Goal: Task Accomplishment & Management: Complete application form

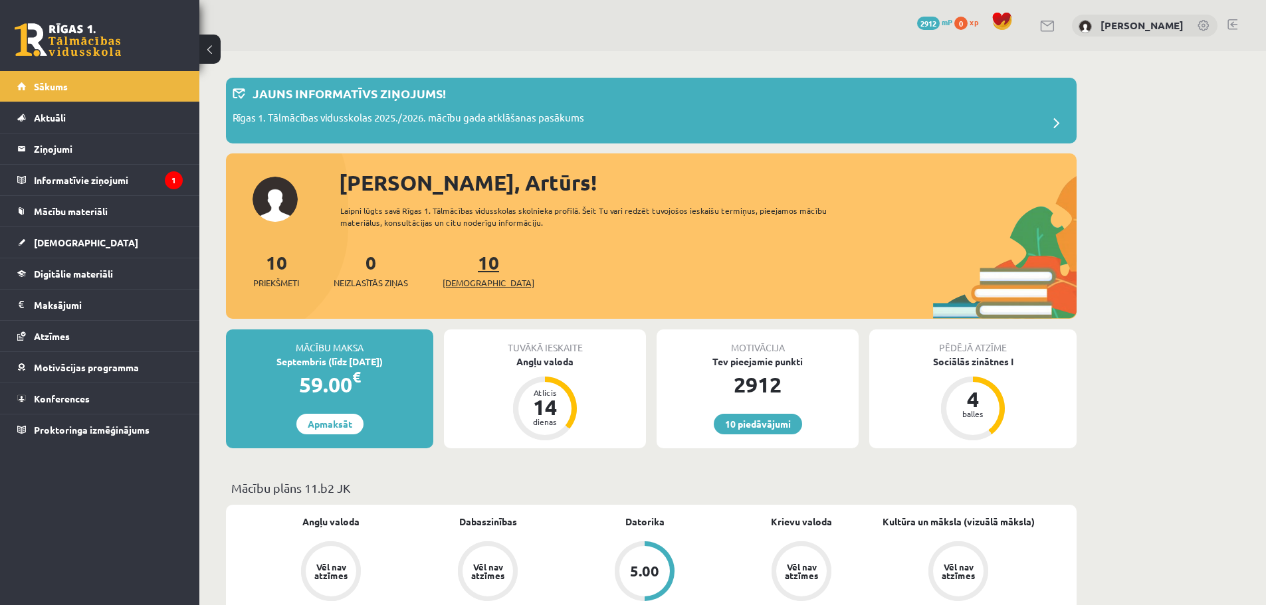
click at [475, 278] on span "[DEMOGRAPHIC_DATA]" at bounding box center [489, 282] width 92 height 13
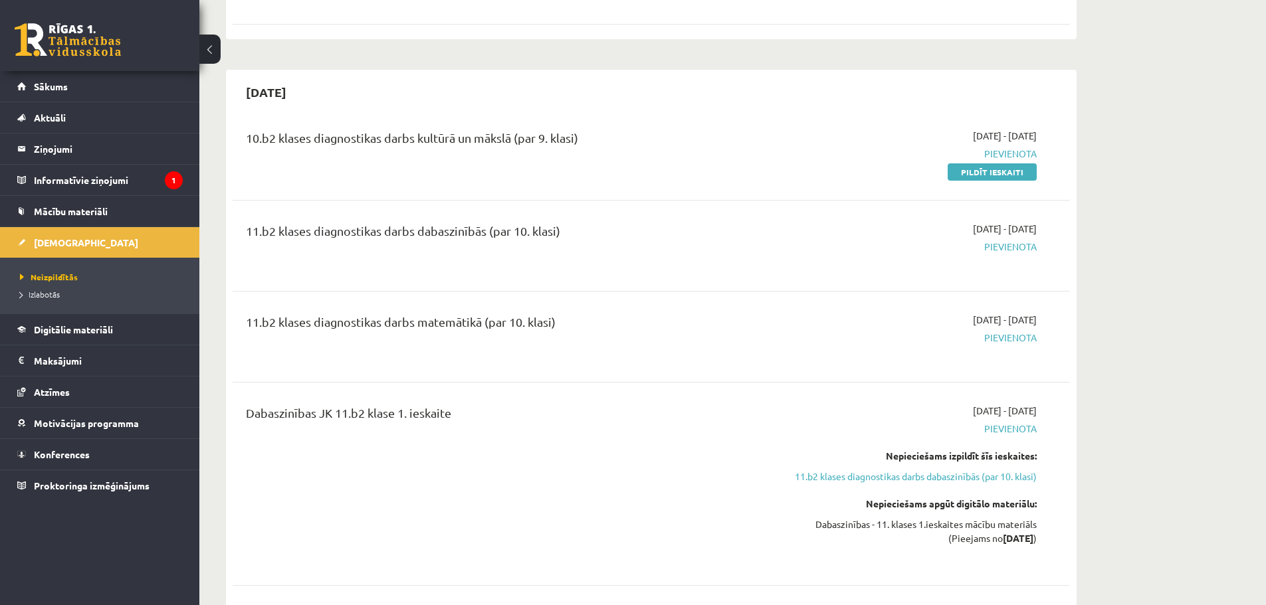
scroll to position [1794, 0]
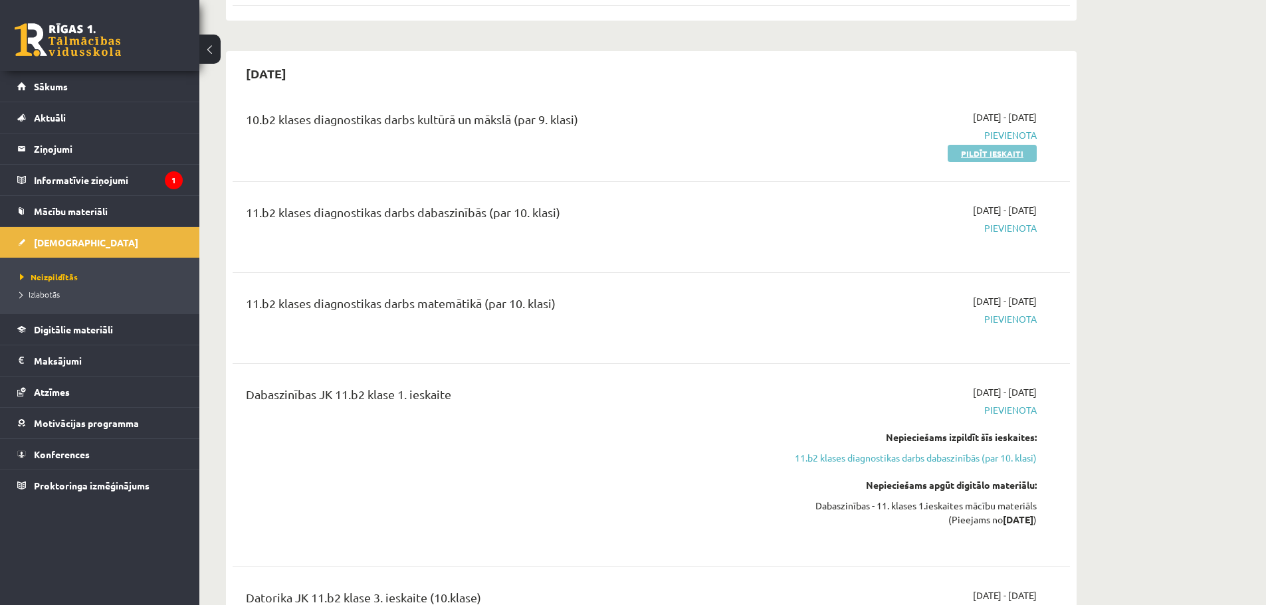
click at [974, 154] on link "Pildīt ieskaiti" at bounding box center [992, 153] width 89 height 17
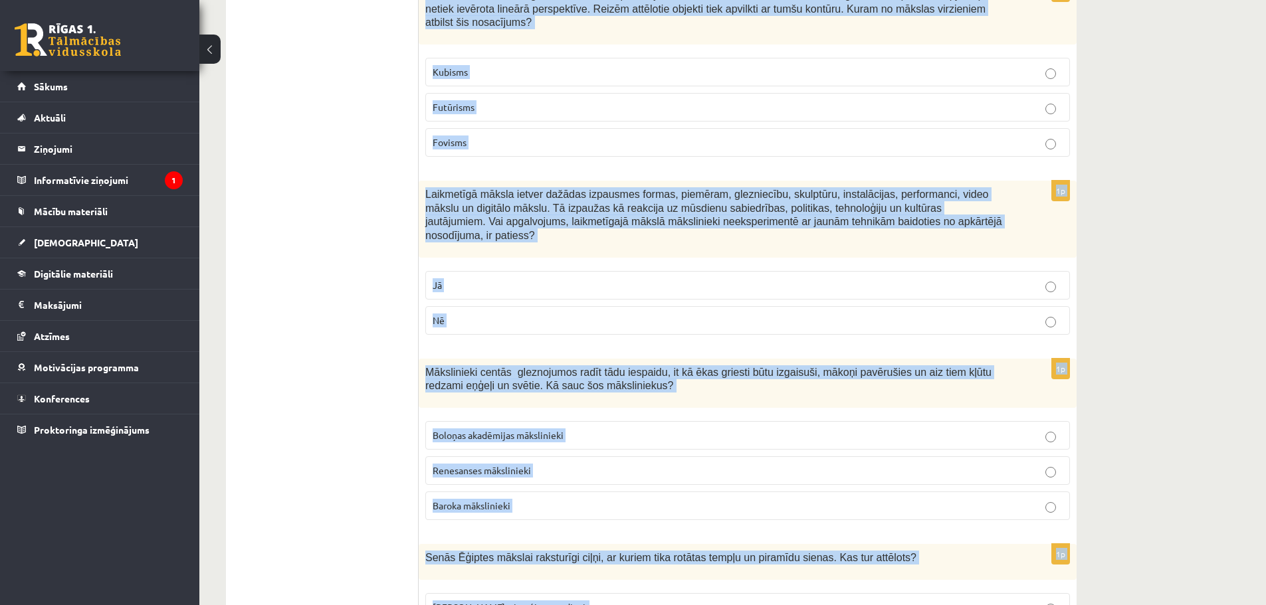
scroll to position [5826, 0]
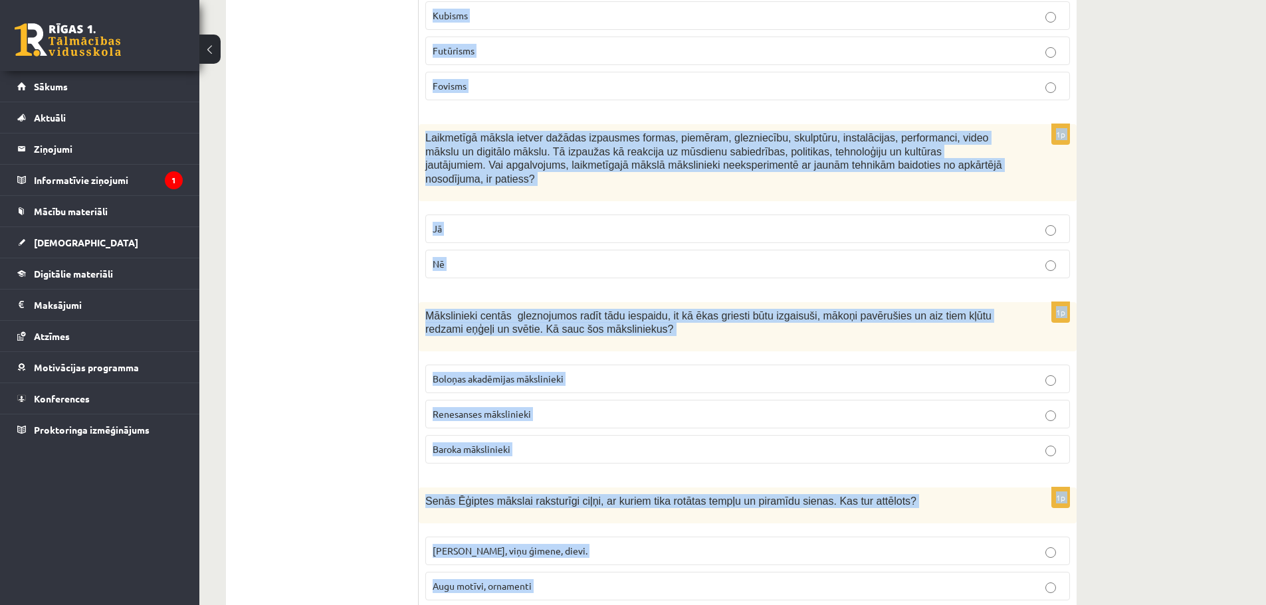
drag, startPoint x: 425, startPoint y: 134, endPoint x: 612, endPoint y: 535, distance: 442.8
copy form "Lasi un izvērtē apgalvojumus! Viduslaiku periods ir simboliskā domāšana, kas ie…"
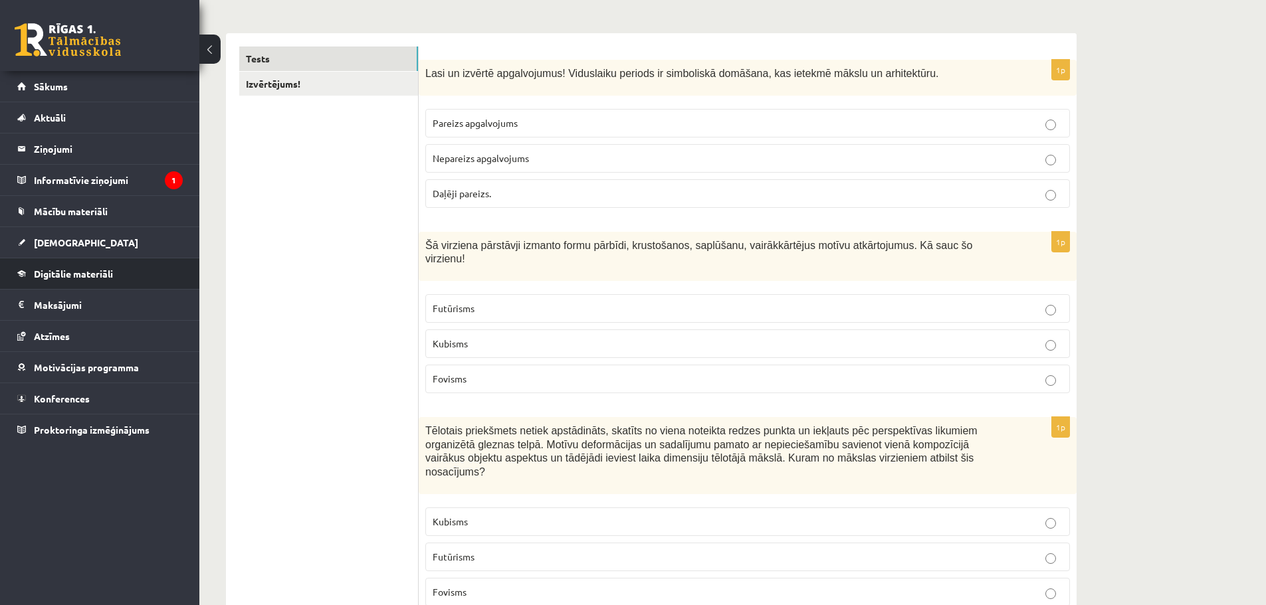
scroll to position [199, 0]
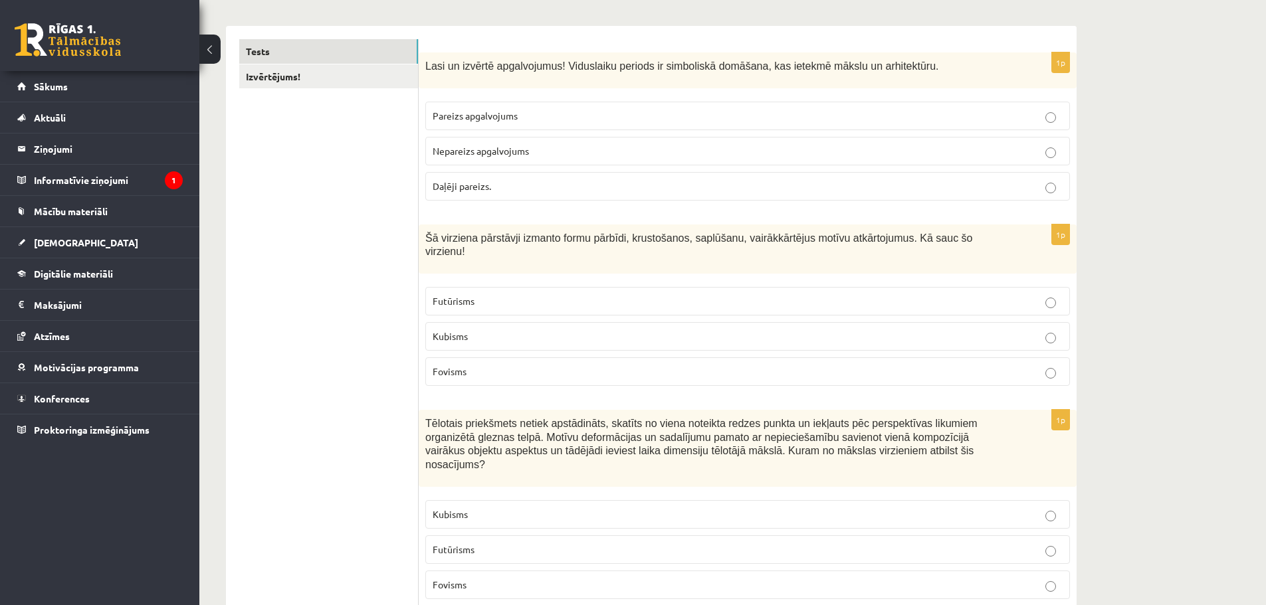
click at [549, 111] on p "Pareizs apgalvojums" at bounding box center [748, 116] width 630 height 14
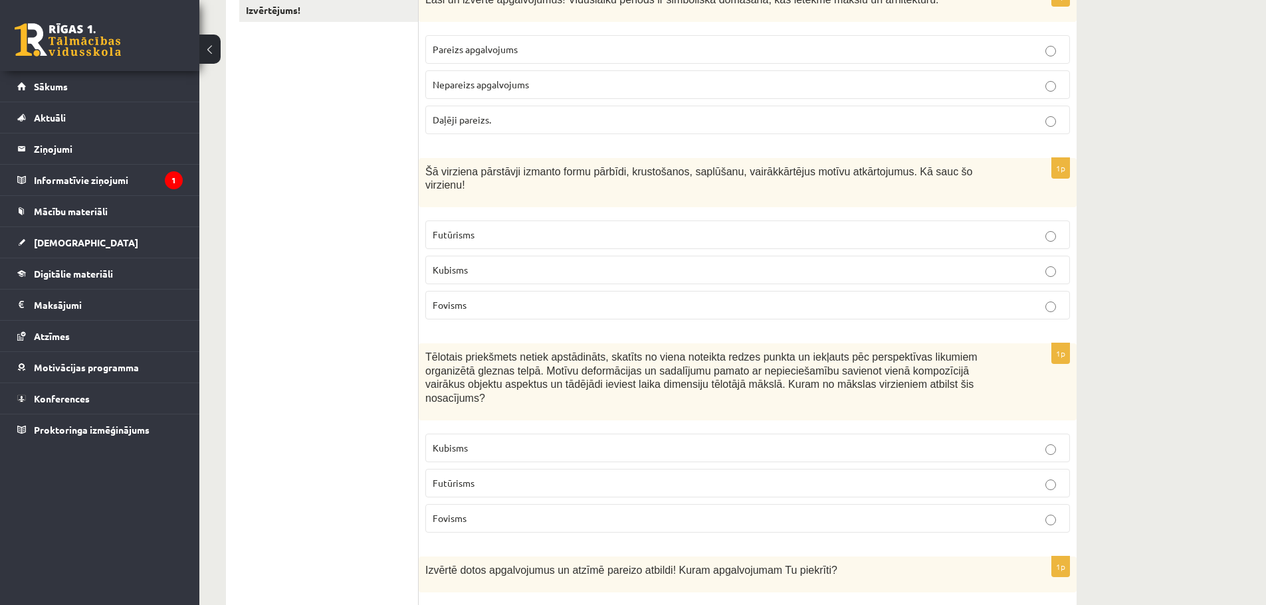
click at [506, 263] on p "Kubisms" at bounding box center [748, 270] width 630 height 14
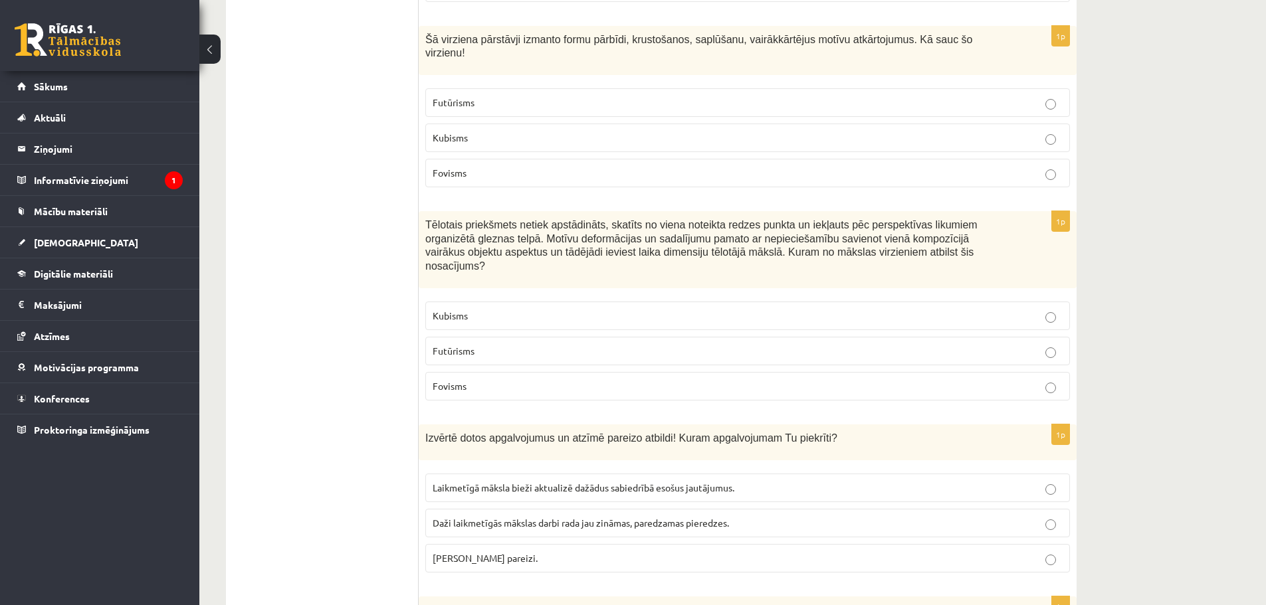
scroll to position [399, 0]
click at [514, 308] on p "Kubisms" at bounding box center [748, 315] width 630 height 14
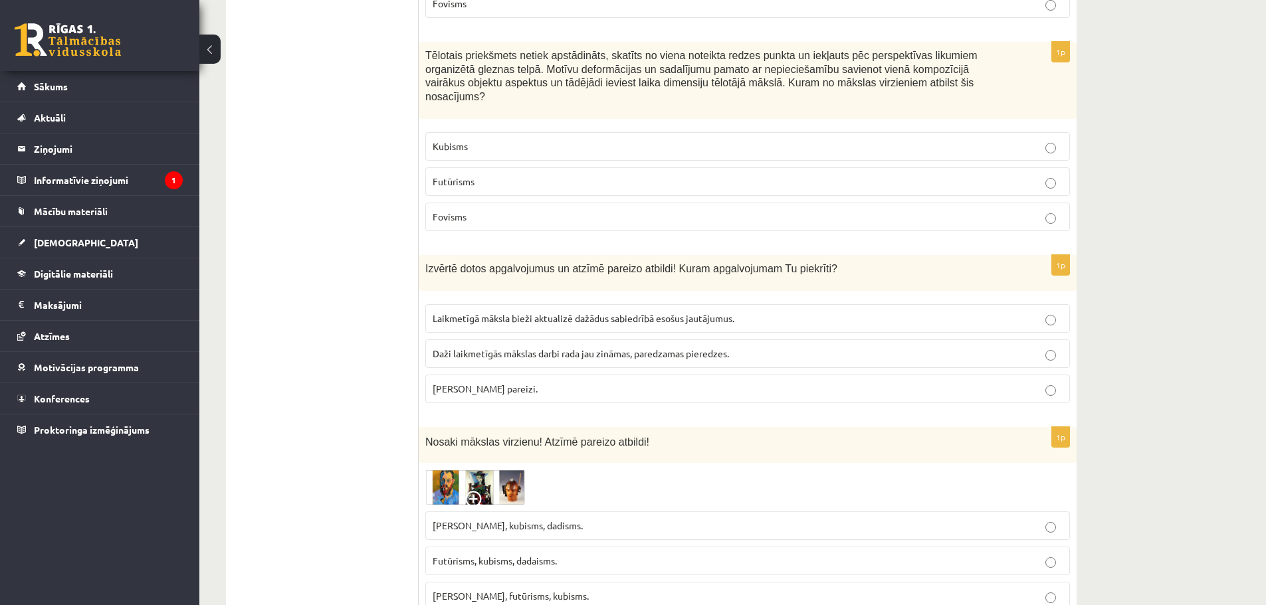
scroll to position [598, 0]
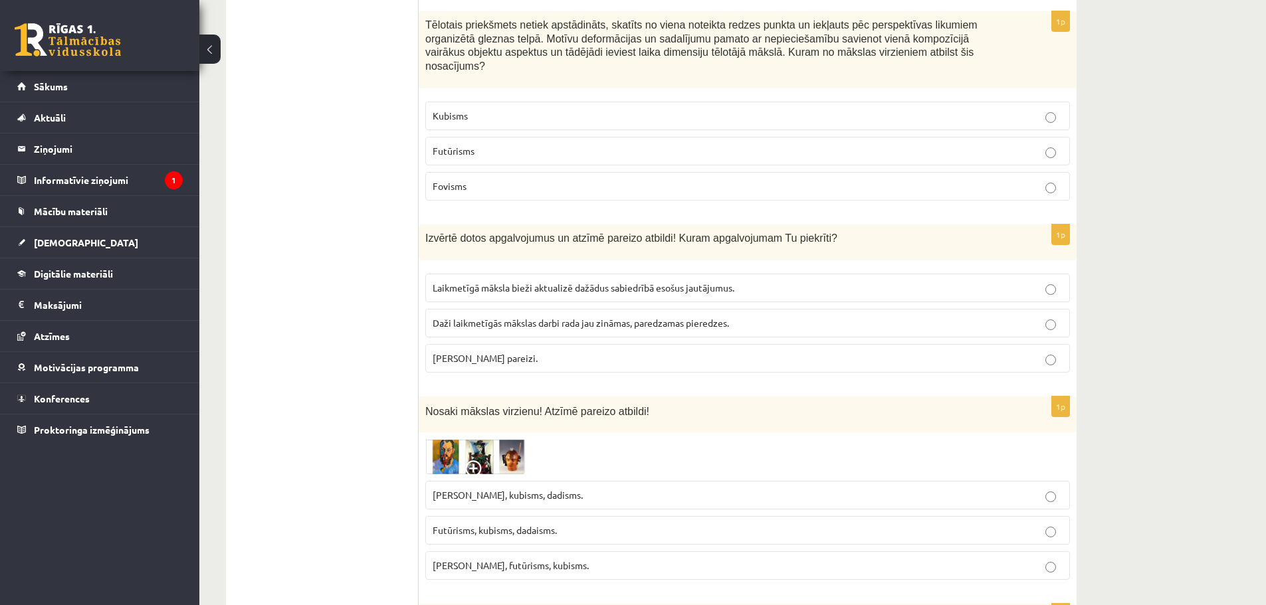
click at [539, 352] on p "Abi apgalvojumi pareizi." at bounding box center [748, 359] width 630 height 14
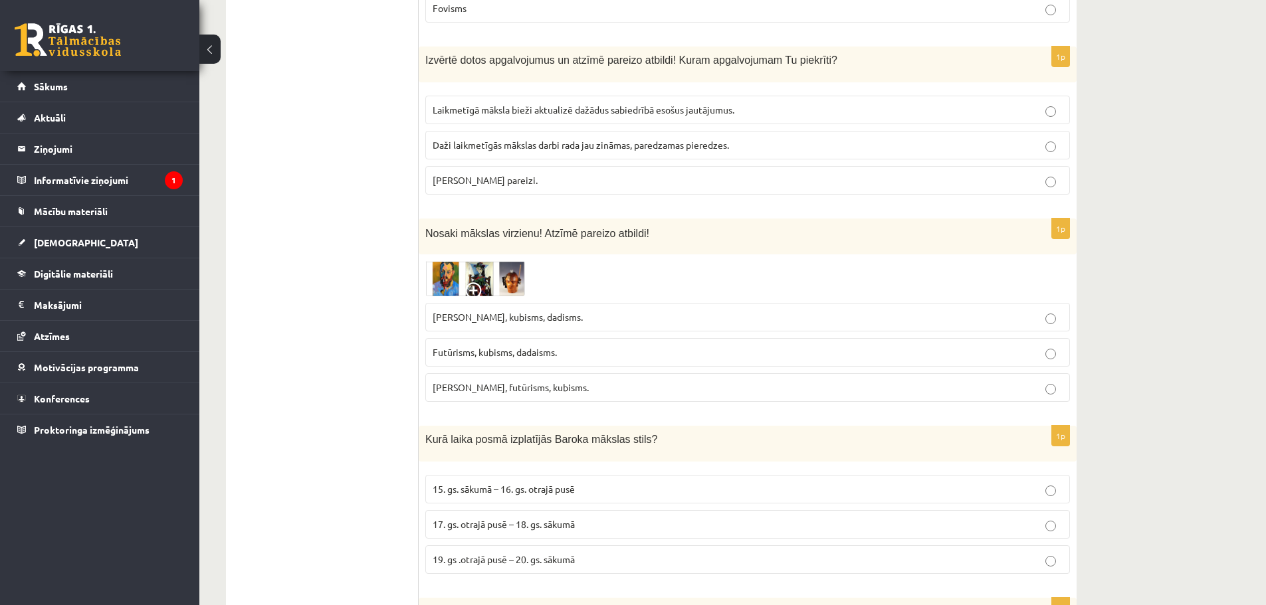
scroll to position [798, 0]
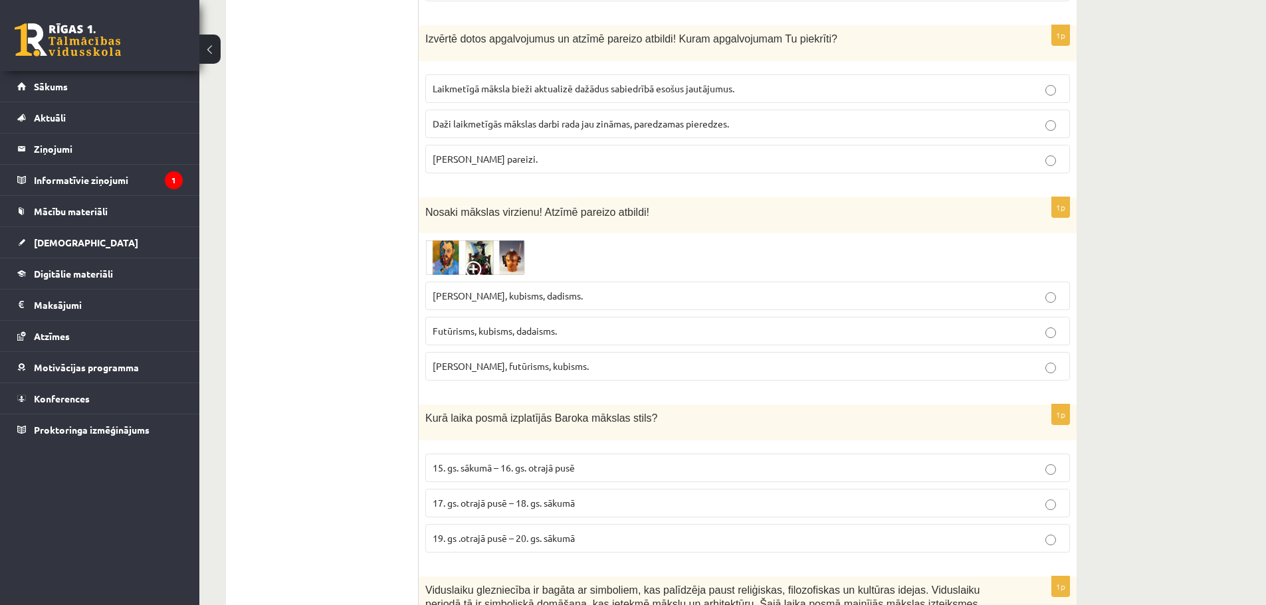
click at [442, 240] on img at bounding box center [475, 257] width 100 height 35
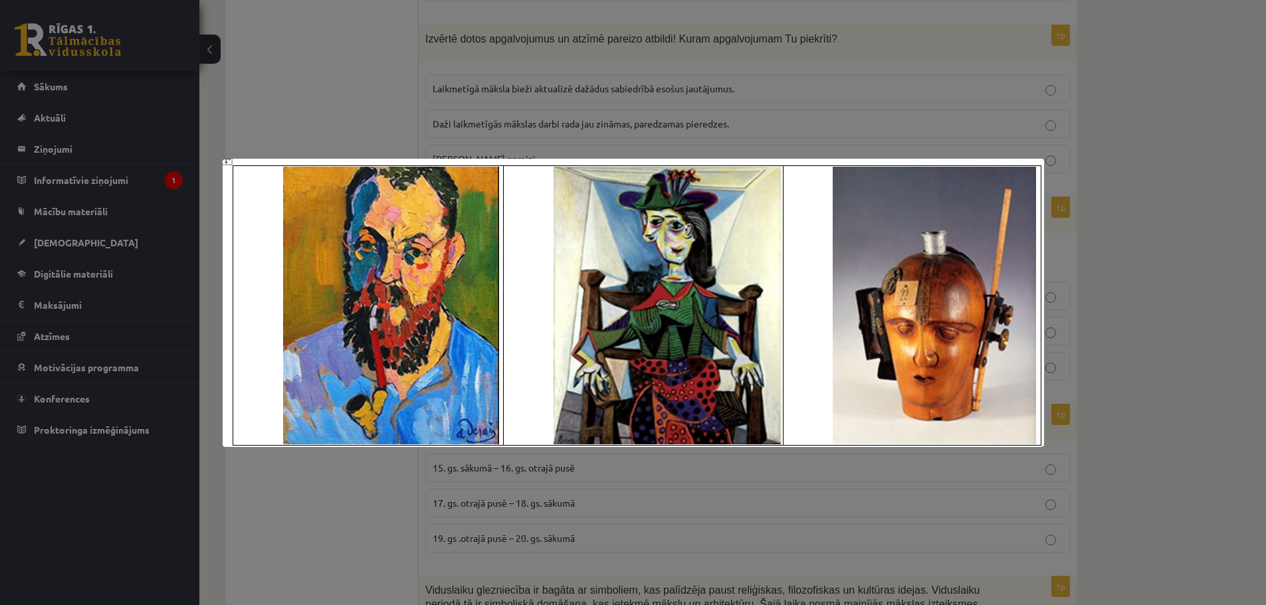
click at [592, 492] on div at bounding box center [633, 302] width 1266 height 605
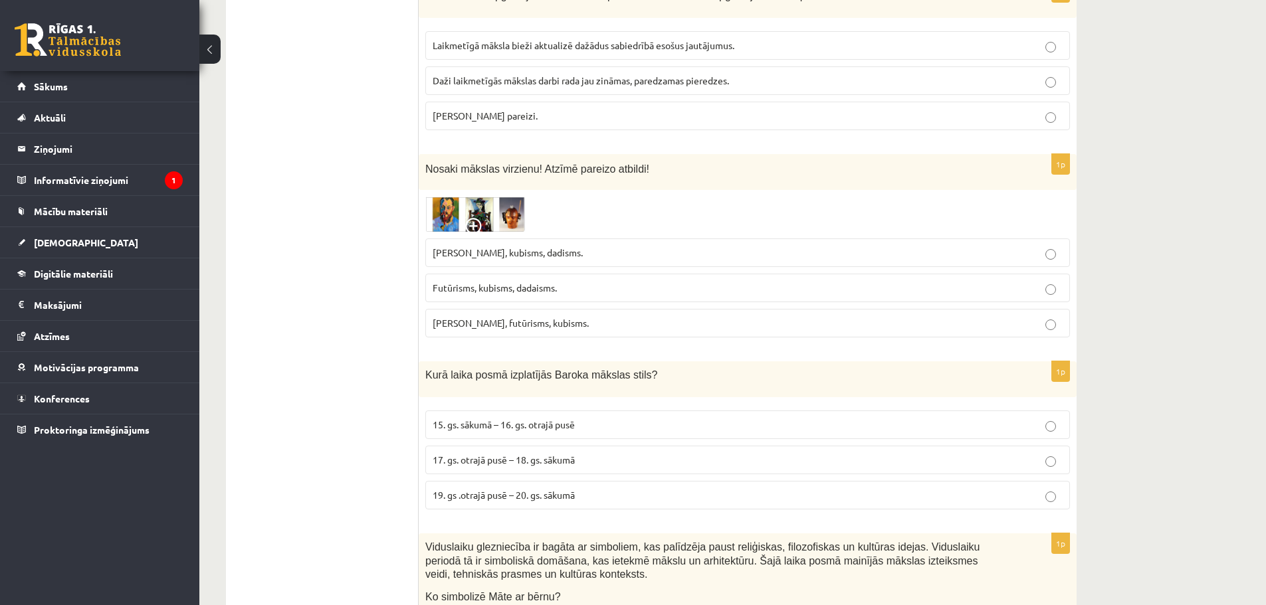
scroll to position [864, 0]
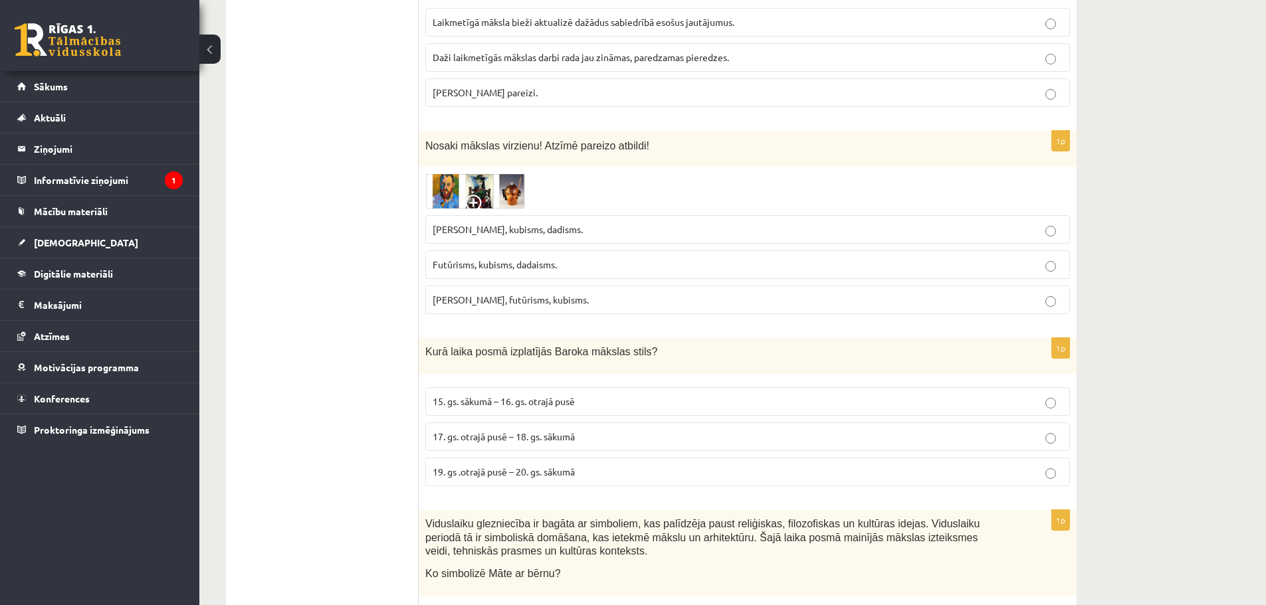
click at [469, 431] on span "17. gs. otrajā pusē – 18. gs. sākumā" at bounding box center [504, 437] width 142 height 12
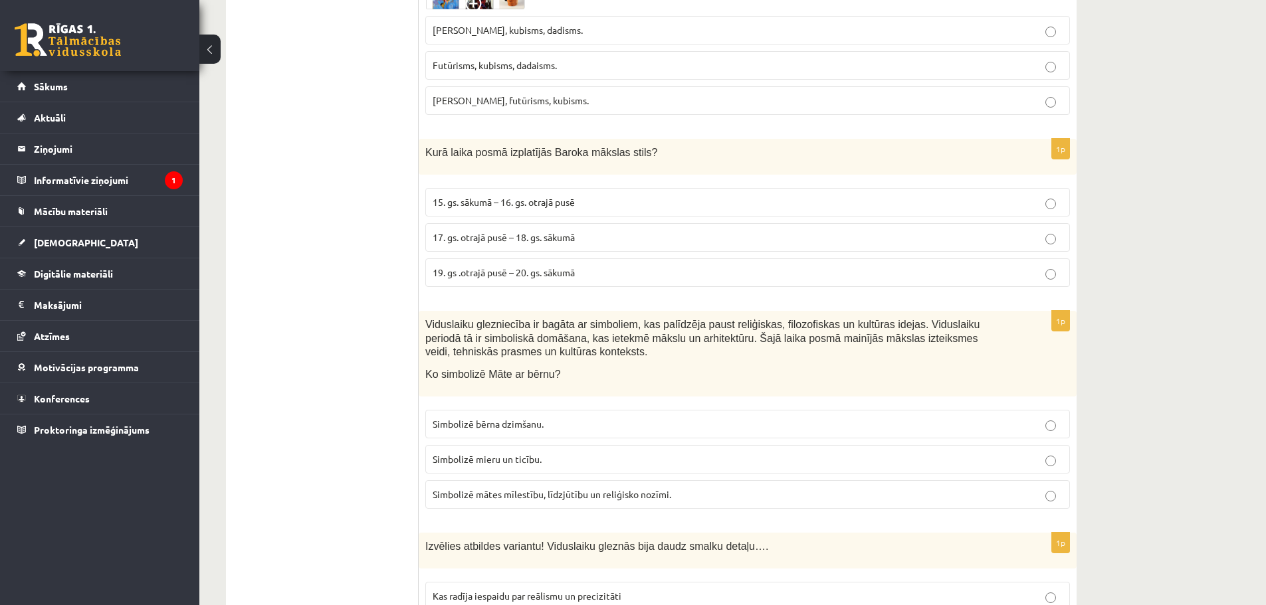
scroll to position [1130, 0]
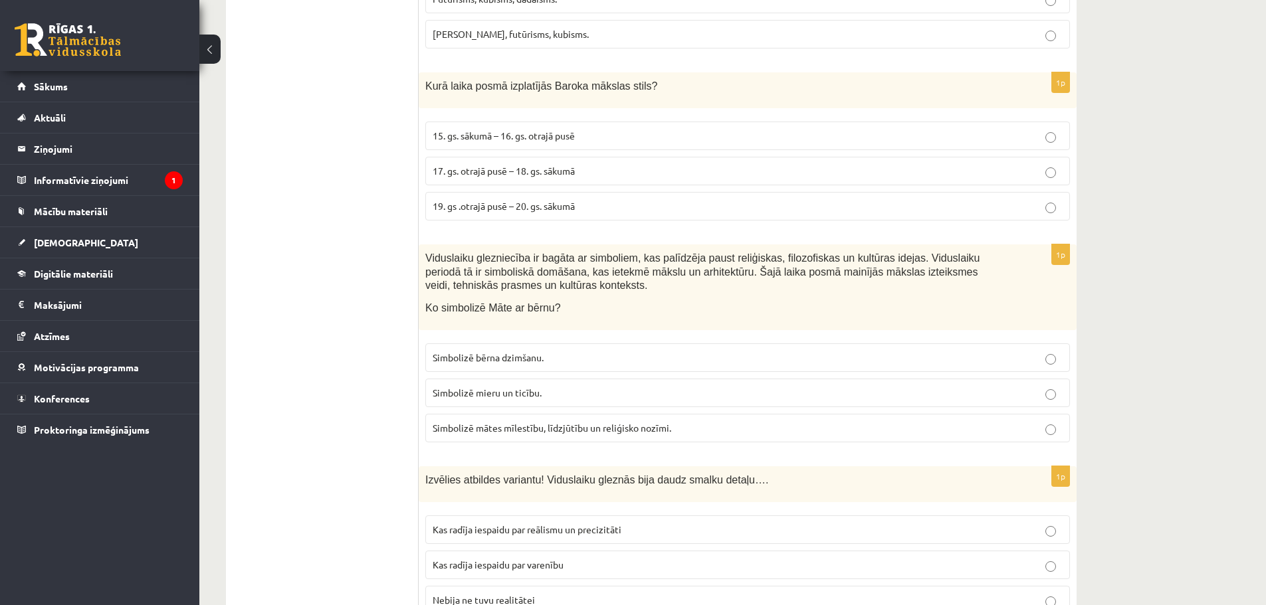
click at [557, 421] on p "Simbolizē mātes mīlestību, līdzjūtību un reliģisko nozīmi." at bounding box center [748, 428] width 630 height 14
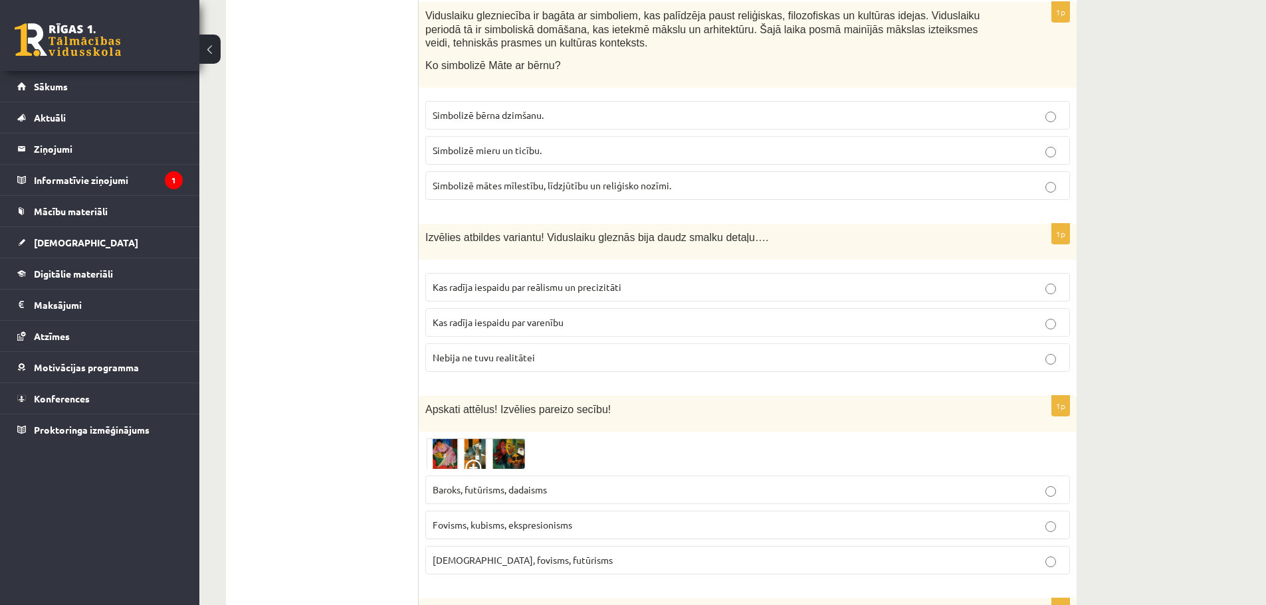
scroll to position [1396, 0]
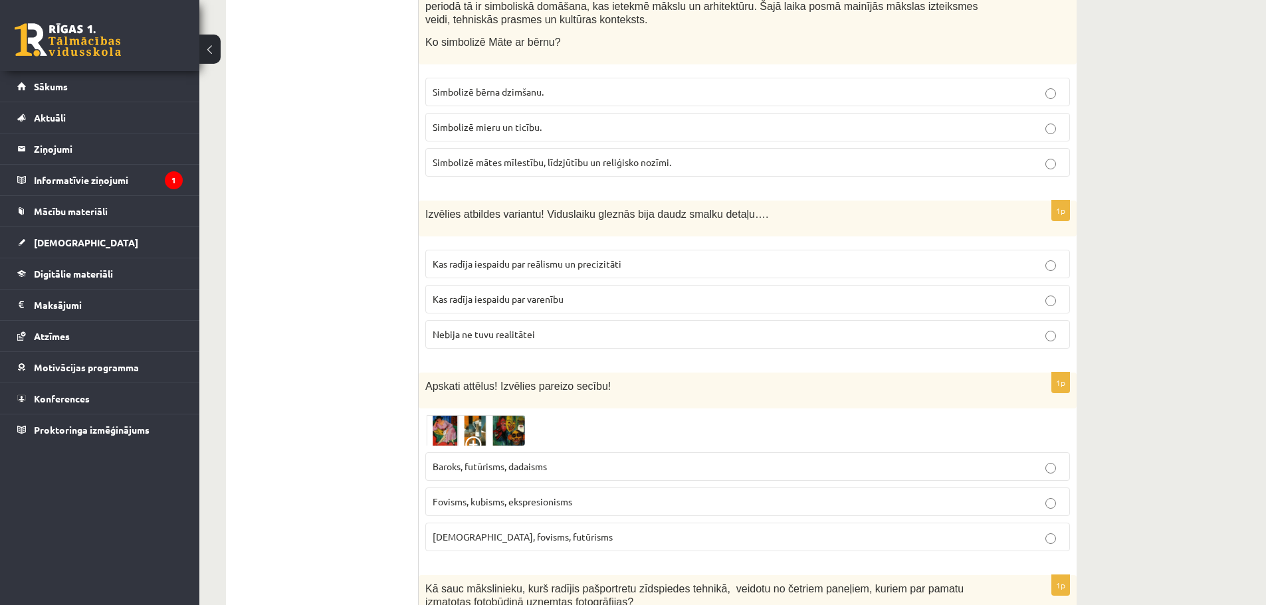
click at [604, 257] on p "Kas radīja iespaidu par reālismu un precizitāti" at bounding box center [748, 264] width 630 height 14
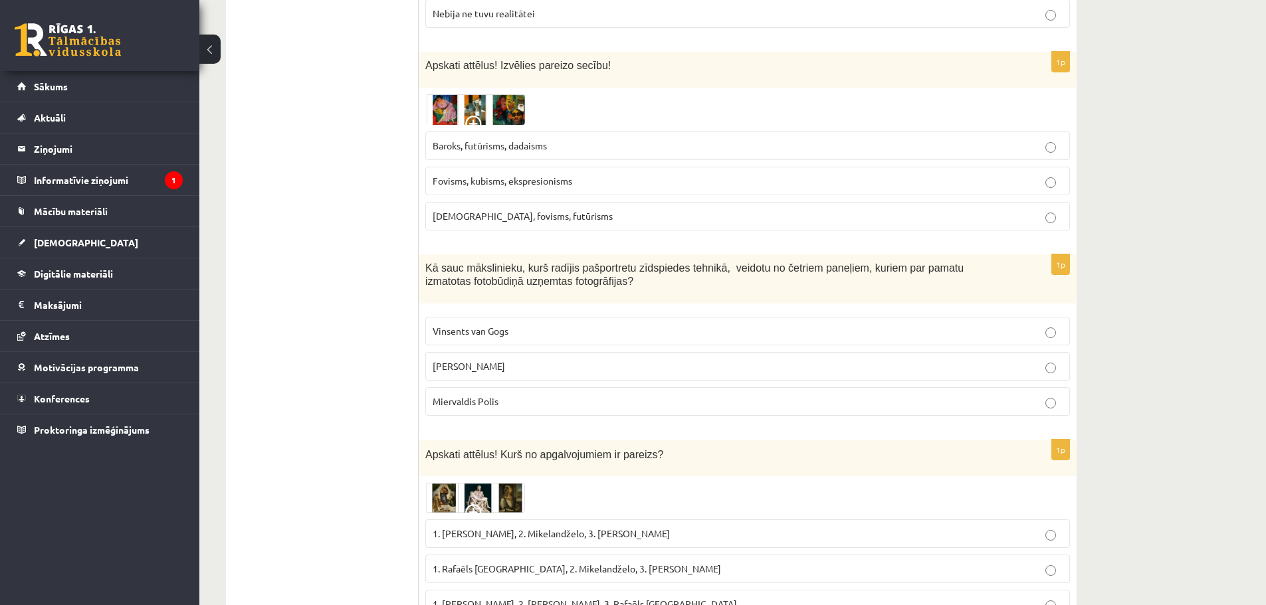
scroll to position [1728, 0]
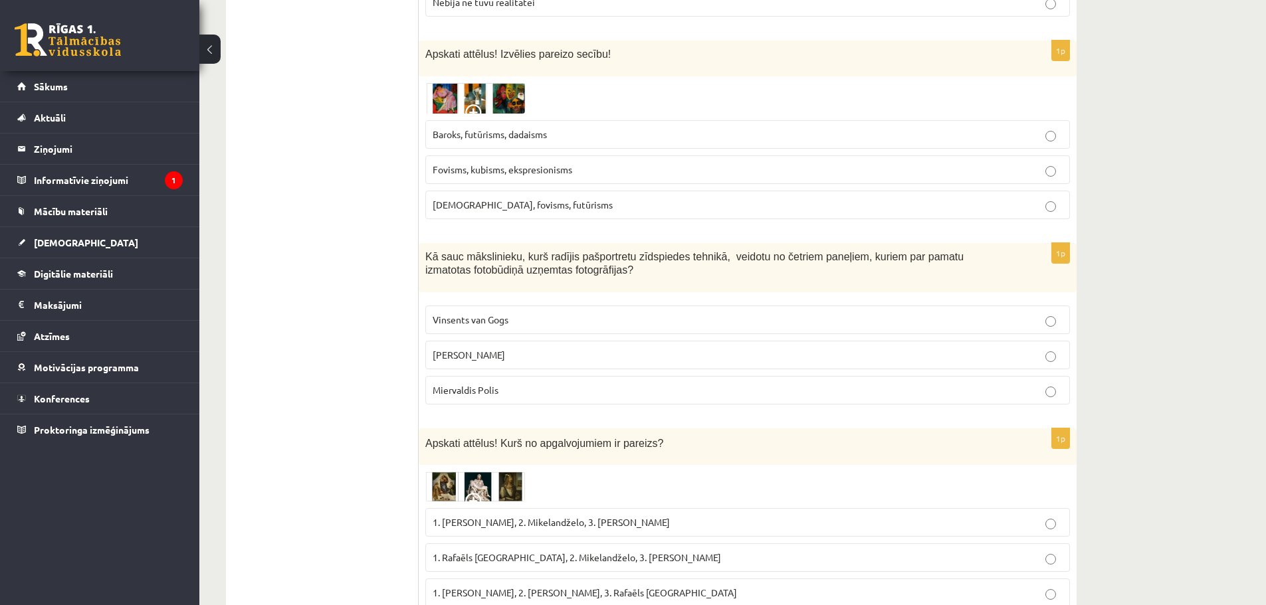
click at [530, 348] on p "Endijs Vorhols" at bounding box center [748, 355] width 630 height 14
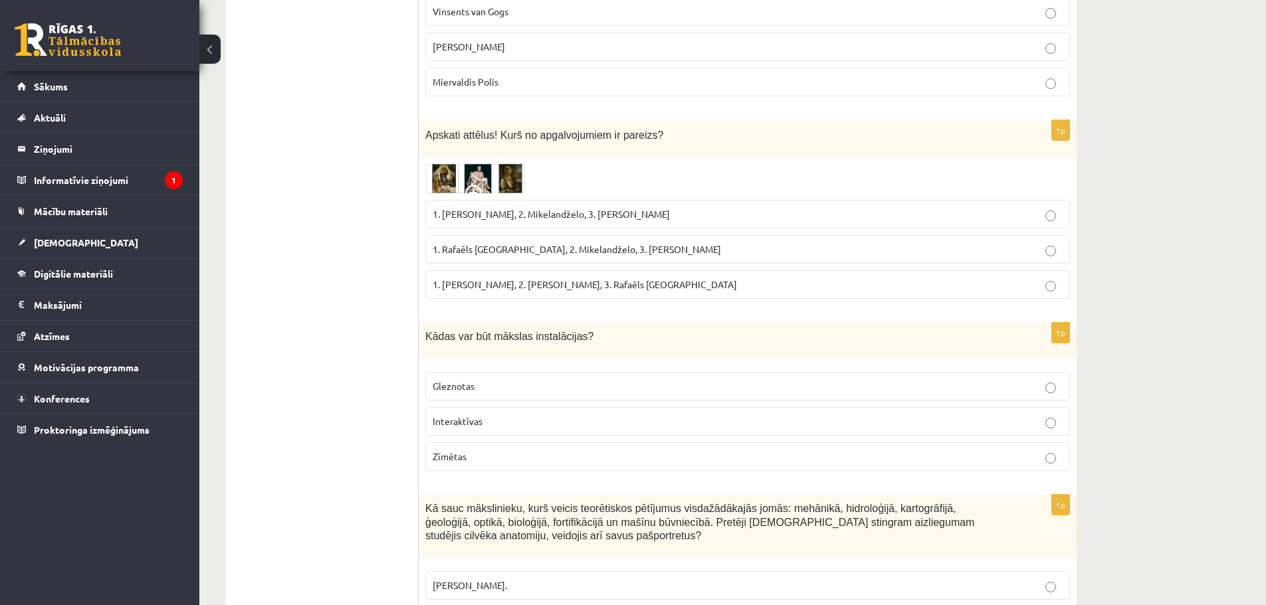
scroll to position [2060, 0]
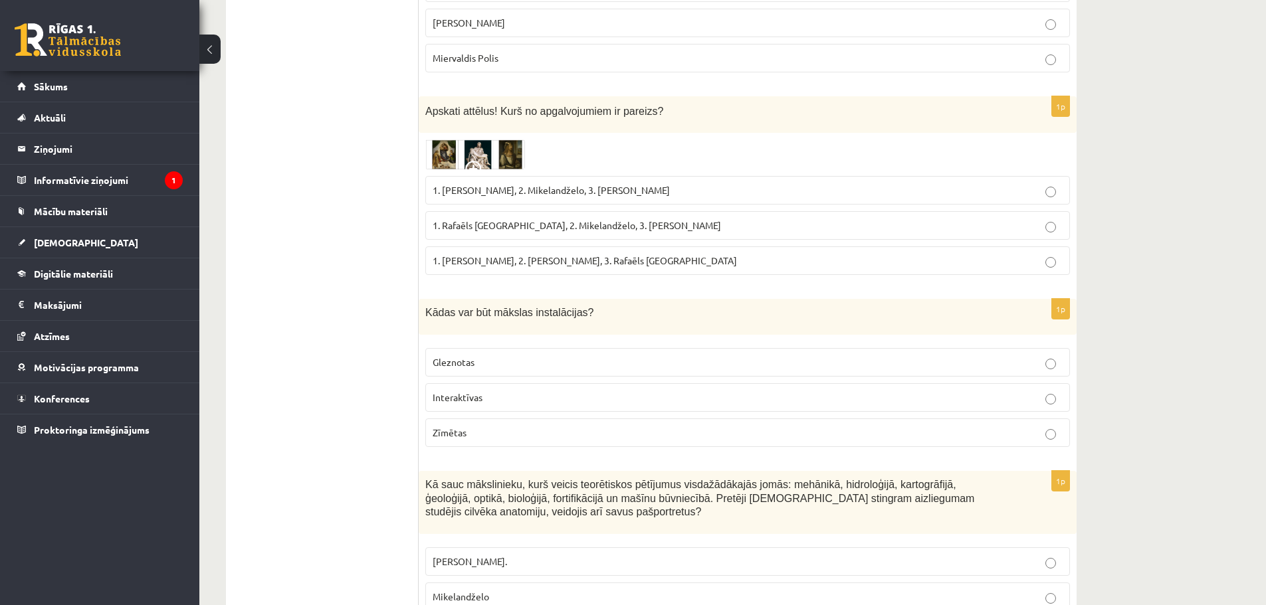
click at [506, 391] on p "Interaktīvas" at bounding box center [748, 398] width 630 height 14
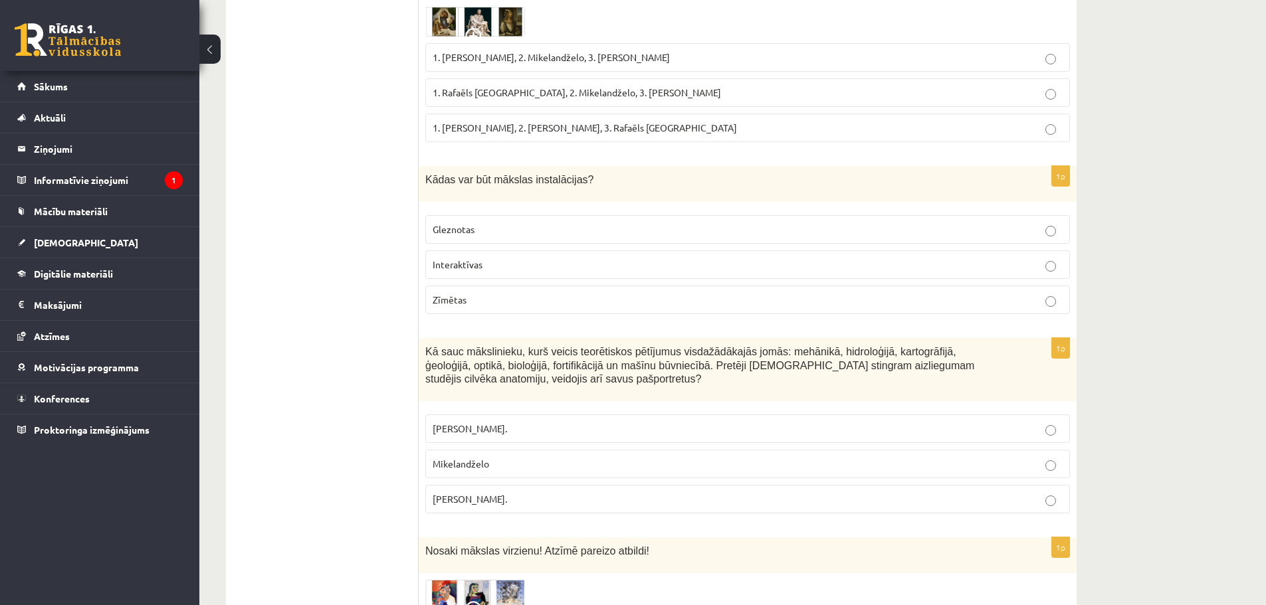
scroll to position [2260, 0]
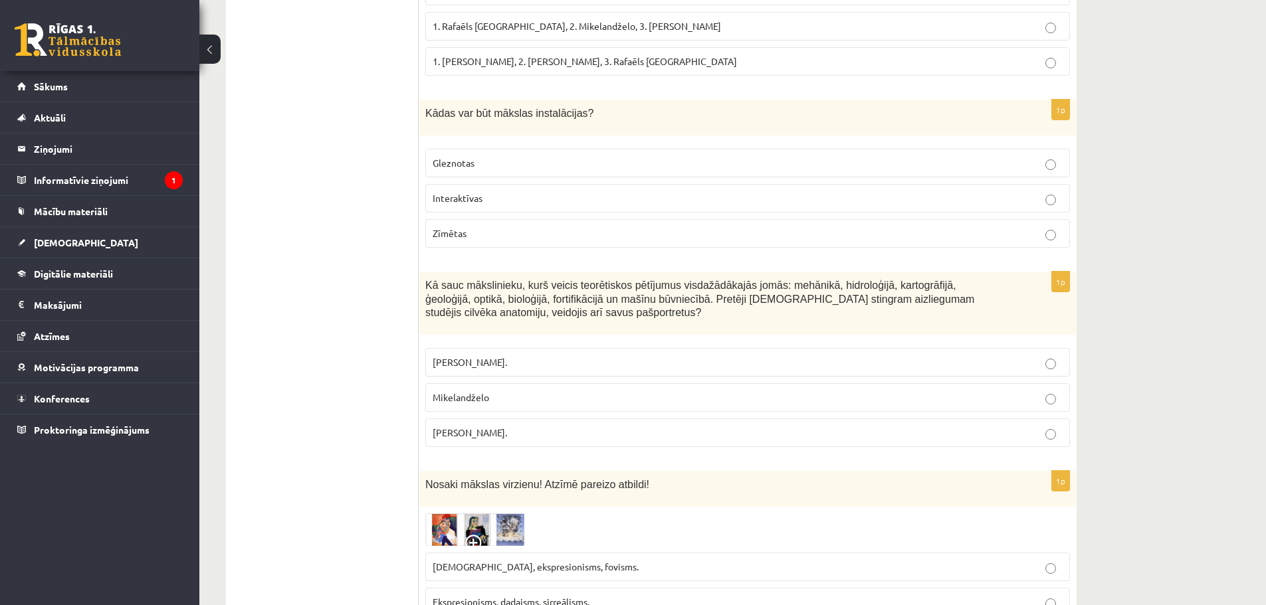
click at [500, 427] on span "Leonardo da Vinči." at bounding box center [470, 433] width 74 height 12
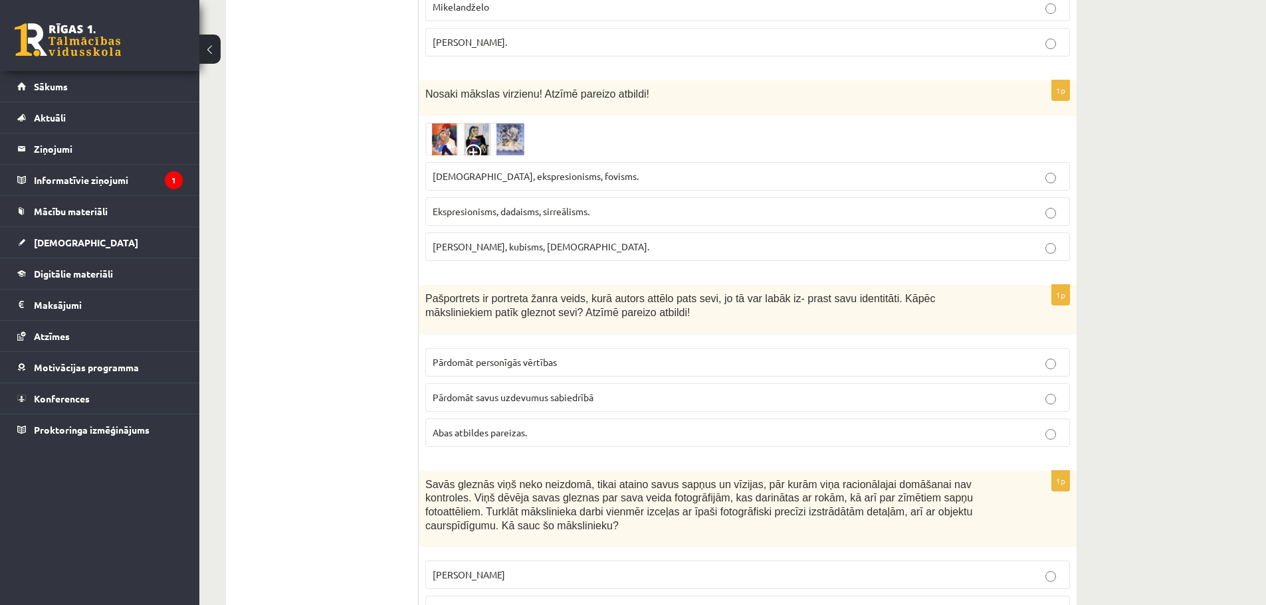
scroll to position [2659, 0]
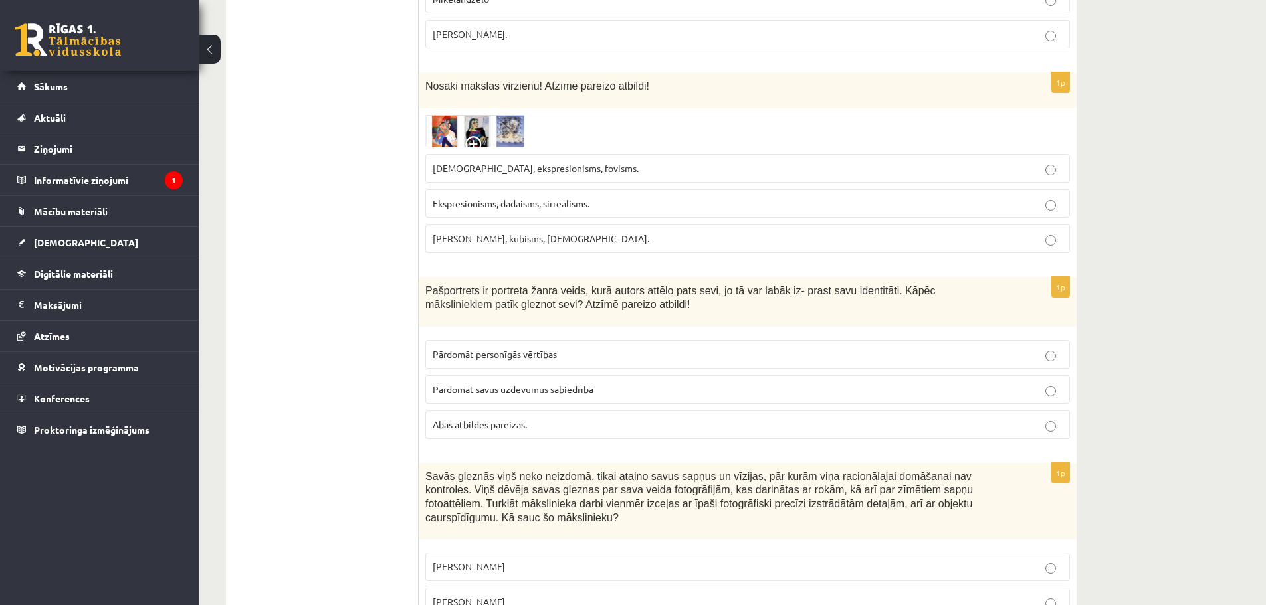
click at [586, 418] on p "Abas atbildes pareizas." at bounding box center [748, 425] width 630 height 14
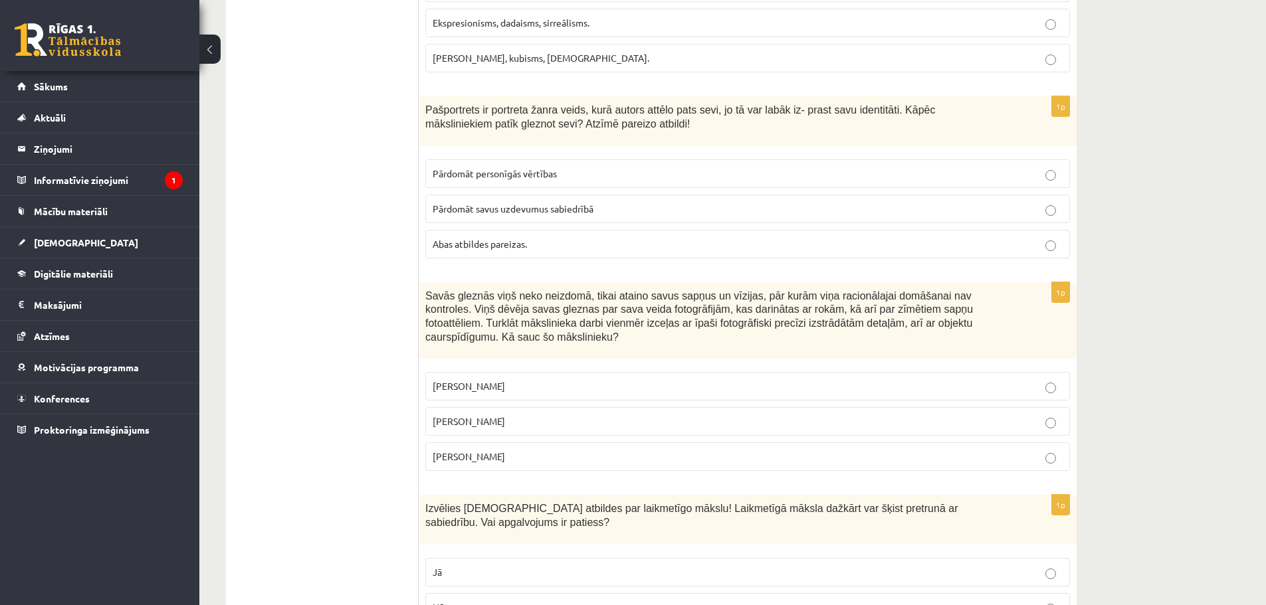
scroll to position [2858, 0]
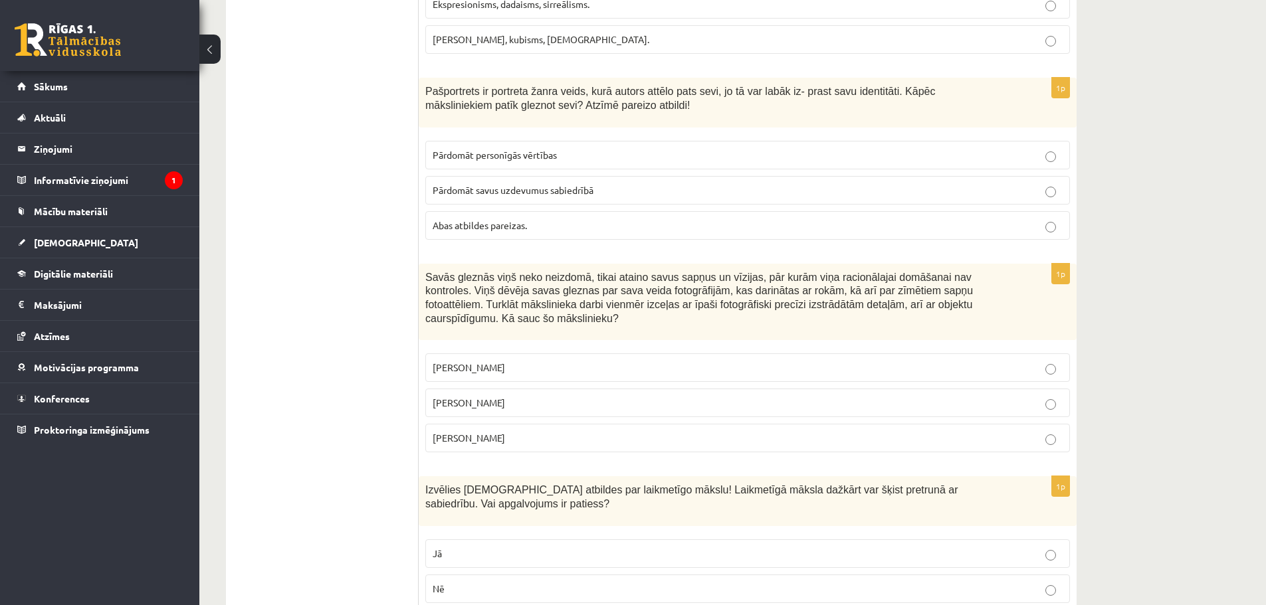
click at [520, 396] on p "Salvadors Dalī" at bounding box center [748, 403] width 630 height 14
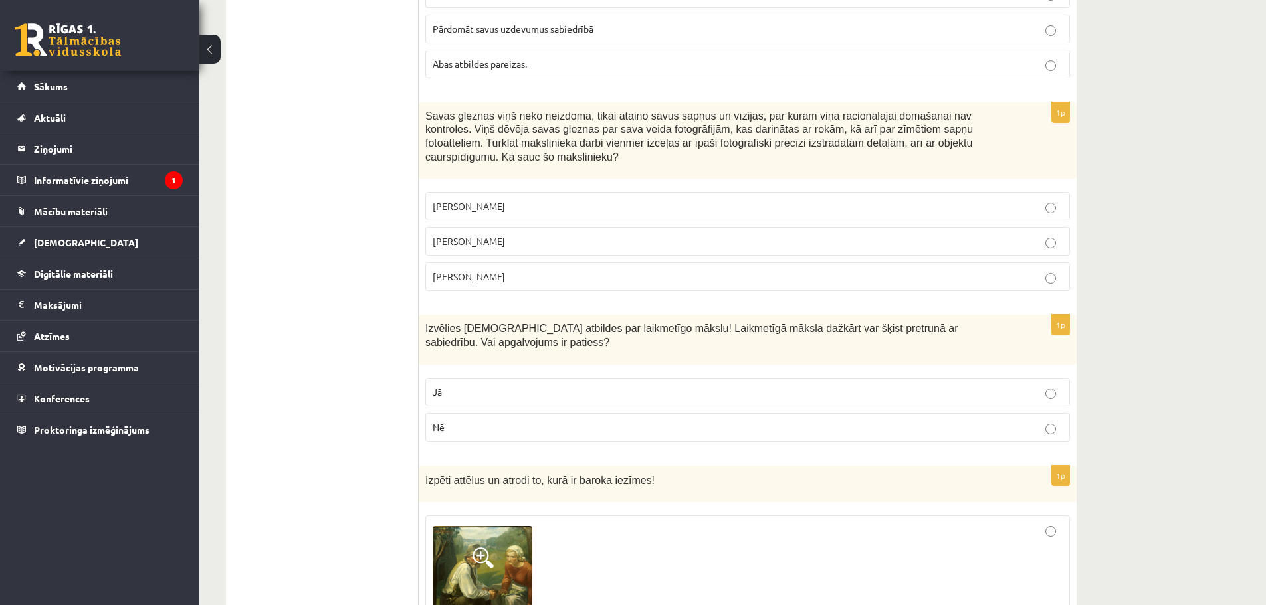
scroll to position [3057, 0]
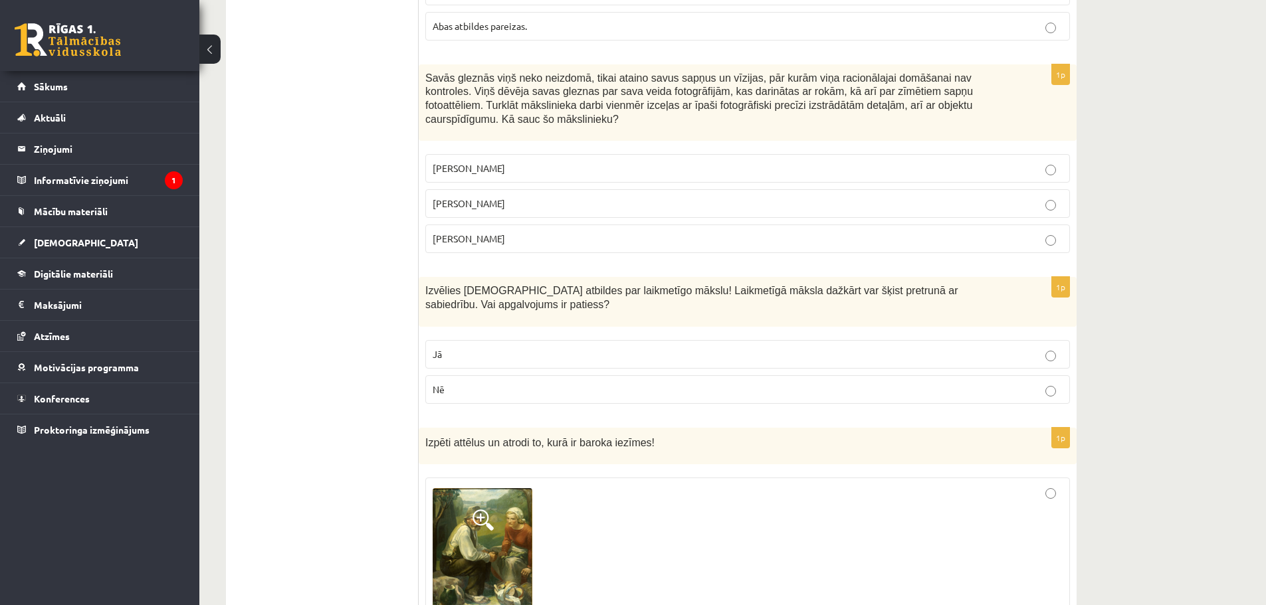
click at [528, 383] on p "Nē" at bounding box center [748, 390] width 630 height 14
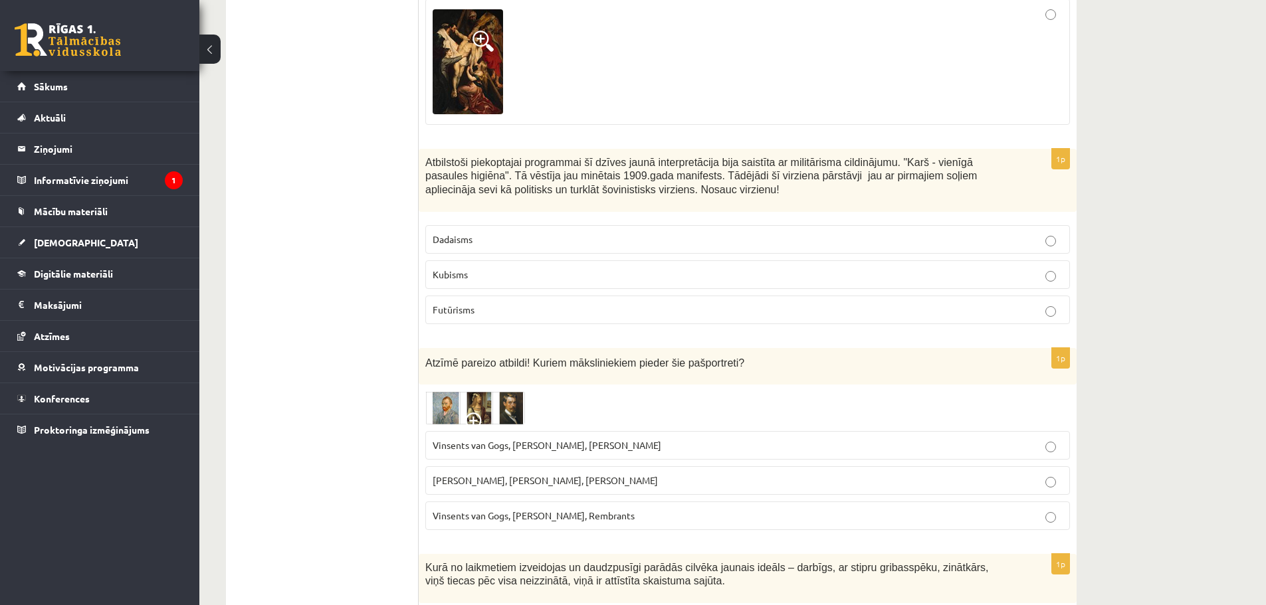
scroll to position [3855, 0]
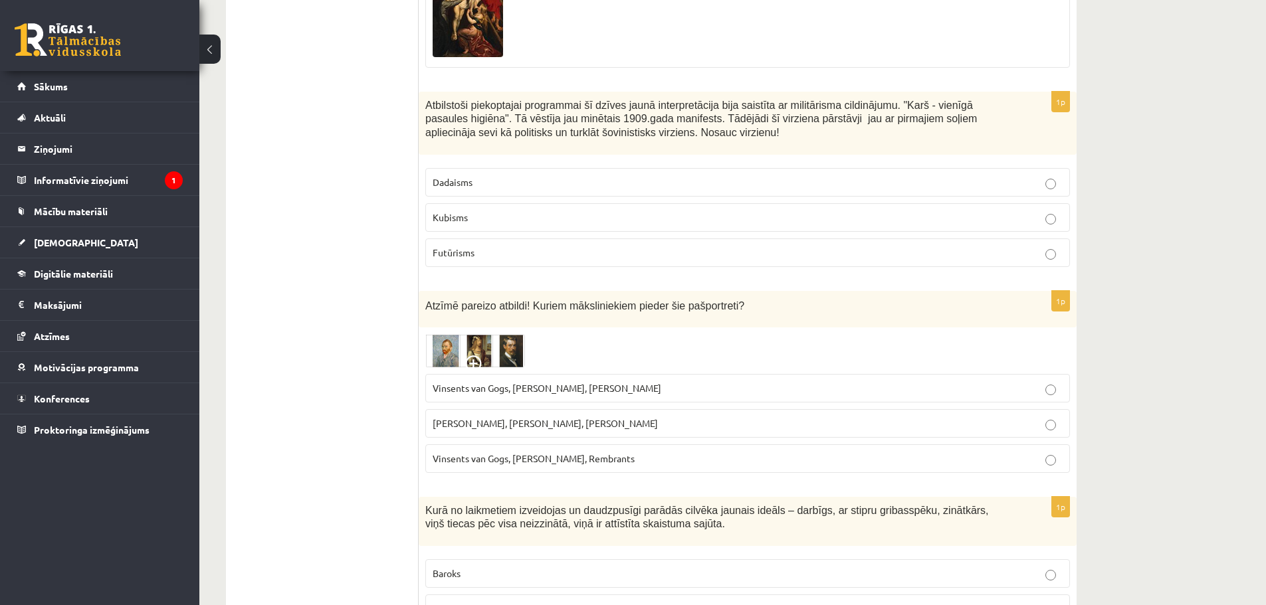
click at [484, 334] on img at bounding box center [475, 350] width 100 height 33
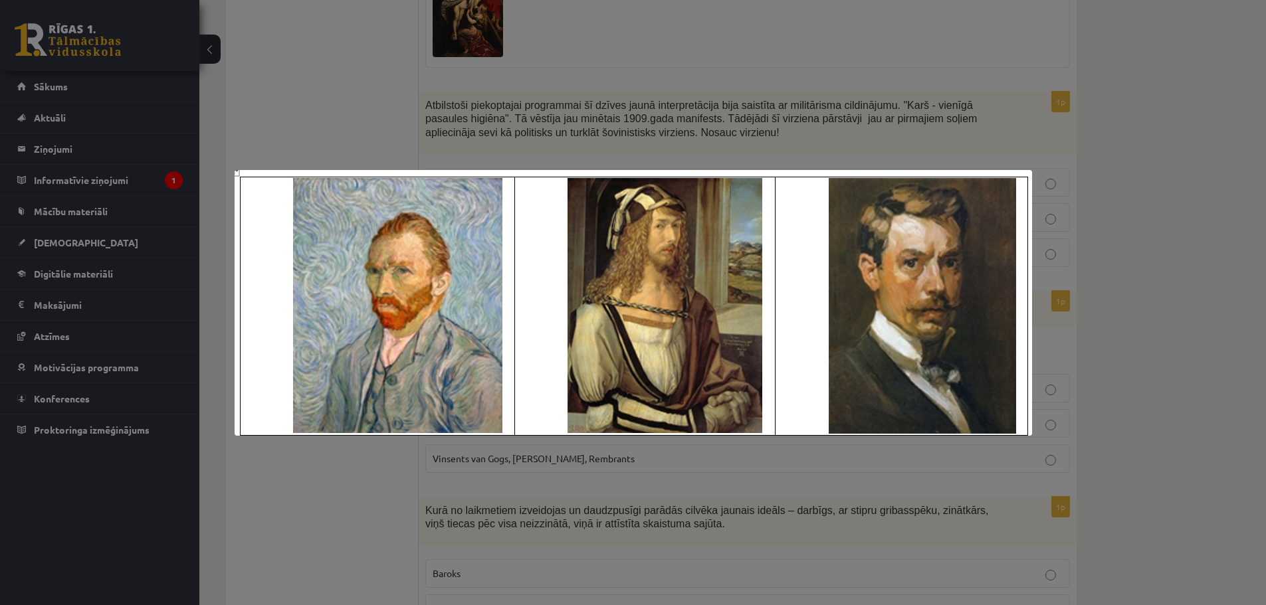
click at [604, 478] on div at bounding box center [633, 302] width 1266 height 605
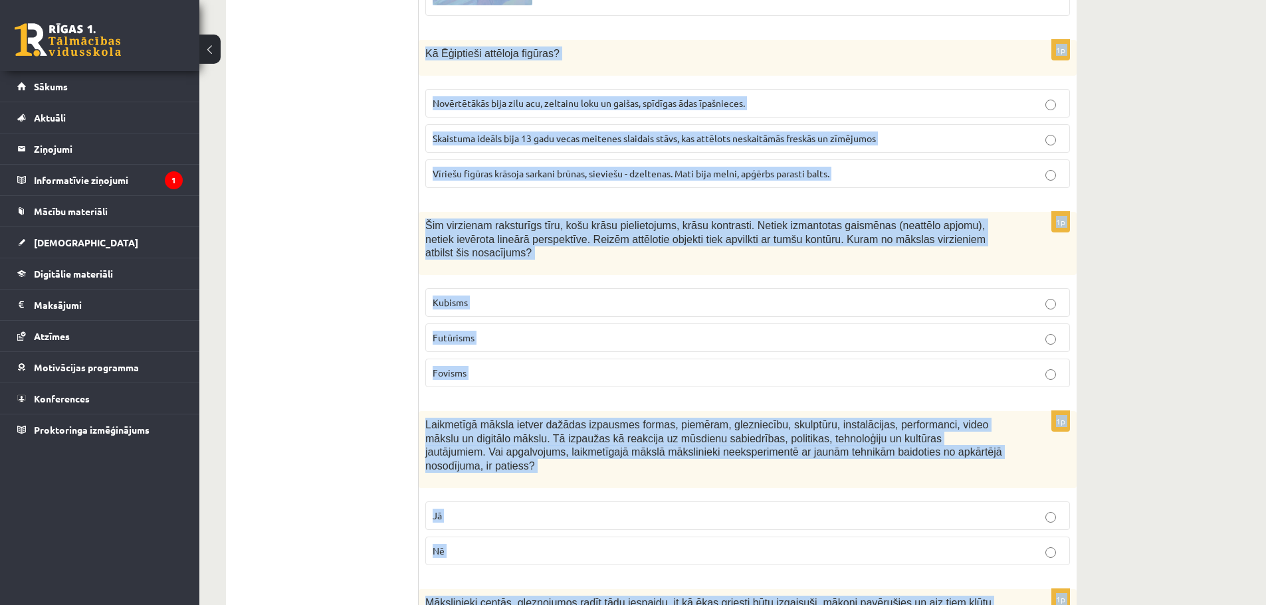
scroll to position [5826, 0]
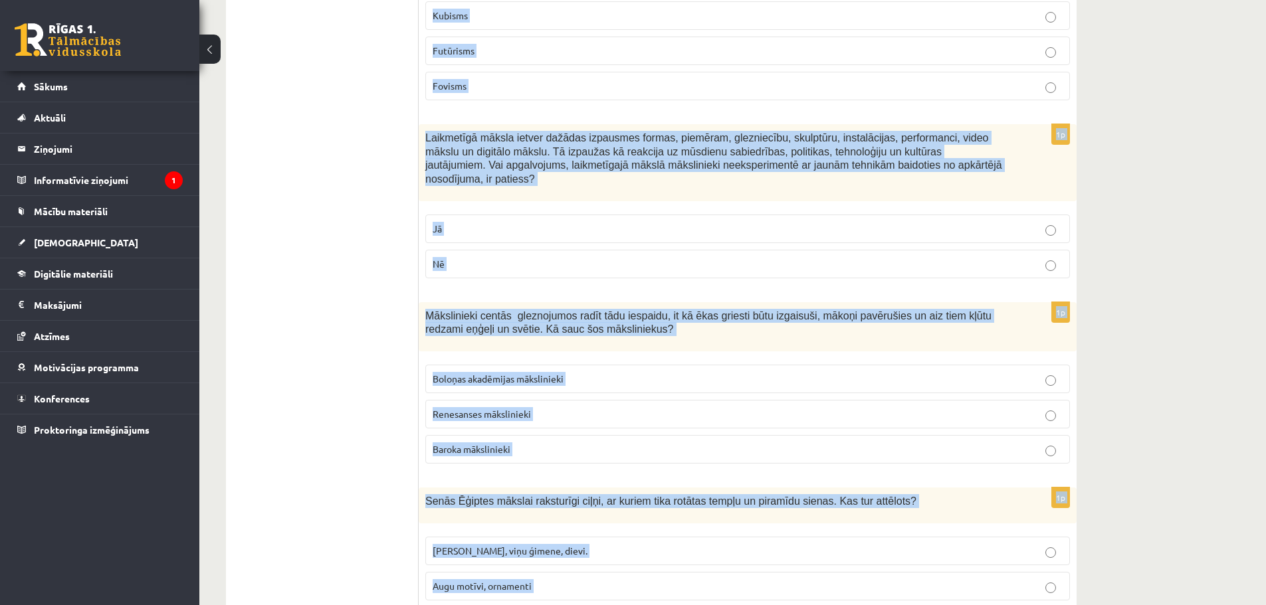
drag, startPoint x: 425, startPoint y: 265, endPoint x: 580, endPoint y: 536, distance: 312.8
copy form "Atbilstoši piekoptajai programmai šī dzīves jaunā interpretācija bija saistīta …"
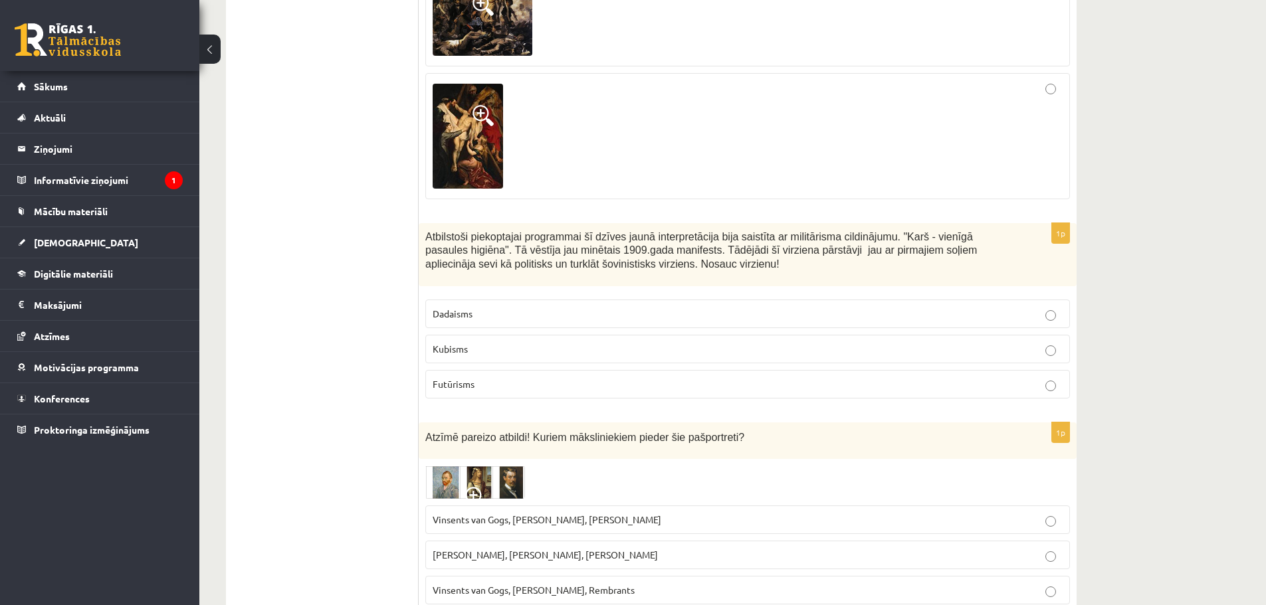
scroll to position [3699, 0]
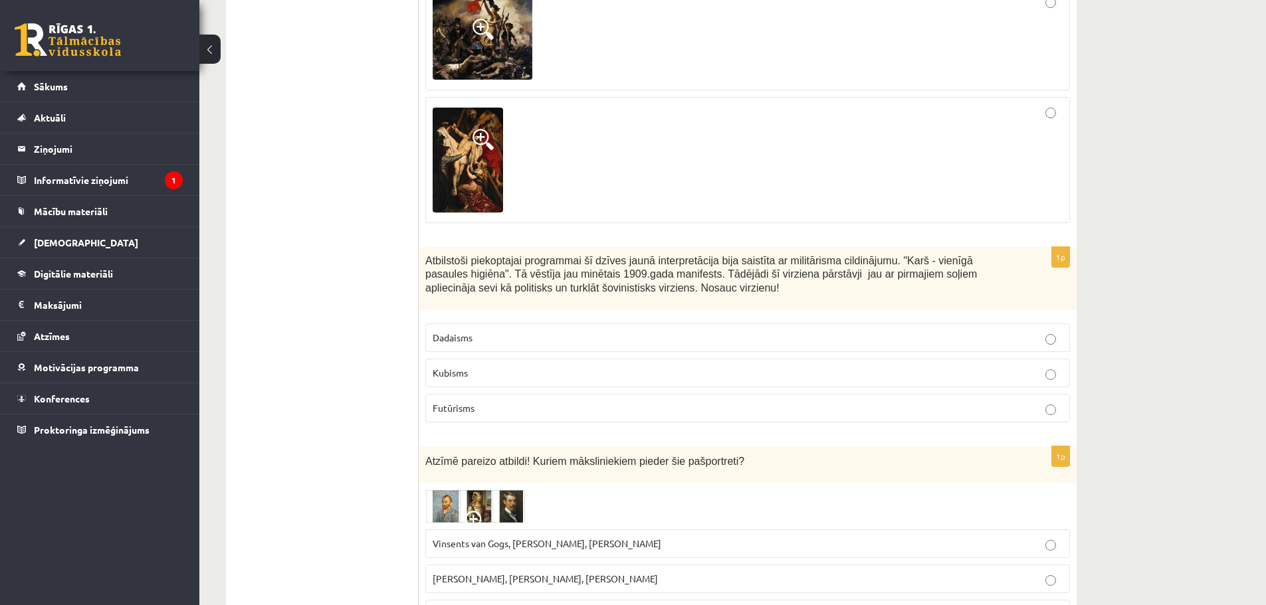
click at [865, 401] on p "Futūrisms" at bounding box center [748, 408] width 630 height 14
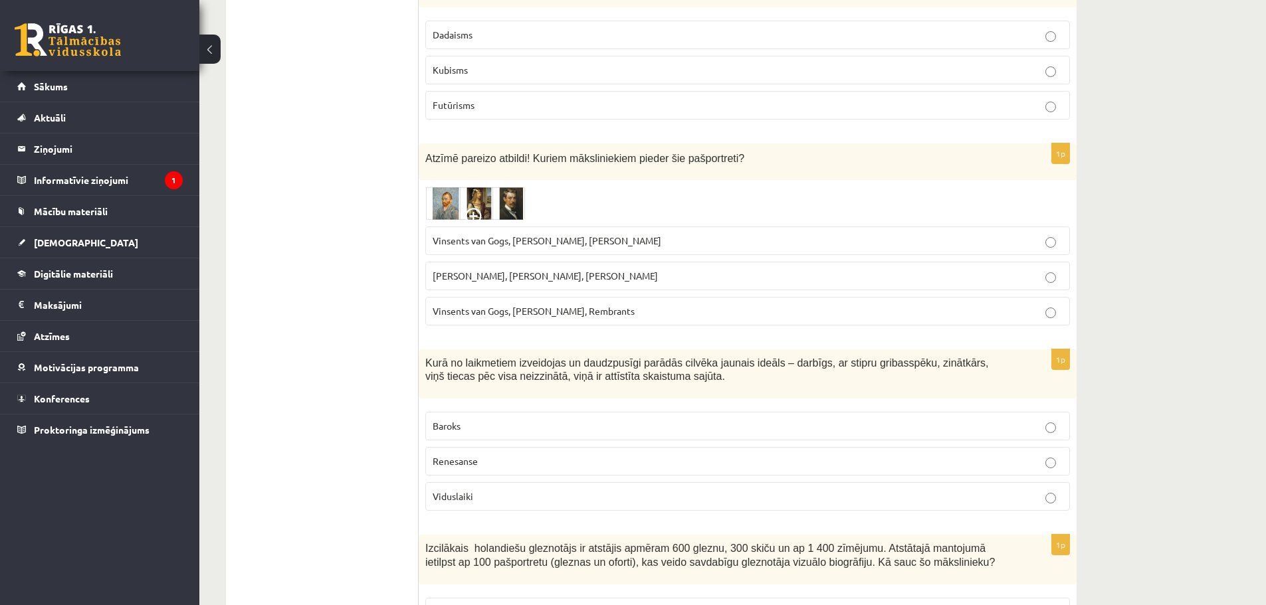
scroll to position [4032, 0]
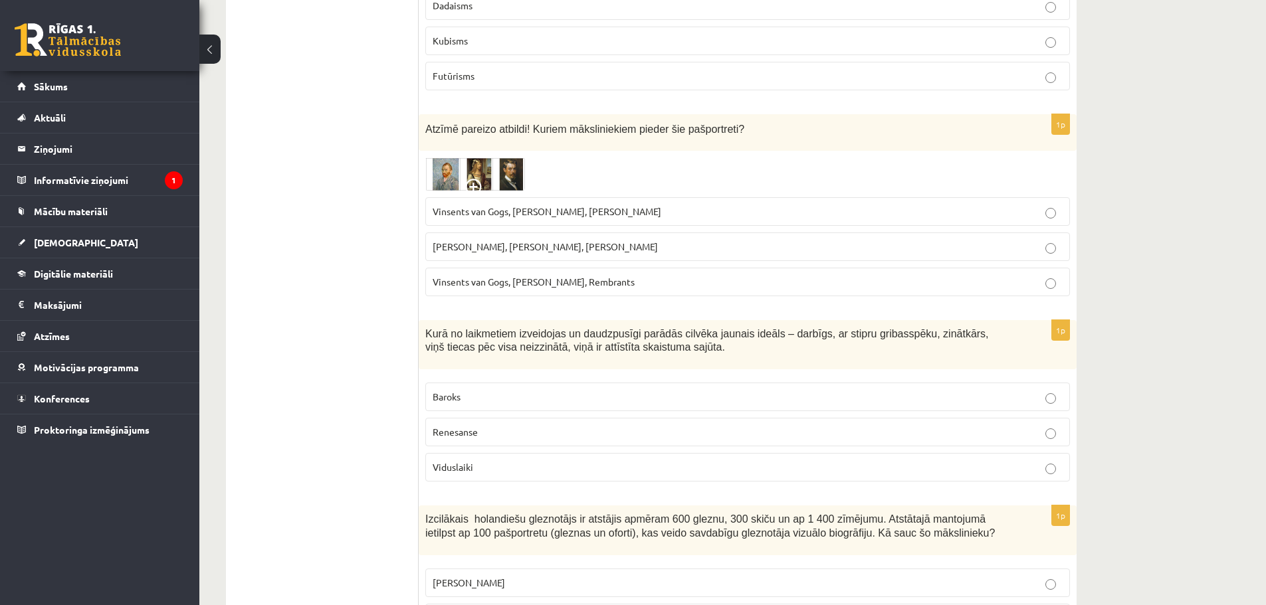
click at [475, 426] on span "Renesanse" at bounding box center [455, 432] width 45 height 12
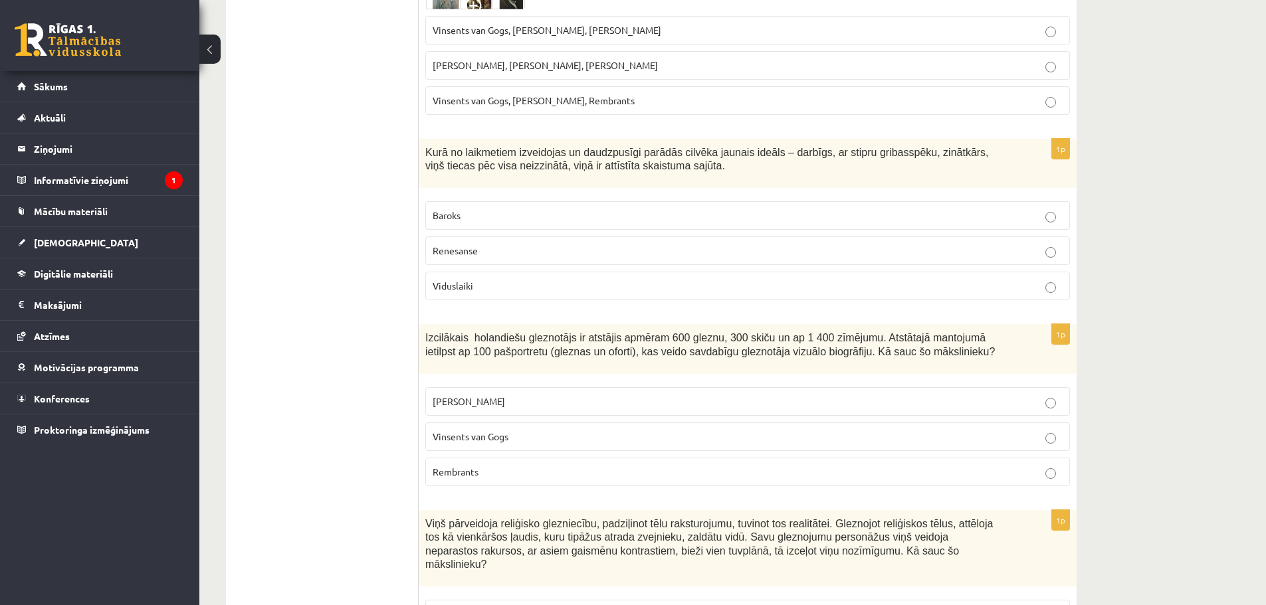
scroll to position [4231, 0]
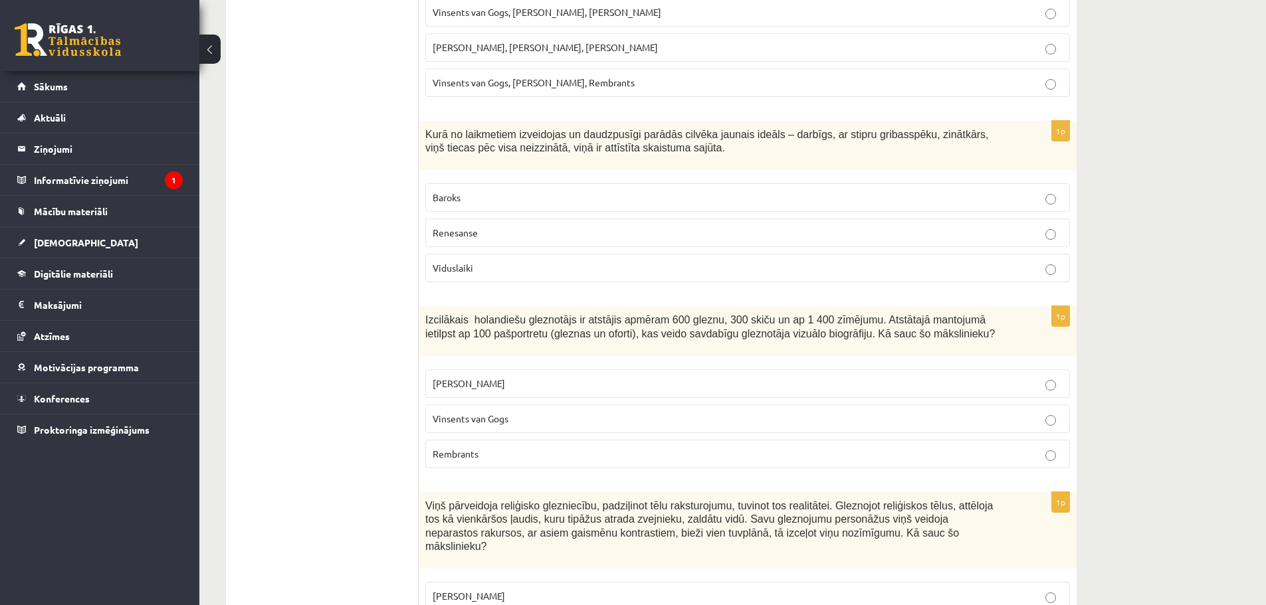
click at [524, 447] on p "Rembrants" at bounding box center [748, 454] width 630 height 14
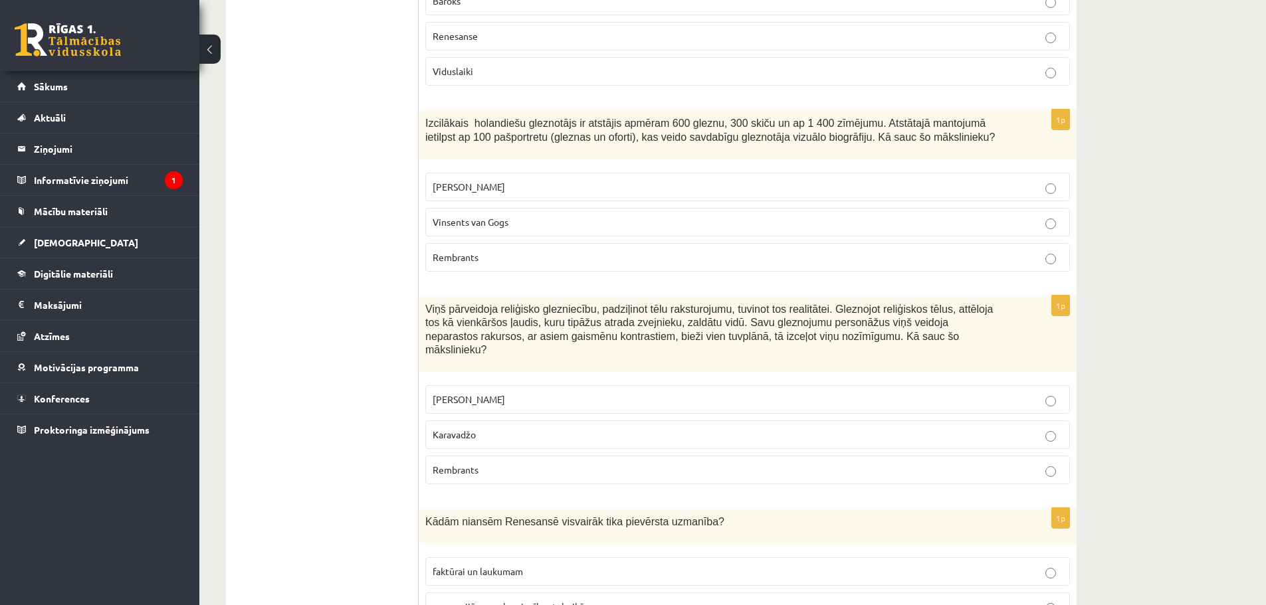
scroll to position [4430, 0]
click at [504, 425] on p "Karavadžo" at bounding box center [748, 432] width 630 height 14
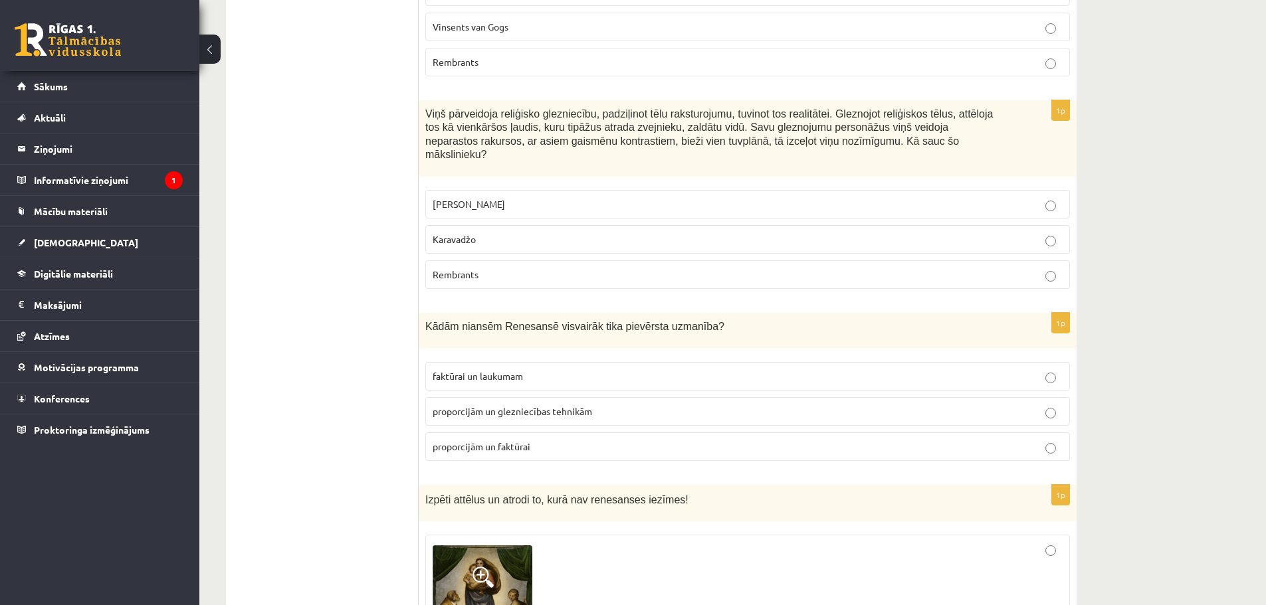
scroll to position [4630, 0]
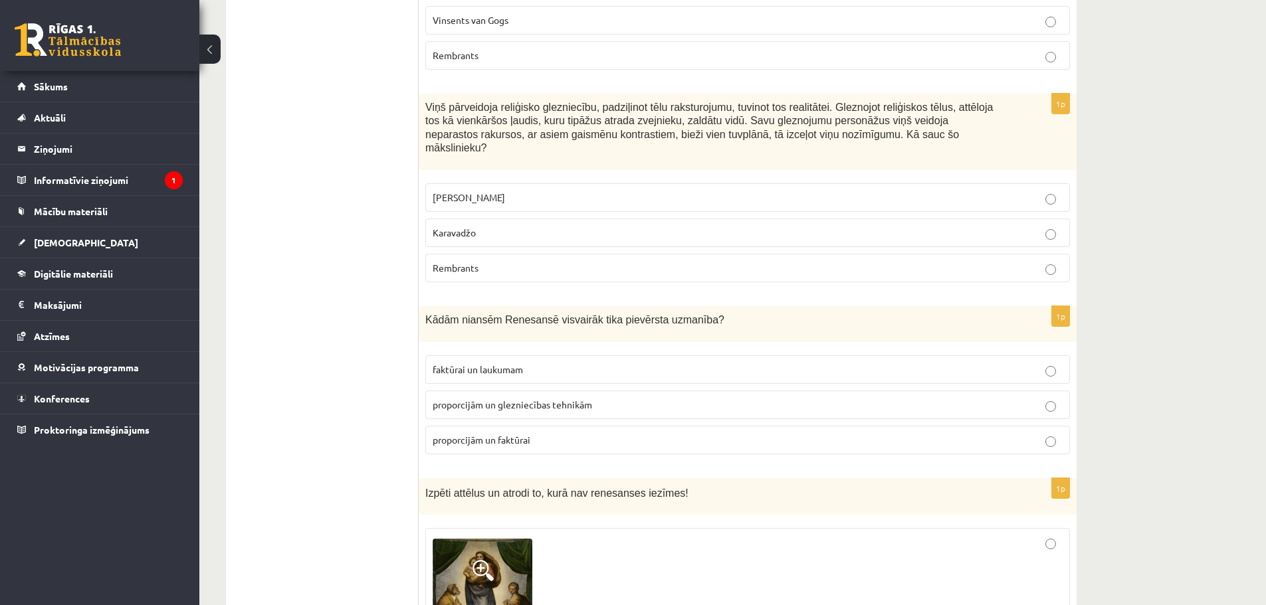
click at [492, 399] on span "proporcijām un glezniecības tehnikām" at bounding box center [513, 405] width 160 height 12
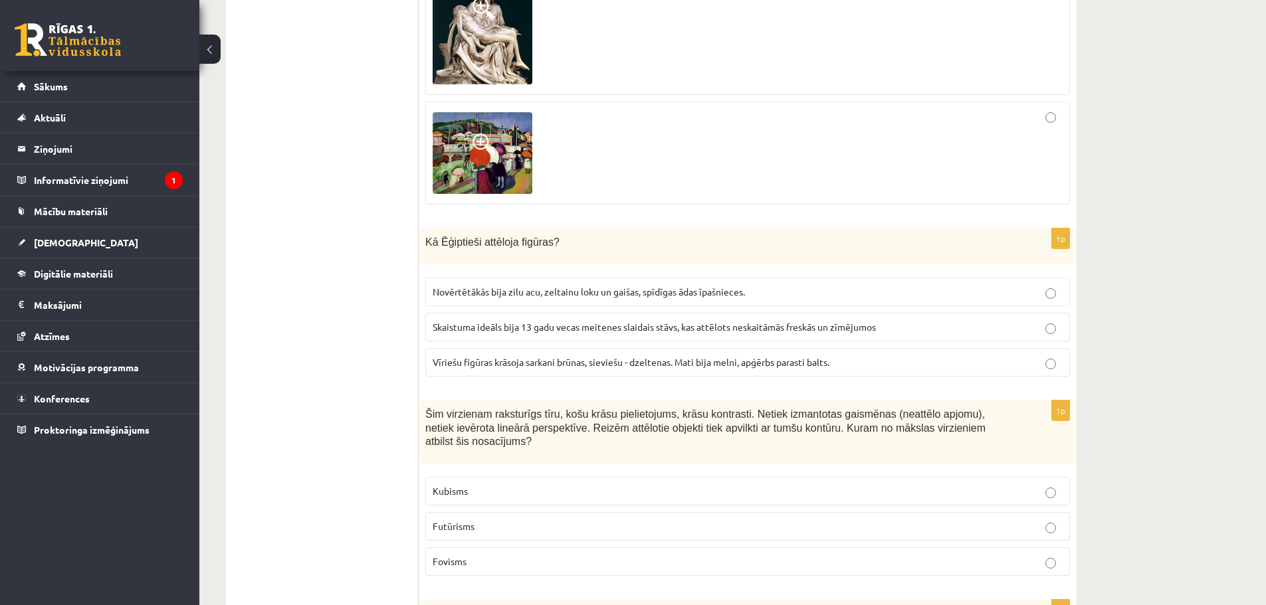
scroll to position [5361, 0]
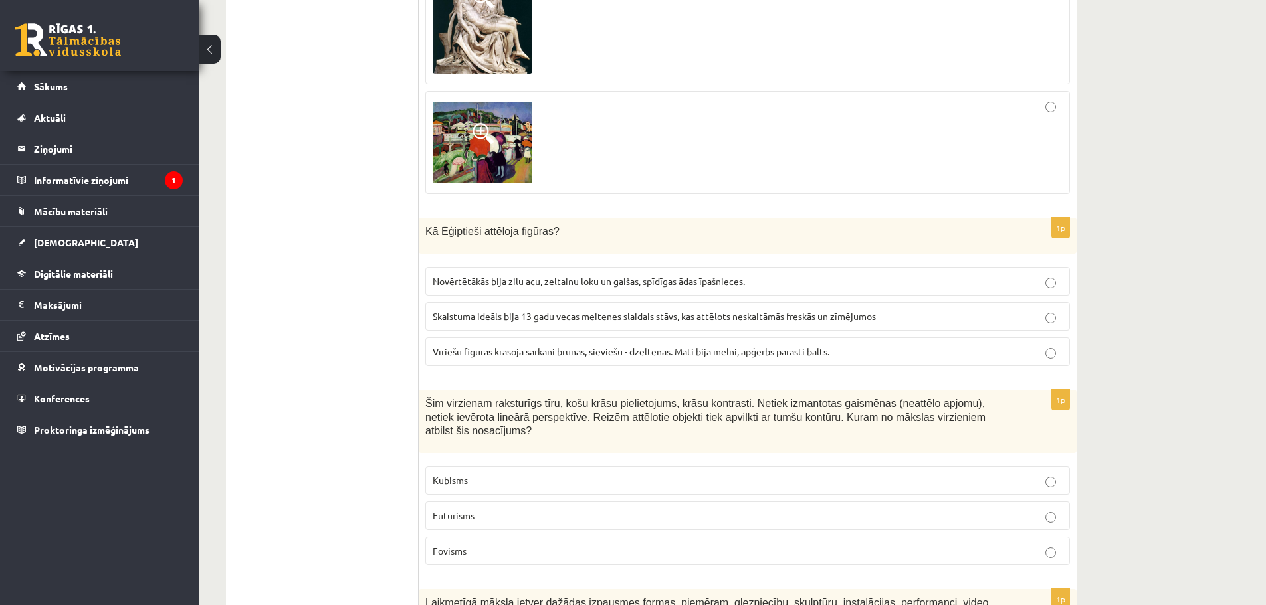
click at [532, 346] on span "Vīriešu figūras krāsoja sarkani brūnas, sieviešu - dzeltenas. Mati bija melni, …" at bounding box center [631, 352] width 397 height 12
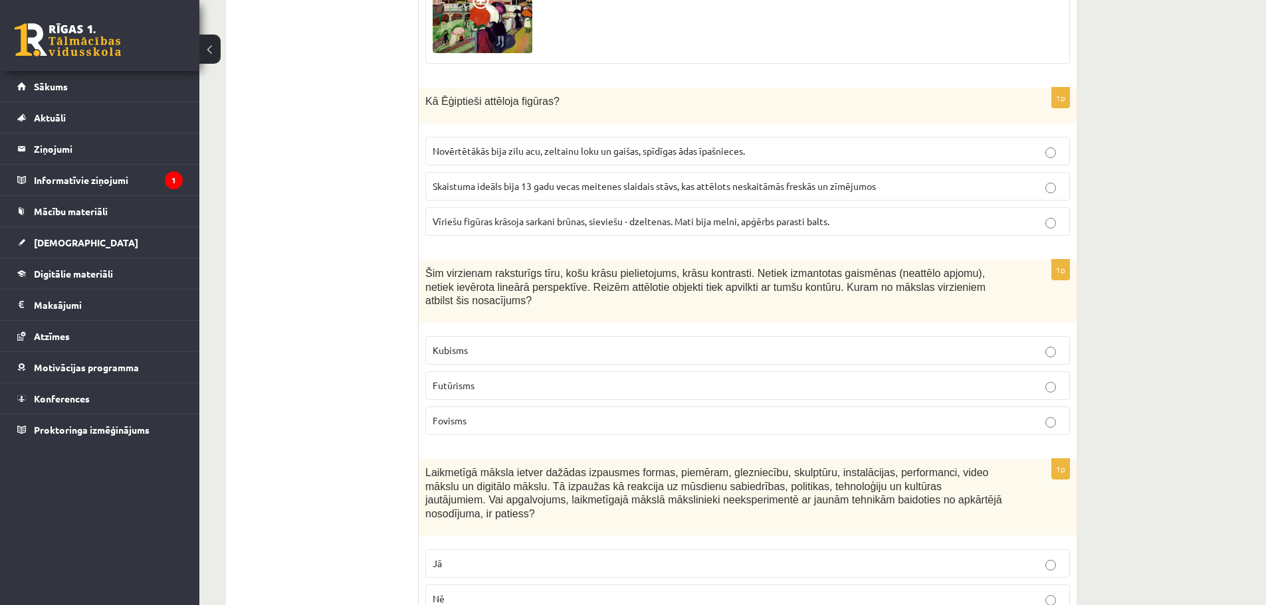
scroll to position [5494, 0]
click at [788, 590] on p "Nē" at bounding box center [748, 597] width 630 height 14
click at [515, 411] on p "Fovisms" at bounding box center [748, 418] width 630 height 14
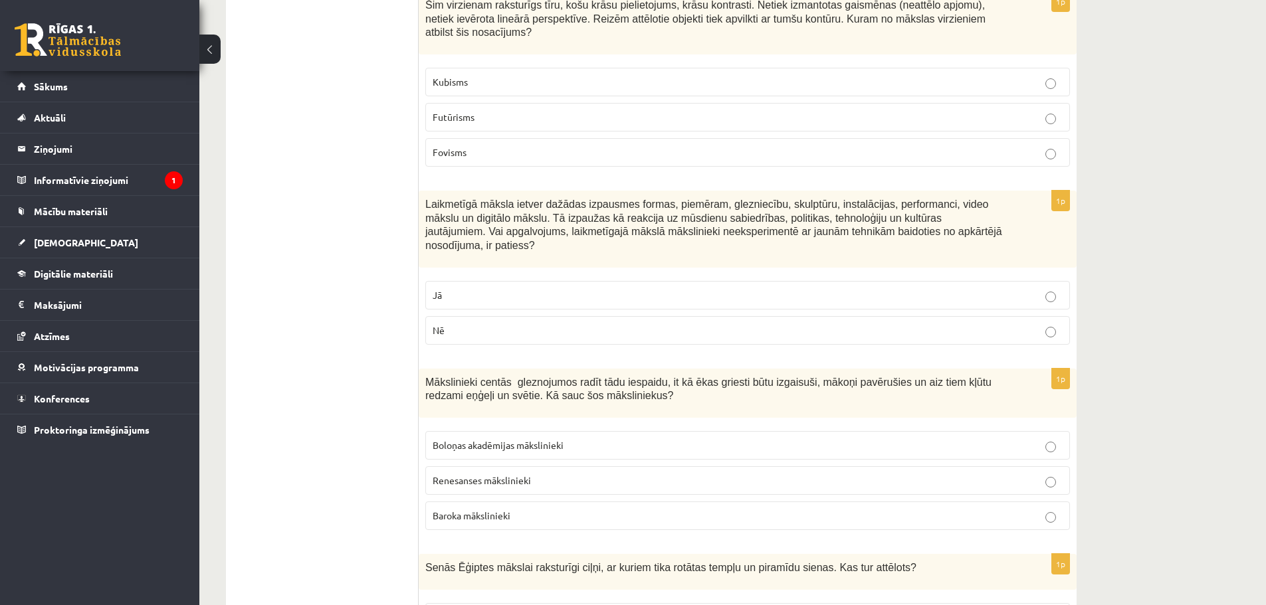
scroll to position [5826, 0]
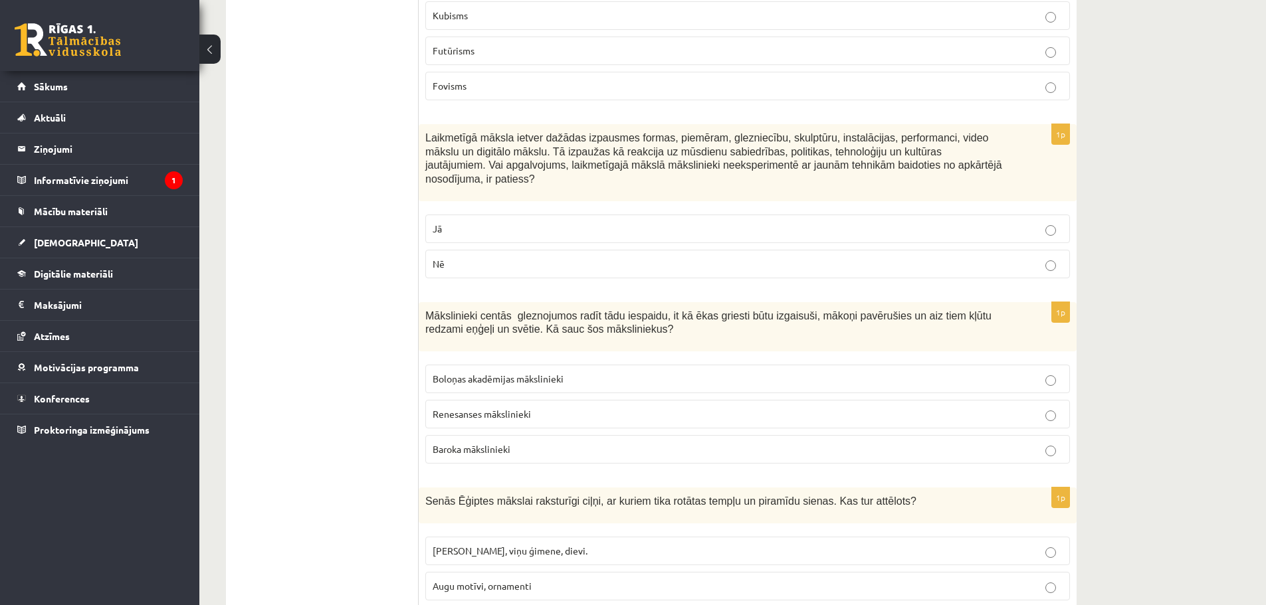
click at [548, 443] on p "Baroka mākslinieki" at bounding box center [748, 450] width 630 height 14
click at [497, 545] on span "Faraoni, viņu ģimene, dievi." at bounding box center [510, 551] width 155 height 12
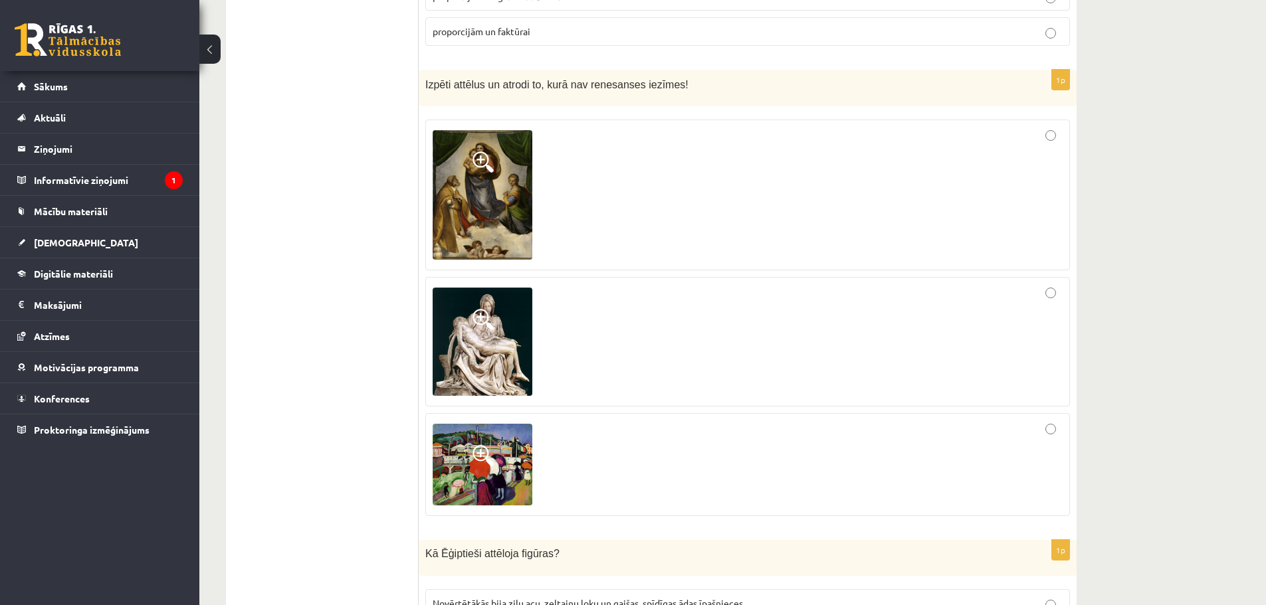
scroll to position [5029, 0]
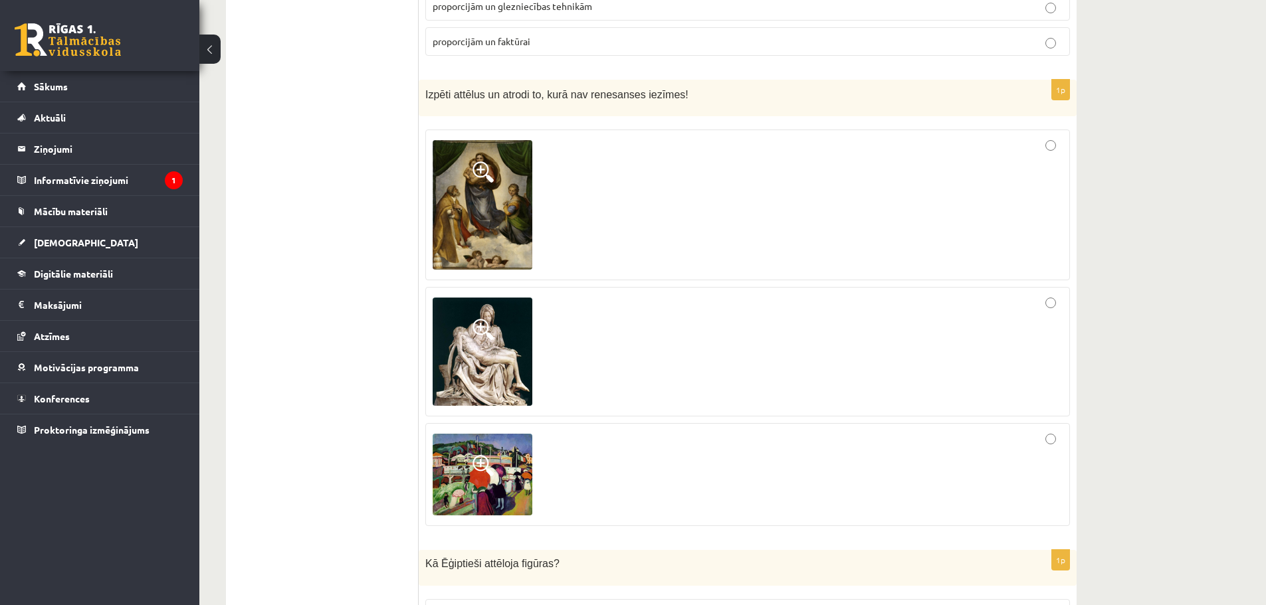
click at [473, 162] on span at bounding box center [483, 172] width 21 height 21
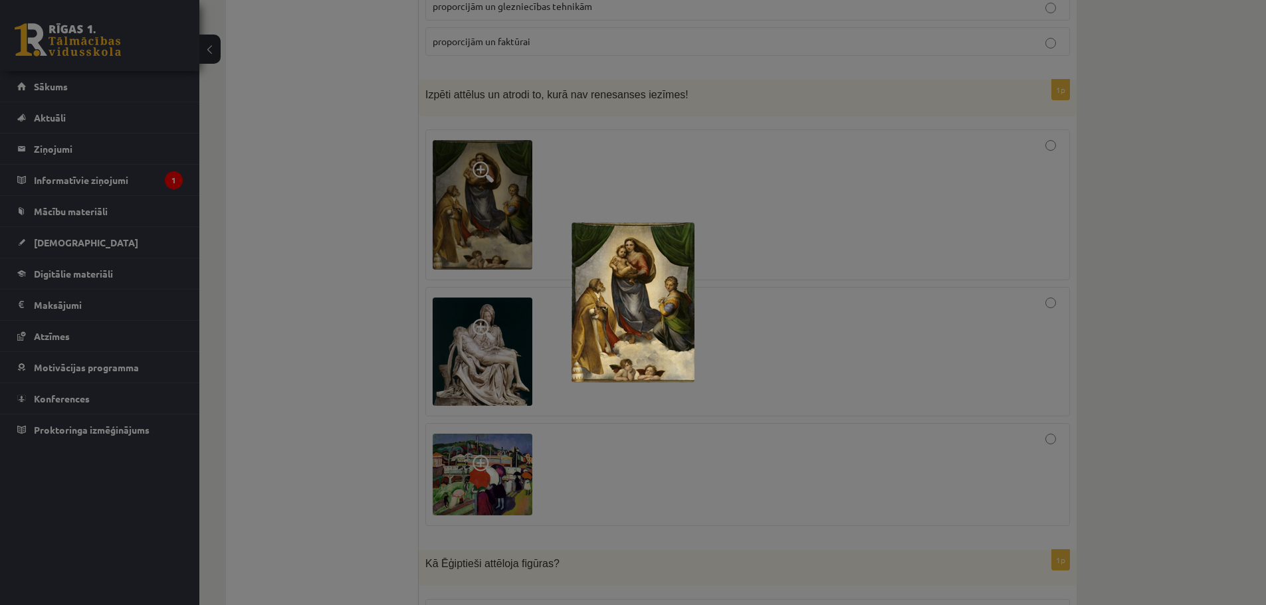
click at [643, 136] on div at bounding box center [633, 302] width 1266 height 605
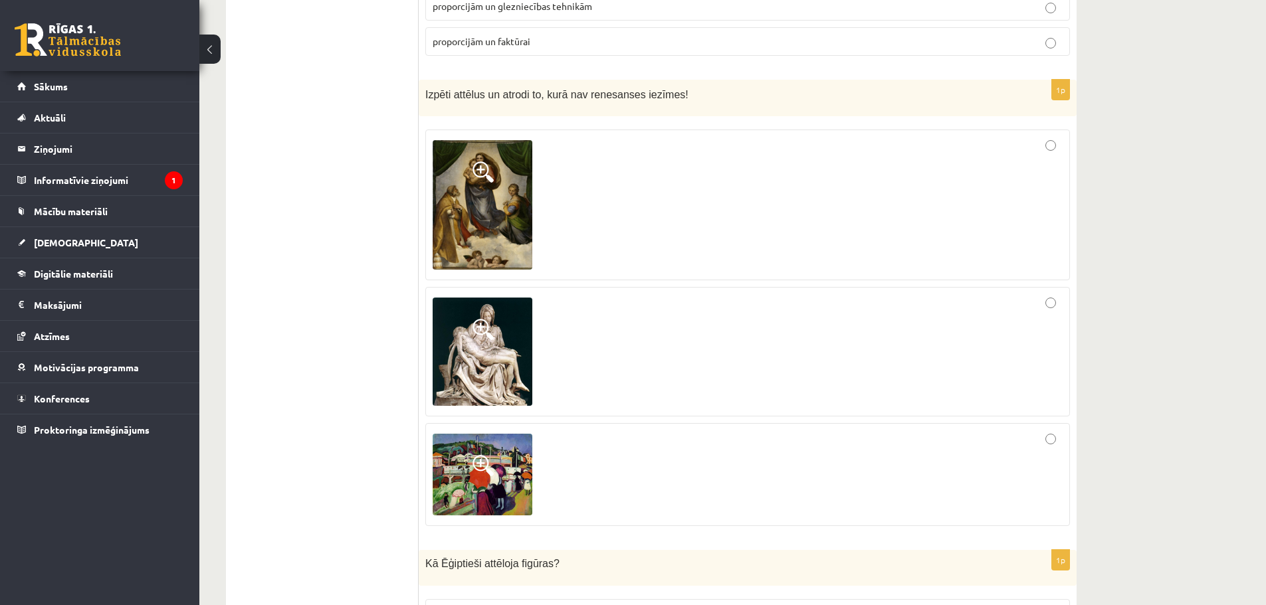
click at [480, 319] on span at bounding box center [483, 329] width 21 height 21
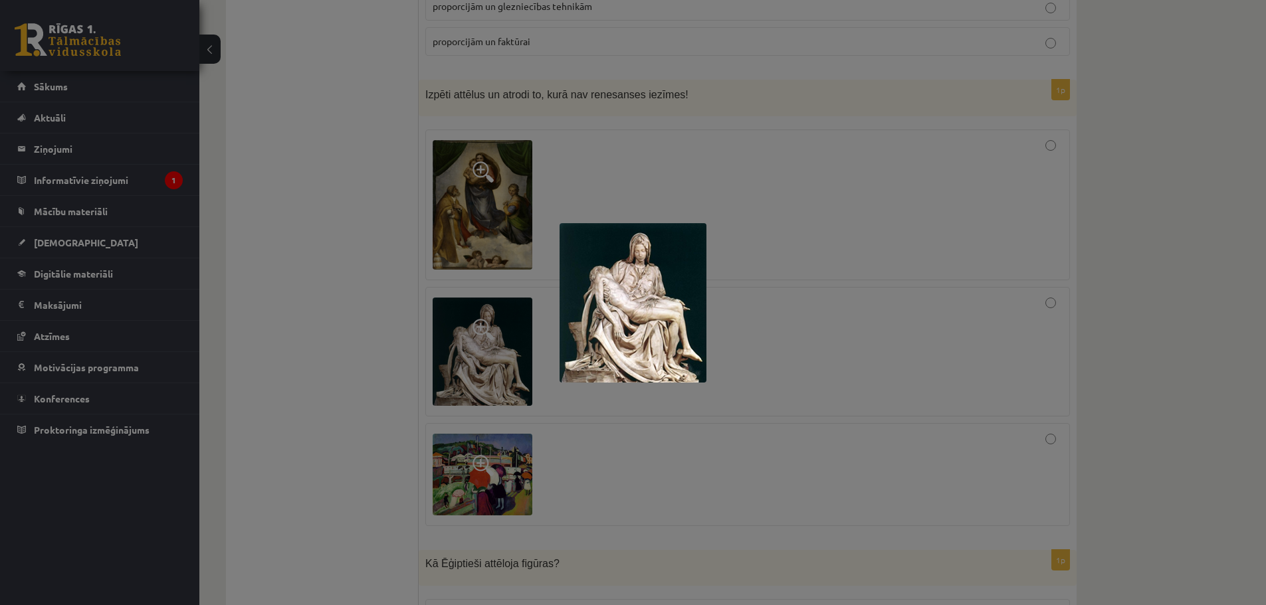
click at [581, 188] on div at bounding box center [633, 302] width 1266 height 605
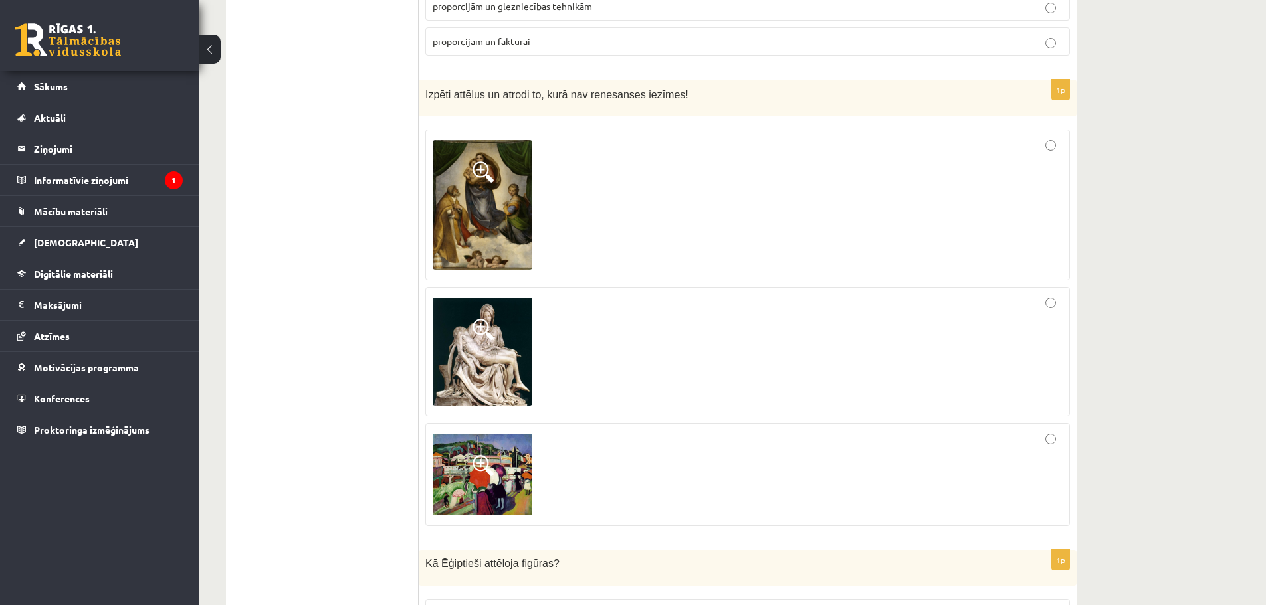
click at [475, 434] on img at bounding box center [483, 475] width 100 height 82
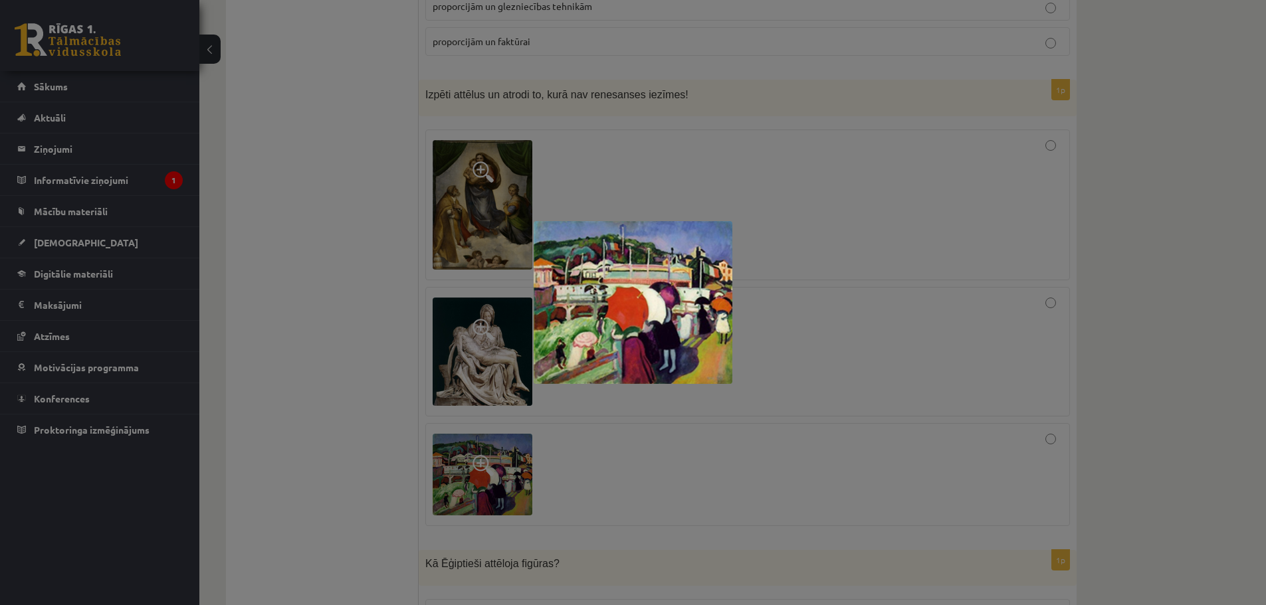
click at [601, 189] on div at bounding box center [633, 302] width 1266 height 605
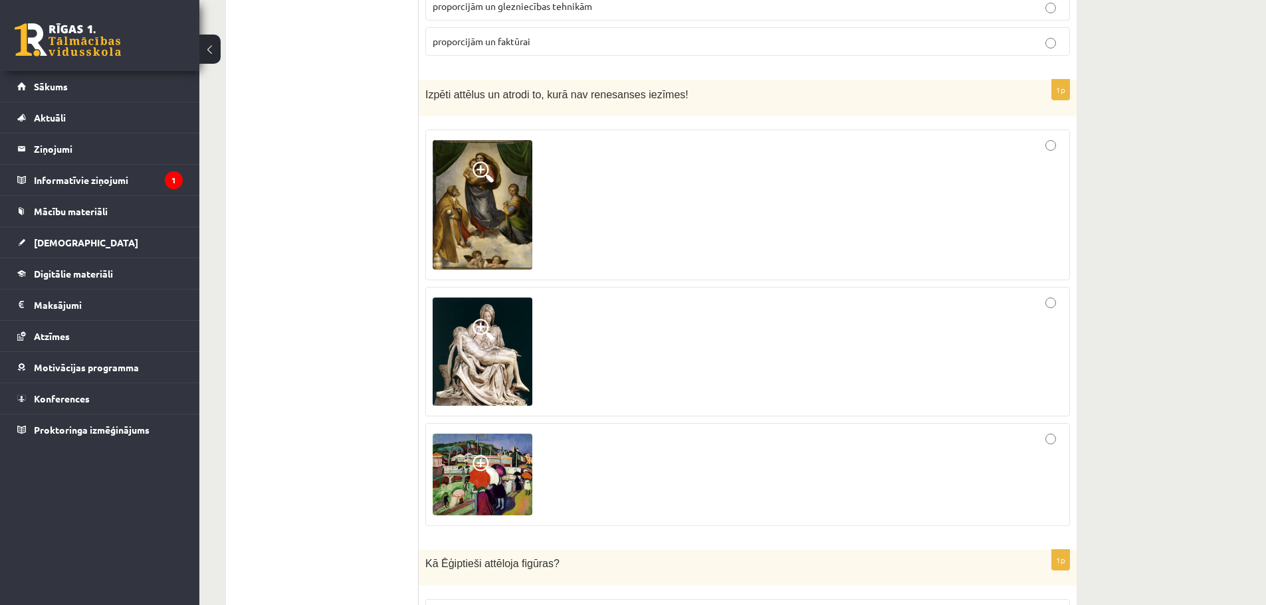
click at [1047, 431] on div at bounding box center [748, 475] width 630 height 88
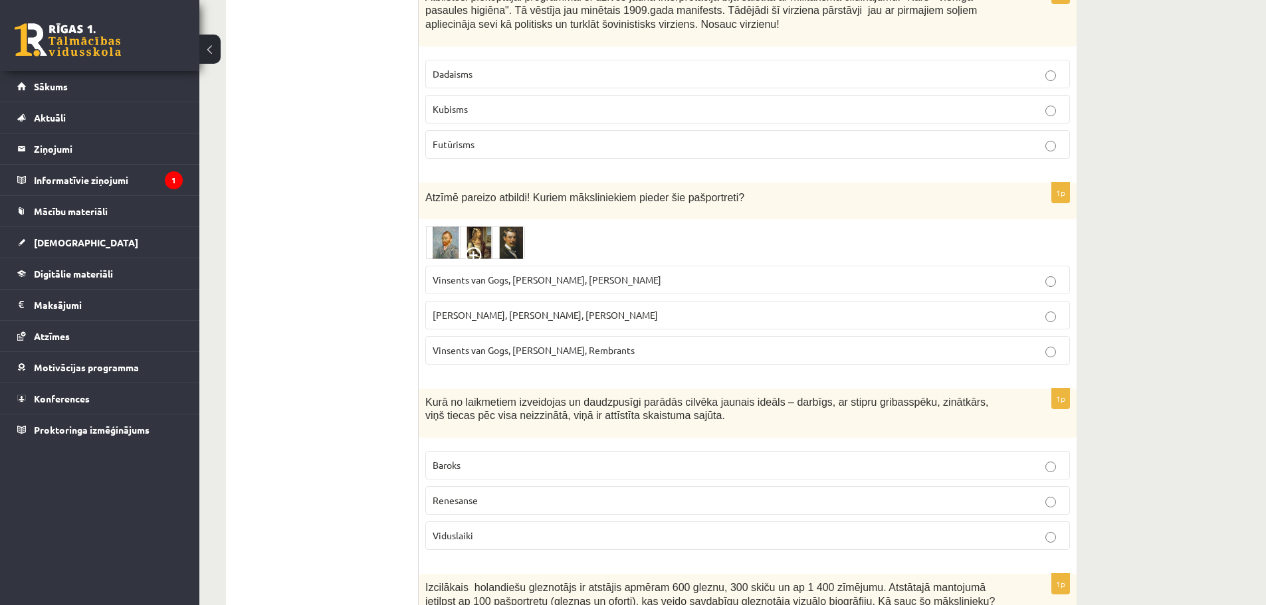
scroll to position [3832, 0]
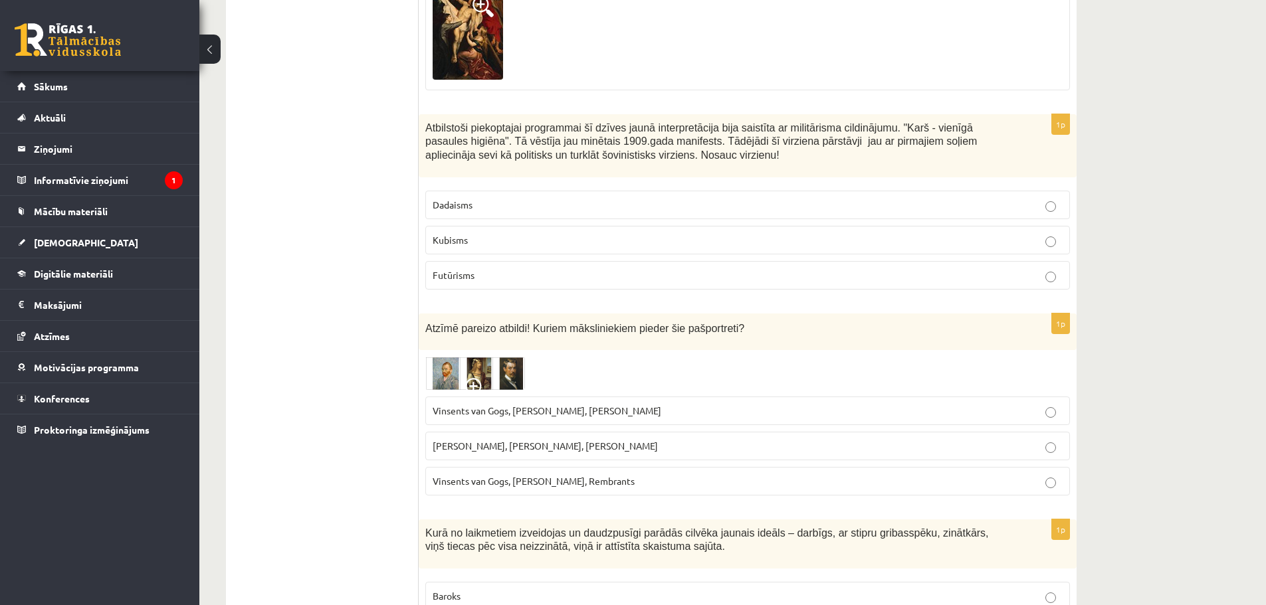
click at [459, 357] on img at bounding box center [475, 373] width 100 height 33
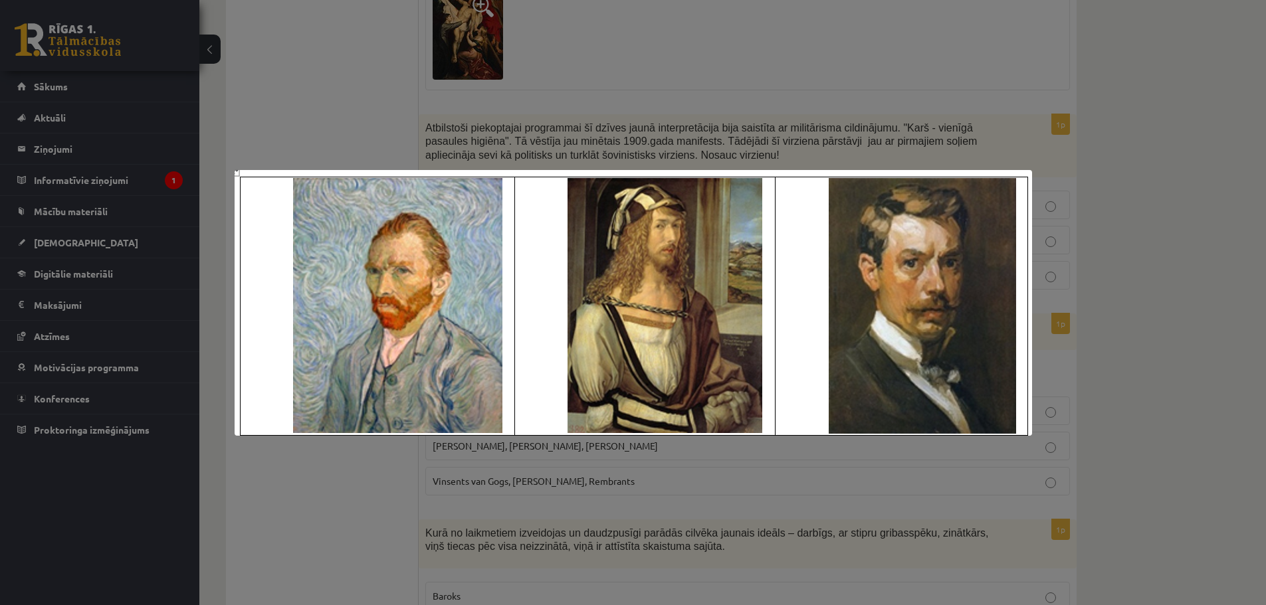
click at [502, 516] on div at bounding box center [633, 302] width 1266 height 605
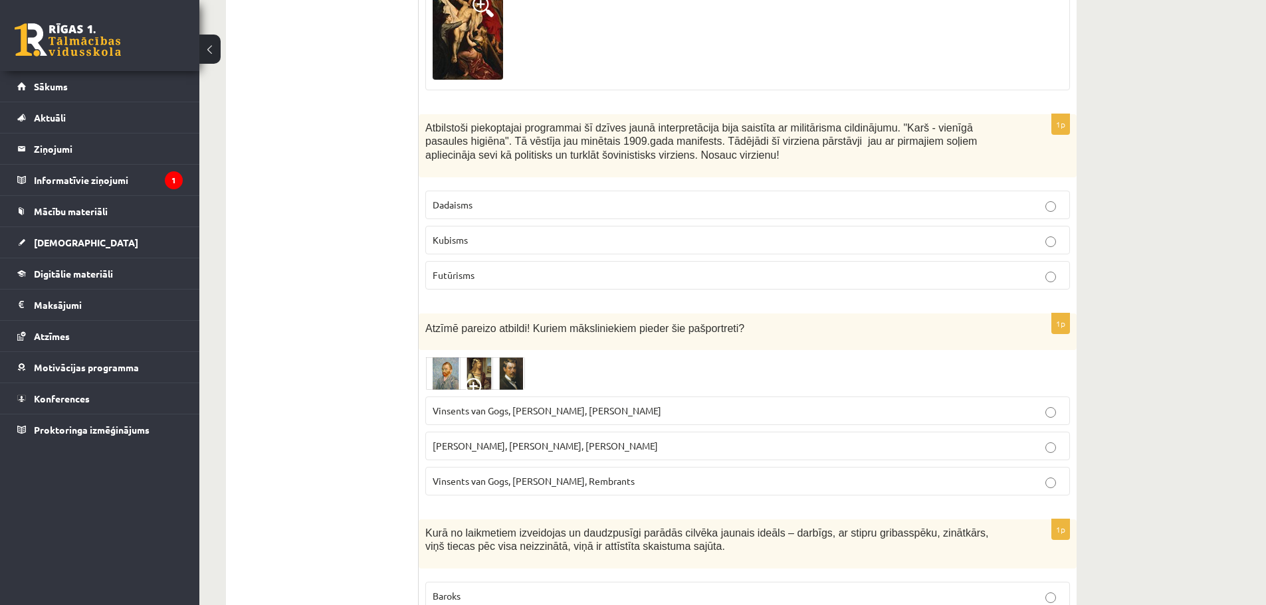
drag, startPoint x: 432, startPoint y: 370, endPoint x: 647, endPoint y: 377, distance: 214.8
click at [647, 397] on label "Vinsents van Gogs, Albrehts Dīrers, Janis Rozentāls" at bounding box center [747, 411] width 645 height 29
copy span "Vinsents van Gogs, Albrehts Dīrers, Janis Rozentāls"
click at [728, 404] on p "Vinsents van Gogs, Albrehts Dīrers, Janis Rozentāls" at bounding box center [748, 411] width 630 height 14
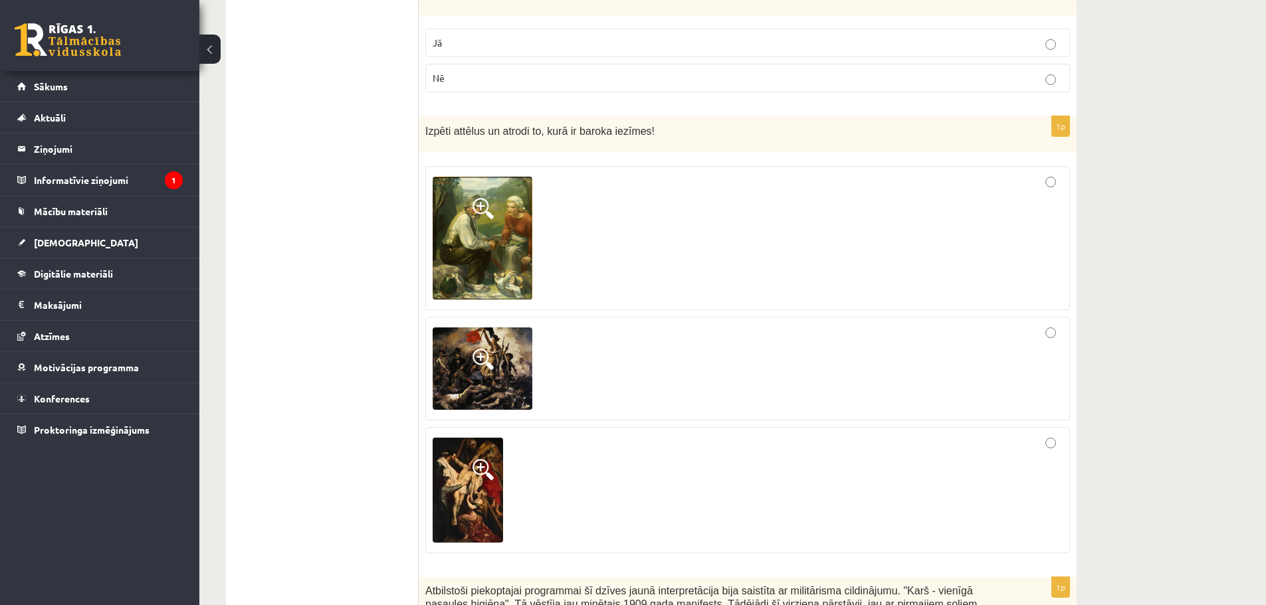
scroll to position [3367, 0]
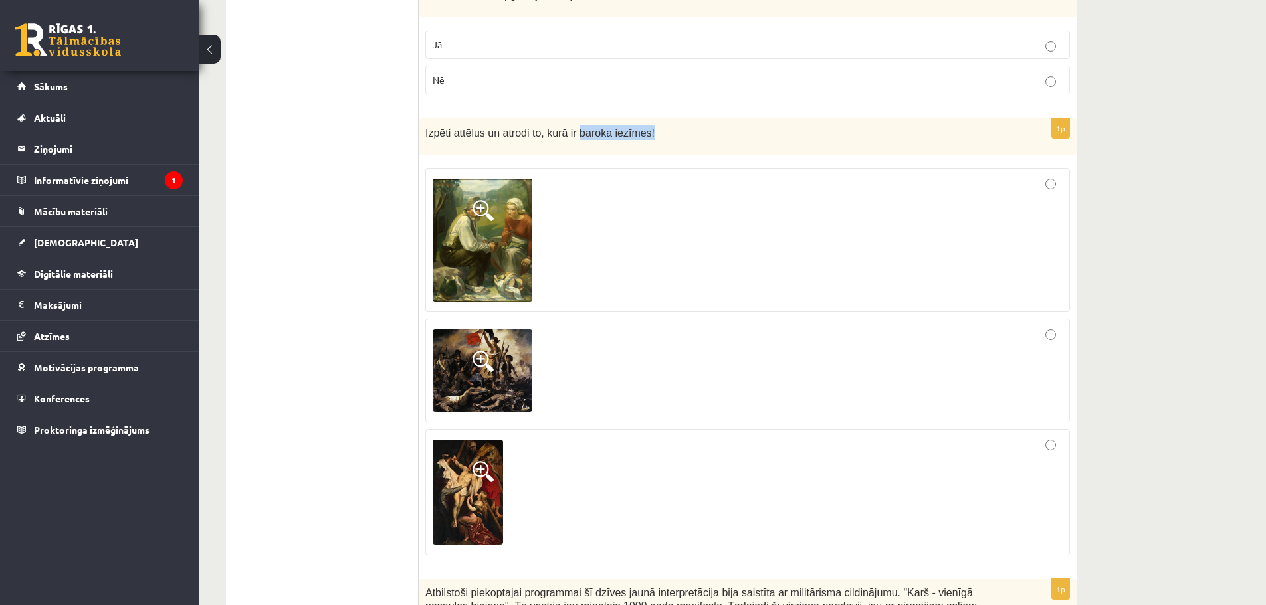
drag, startPoint x: 568, startPoint y: 94, endPoint x: 635, endPoint y: 92, distance: 67.8
click at [635, 128] on span "Izpēti attēlus un atrodi to, kurā ir baroka iezīmes!" at bounding box center [539, 133] width 229 height 11
copy span "baroka iezīmes!"
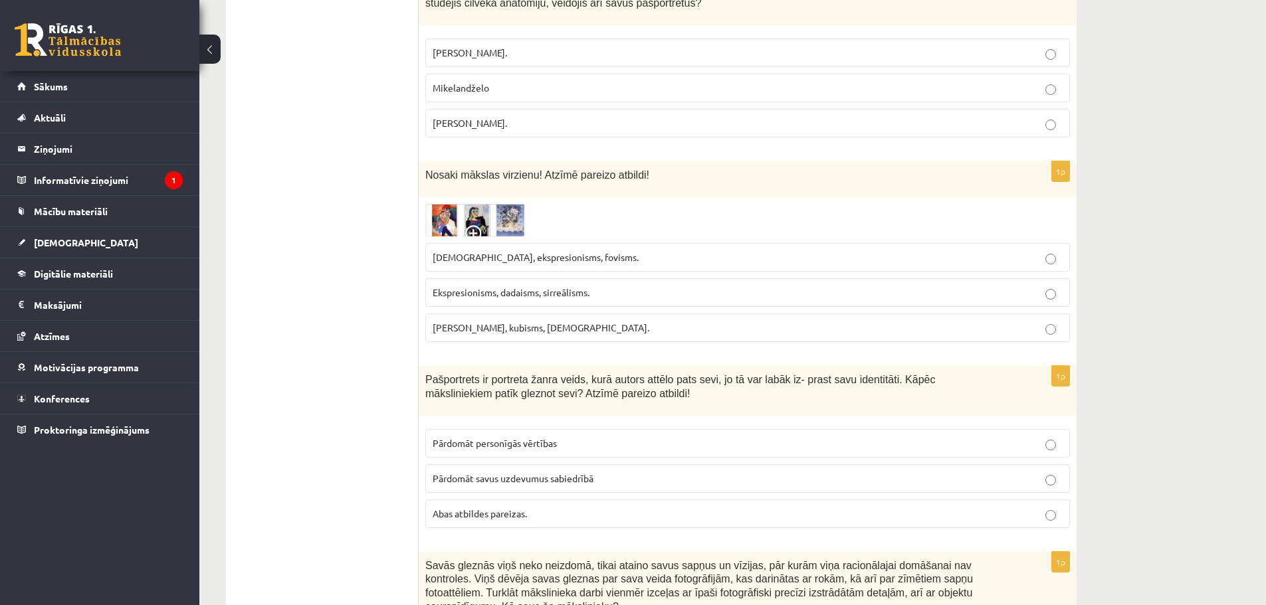
scroll to position [2503, 0]
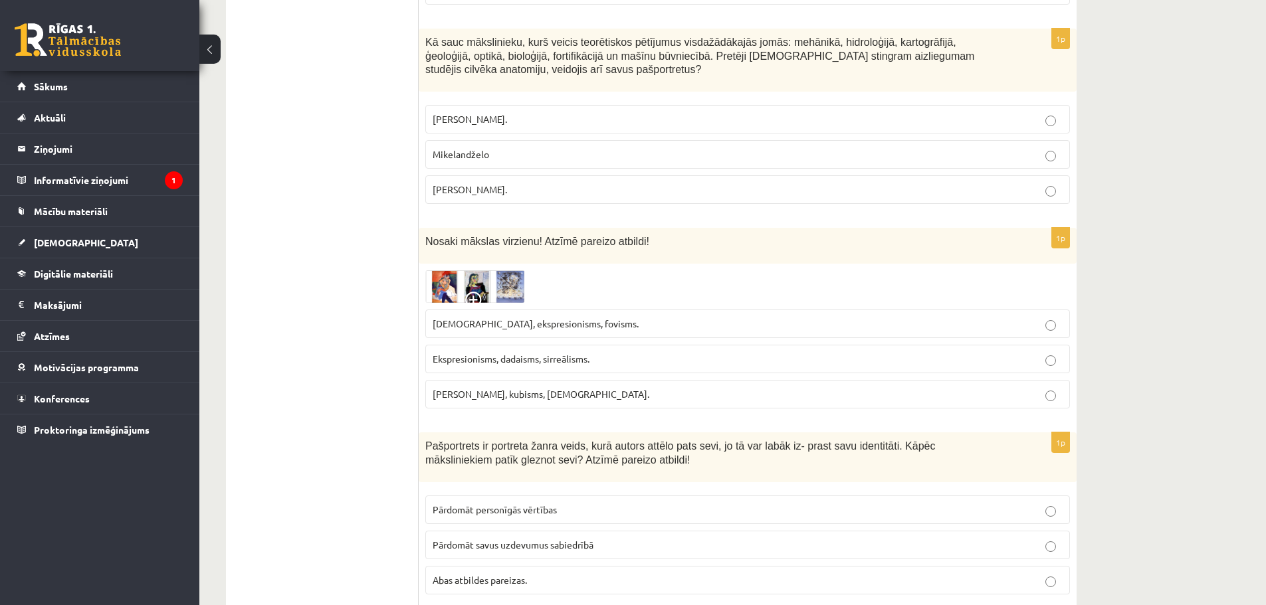
click at [490, 271] on img at bounding box center [475, 287] width 100 height 33
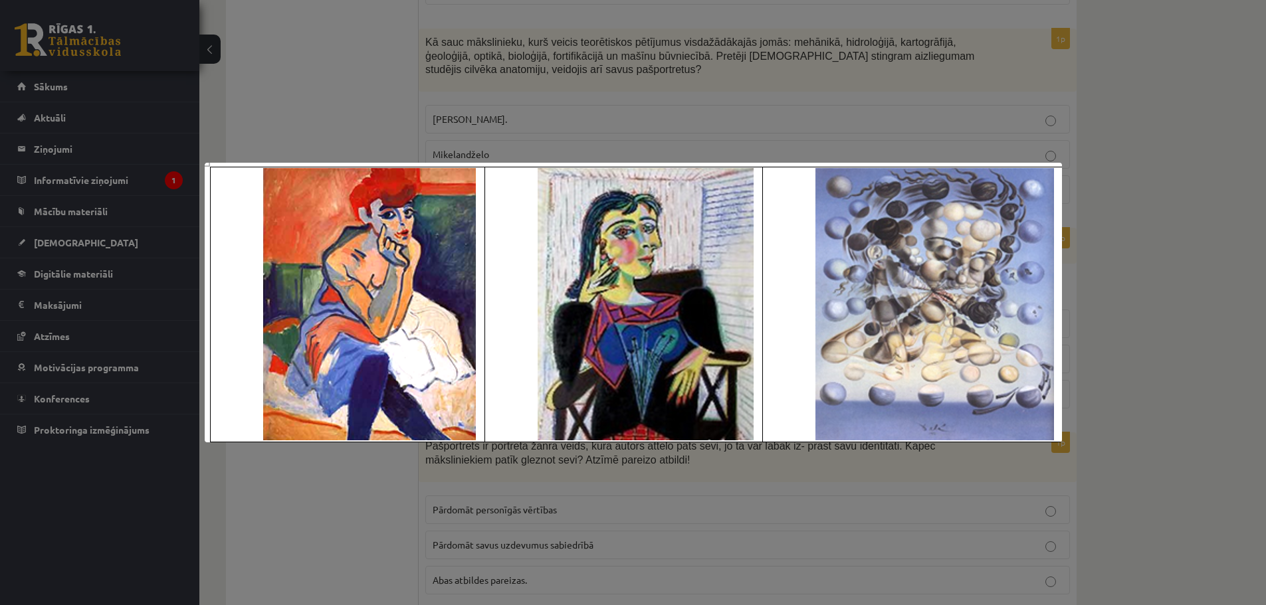
click at [296, 115] on div at bounding box center [633, 302] width 1266 height 605
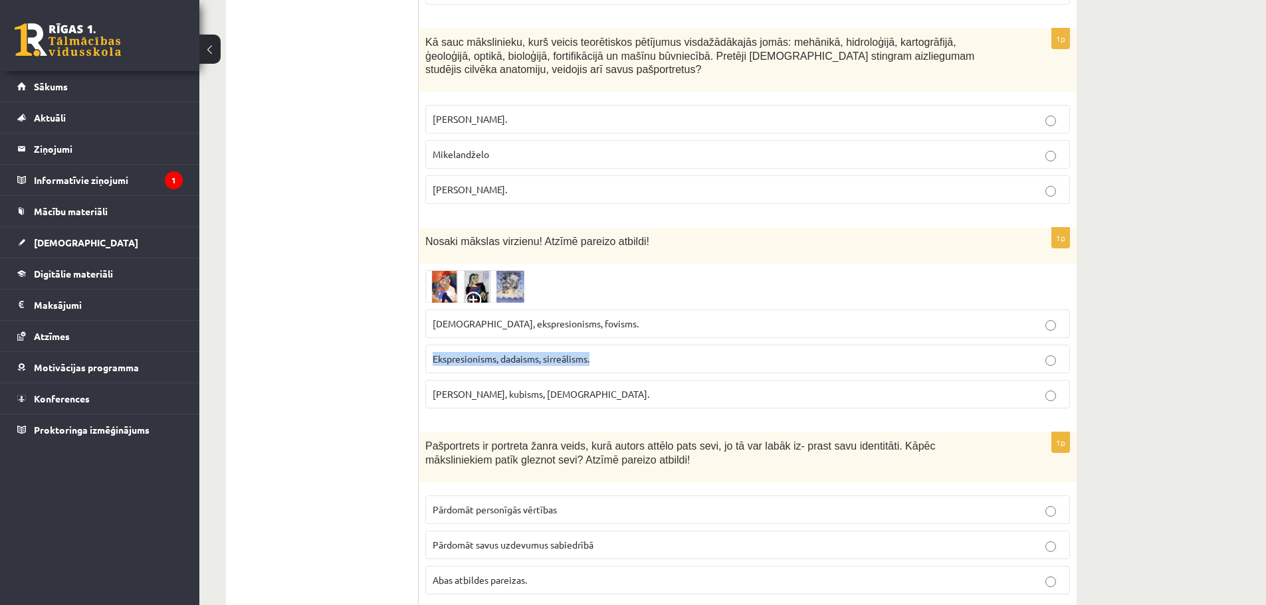
drag, startPoint x: 594, startPoint y: 332, endPoint x: 433, endPoint y: 322, distance: 161.9
click at [433, 345] on label "Ekspresionisms, dadaisms, sirreālisms." at bounding box center [747, 359] width 645 height 29
copy span "Ekspresionisms, dadaisms, sirreālisms."
click at [471, 271] on img at bounding box center [475, 287] width 100 height 33
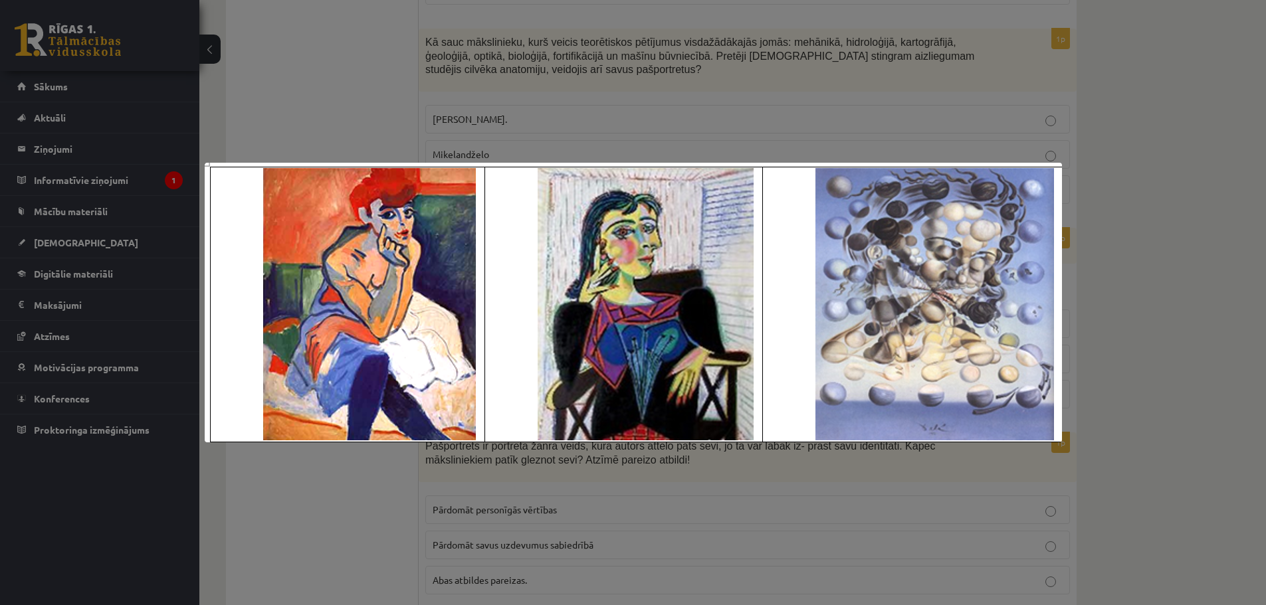
click at [290, 84] on div at bounding box center [633, 302] width 1266 height 605
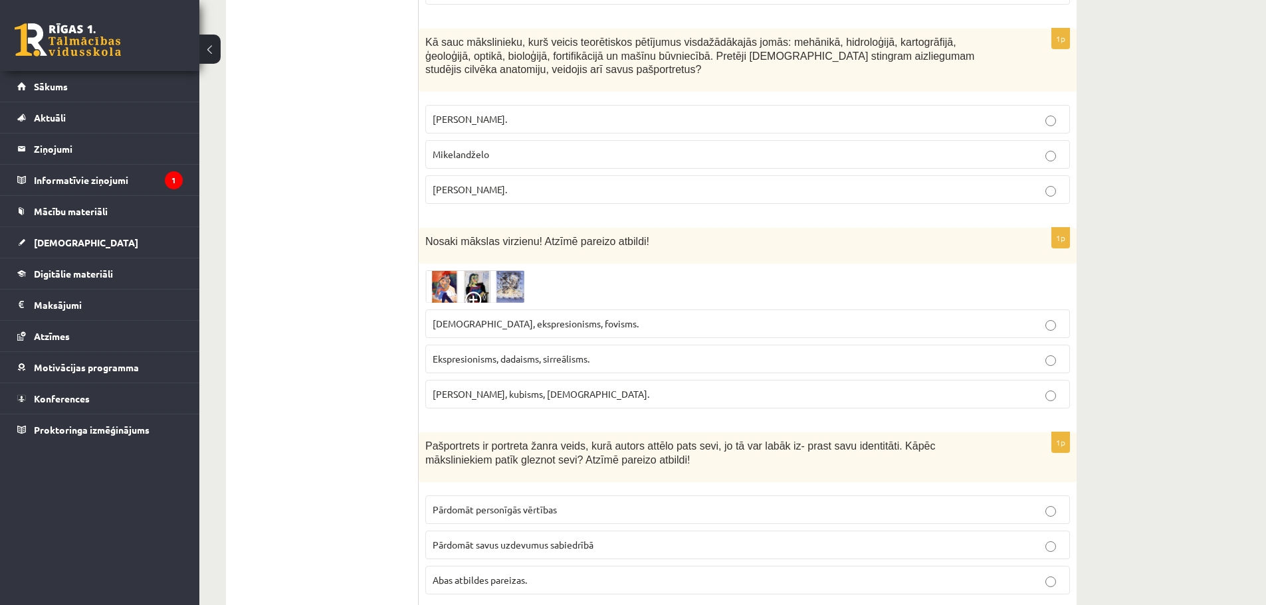
click at [496, 271] on img at bounding box center [475, 287] width 100 height 33
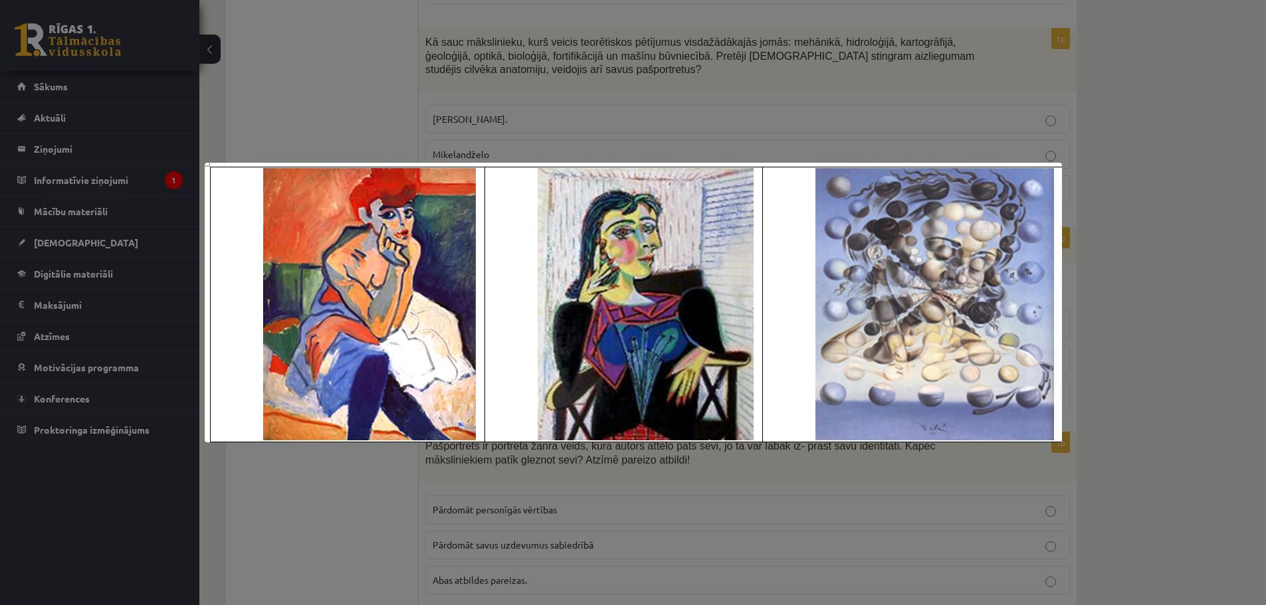
click at [370, 124] on div at bounding box center [633, 302] width 1266 height 605
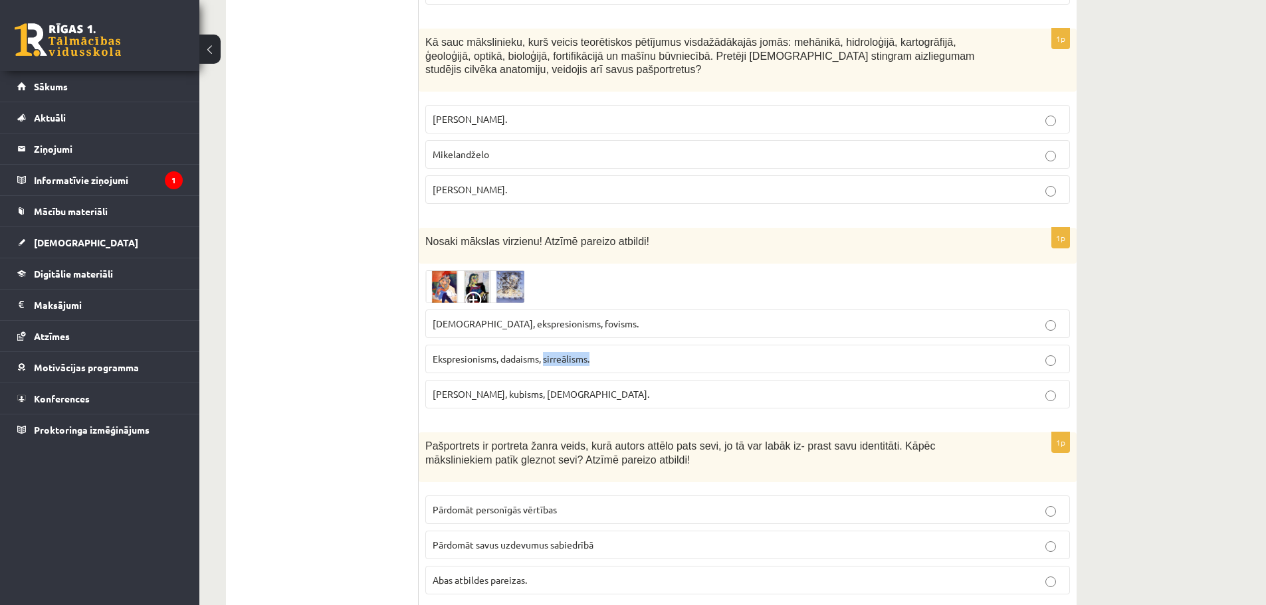
drag, startPoint x: 546, startPoint y: 334, endPoint x: 592, endPoint y: 330, distance: 46.0
click at [590, 353] on span "Ekspresionisms, dadaisms, sirreālisms." at bounding box center [511, 359] width 157 height 12
copy span "sirreālisms."
drag, startPoint x: 587, startPoint y: 293, endPoint x: 556, endPoint y: 292, distance: 30.6
click at [551, 310] on label "Sirreālisms, ekspresionisms, fovisms." at bounding box center [747, 324] width 645 height 29
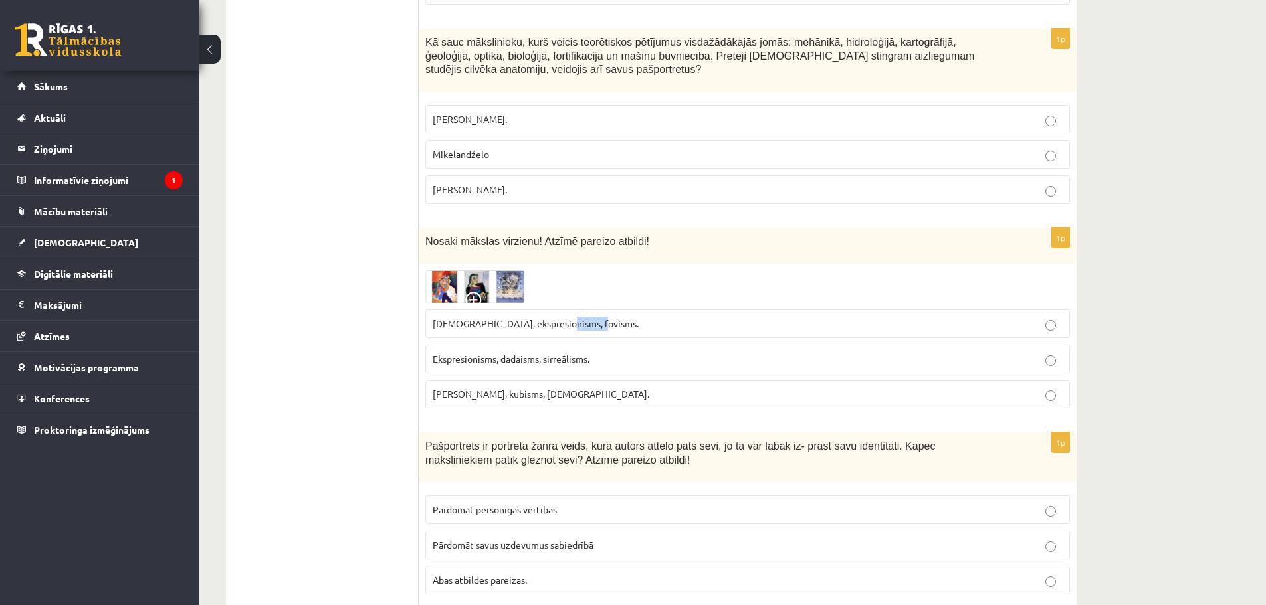
copy span "fovisms."
click at [504, 380] on label "Fovisms, kubisms, sirreālisms." at bounding box center [747, 394] width 645 height 29
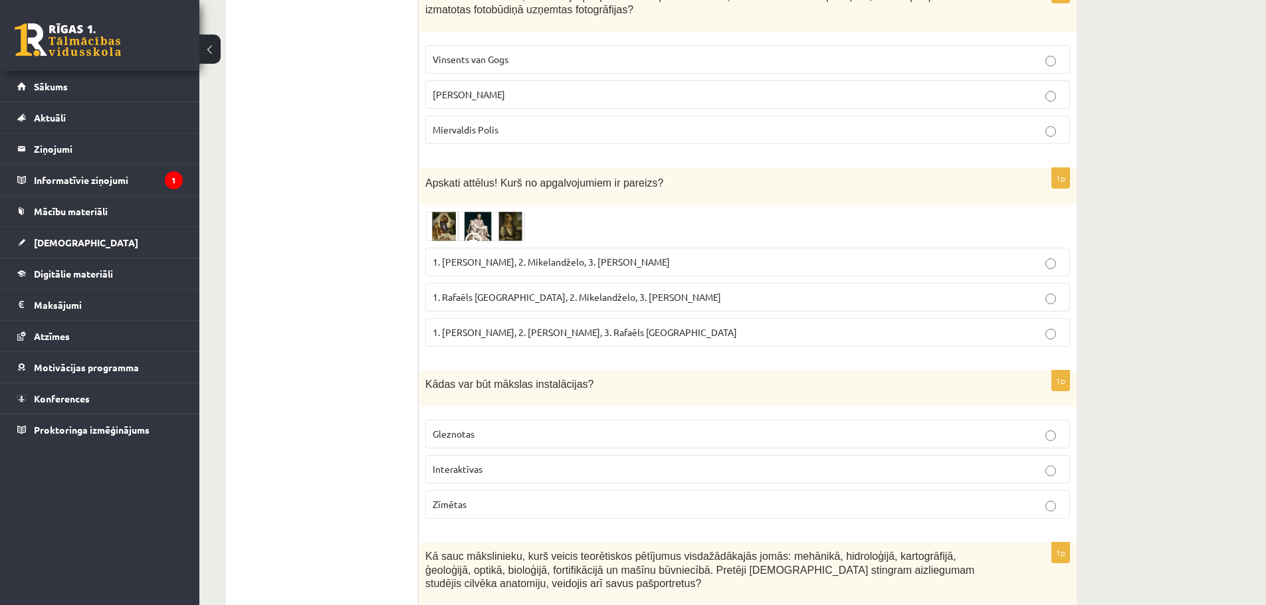
scroll to position [1905, 0]
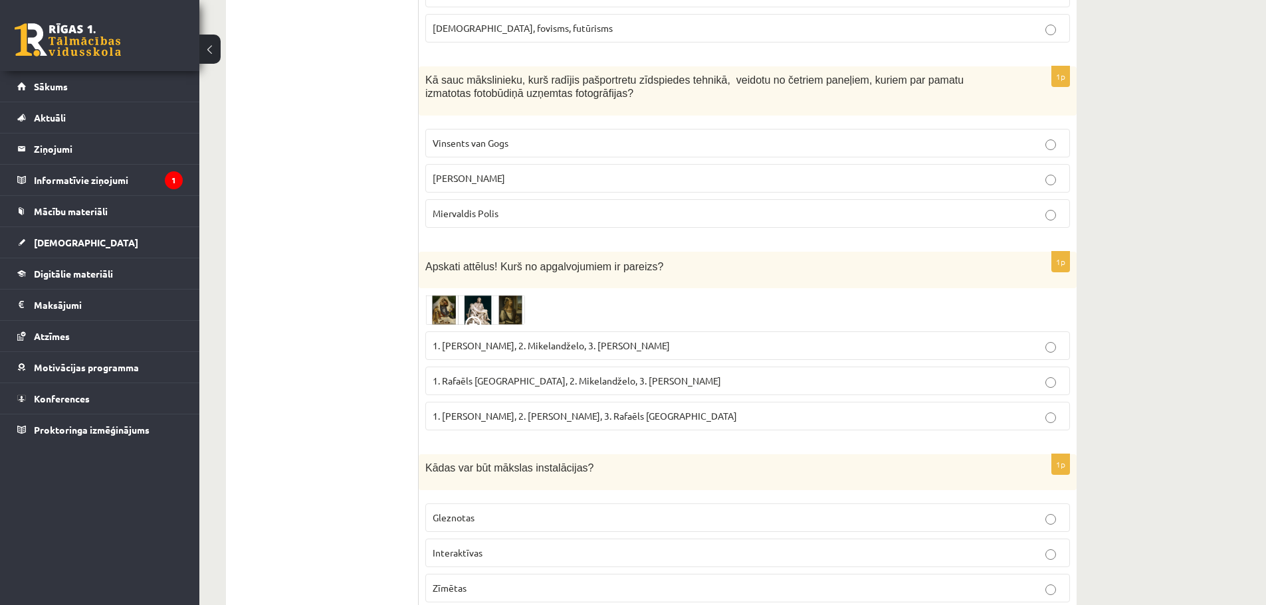
click at [483, 295] on img at bounding box center [475, 310] width 100 height 31
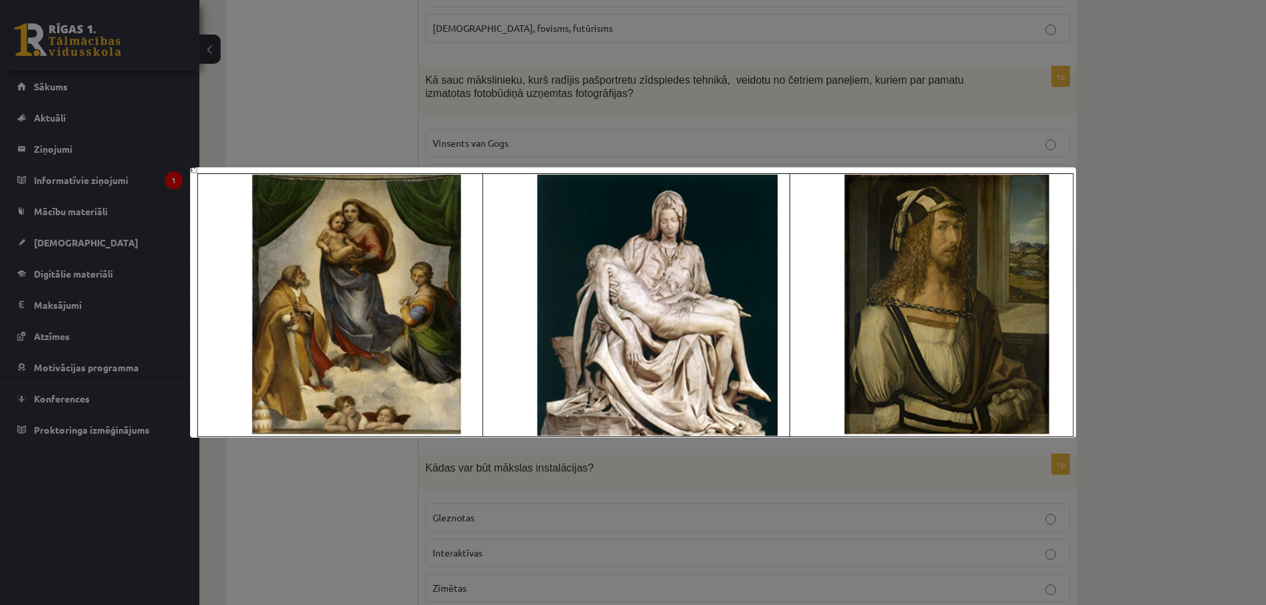
click at [338, 469] on div at bounding box center [633, 302] width 1266 height 605
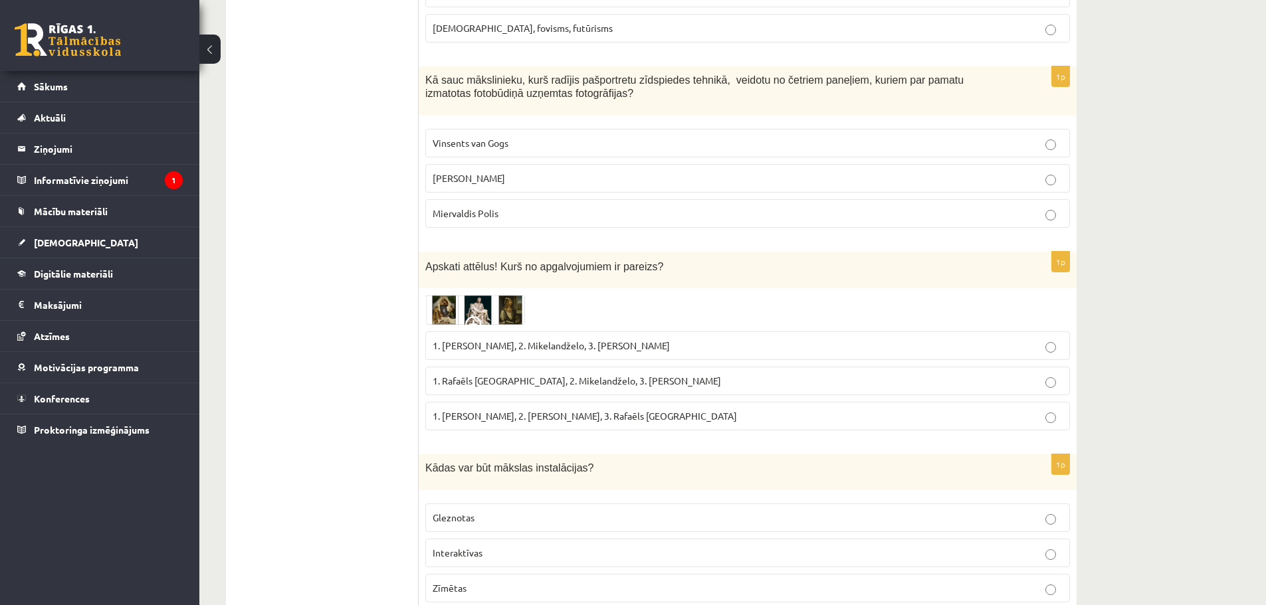
click at [467, 295] on img at bounding box center [475, 310] width 100 height 31
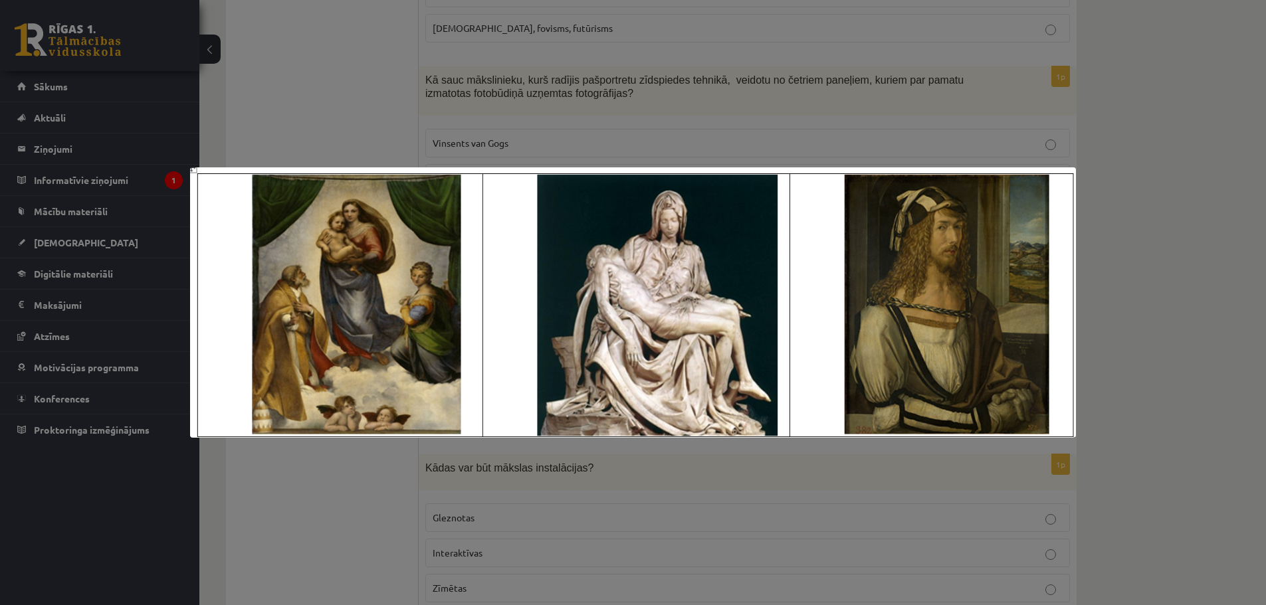
click at [322, 492] on div at bounding box center [633, 302] width 1266 height 605
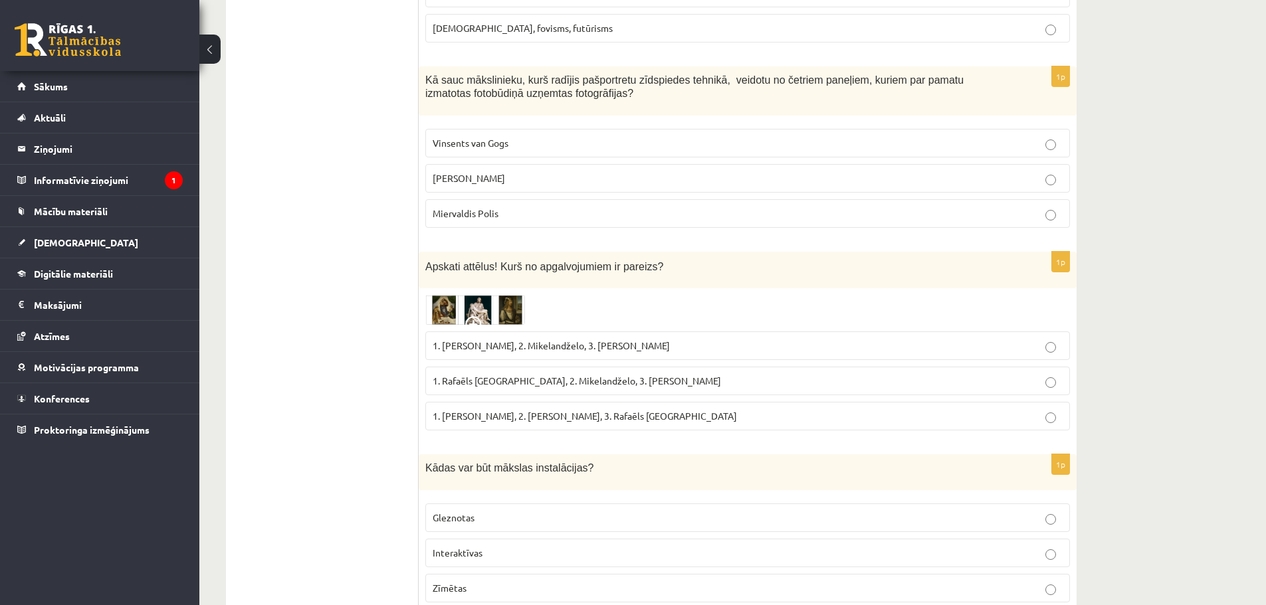
click at [441, 410] on span "1. Albrehts Dīrers, 2. Leonardo da Vinči, 3. Rafaēls Sancio da Urbīno" at bounding box center [585, 416] width 304 height 12
click at [480, 375] on span "1. Rafaēls Sancio da Urbīno, 2. Mikelandželo, 3. Albrehts Dīrers" at bounding box center [577, 381] width 288 height 12
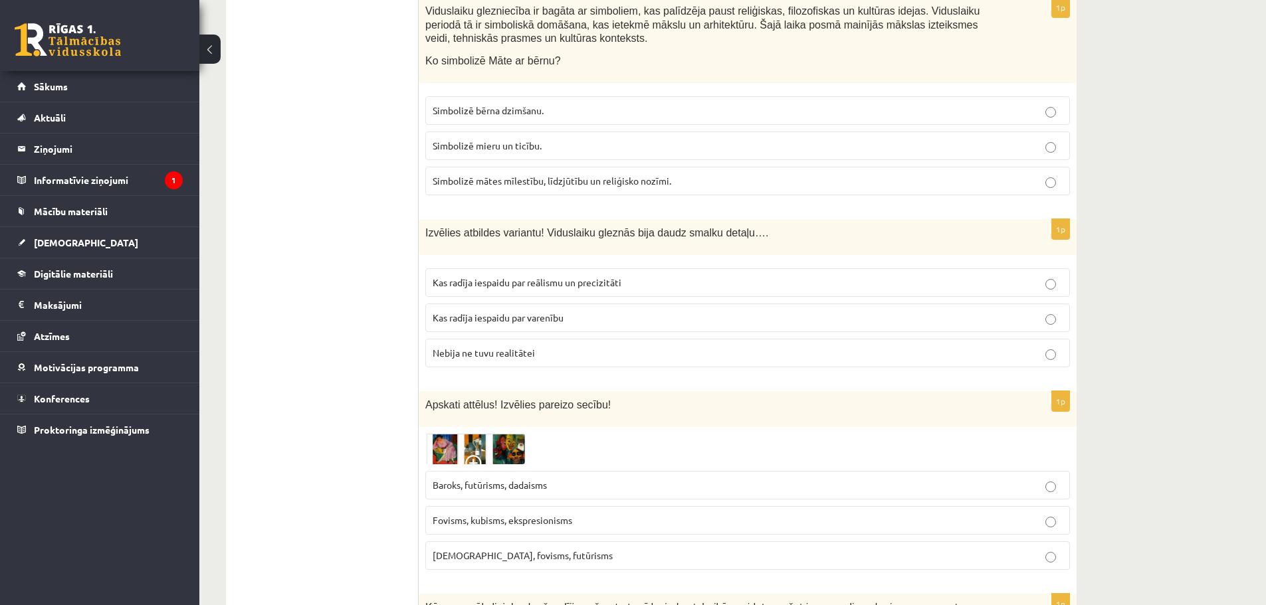
scroll to position [1440, 0]
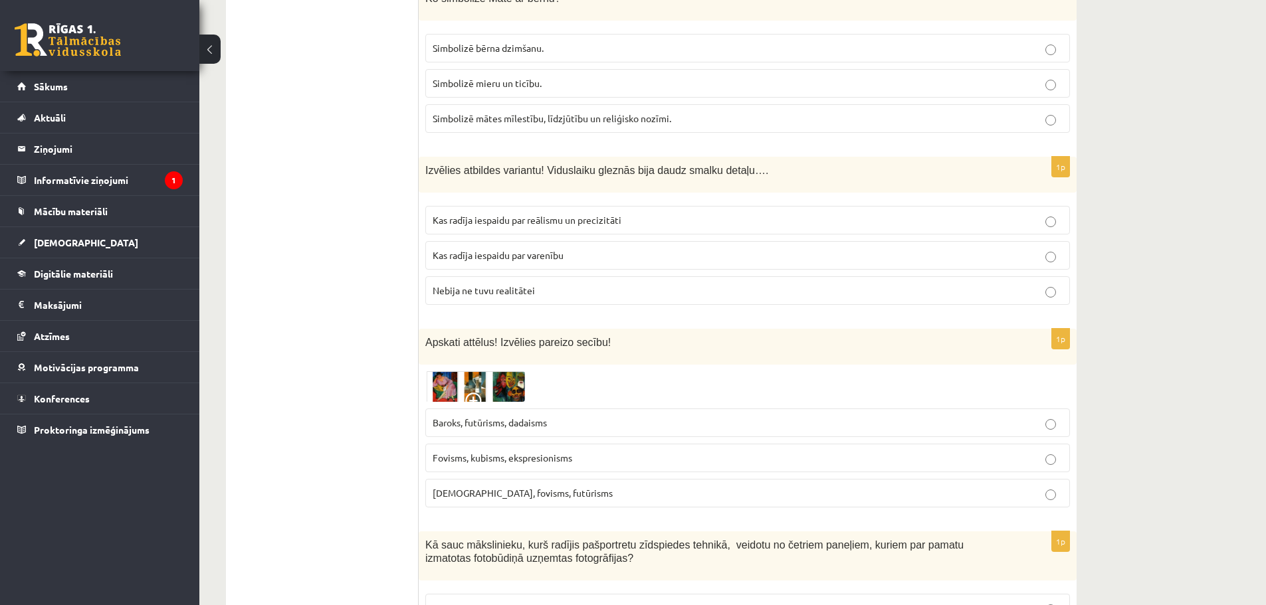
click at [484, 372] on link at bounding box center [475, 387] width 100 height 31
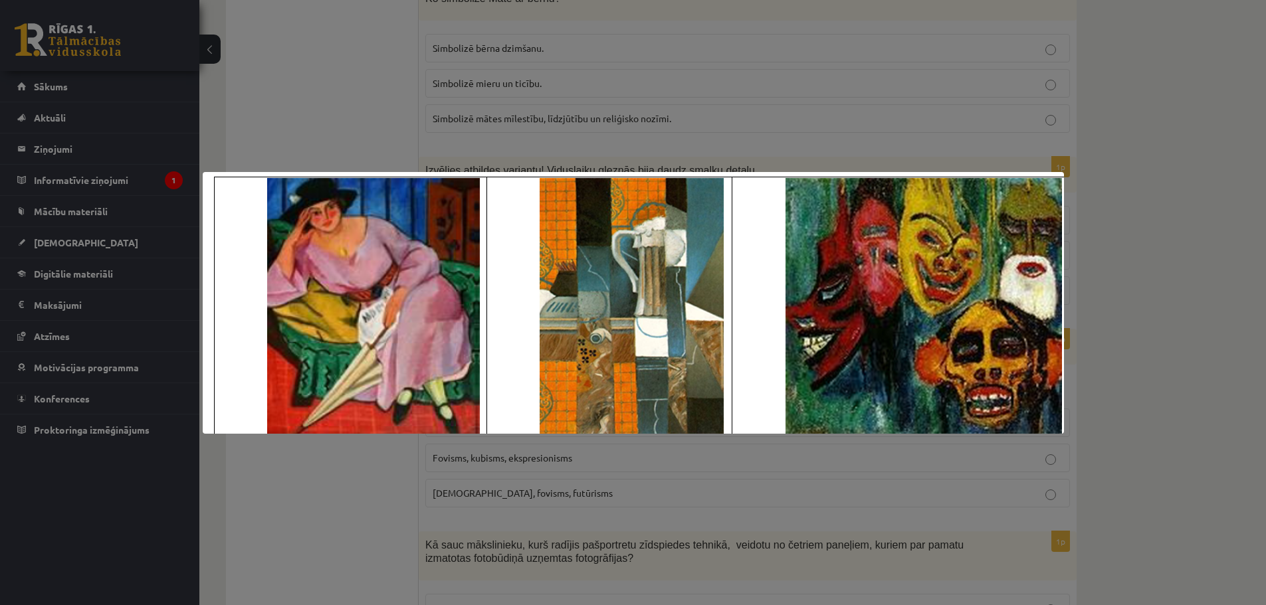
click at [383, 494] on div at bounding box center [633, 302] width 1266 height 605
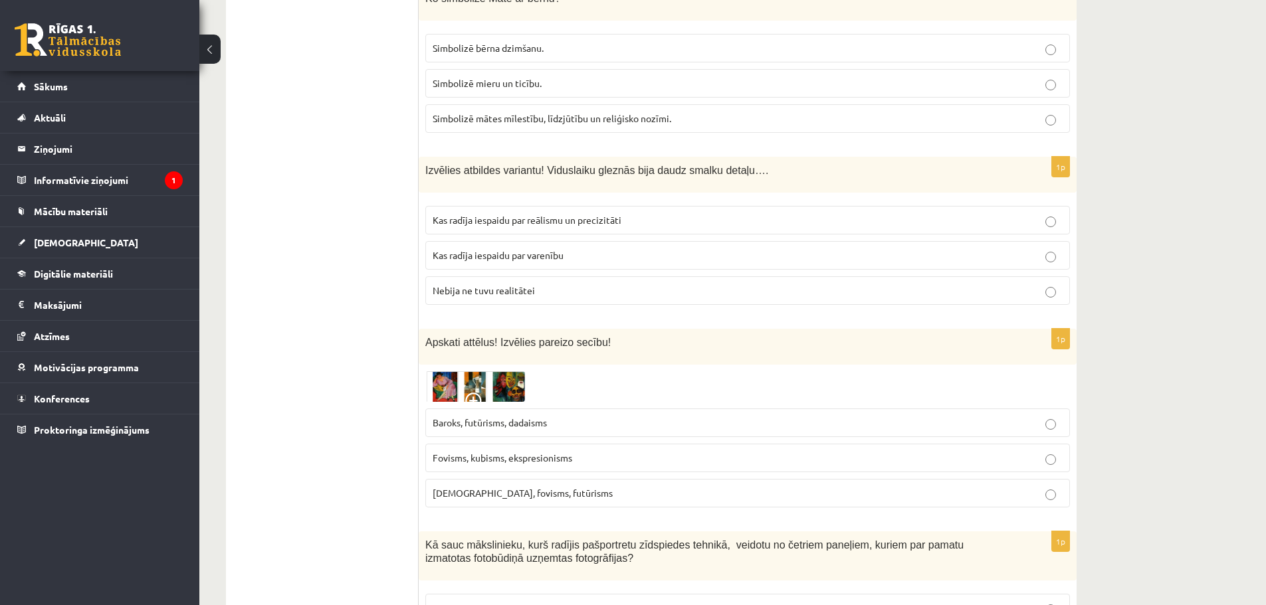
click at [512, 372] on img at bounding box center [475, 387] width 100 height 31
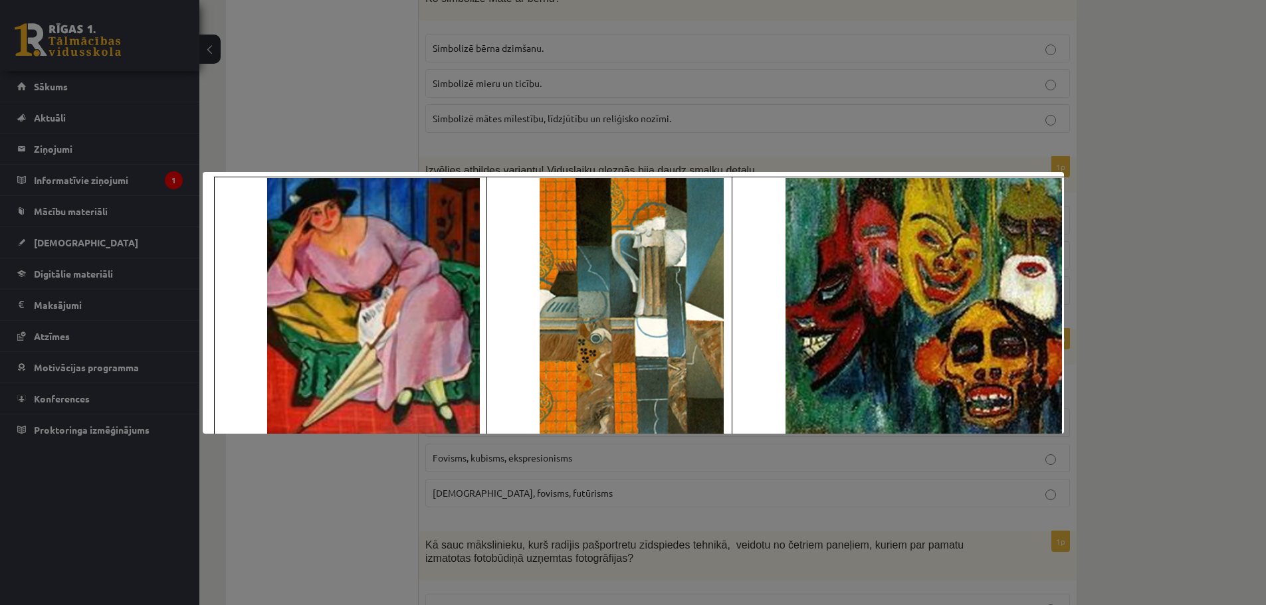
click at [379, 494] on div at bounding box center [633, 302] width 1266 height 605
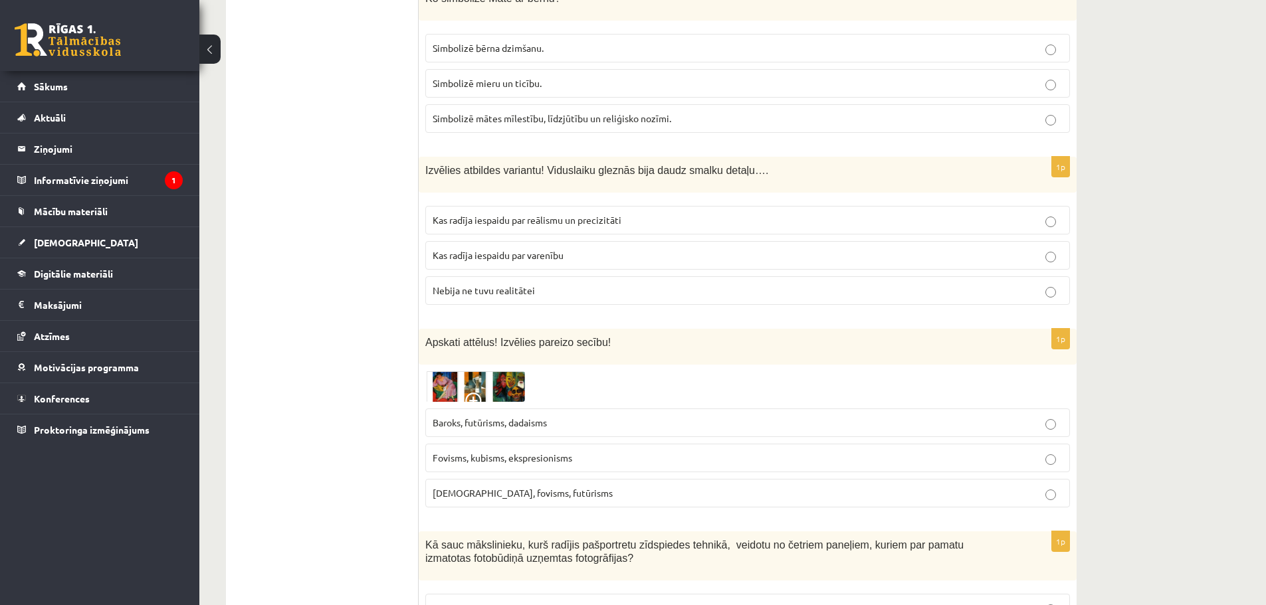
click at [564, 452] on span "Fovisms, kubisms, ekspresionisms" at bounding box center [503, 458] width 140 height 12
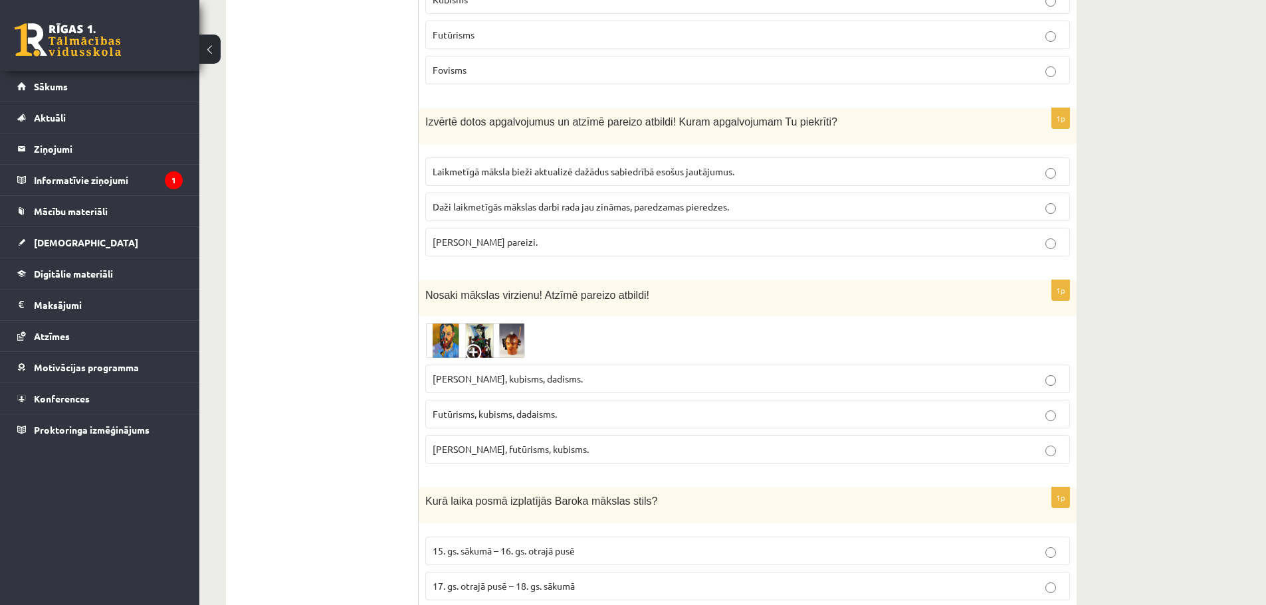
scroll to position [708, 0]
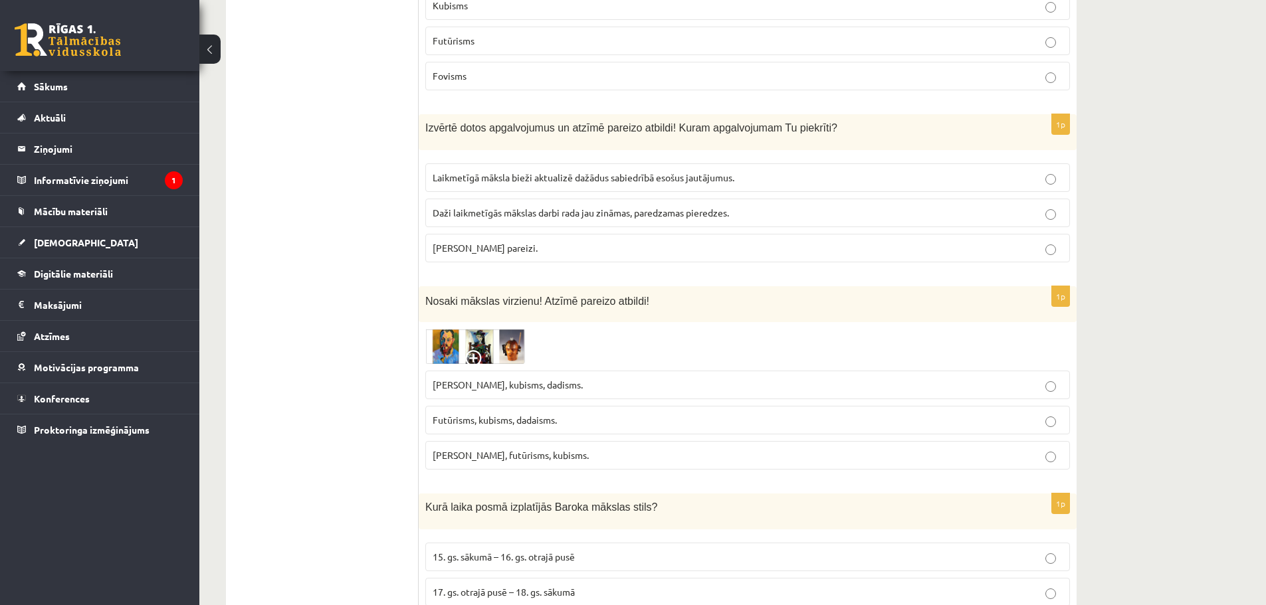
click at [475, 350] on span at bounding box center [475, 360] width 21 height 21
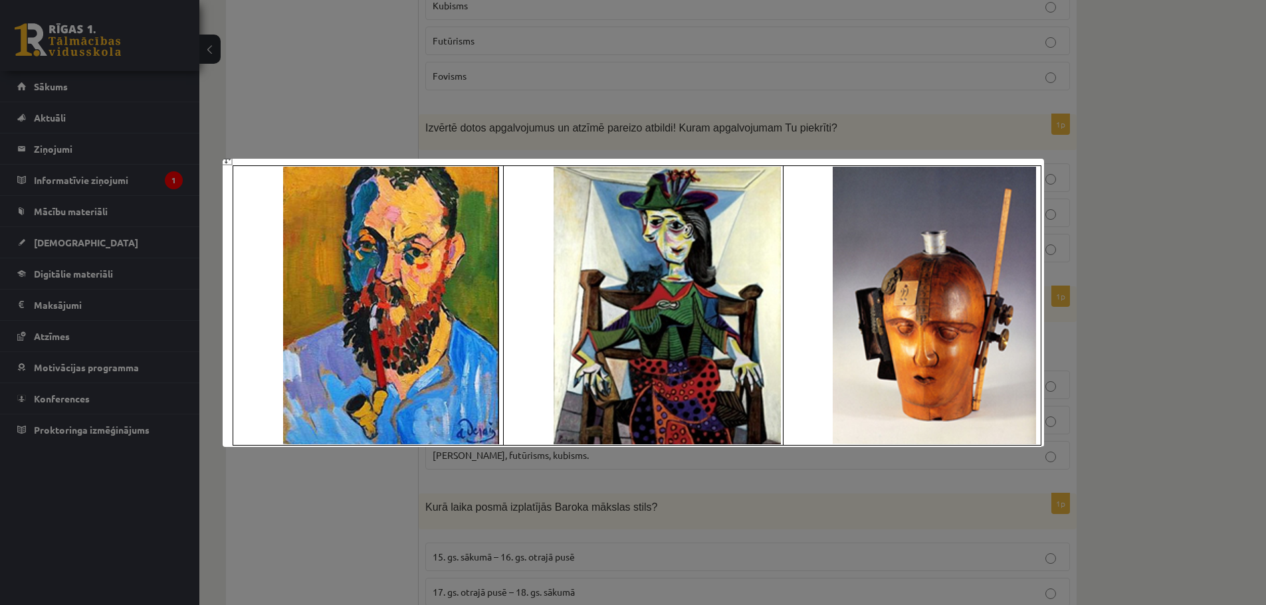
click at [391, 453] on div at bounding box center [633, 302] width 1266 height 605
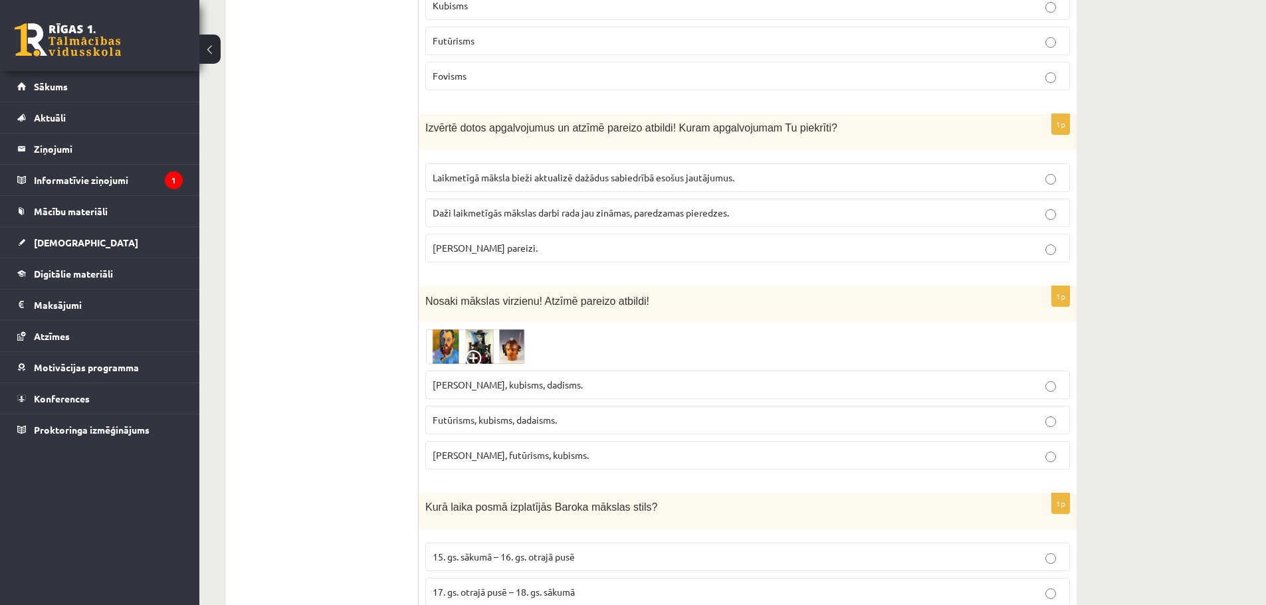
click at [473, 329] on img at bounding box center [475, 346] width 100 height 35
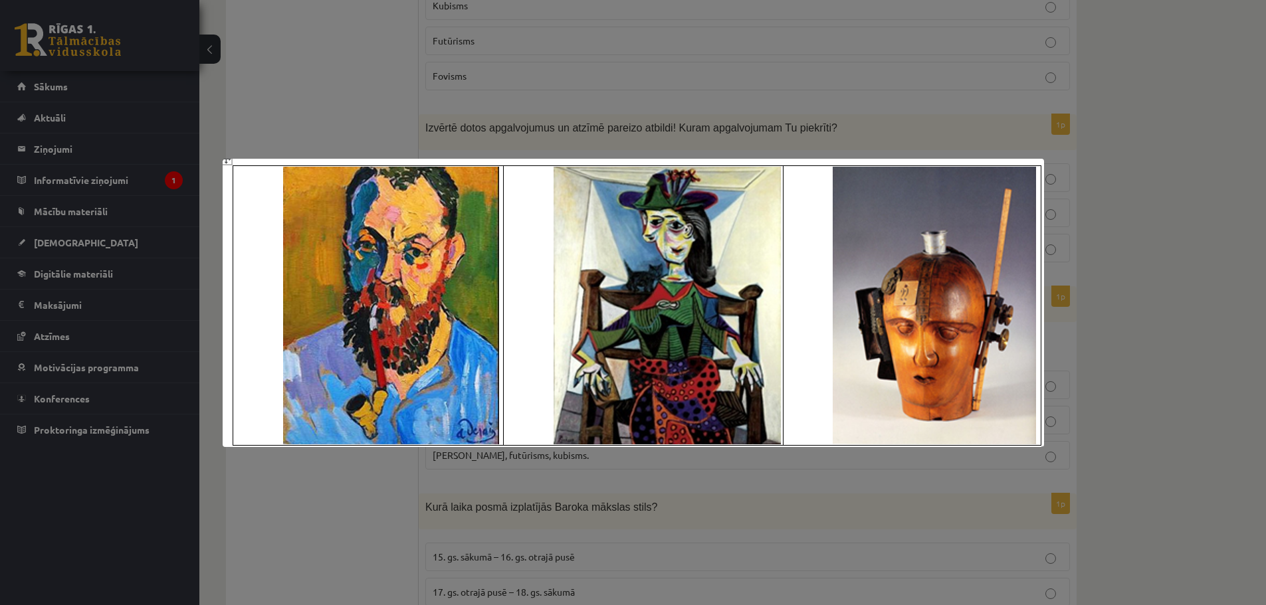
click at [367, 495] on div at bounding box center [633, 302] width 1266 height 605
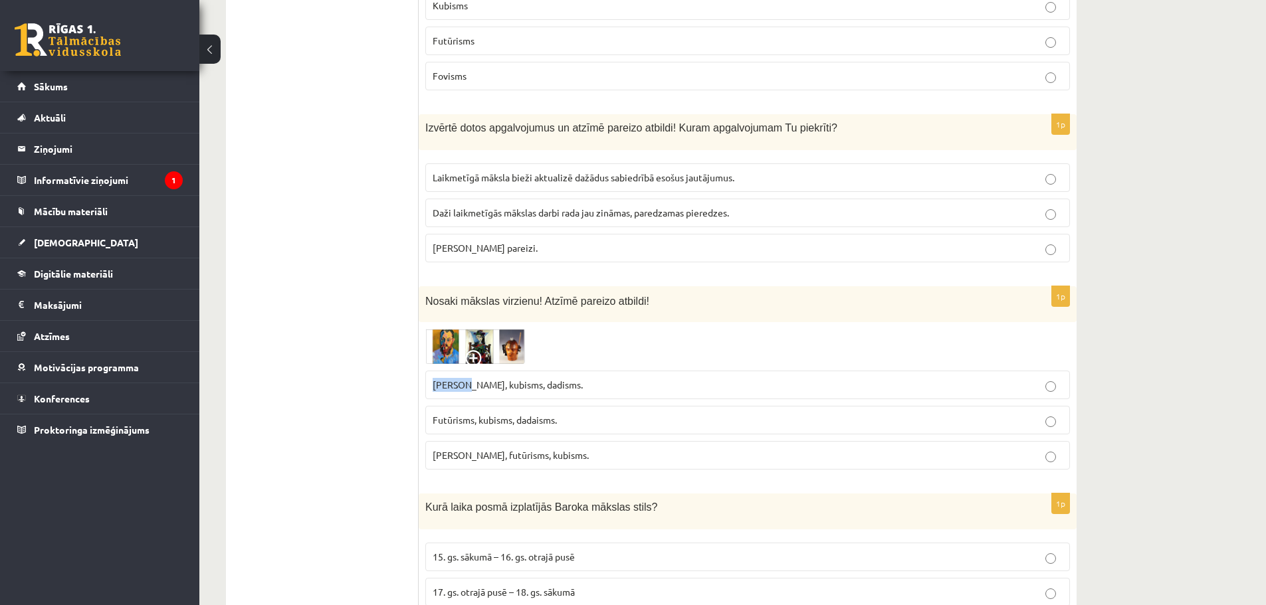
drag, startPoint x: 433, startPoint y: 361, endPoint x: 465, endPoint y: 359, distance: 32.0
click at [465, 379] on span "Fovisms, kubisms, dadisms." at bounding box center [508, 385] width 150 height 12
copy span "Fovisms"
click at [867, 378] on p "Fovisms, kubisms, dadisms." at bounding box center [748, 385] width 630 height 14
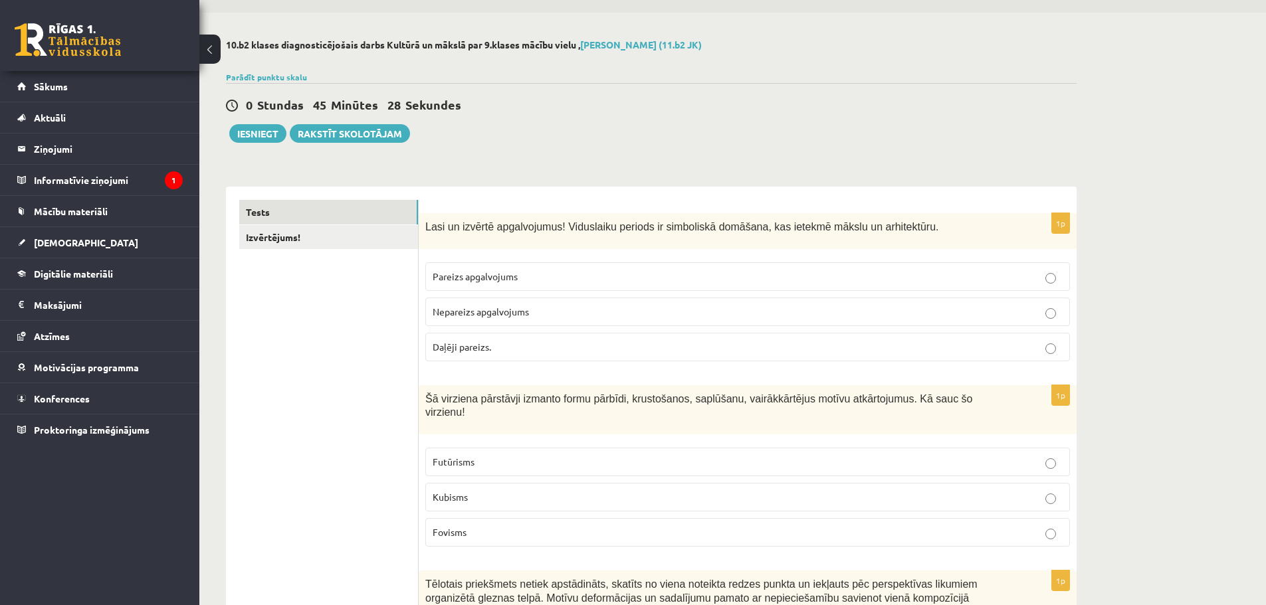
scroll to position [0, 0]
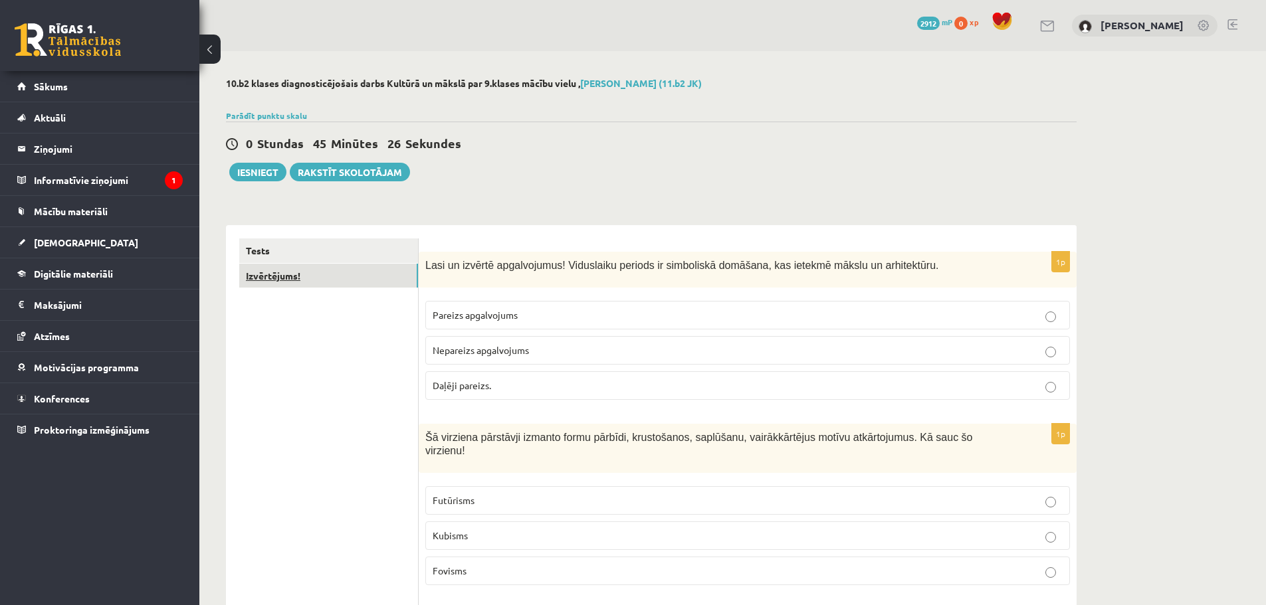
click at [260, 280] on link "Izvērtējums!" at bounding box center [328, 276] width 179 height 25
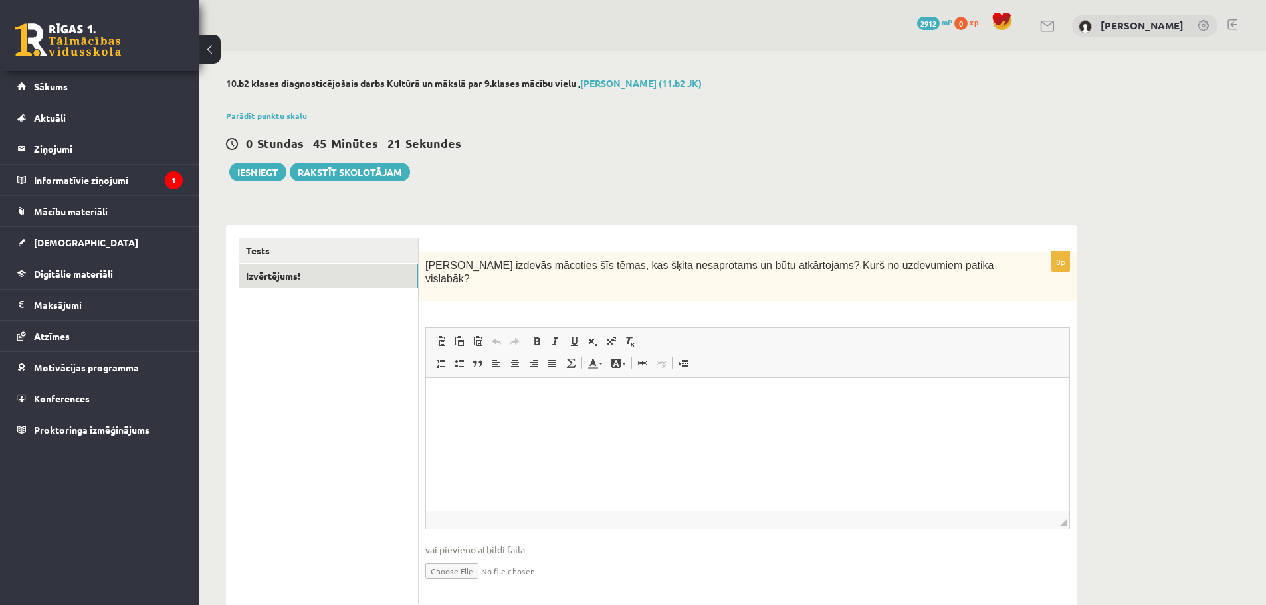
scroll to position [27, 0]
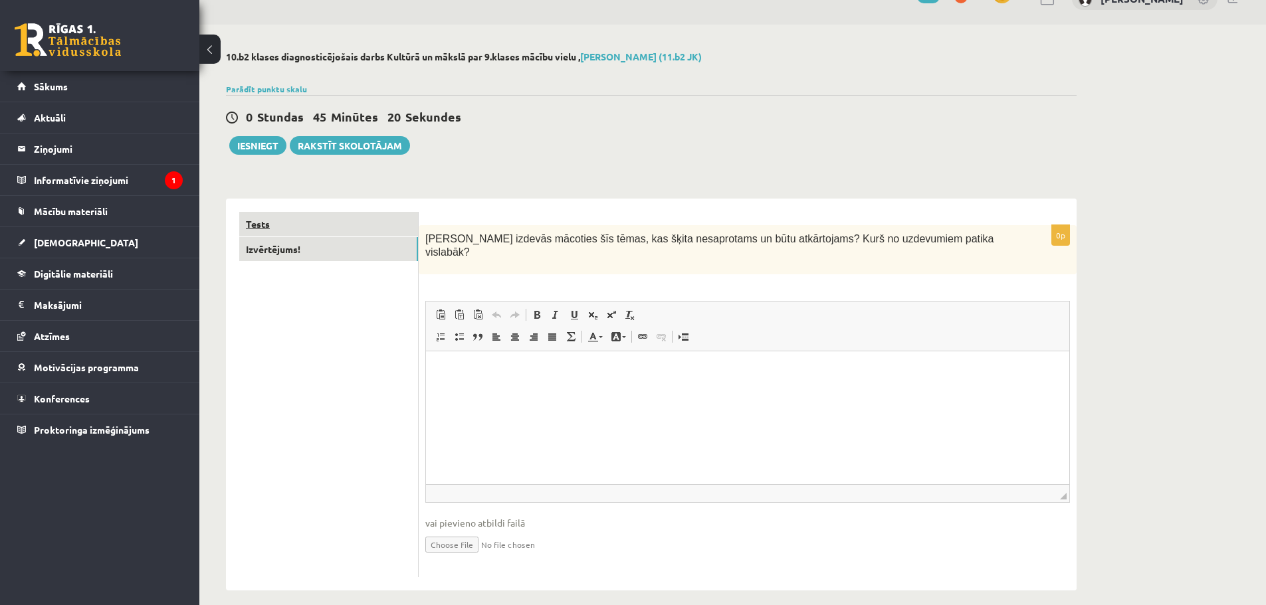
click at [314, 227] on link "Tests" at bounding box center [328, 224] width 179 height 25
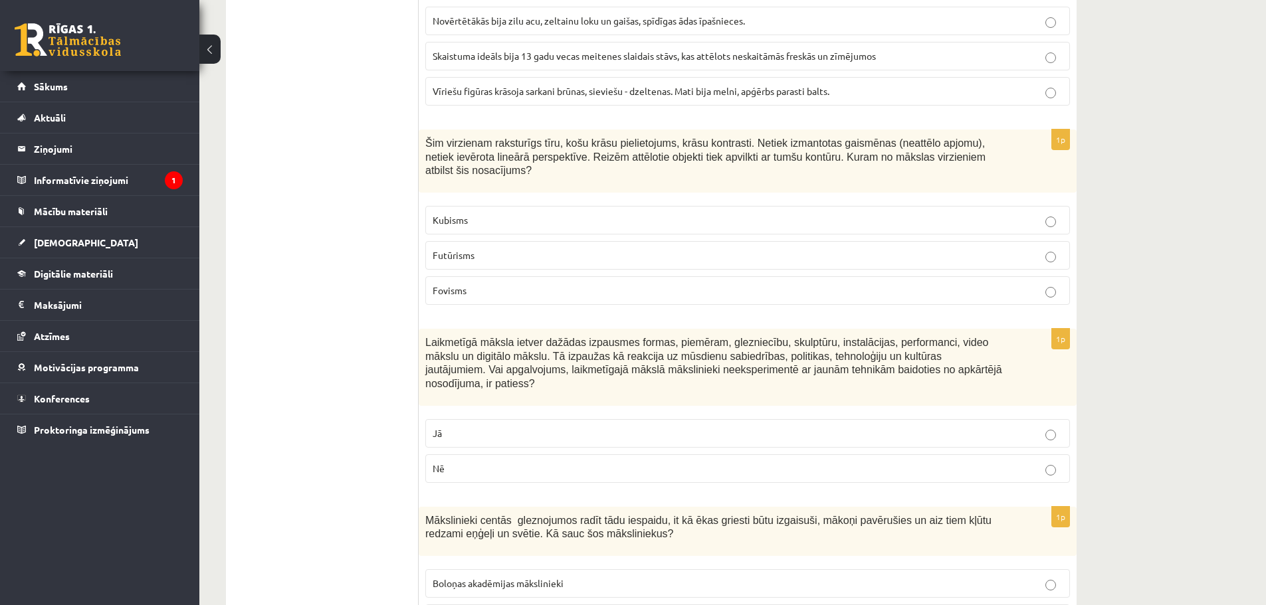
scroll to position [5827, 0]
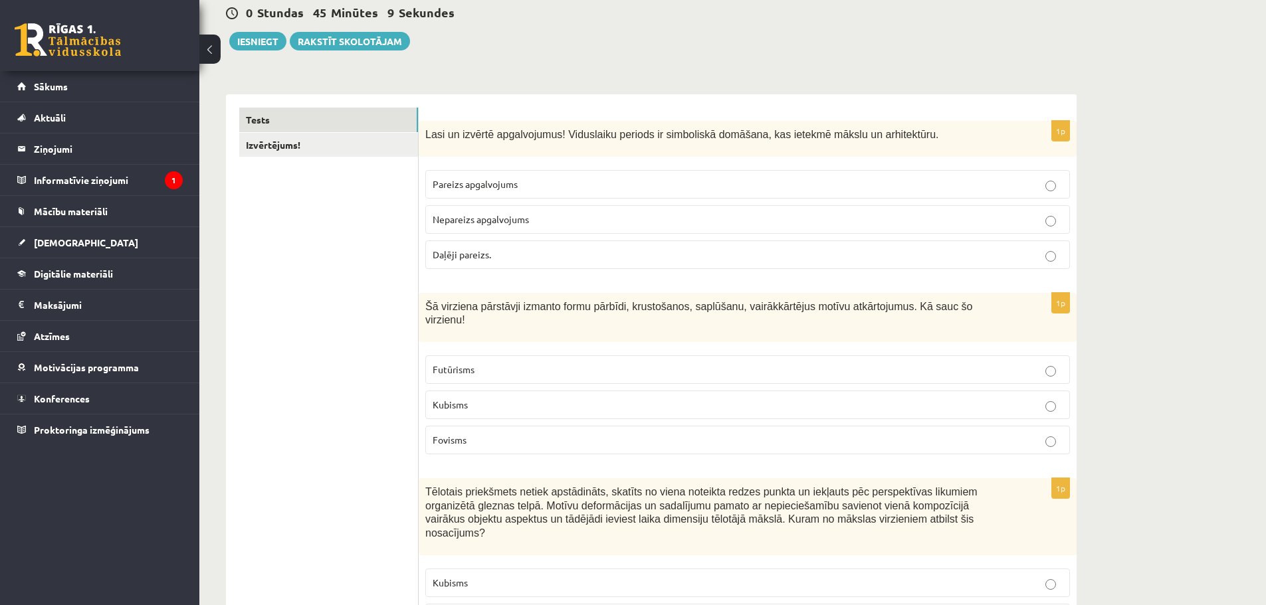
scroll to position [0, 0]
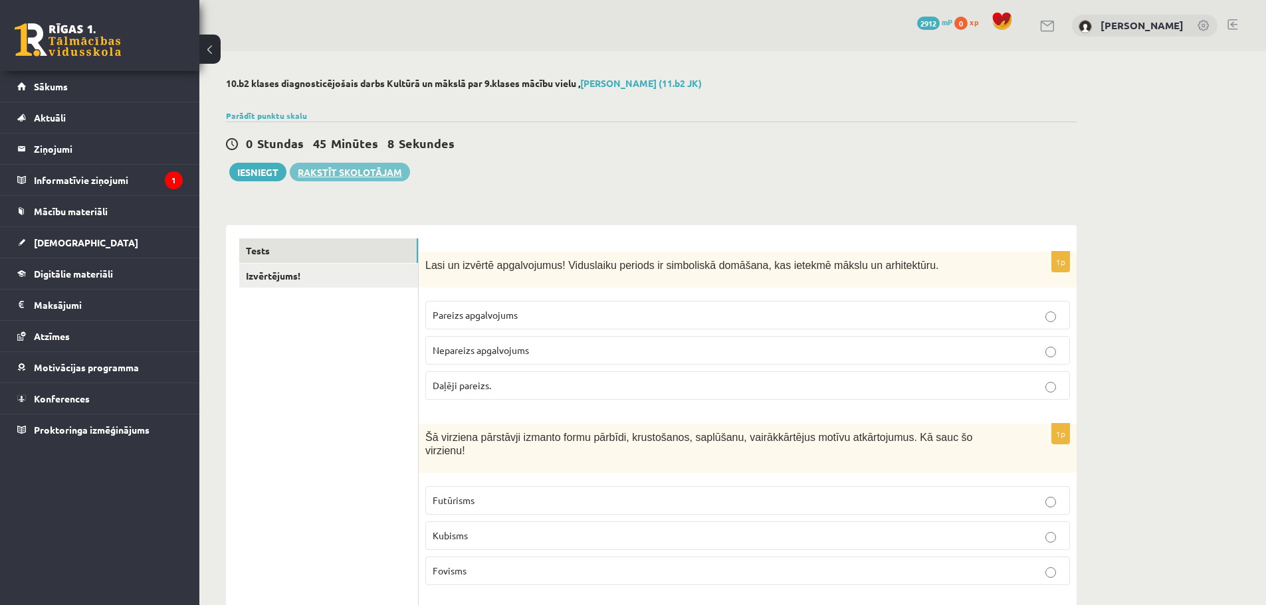
click at [357, 175] on link "Rakstīt skolotājam" at bounding box center [350, 172] width 120 height 19
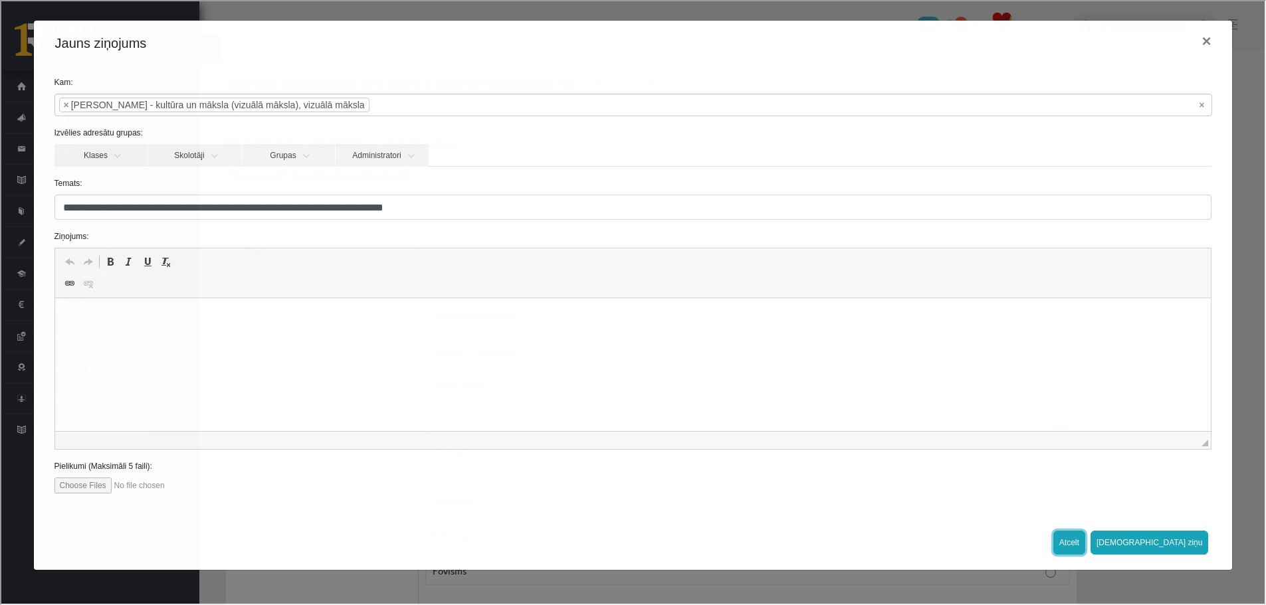
click at [1084, 540] on button "Atcelt" at bounding box center [1068, 542] width 32 height 24
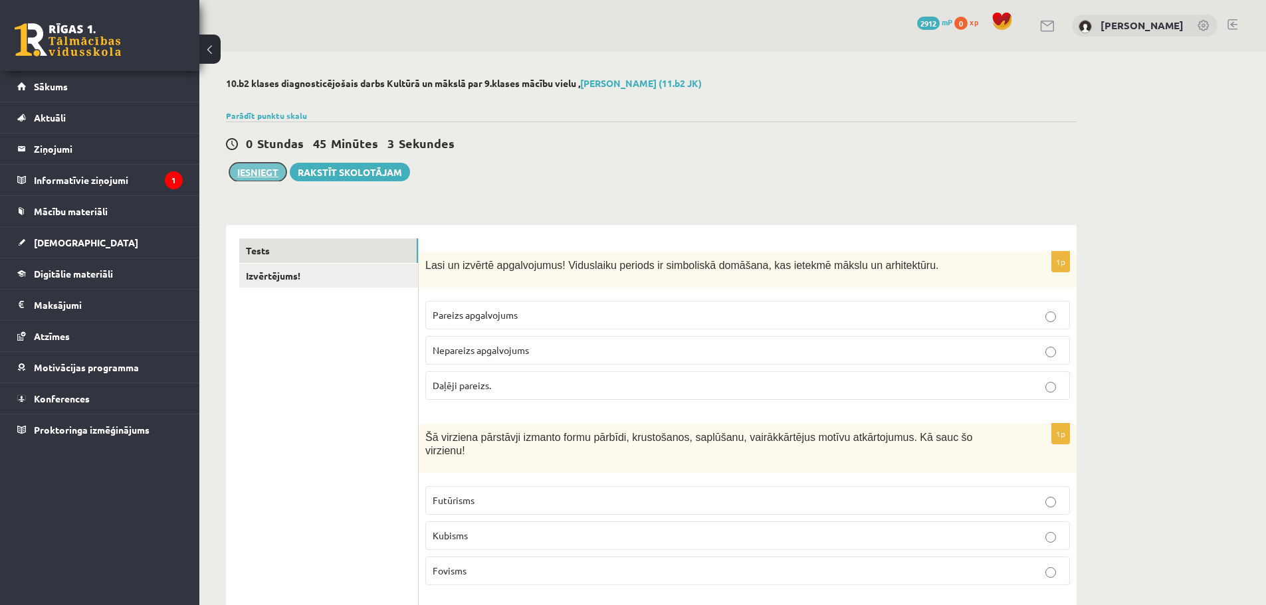
click at [248, 169] on button "Iesniegt" at bounding box center [257, 172] width 57 height 19
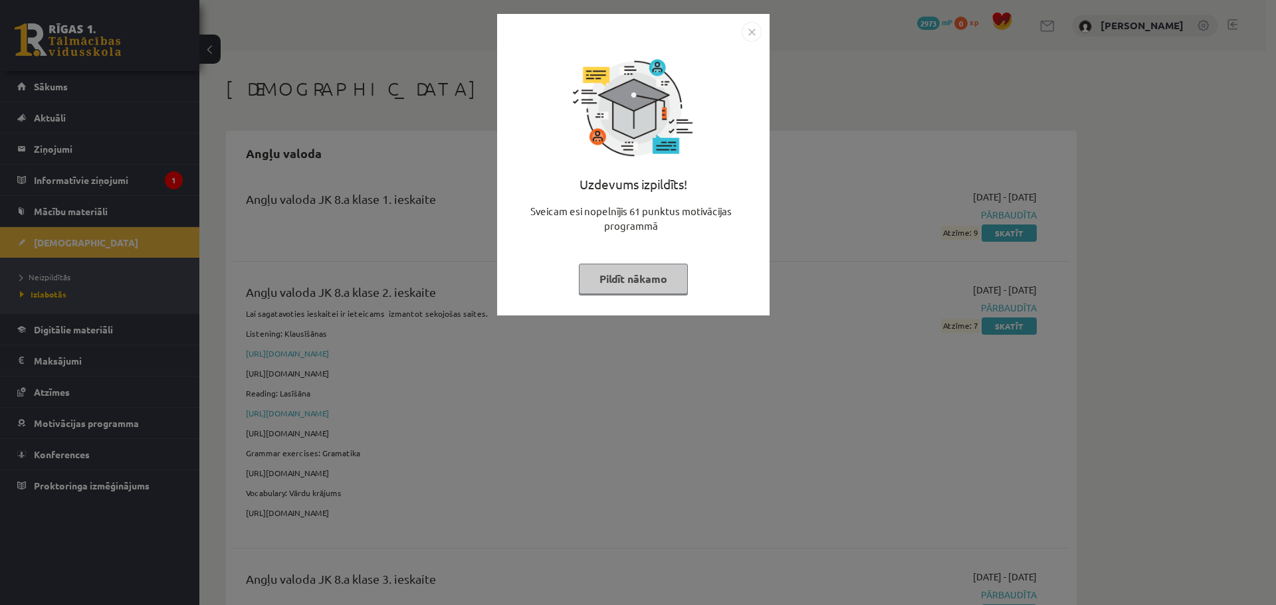
click at [641, 276] on button "Pildīt nākamo" at bounding box center [633, 279] width 109 height 31
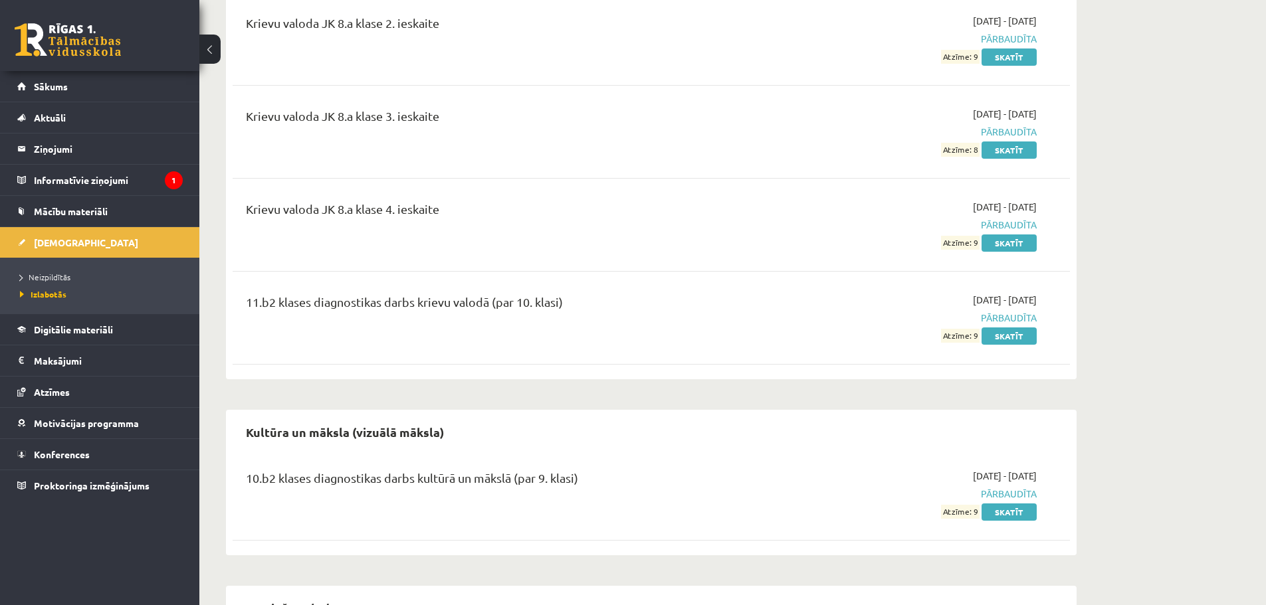
scroll to position [1794, 0]
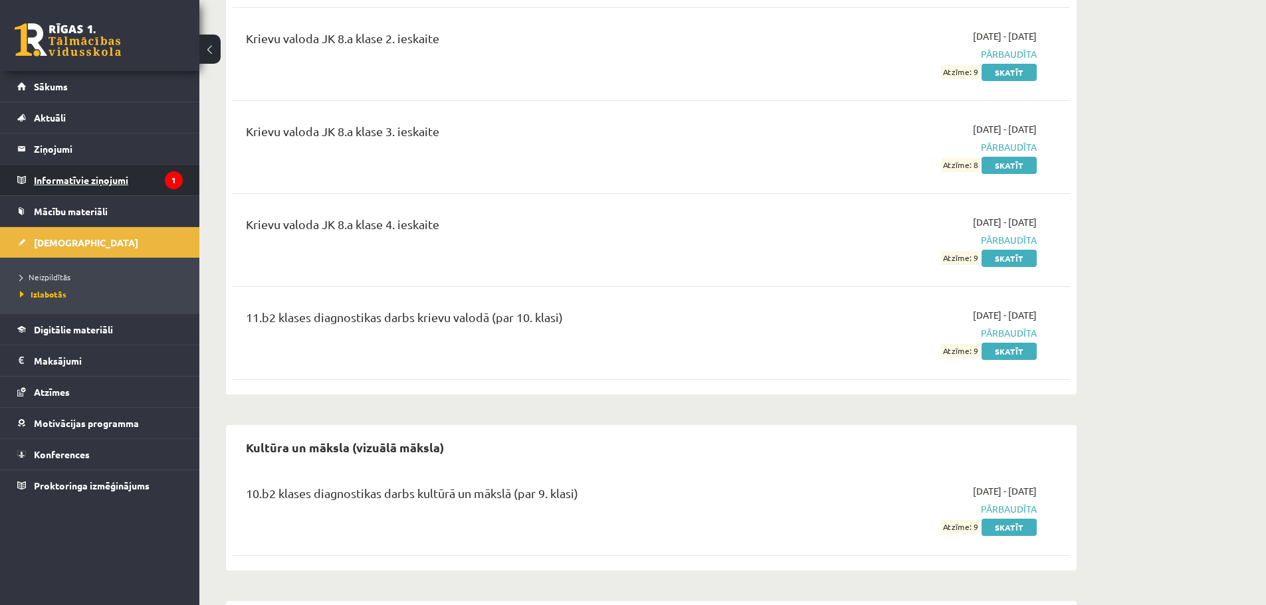
click at [106, 178] on legend "Informatīvie ziņojumi 1" at bounding box center [108, 180] width 149 height 31
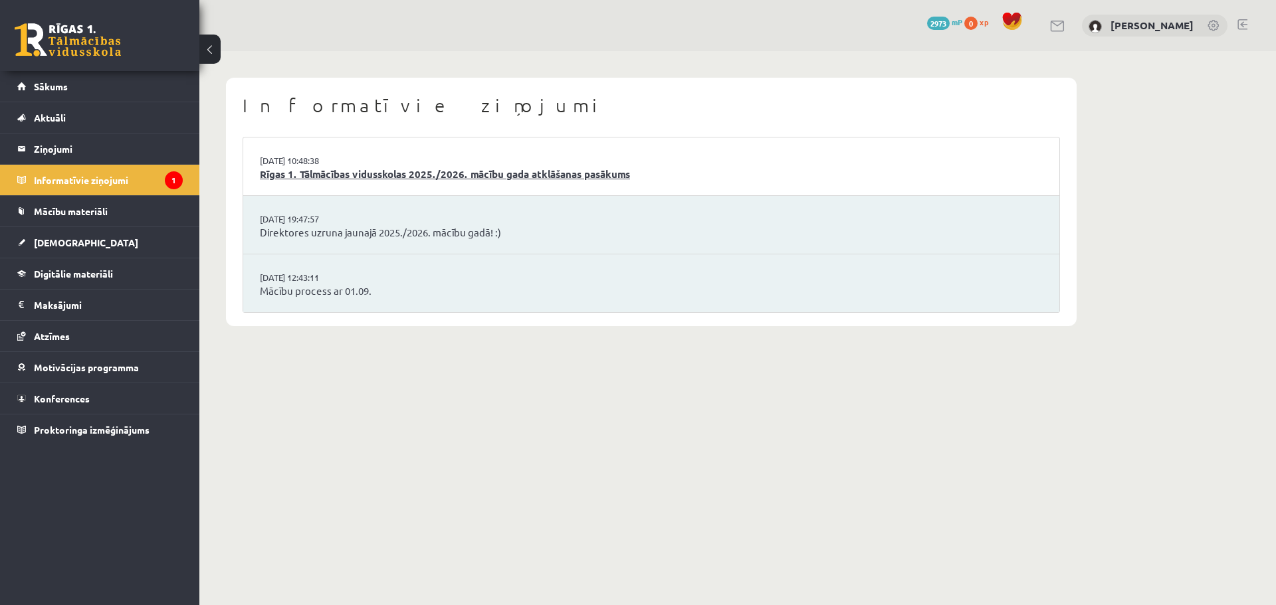
click at [340, 173] on link "Rīgas 1. Tālmācības vidusskolas 2025./2026. mācību gada atklāšanas pasākums" at bounding box center [651, 174] width 783 height 15
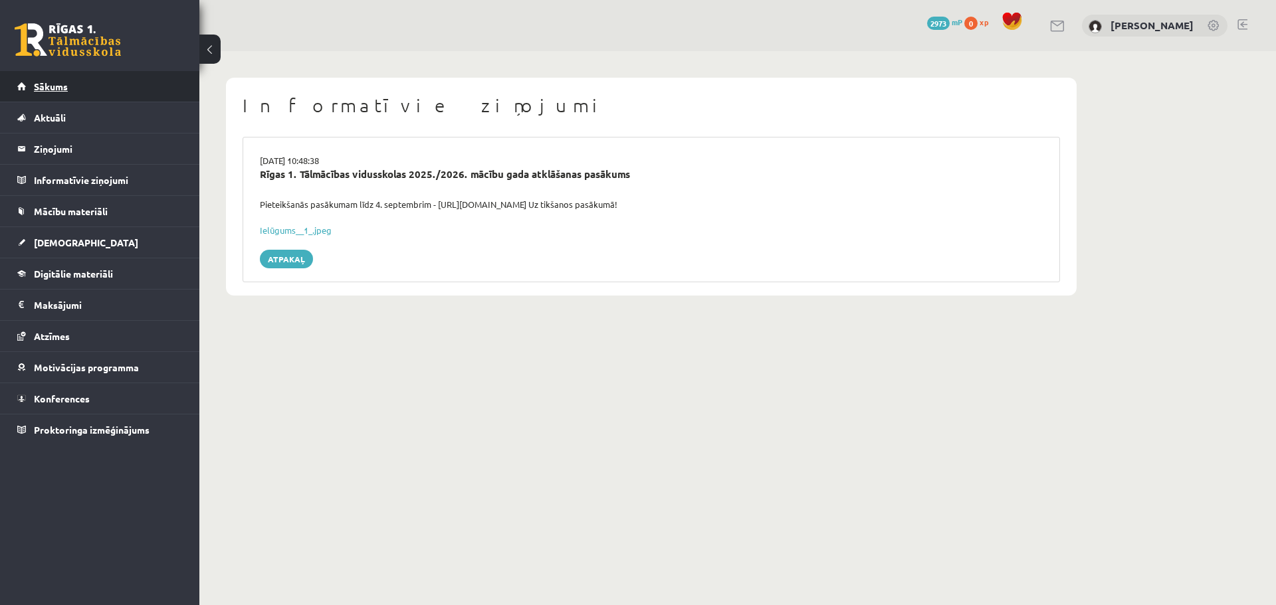
click at [64, 86] on span "Sākums" at bounding box center [51, 86] width 34 height 12
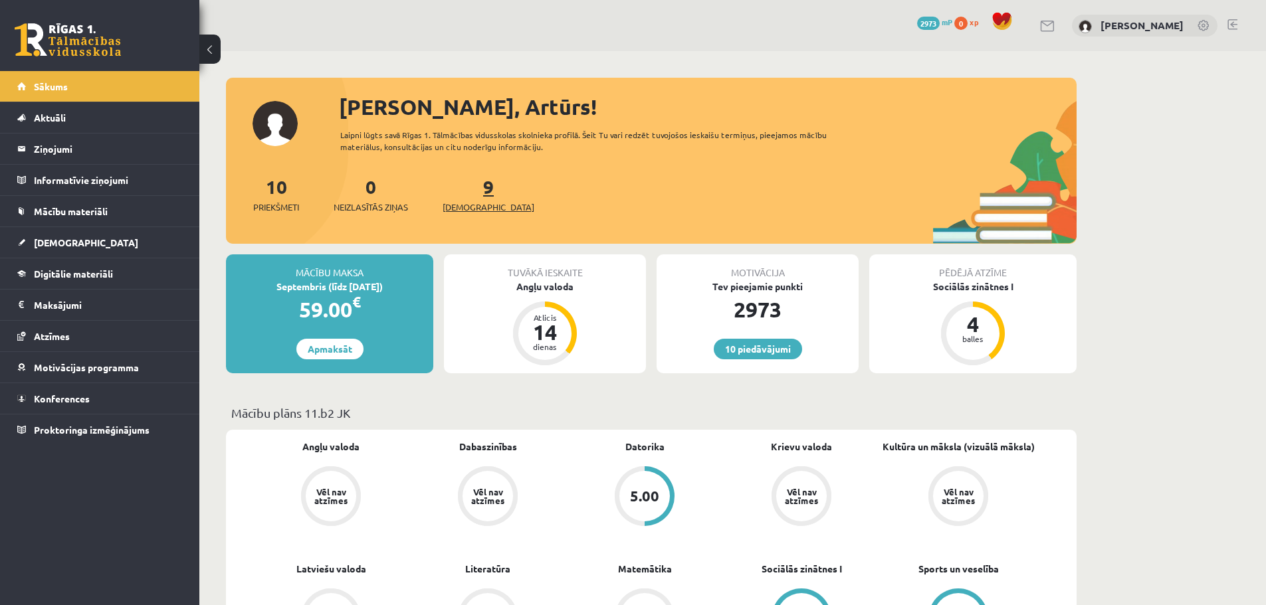
click at [458, 207] on span "[DEMOGRAPHIC_DATA]" at bounding box center [489, 207] width 92 height 13
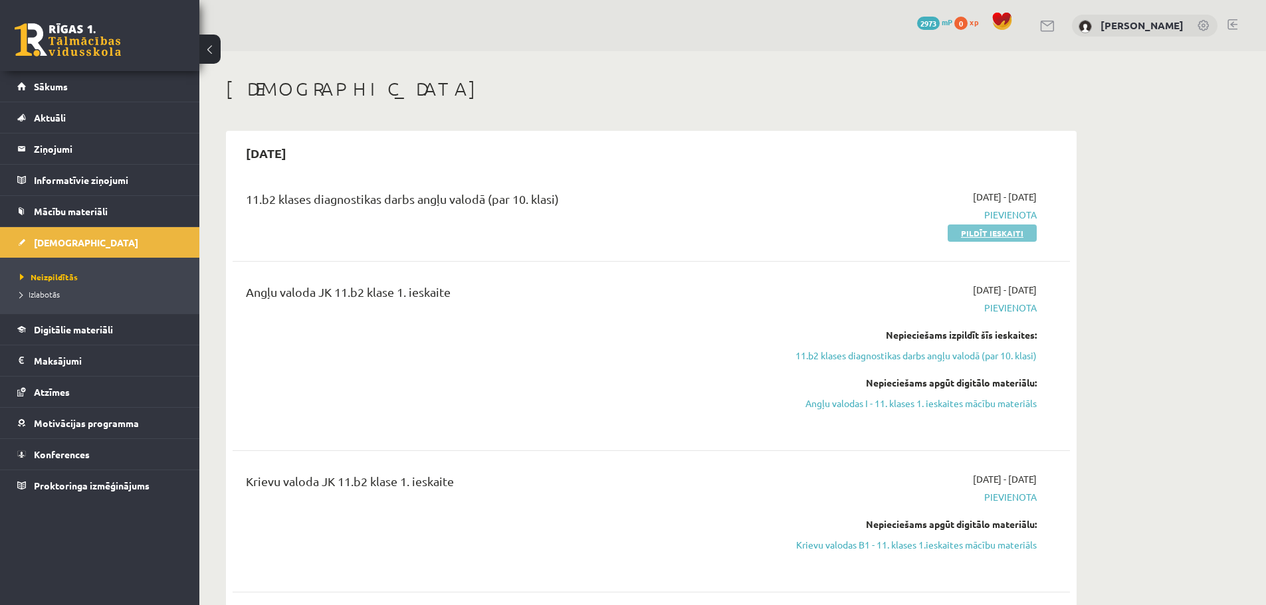
click at [990, 233] on link "Pildīt ieskaiti" at bounding box center [992, 233] width 89 height 17
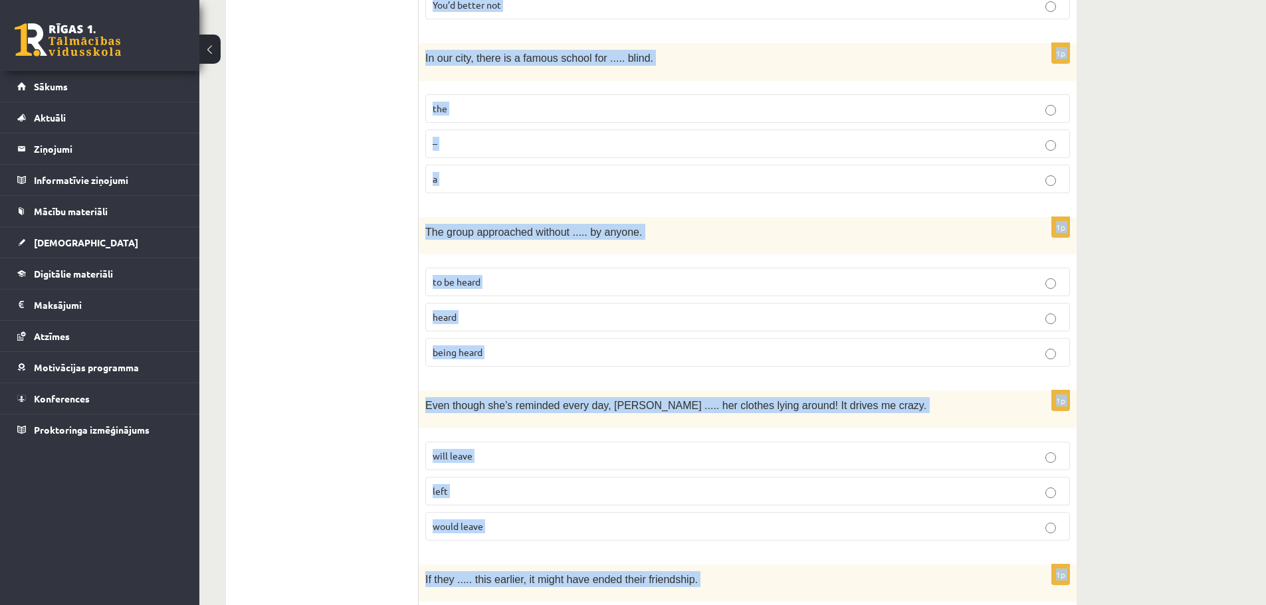
scroll to position [3207, 0]
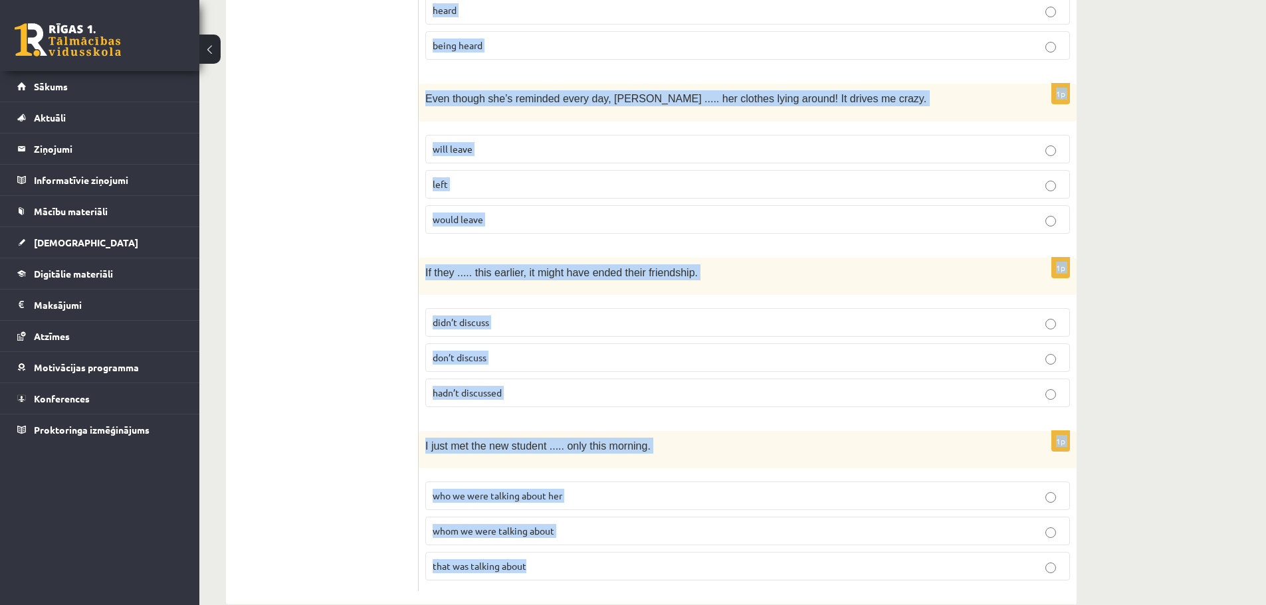
drag, startPoint x: 425, startPoint y: 290, endPoint x: 640, endPoint y: 540, distance: 330.4
copy form "It’s embarrassing that ..... of the students arrived on time. Only three were h…"
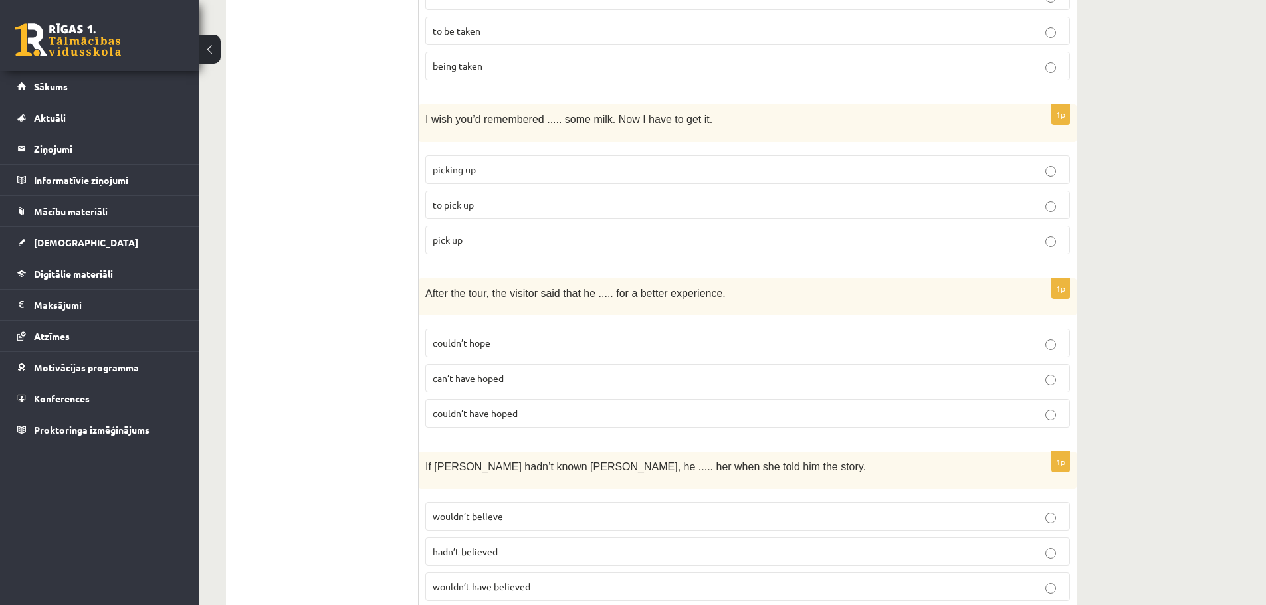
click at [315, 285] on ul "A Grammar B Reading C Reading D Listening Answer the question" at bounding box center [328, 75] width 179 height 3560
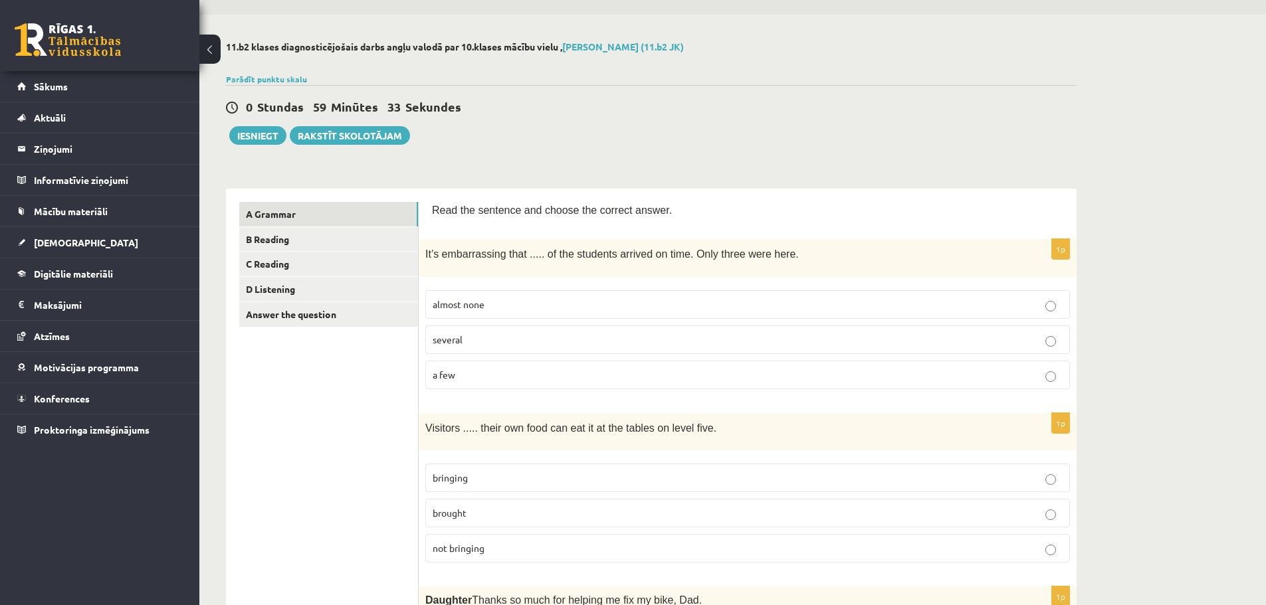
scroll to position [66, 0]
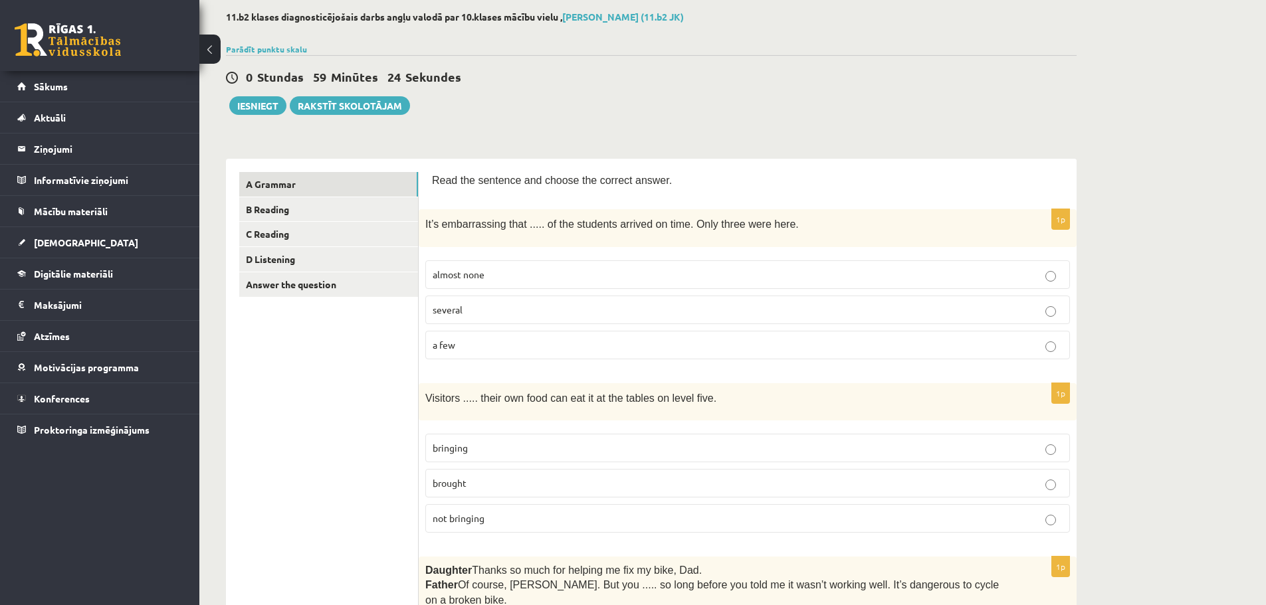
click at [539, 278] on p "almost none" at bounding box center [748, 275] width 630 height 14
click at [498, 451] on p "bringing" at bounding box center [748, 448] width 630 height 14
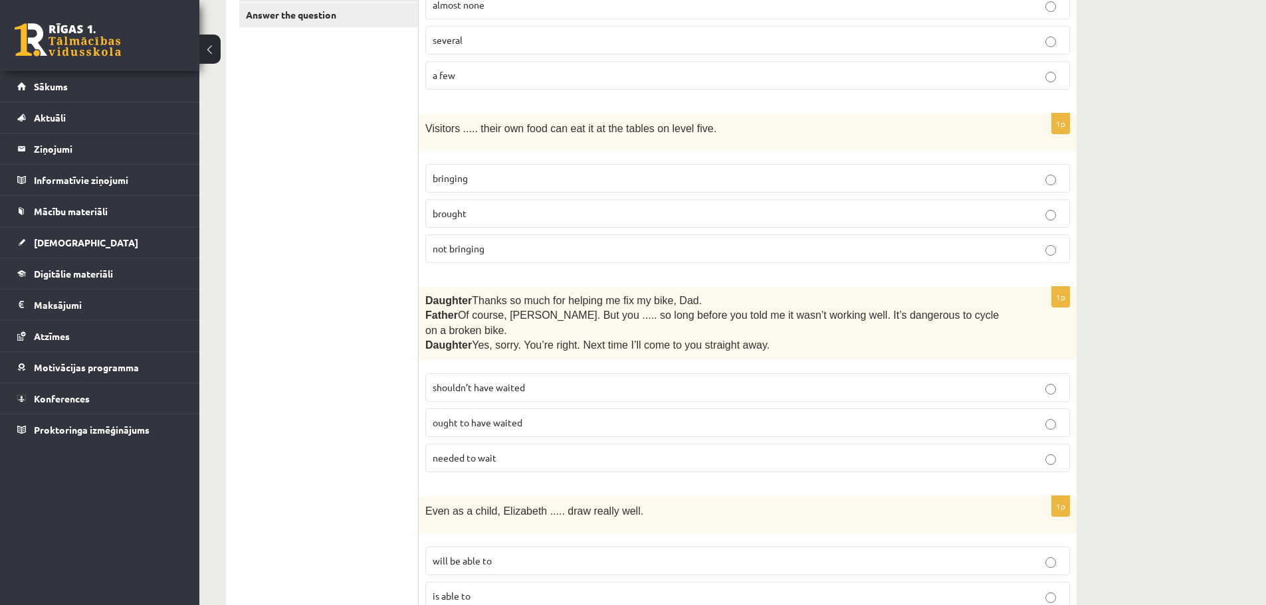
scroll to position [399, 0]
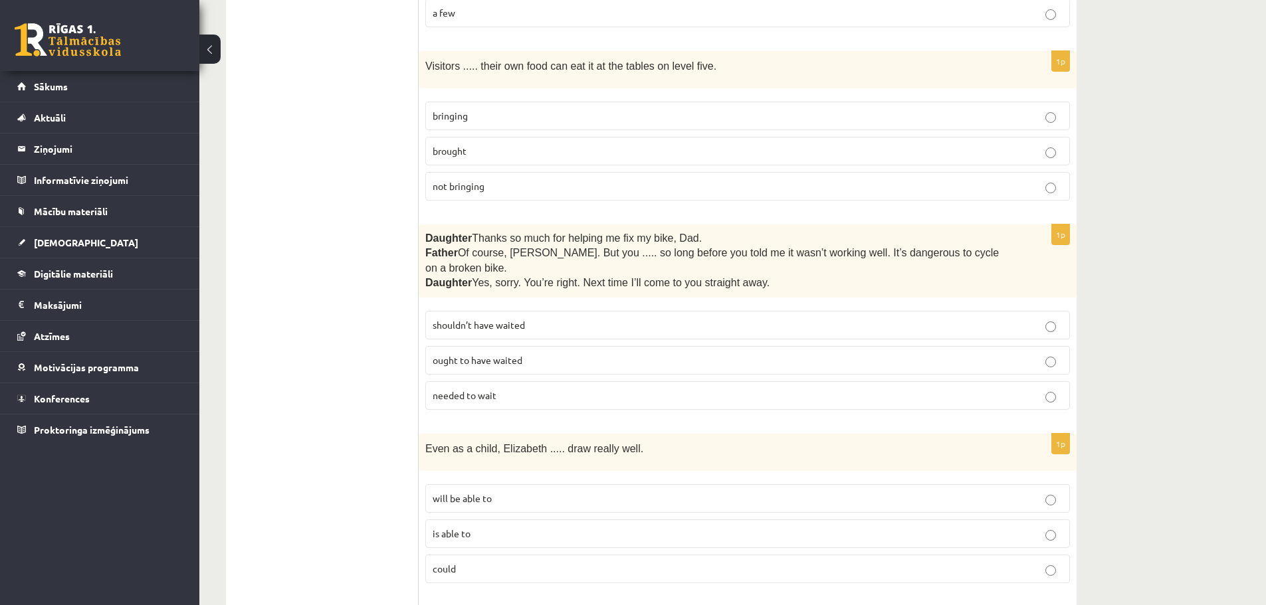
click at [529, 318] on p "shouldn’t have waited" at bounding box center [748, 325] width 630 height 14
click at [491, 562] on p "could" at bounding box center [748, 569] width 630 height 14
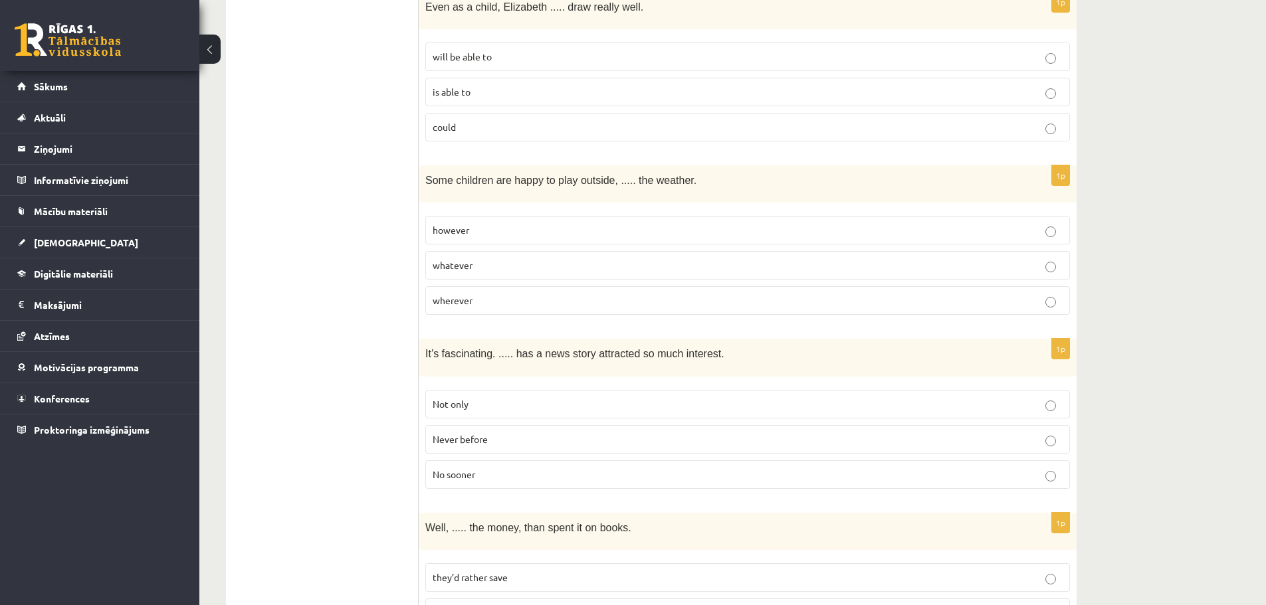
scroll to position [864, 0]
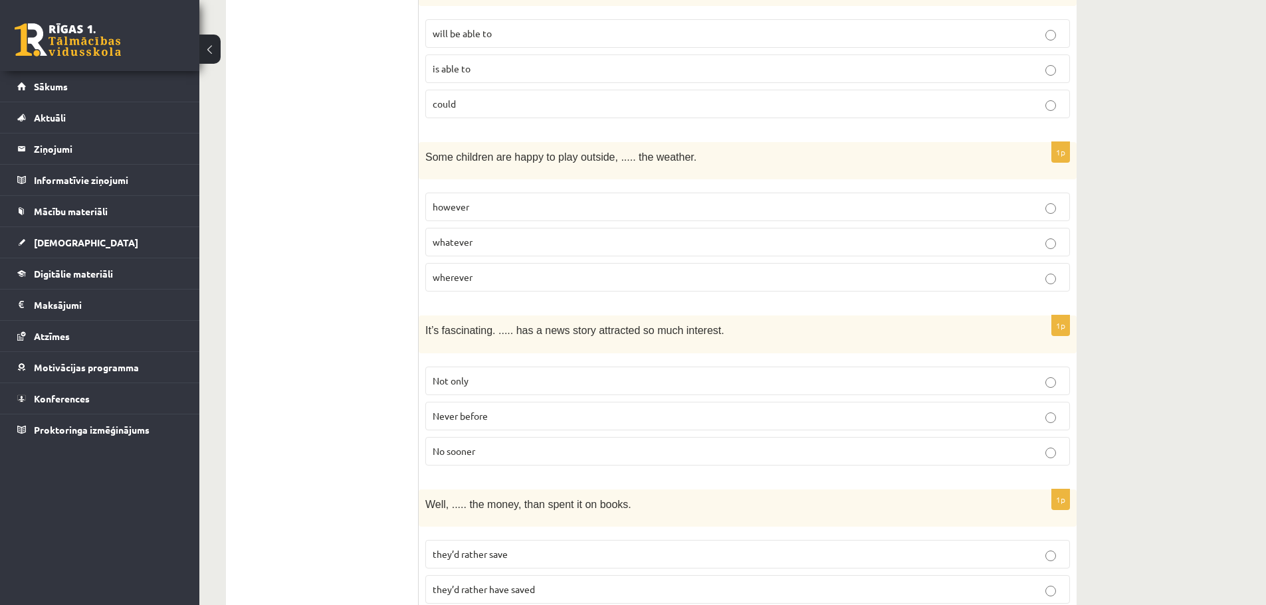
click at [508, 235] on p "whatever" at bounding box center [748, 242] width 630 height 14
click at [496, 409] on p "Never before" at bounding box center [748, 416] width 630 height 14
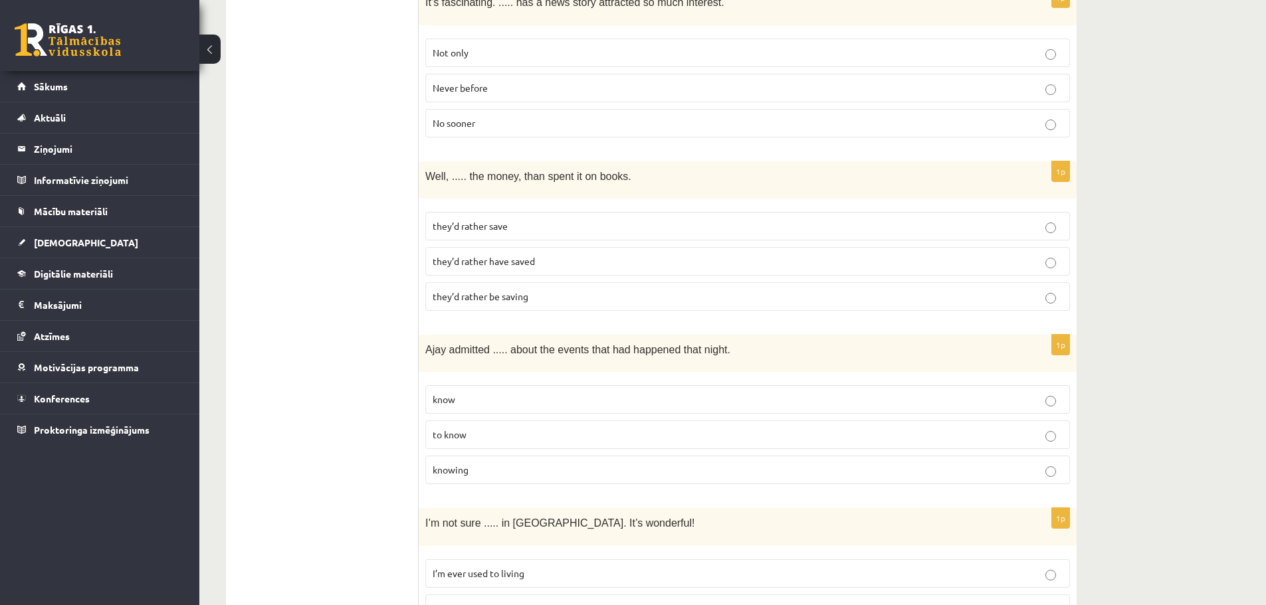
scroll to position [1196, 0]
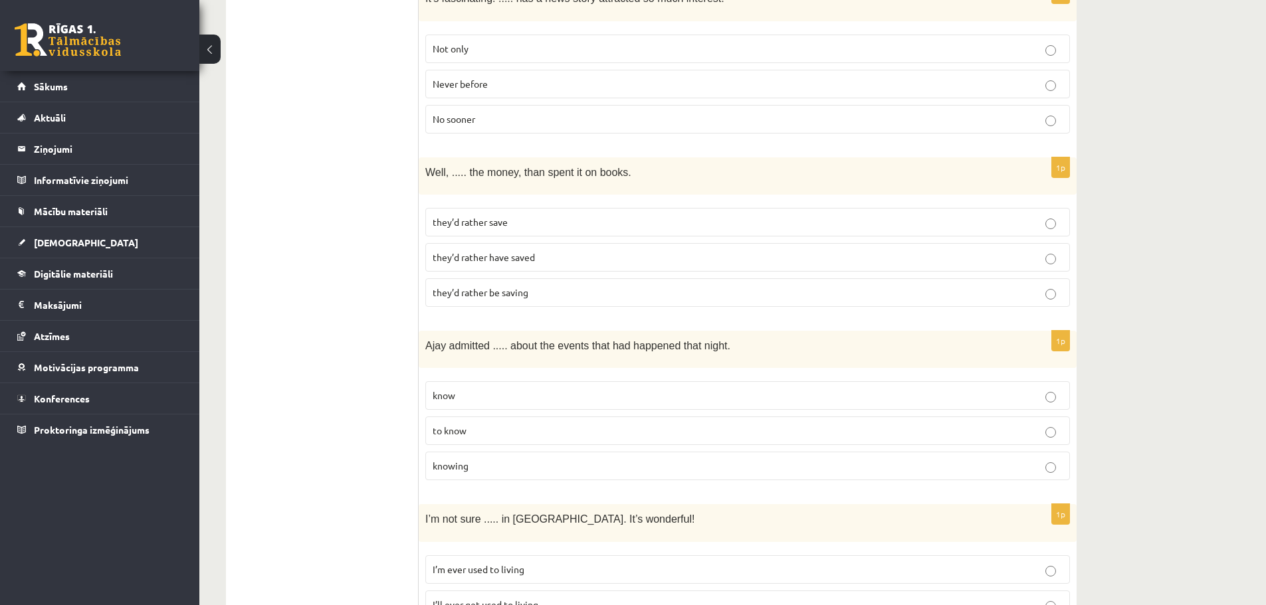
click at [498, 459] on p "knowing" at bounding box center [748, 466] width 630 height 14
click at [492, 251] on span "they’d rather have saved" at bounding box center [484, 257] width 102 height 12
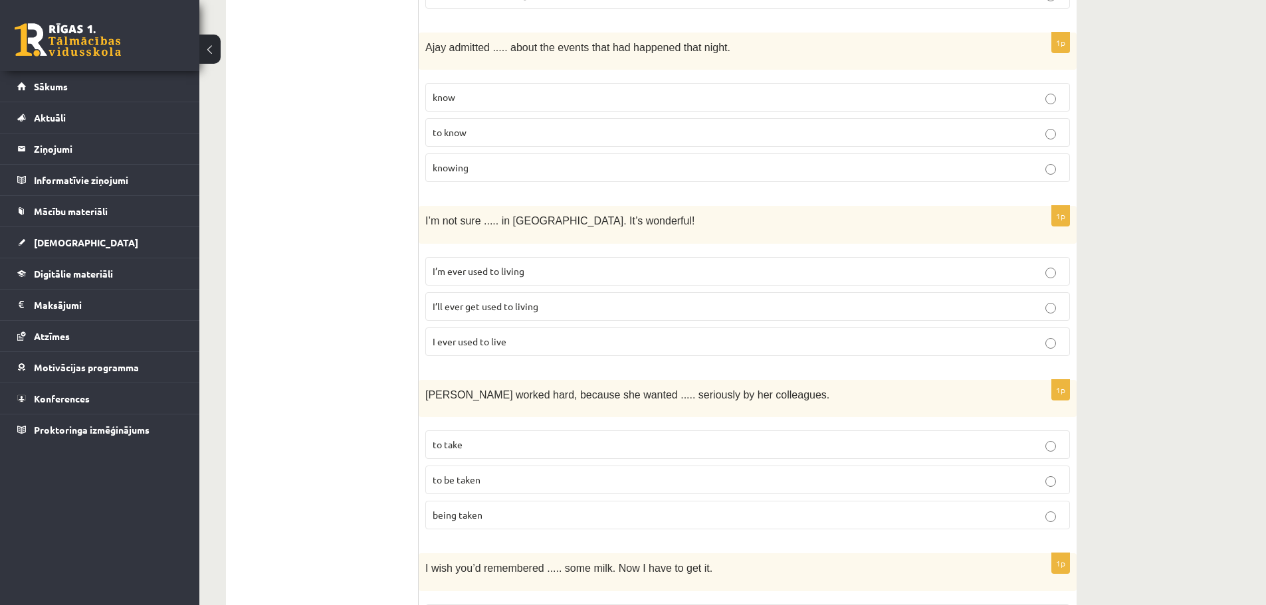
scroll to position [1529, 0]
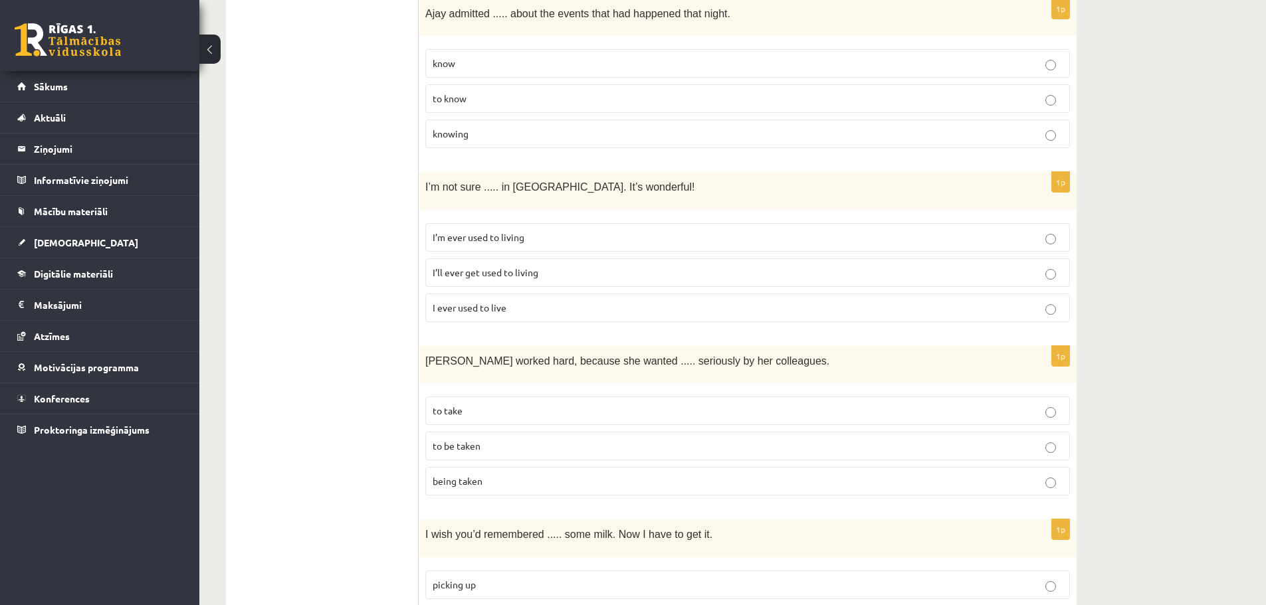
click at [492, 267] on span "I’ll ever get used to living" at bounding box center [486, 273] width 106 height 12
click at [485, 439] on p "to be taken" at bounding box center [748, 446] width 630 height 14
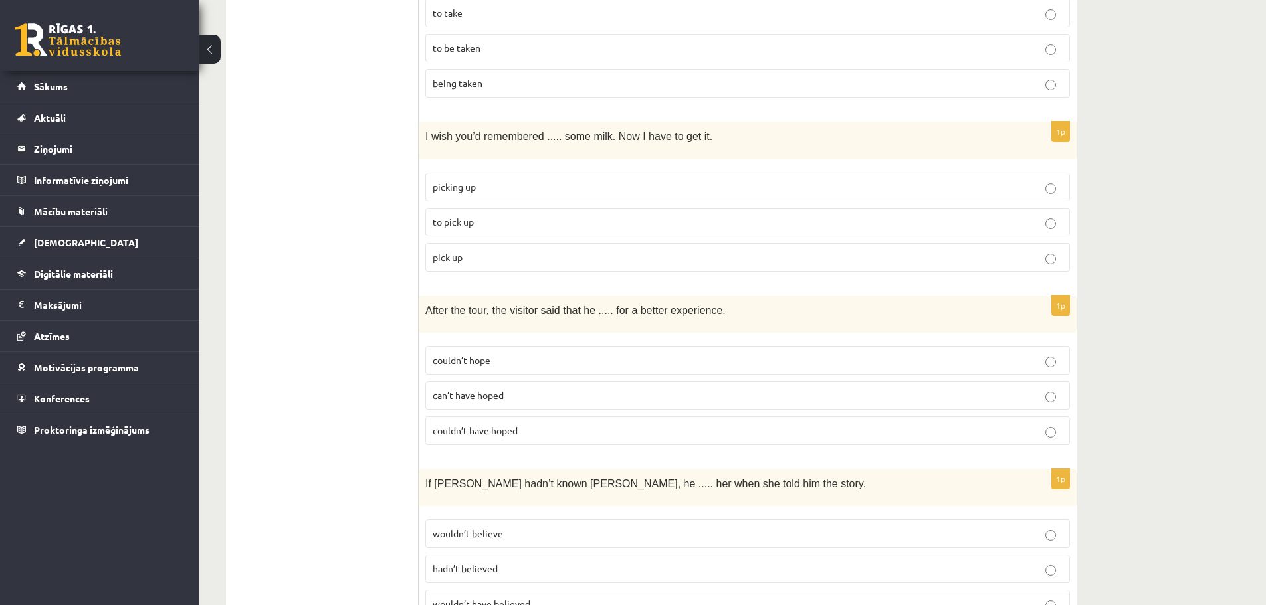
scroll to position [1927, 0]
click at [487, 215] on p "to pick up" at bounding box center [748, 222] width 630 height 14
click at [516, 424] on span "couldn’t have hoped" at bounding box center [475, 430] width 85 height 12
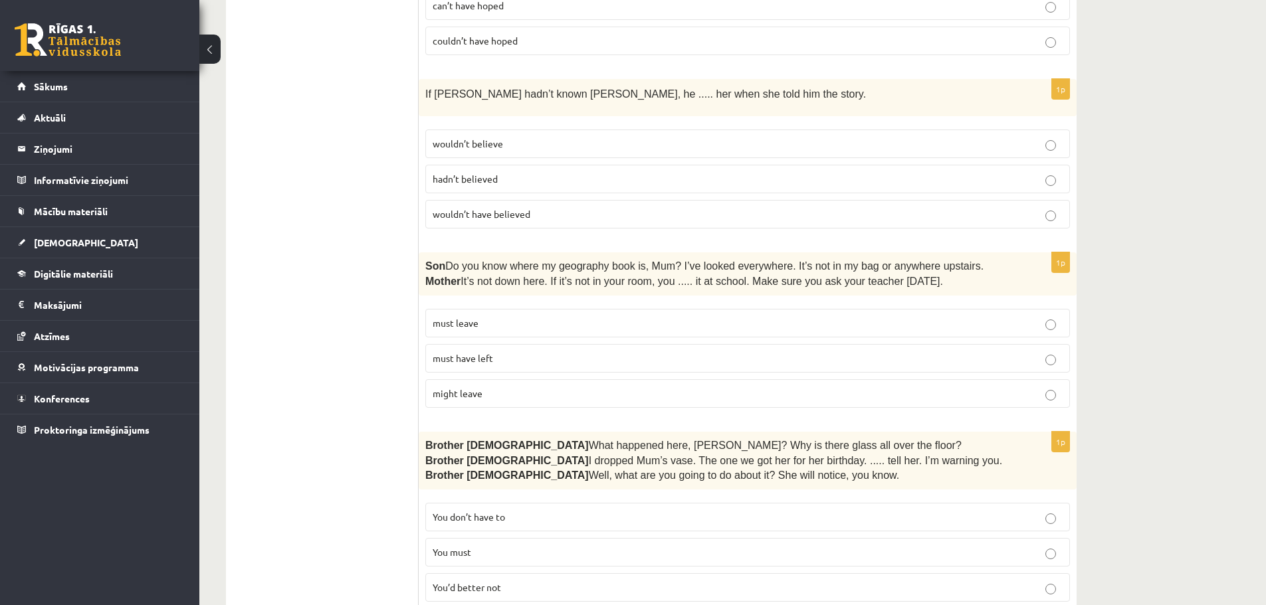
scroll to position [2326, 0]
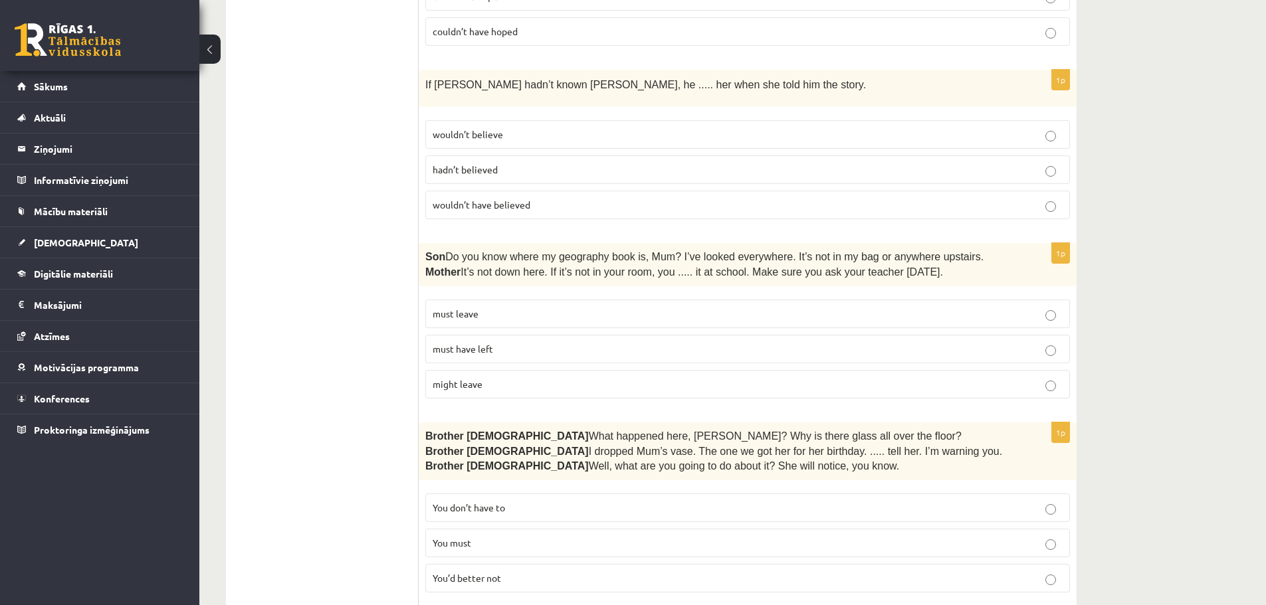
click at [532, 198] on p "wouldn’t have believed" at bounding box center [748, 205] width 630 height 14
click at [522, 342] on p "must have left" at bounding box center [748, 349] width 630 height 14
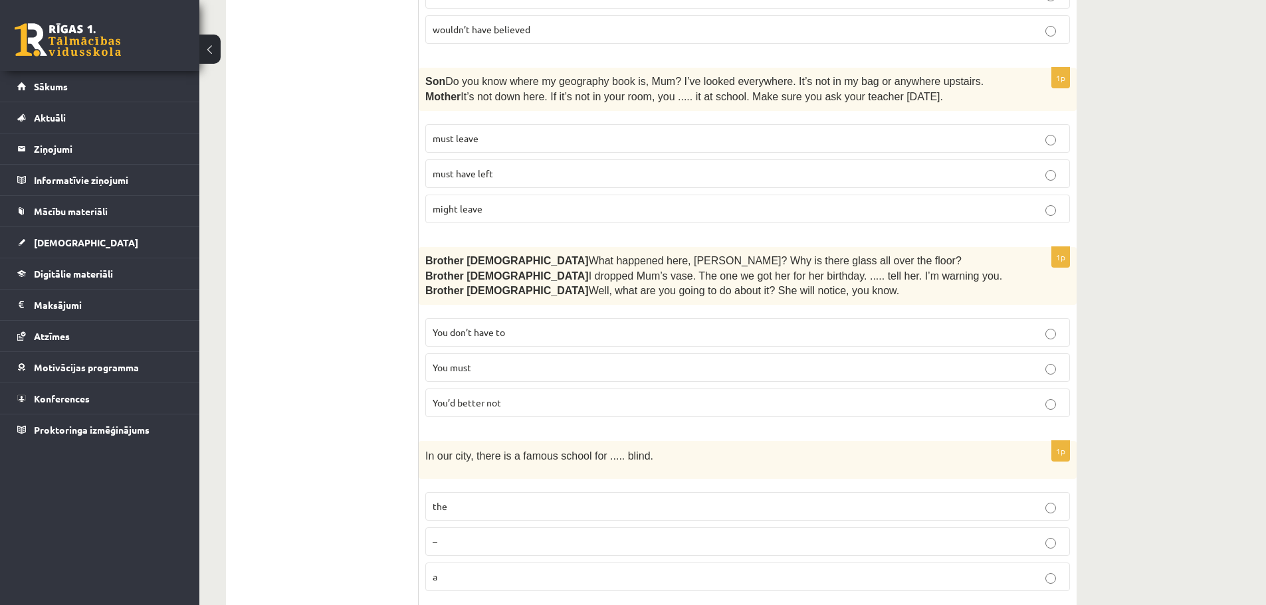
scroll to position [2526, 0]
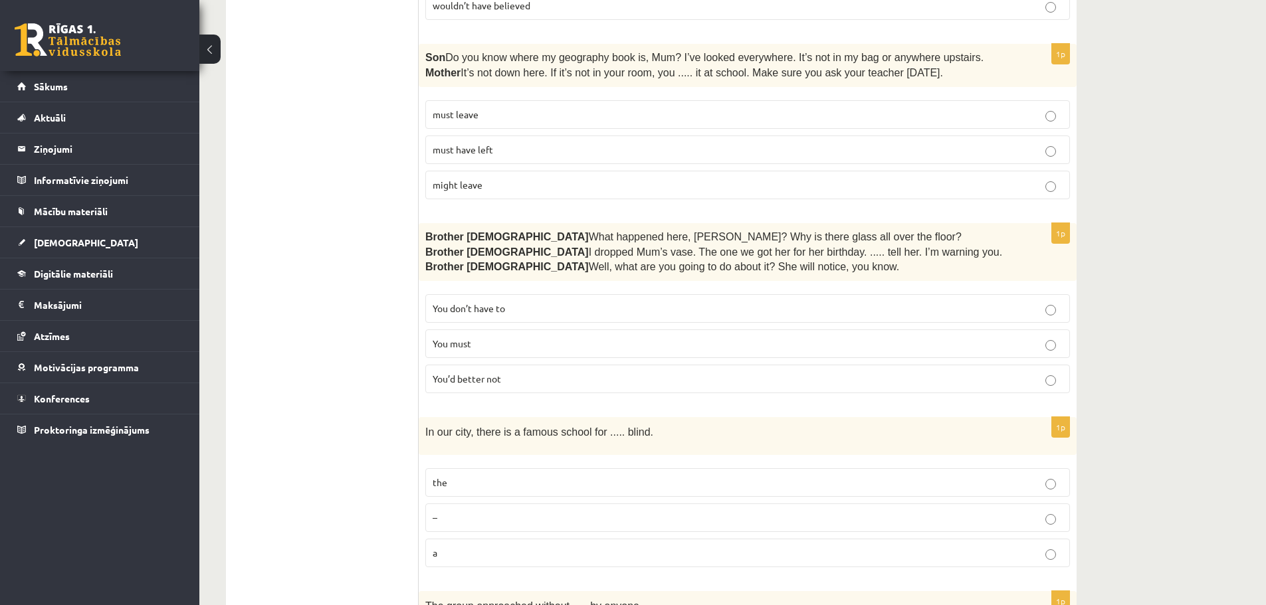
click at [494, 373] on span "You’d better not" at bounding box center [467, 379] width 68 height 12
click at [443, 477] on span "the" at bounding box center [440, 483] width 15 height 12
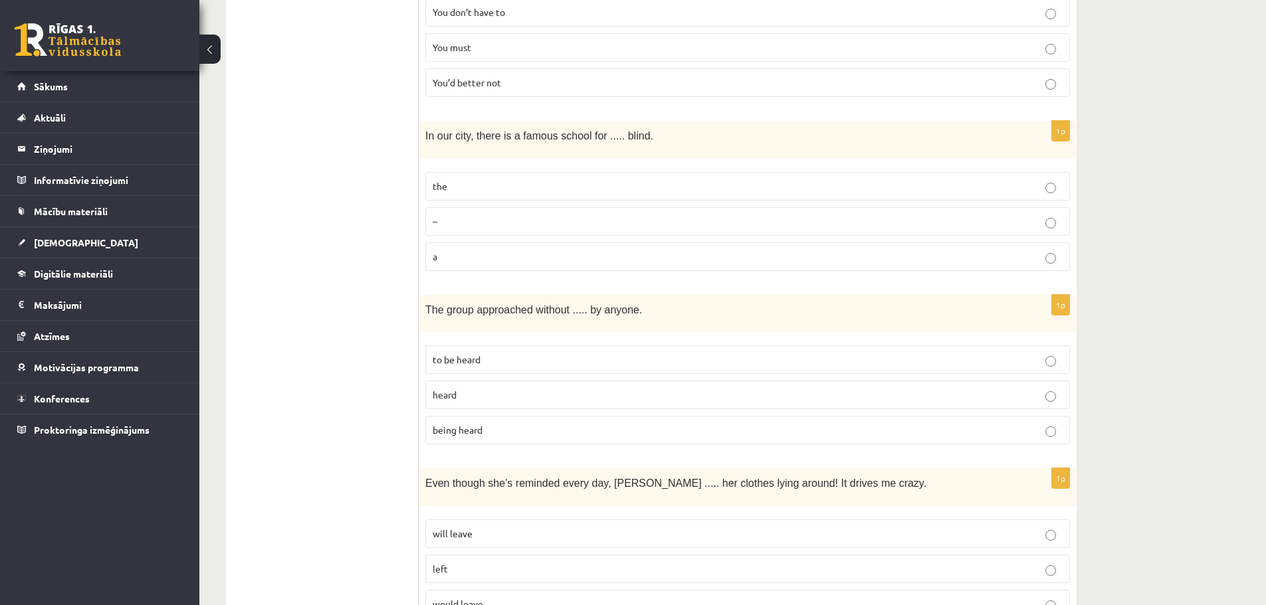
scroll to position [2858, 0]
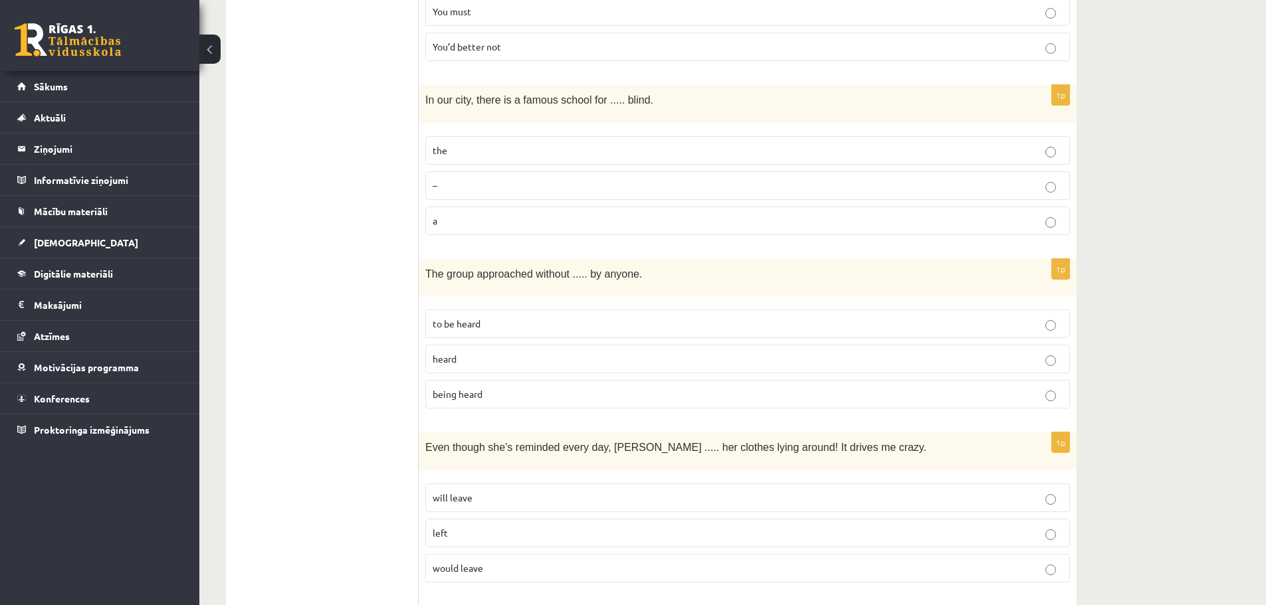
click at [495, 387] on p "being heard" at bounding box center [748, 394] width 630 height 14
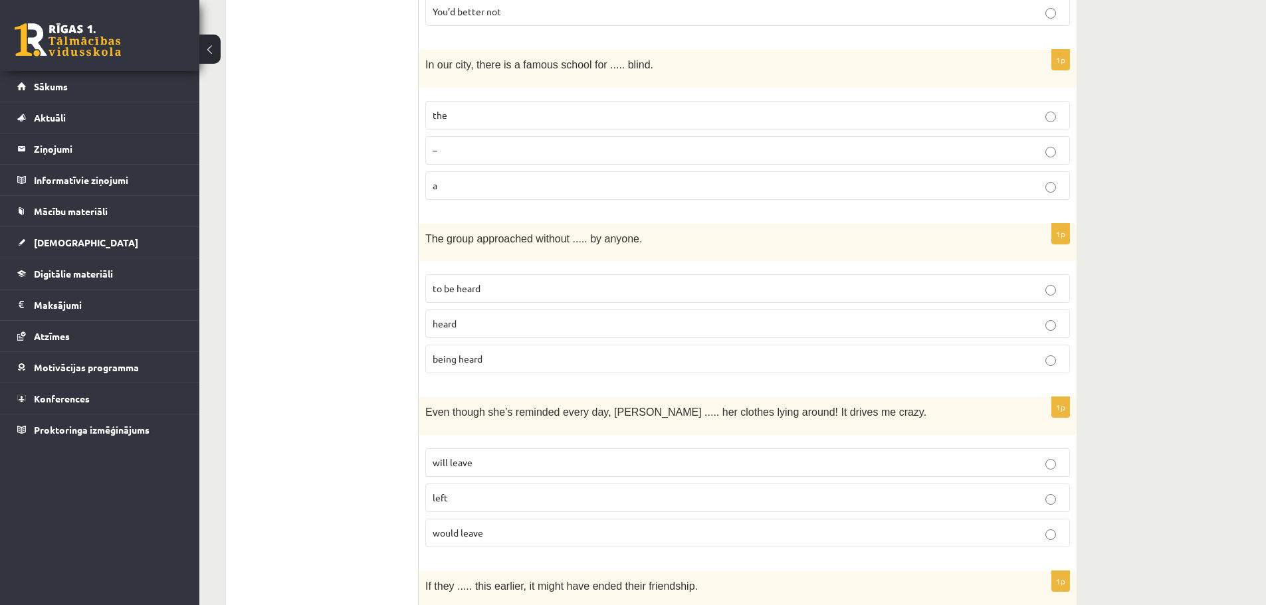
scroll to position [2924, 0]
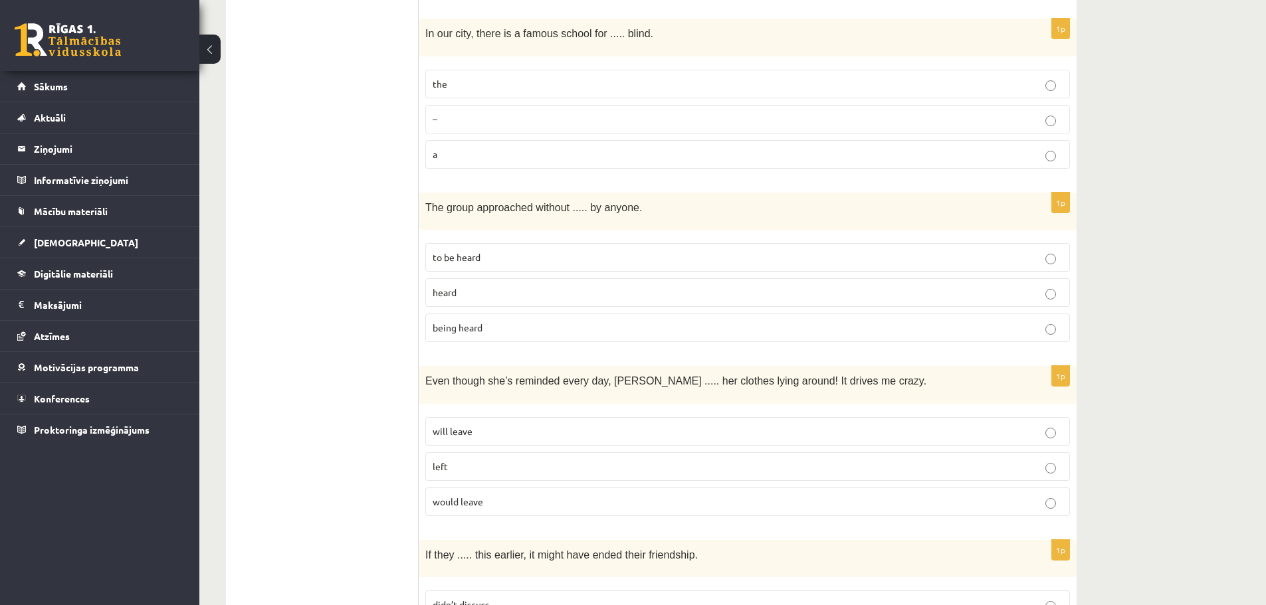
click at [481, 425] on p "will leave" at bounding box center [748, 432] width 630 height 14
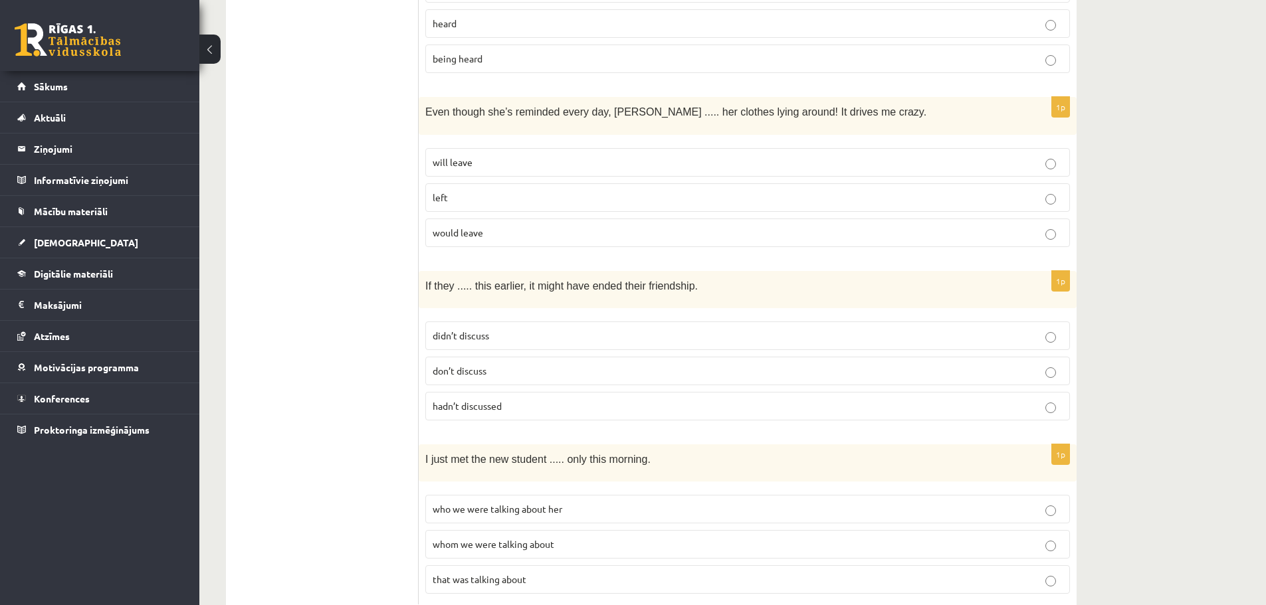
scroll to position [3207, 0]
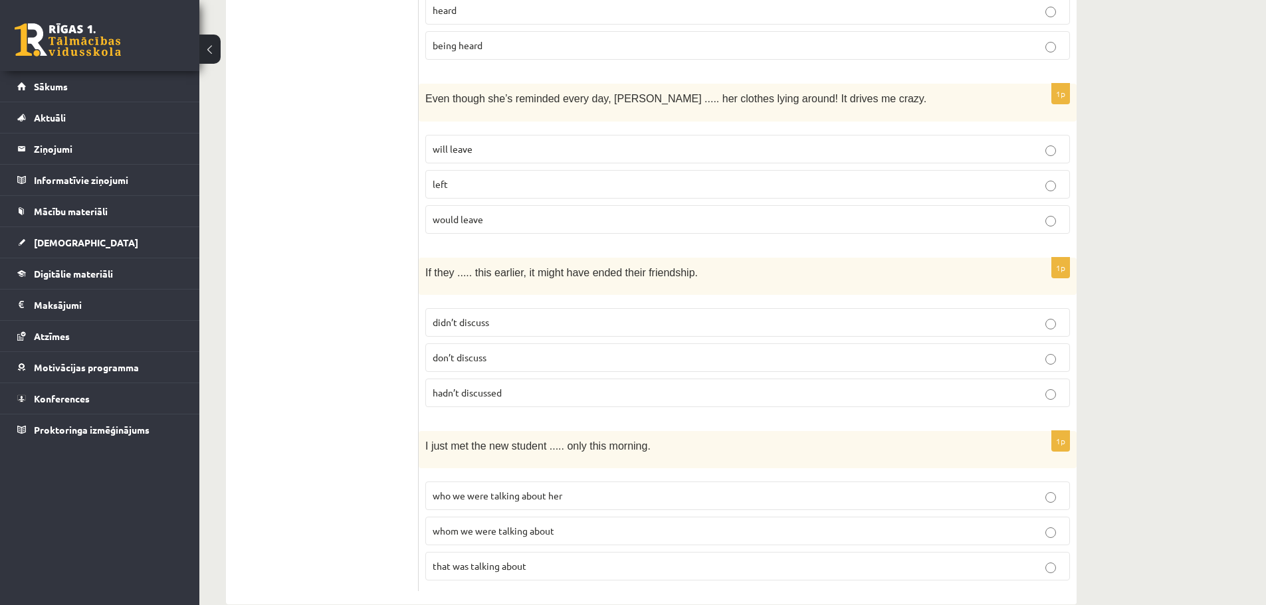
click at [530, 386] on p "hadn’t discussed" at bounding box center [748, 393] width 630 height 14
click at [528, 525] on span "whom we were talking about" at bounding box center [494, 531] width 122 height 12
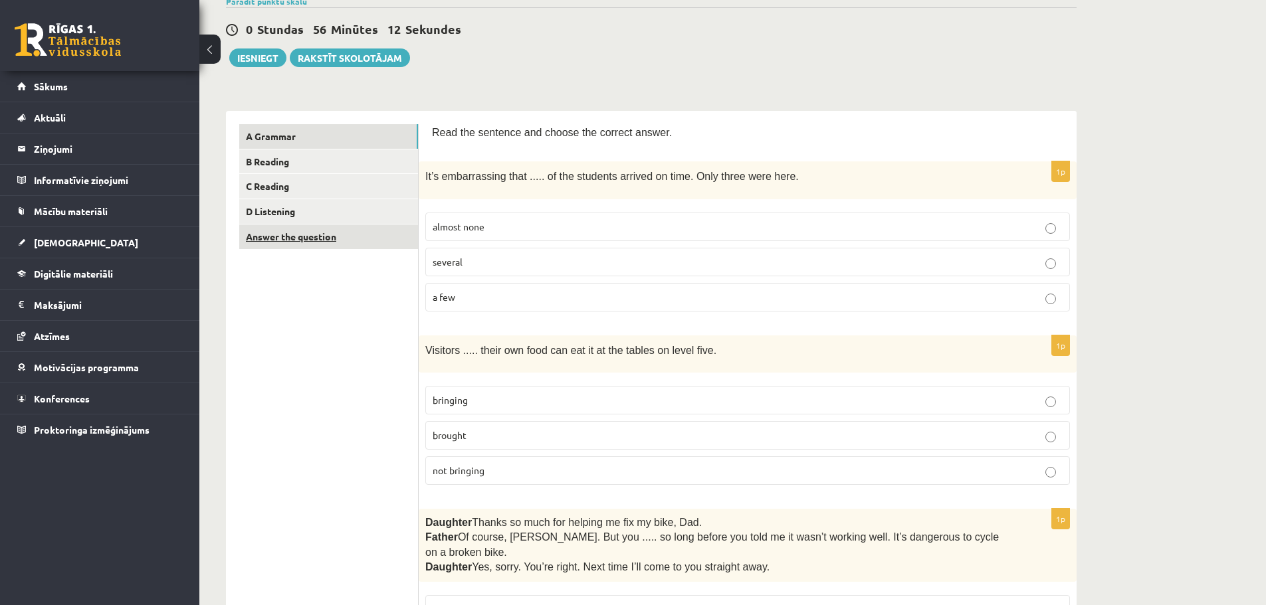
scroll to position [83, 0]
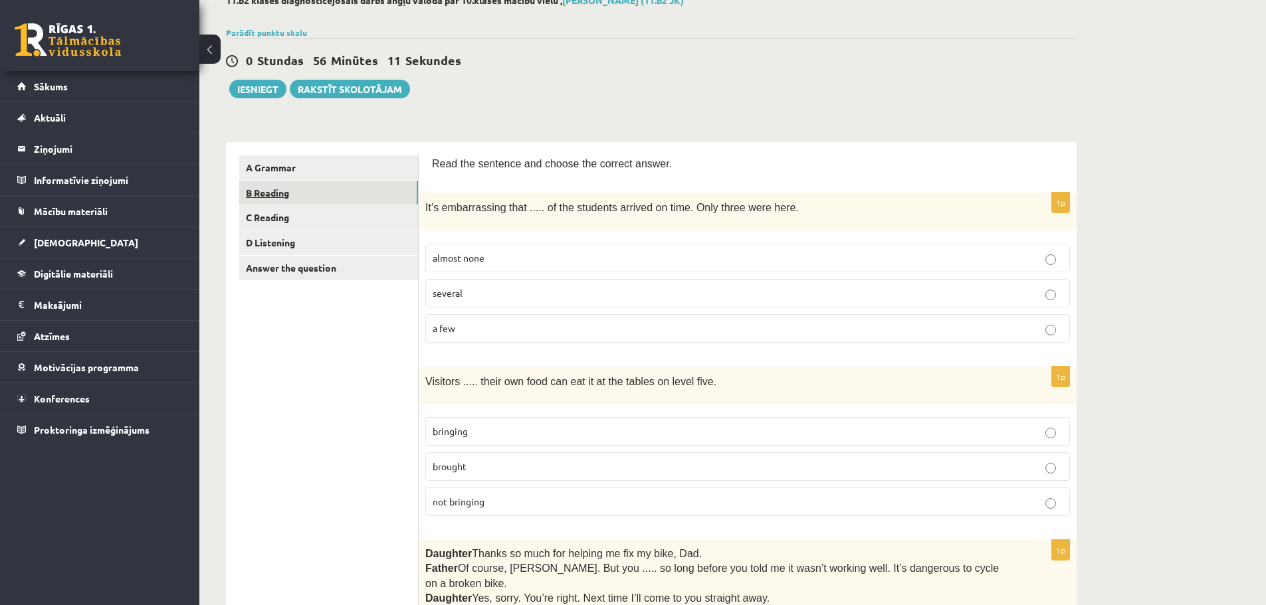
click at [294, 195] on link "B Reading" at bounding box center [328, 193] width 179 height 25
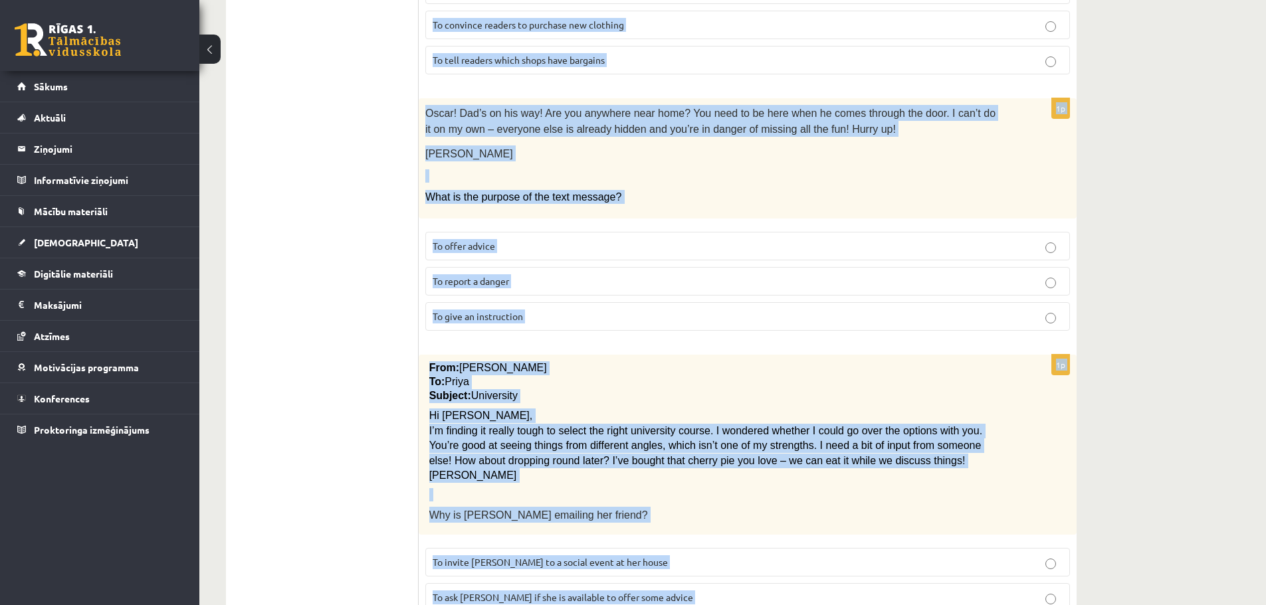
scroll to position [1427, 0]
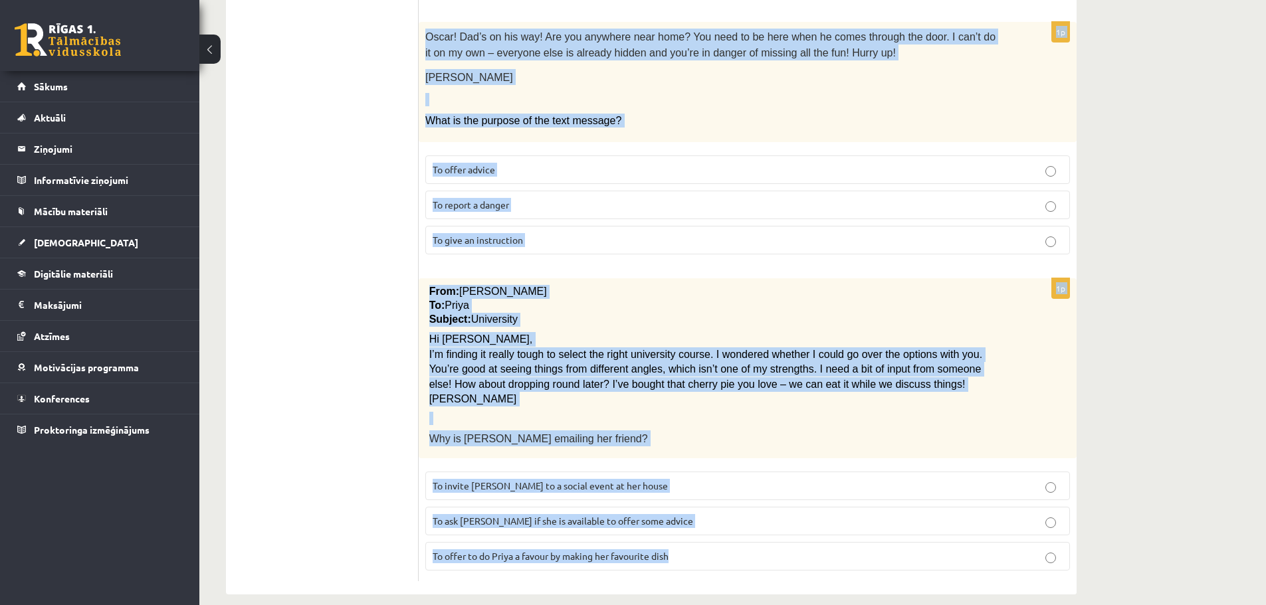
drag, startPoint x: 429, startPoint y: 160, endPoint x: 703, endPoint y: 543, distance: 471.1
copy form "Read the text and choose the correct answer. 1p Electric scooter for sale £1,00…"
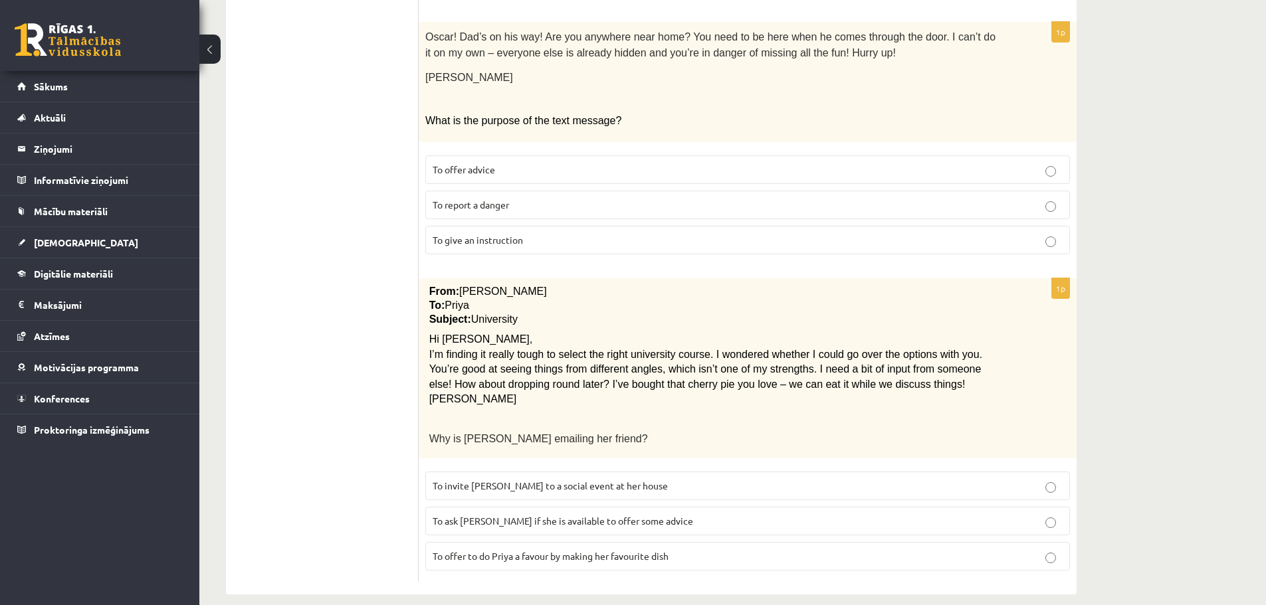
drag, startPoint x: 298, startPoint y: 265, endPoint x: 368, endPoint y: 274, distance: 69.8
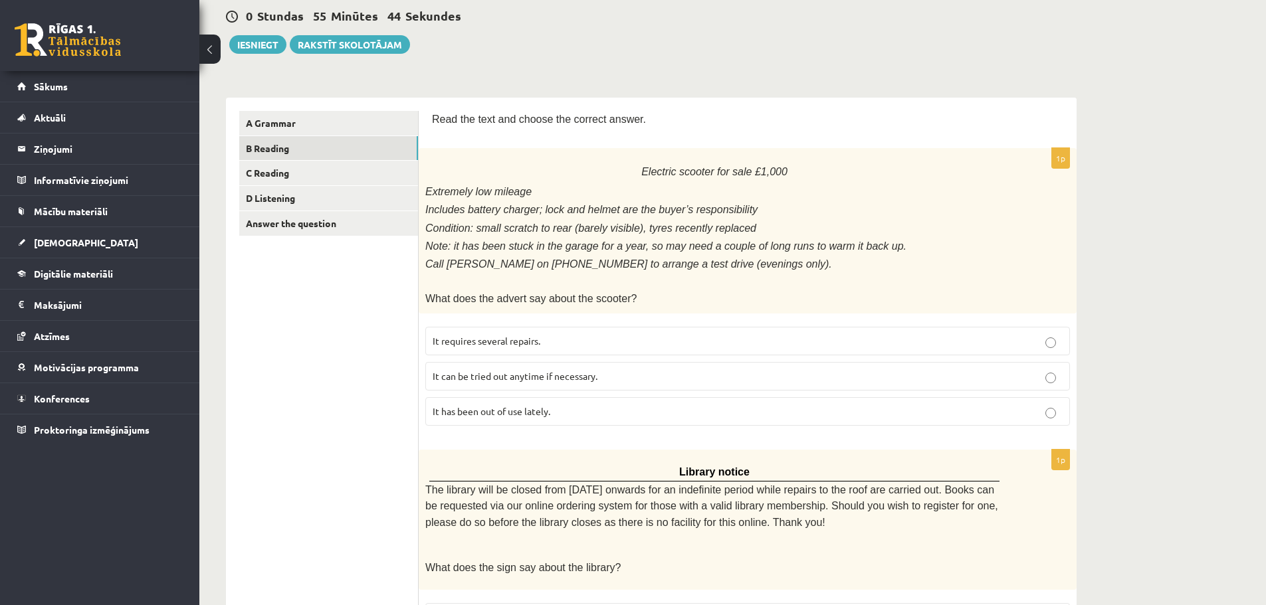
scroll to position [133, 0]
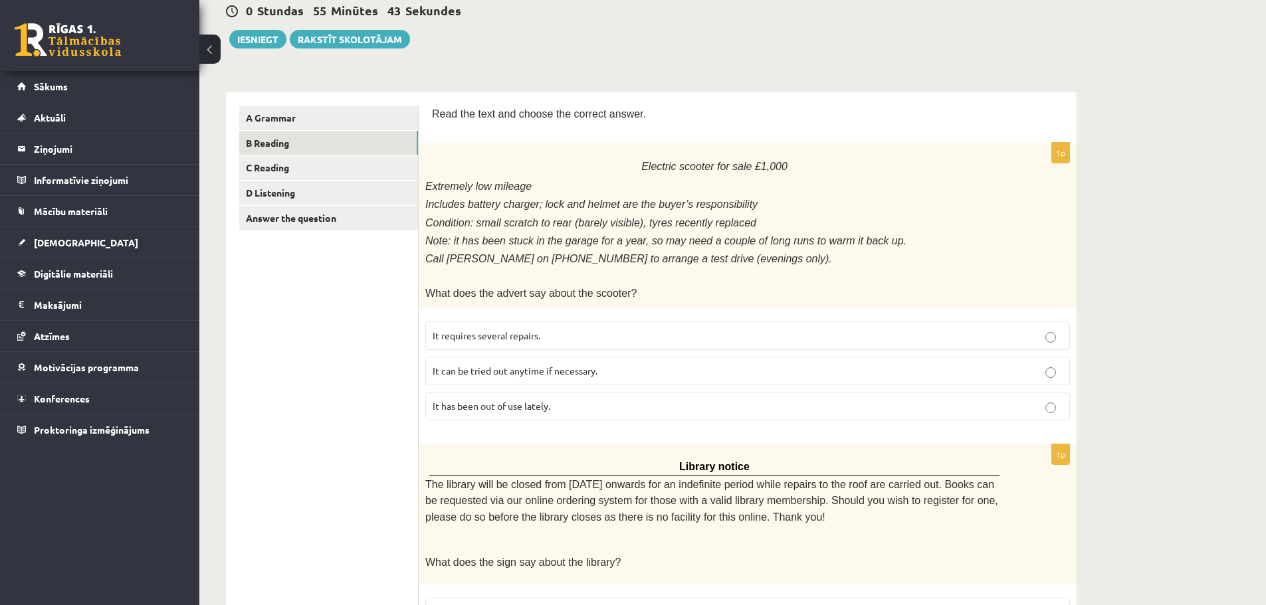
click at [526, 413] on label "It has been out of use lately." at bounding box center [747, 406] width 645 height 29
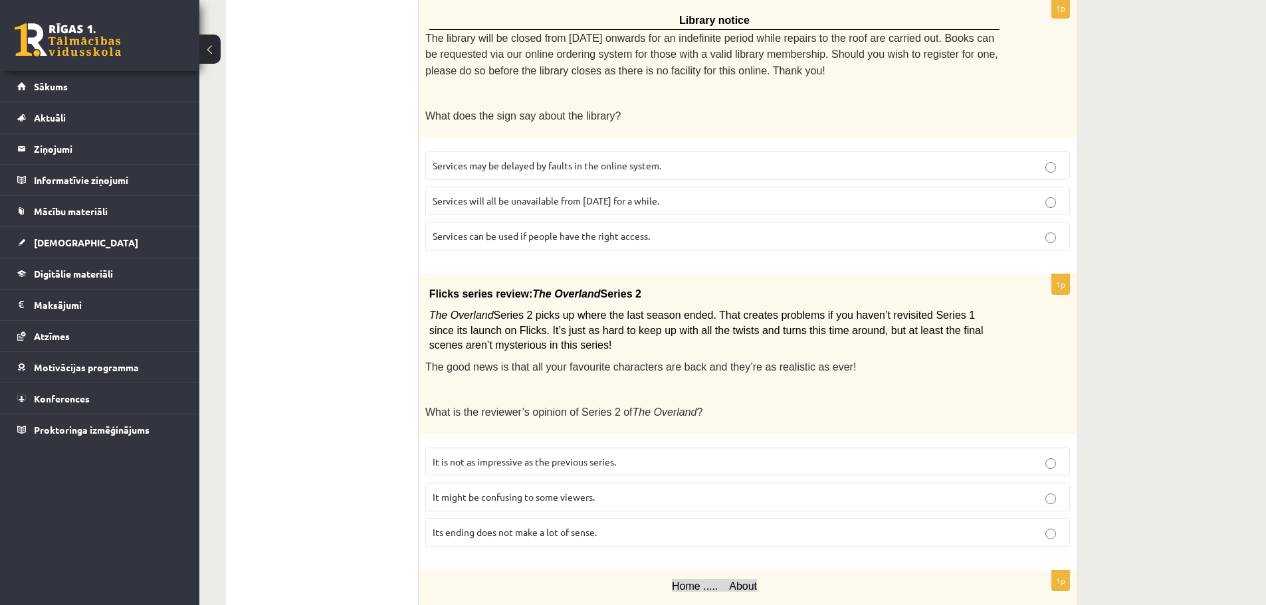
scroll to position [598, 0]
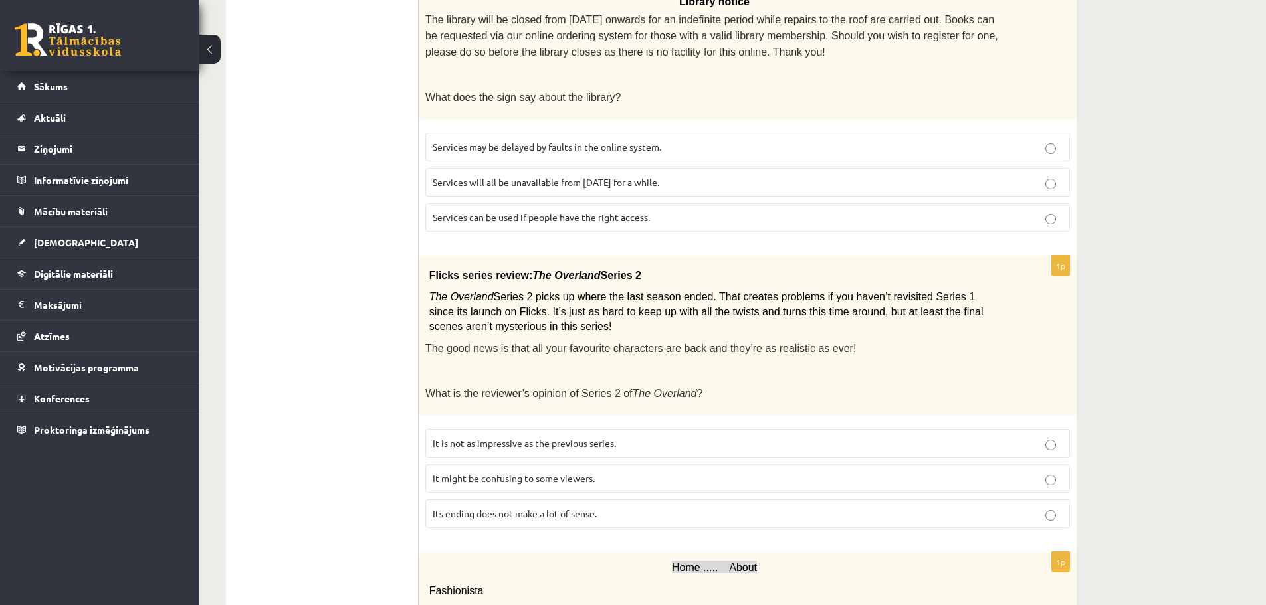
click at [552, 211] on span "Services can be used if people have the right access." at bounding box center [541, 217] width 217 height 12
click at [518, 475] on label "It might be confusing to some viewers." at bounding box center [747, 479] width 645 height 29
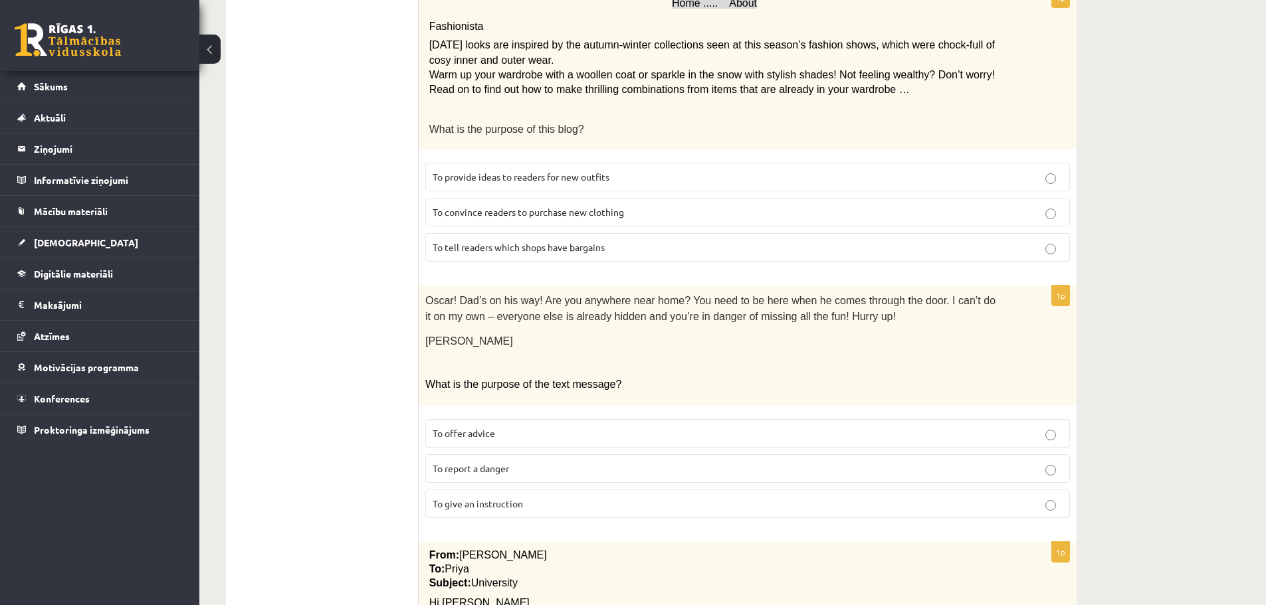
scroll to position [1196, 0]
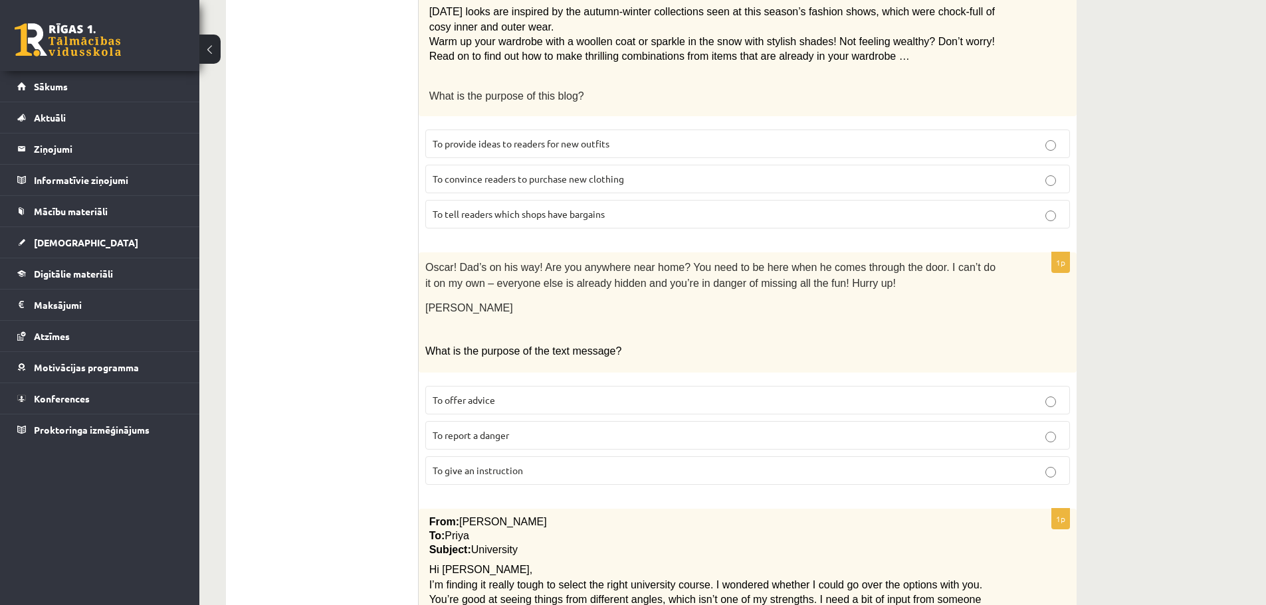
click at [552, 138] on span "To provide ideas to readers for new outfits" at bounding box center [521, 144] width 177 height 12
click at [509, 465] on span "To give an instruction" at bounding box center [478, 471] width 90 height 12
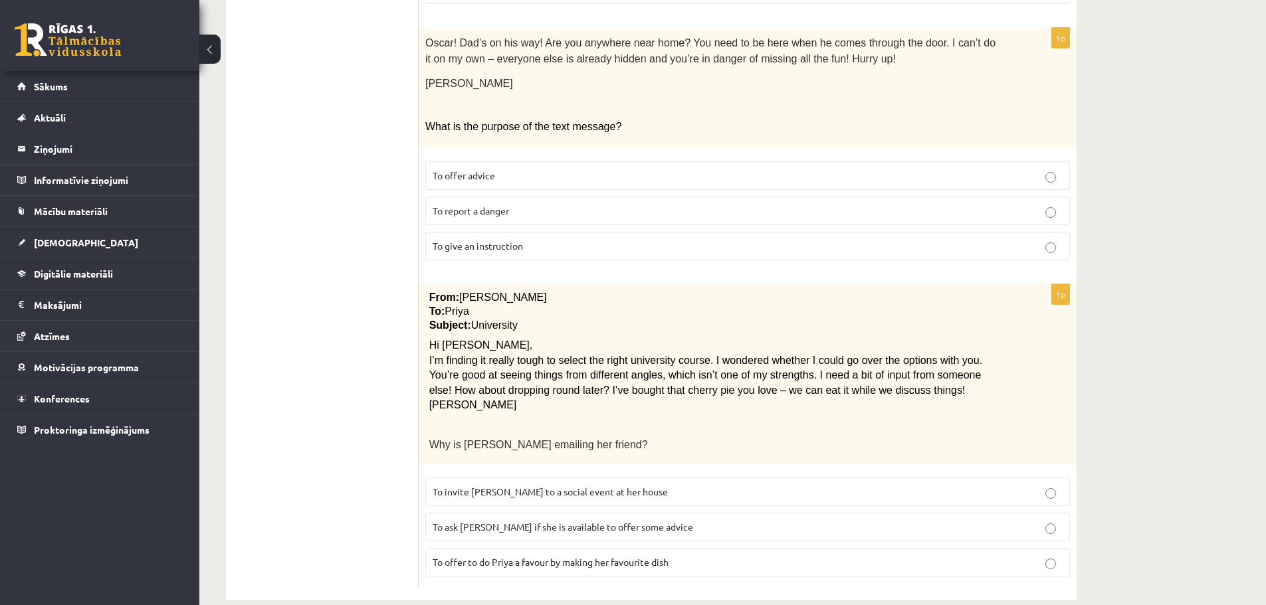
scroll to position [1427, 0]
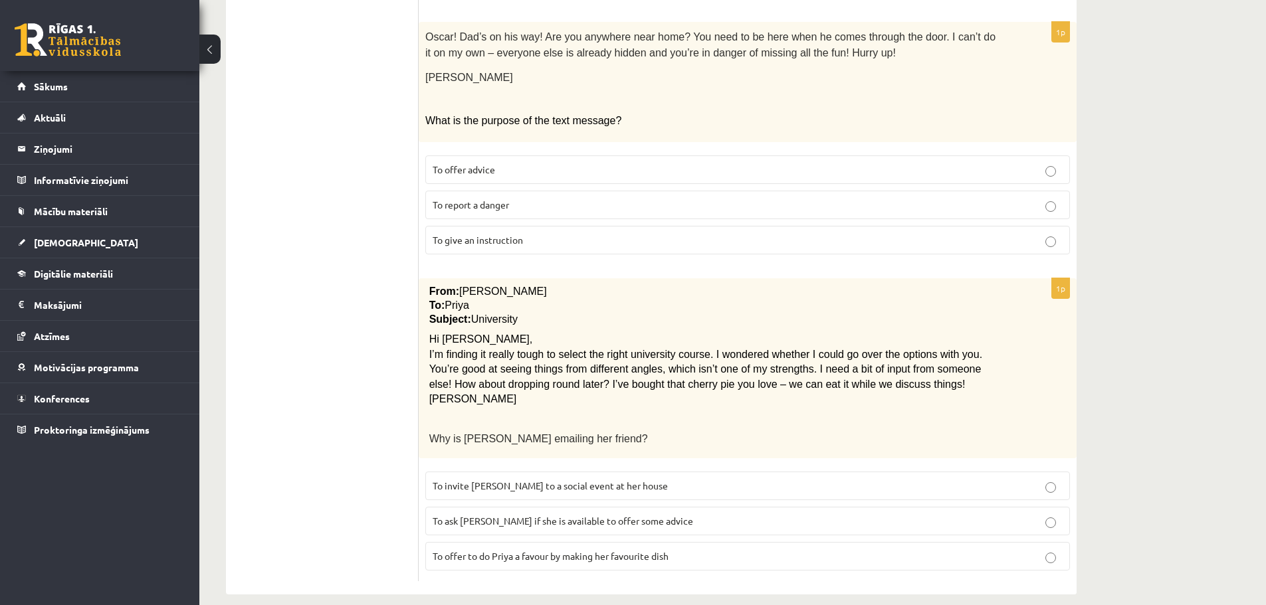
click at [516, 515] on span "To ask Priya if she is available to offer some advice" at bounding box center [563, 521] width 261 height 12
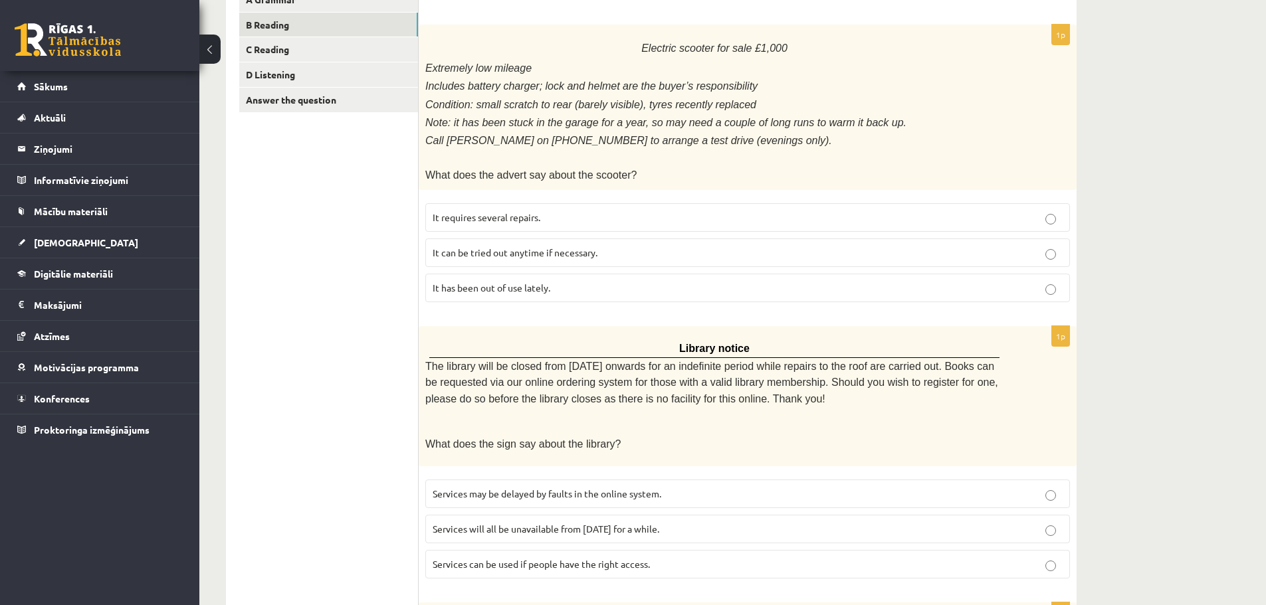
scroll to position [0, 0]
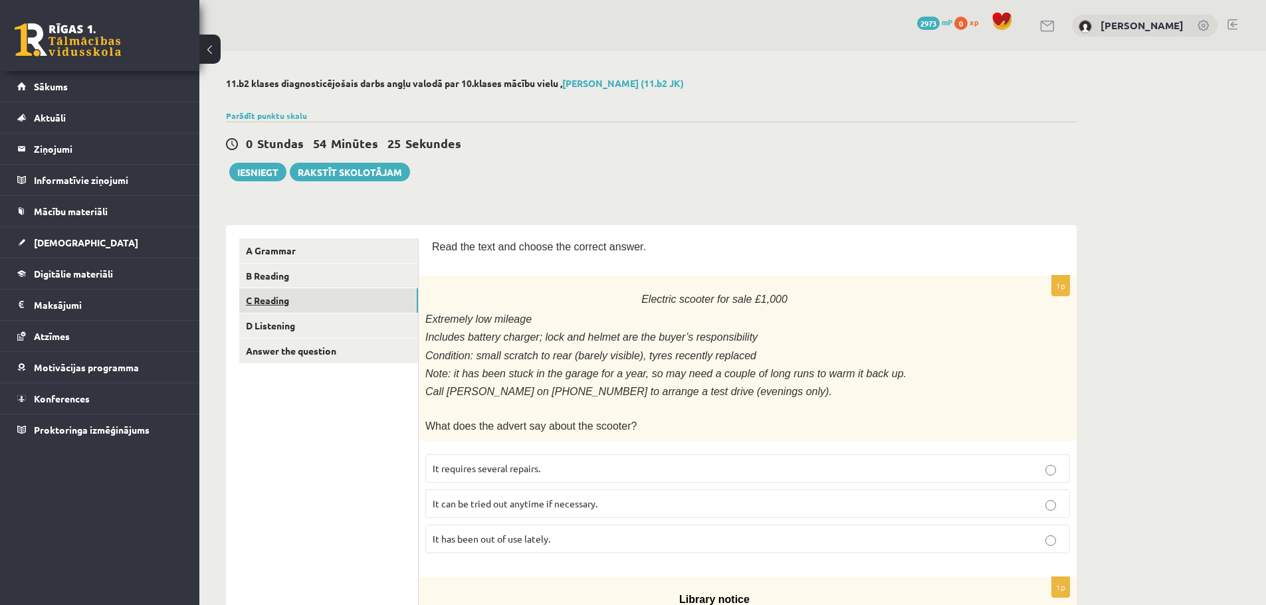
click at [310, 298] on link "C Reading" at bounding box center [328, 300] width 179 height 25
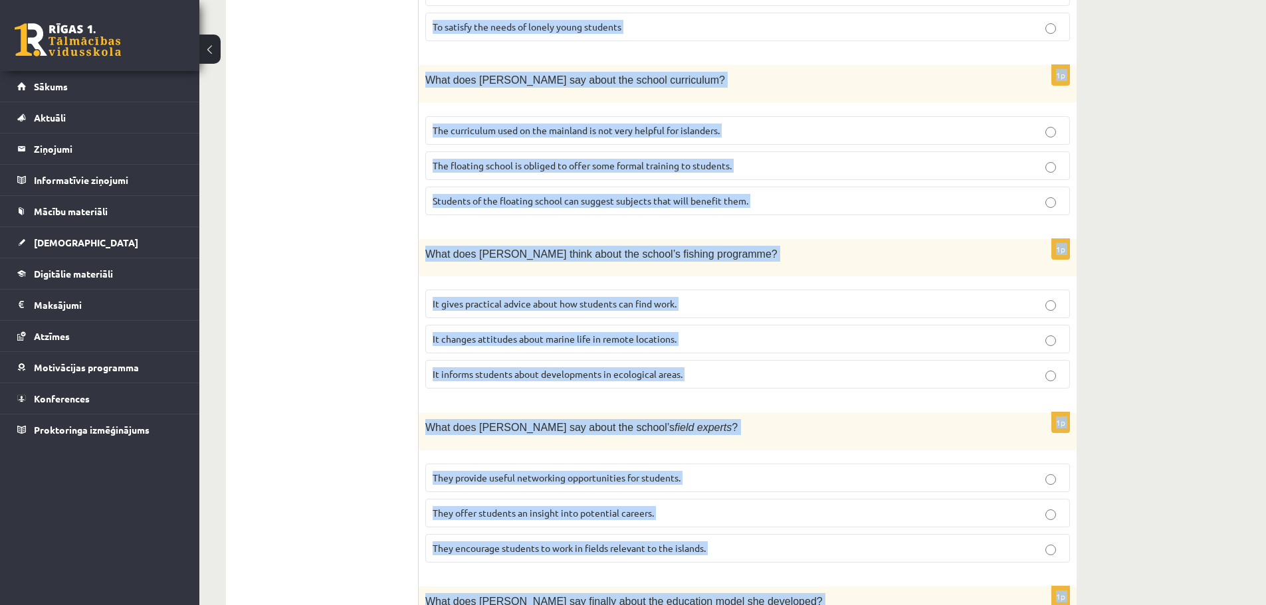
scroll to position [1135, 0]
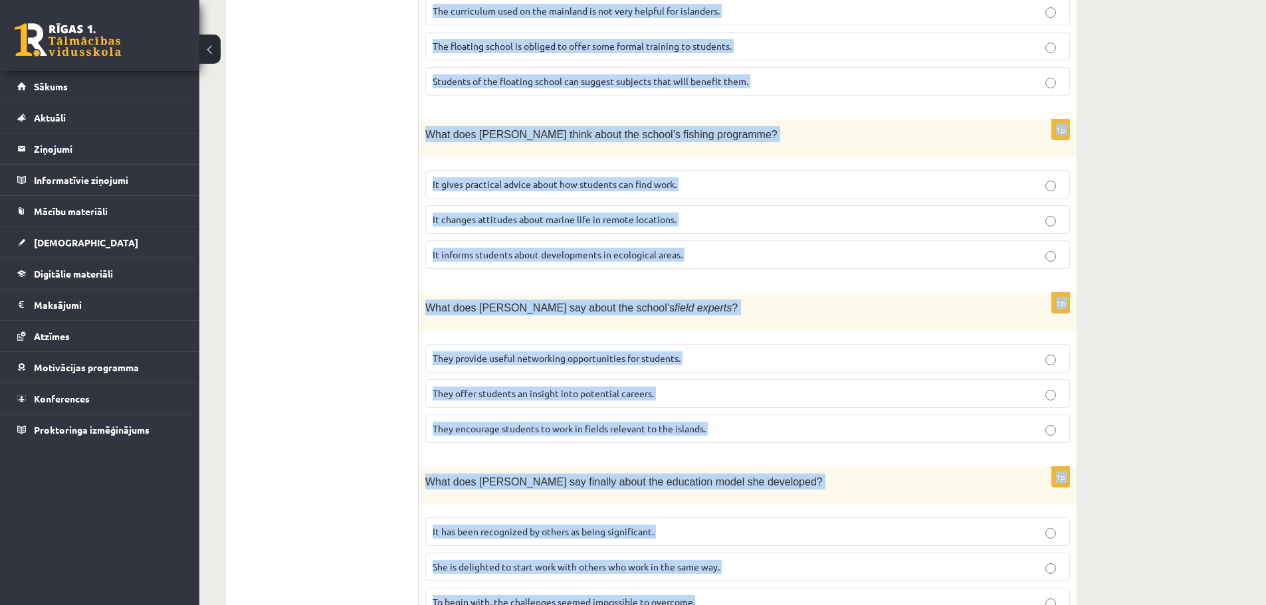
drag, startPoint x: 437, startPoint y: 292, endPoint x: 819, endPoint y: 542, distance: 456.6
copy form "A floating school By founder, Anna Domingo I coordinate a floating school which…"
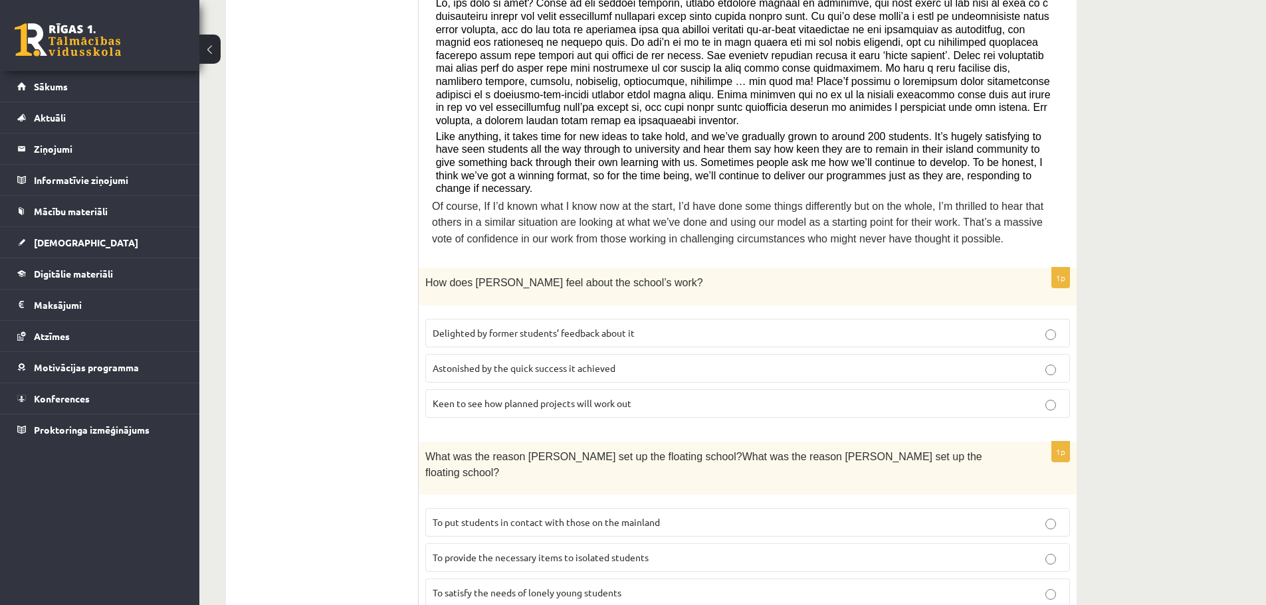
scroll to position [471, 0]
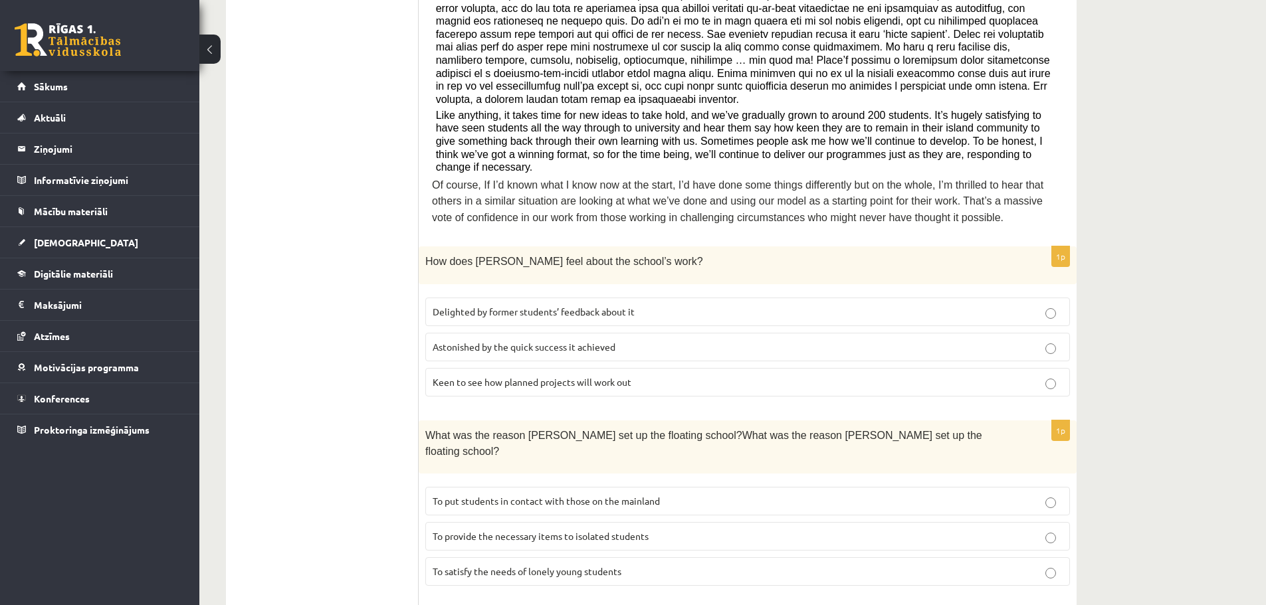
click at [546, 305] on p "Delighted by former students’ feedback about it" at bounding box center [748, 312] width 630 height 14
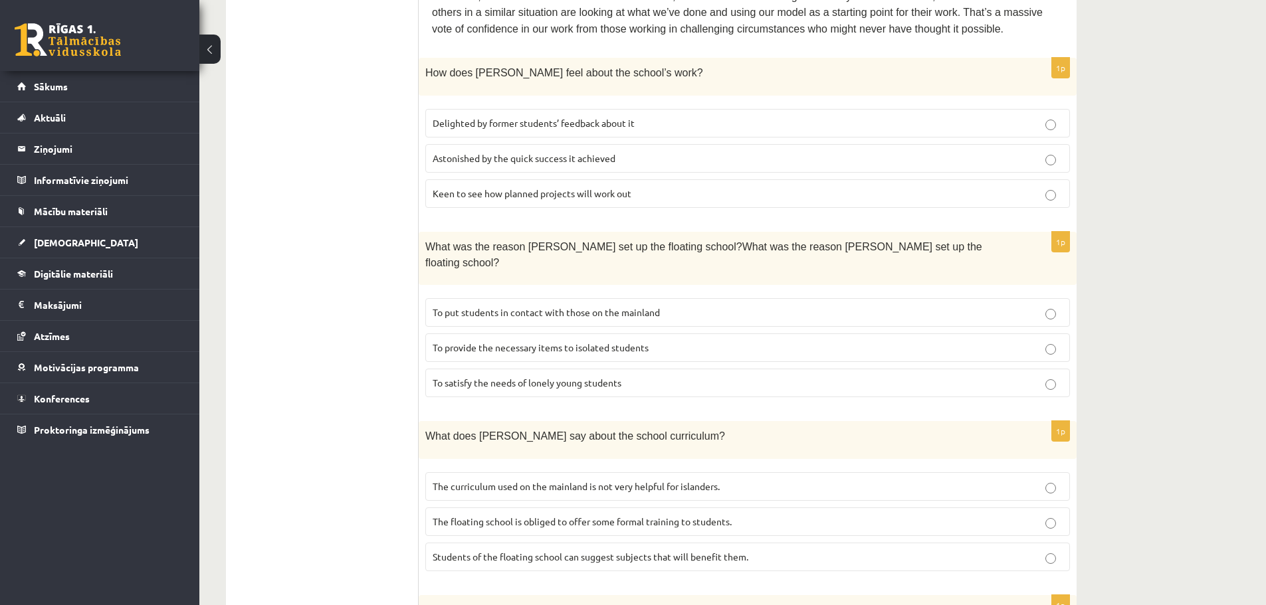
scroll to position [670, 0]
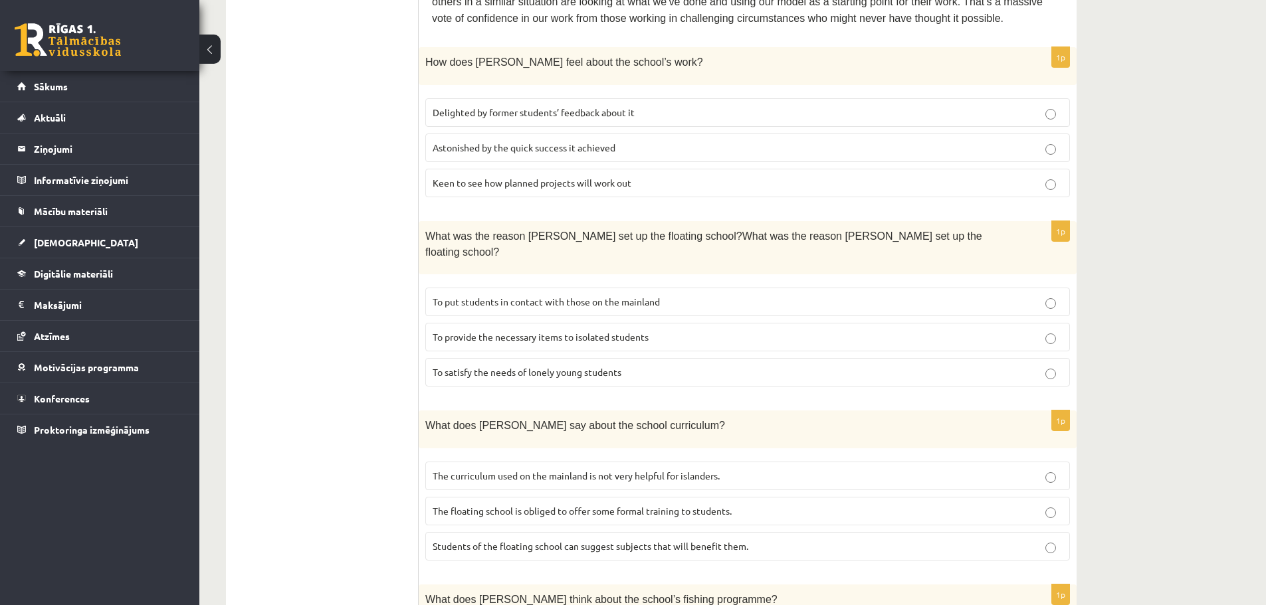
click at [532, 323] on label "To provide the necessary items to isolated students" at bounding box center [747, 337] width 645 height 29
click at [537, 469] on p "The curriculum used on the mainland is not very helpful for islanders." at bounding box center [748, 476] width 630 height 14
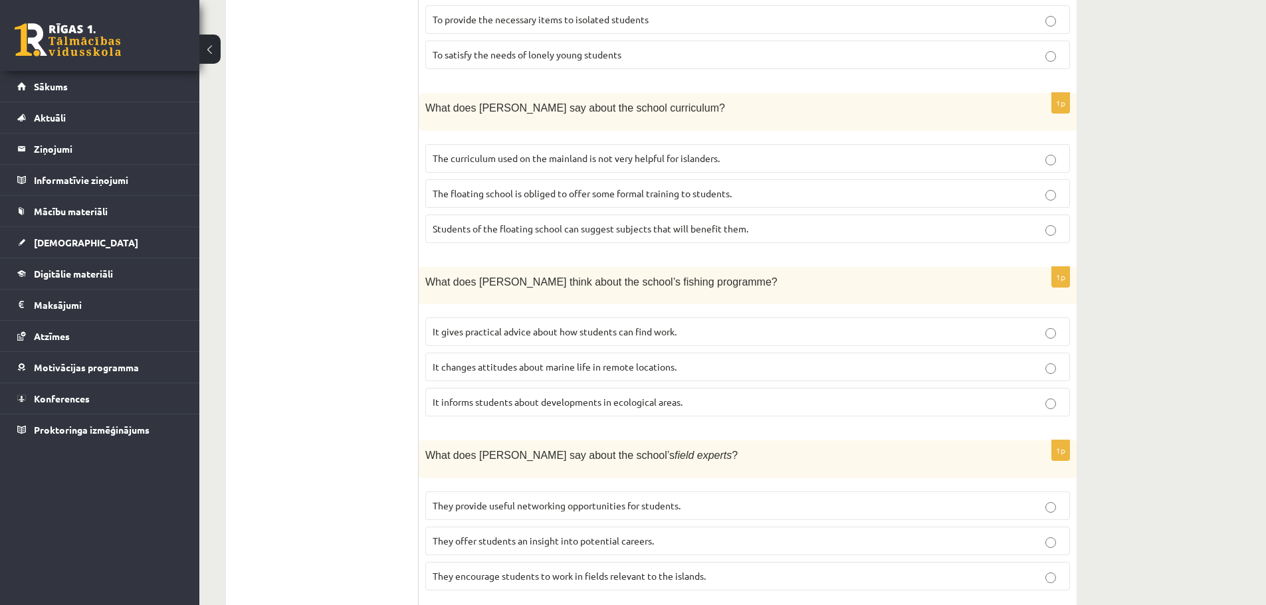
scroll to position [1002, 0]
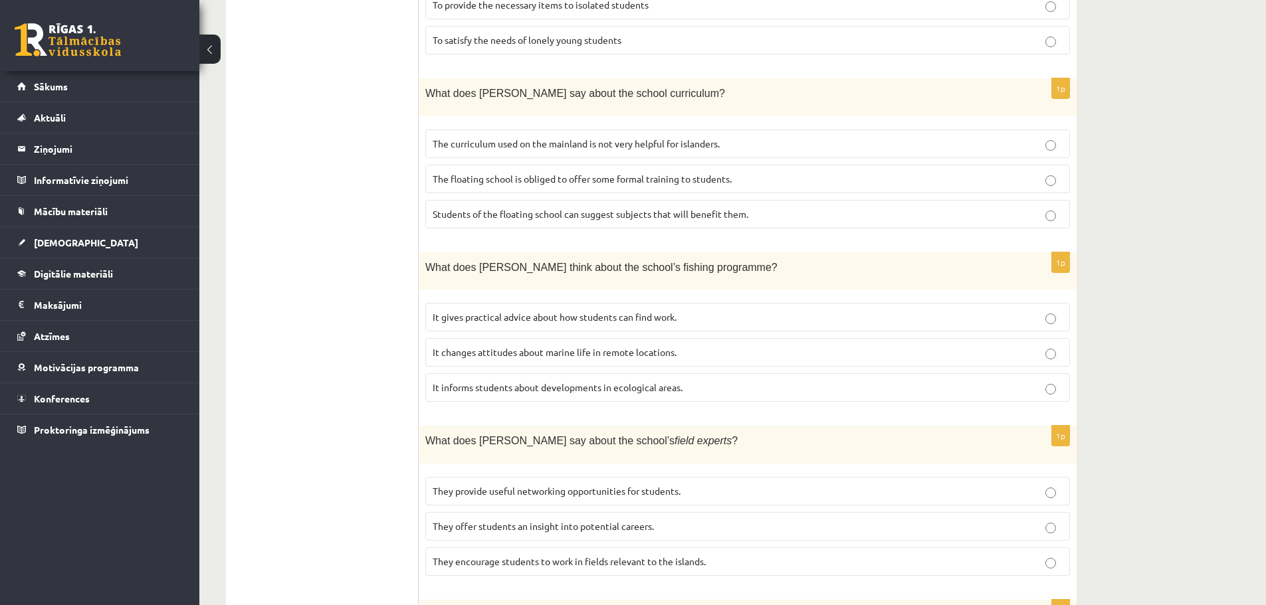
click at [534, 381] on span "It informs students about developments in ecological areas." at bounding box center [558, 387] width 250 height 12
click at [511, 520] on span "They offer students an insight into potential careers." at bounding box center [543, 526] width 221 height 12
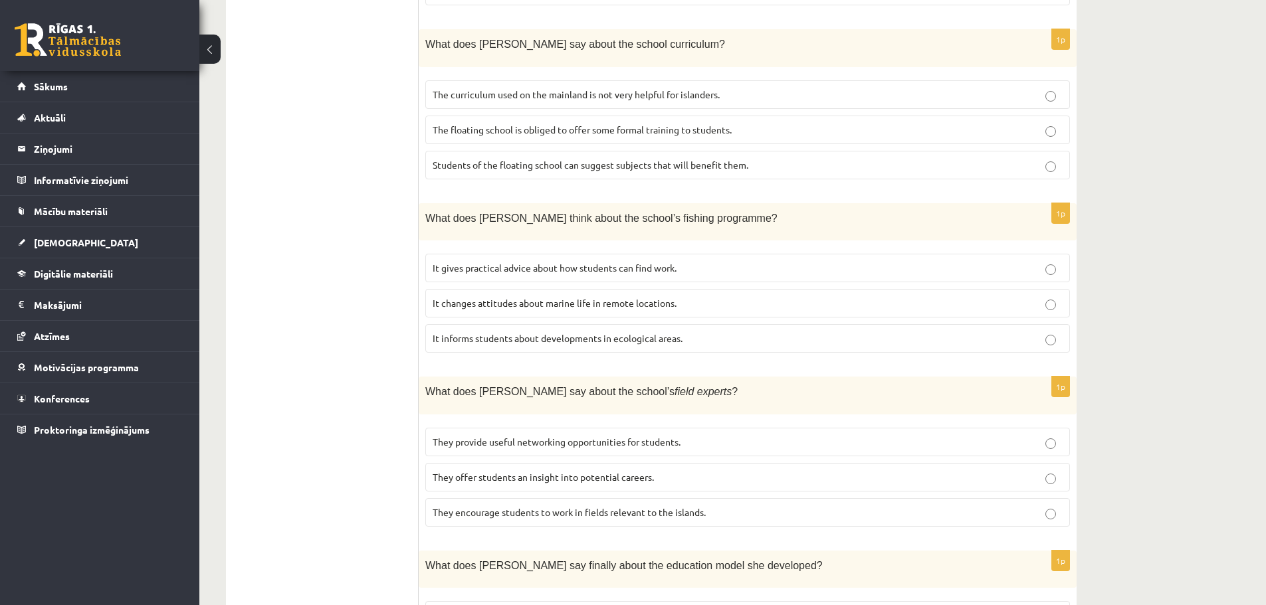
scroll to position [1135, 0]
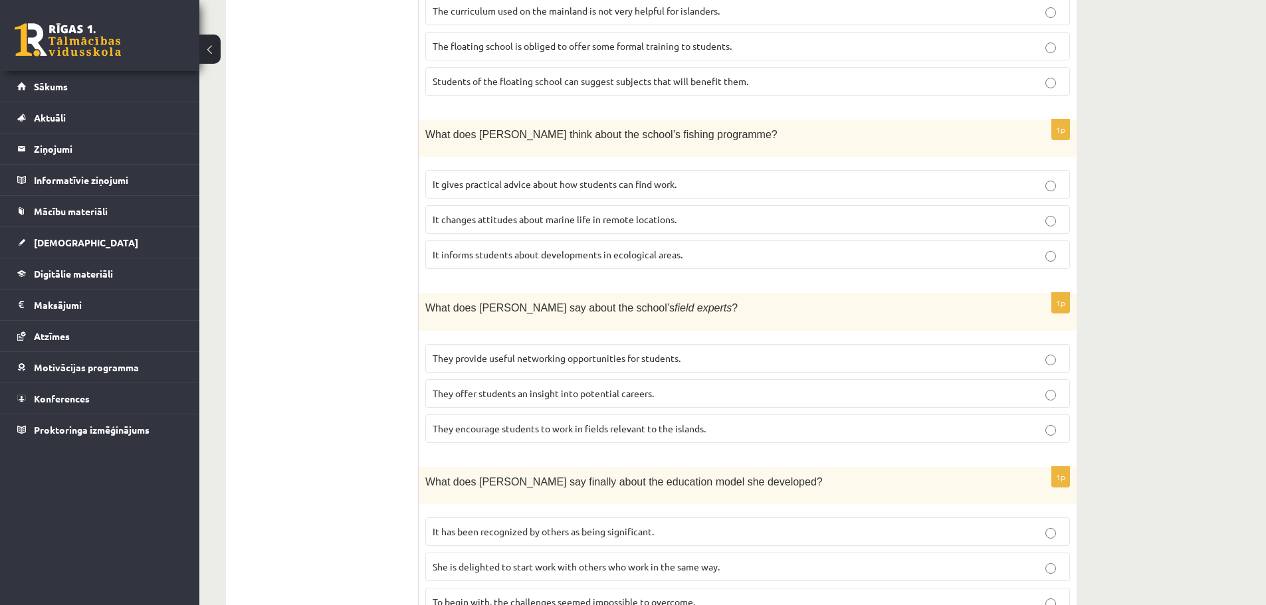
click at [485, 525] on p "It has been recognized by others as being significant." at bounding box center [748, 532] width 630 height 14
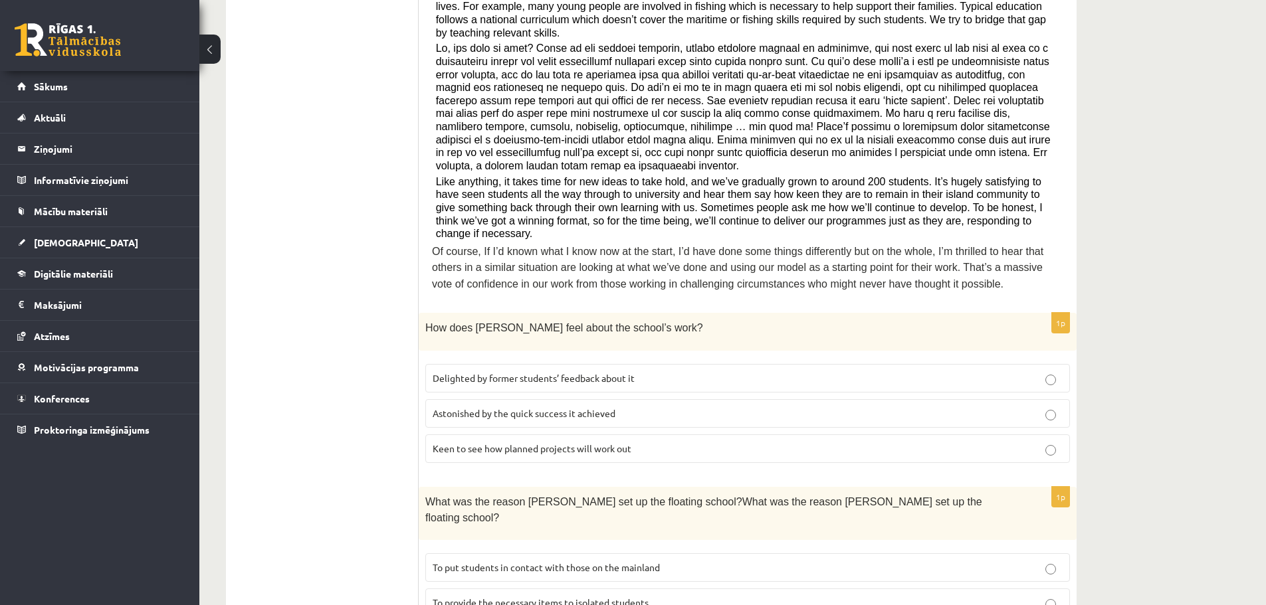
scroll to position [0, 0]
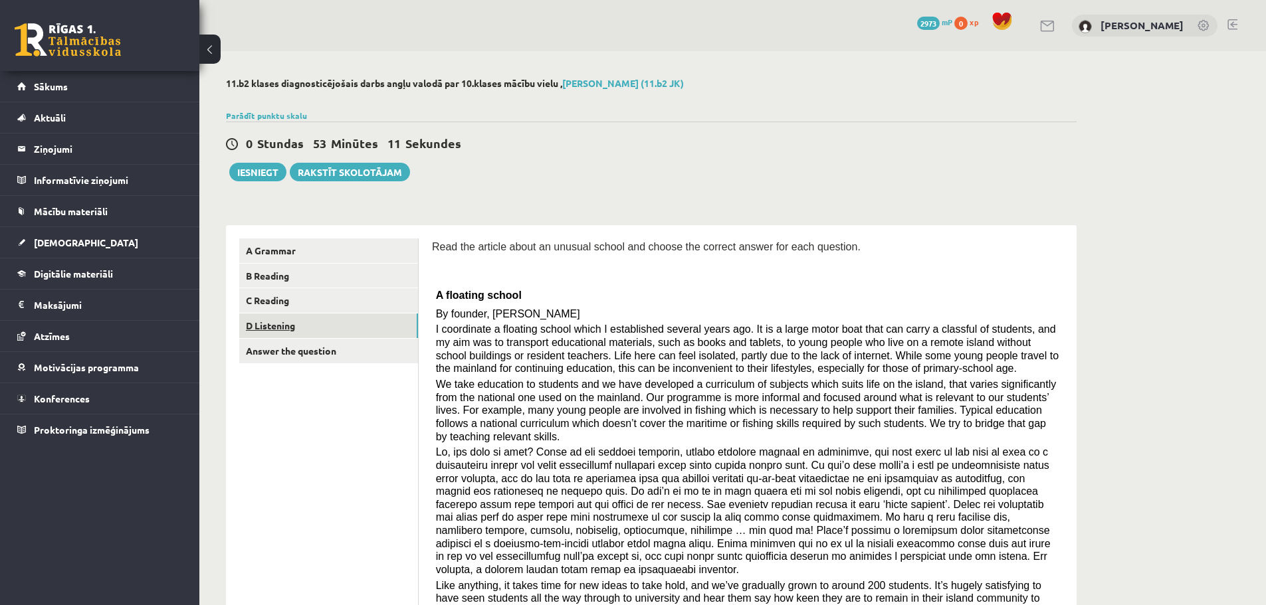
click at [332, 328] on link "D Listening" at bounding box center [328, 326] width 179 height 25
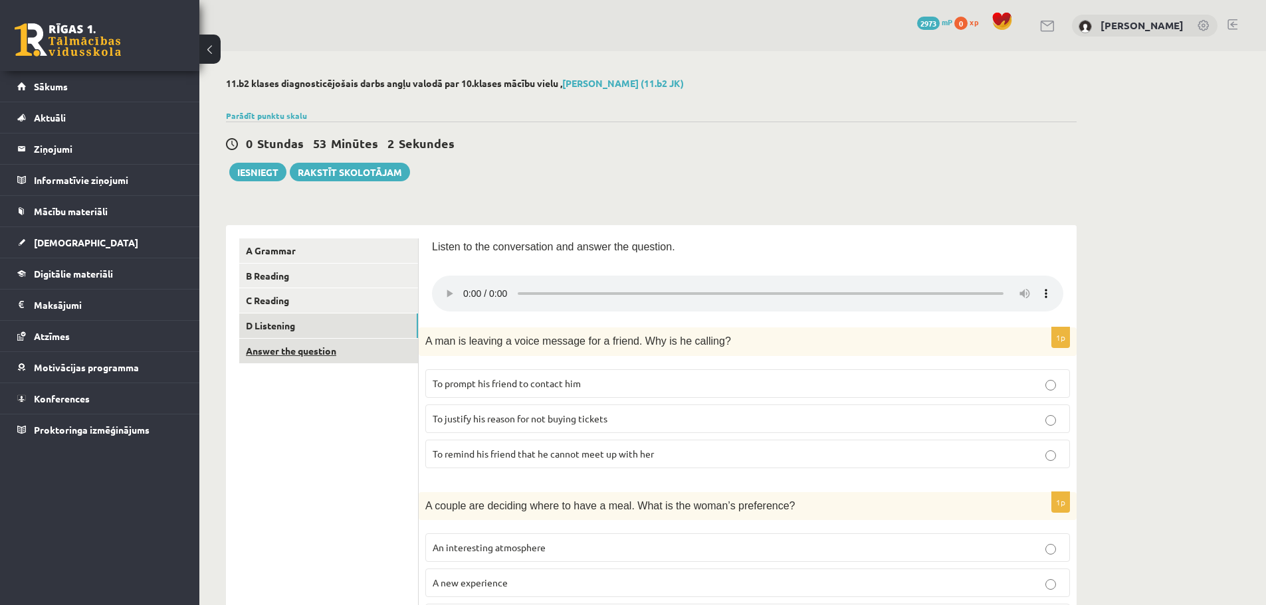
click at [342, 354] on link "Answer the question" at bounding box center [328, 351] width 179 height 25
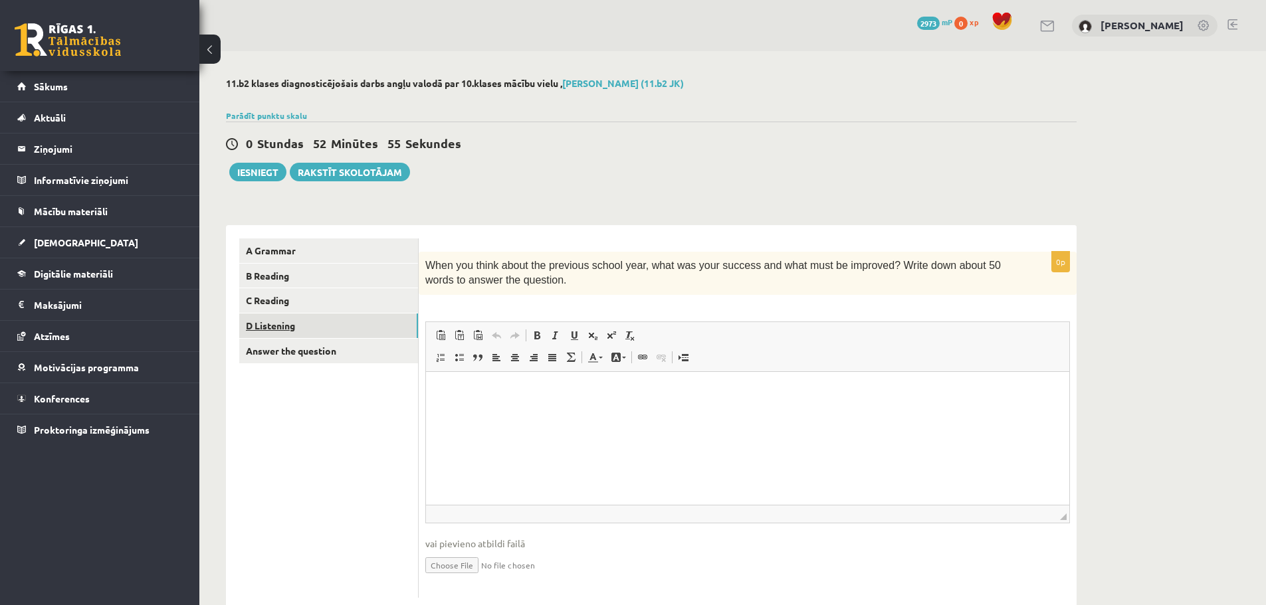
click at [322, 334] on link "D Listening" at bounding box center [328, 326] width 179 height 25
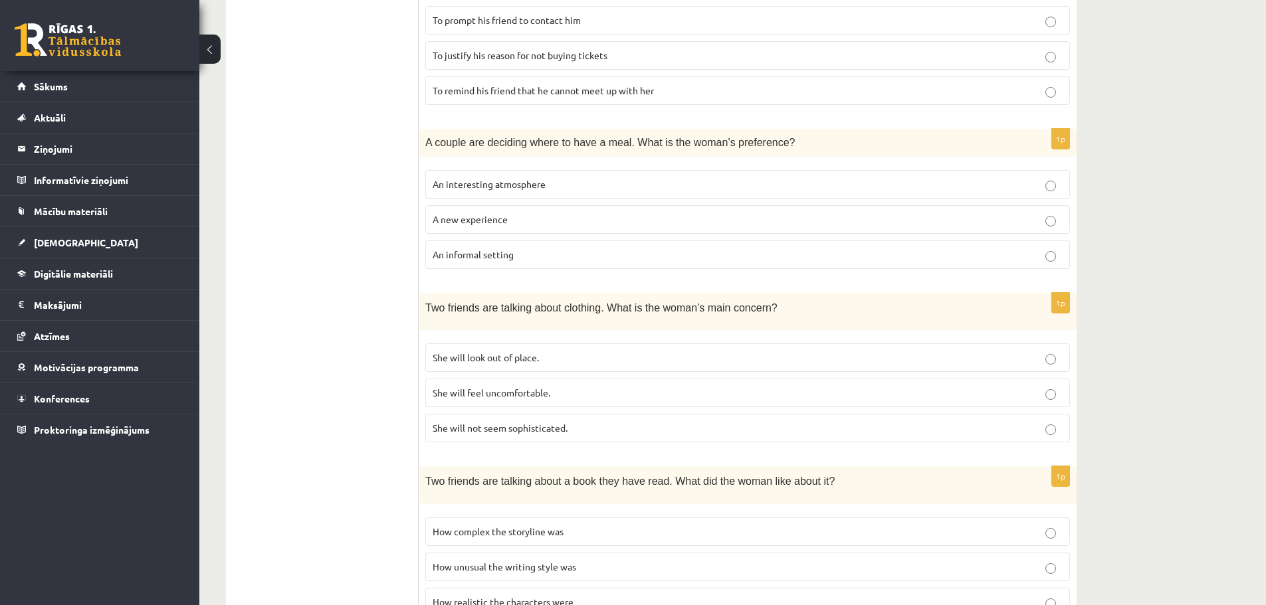
scroll to position [306, 0]
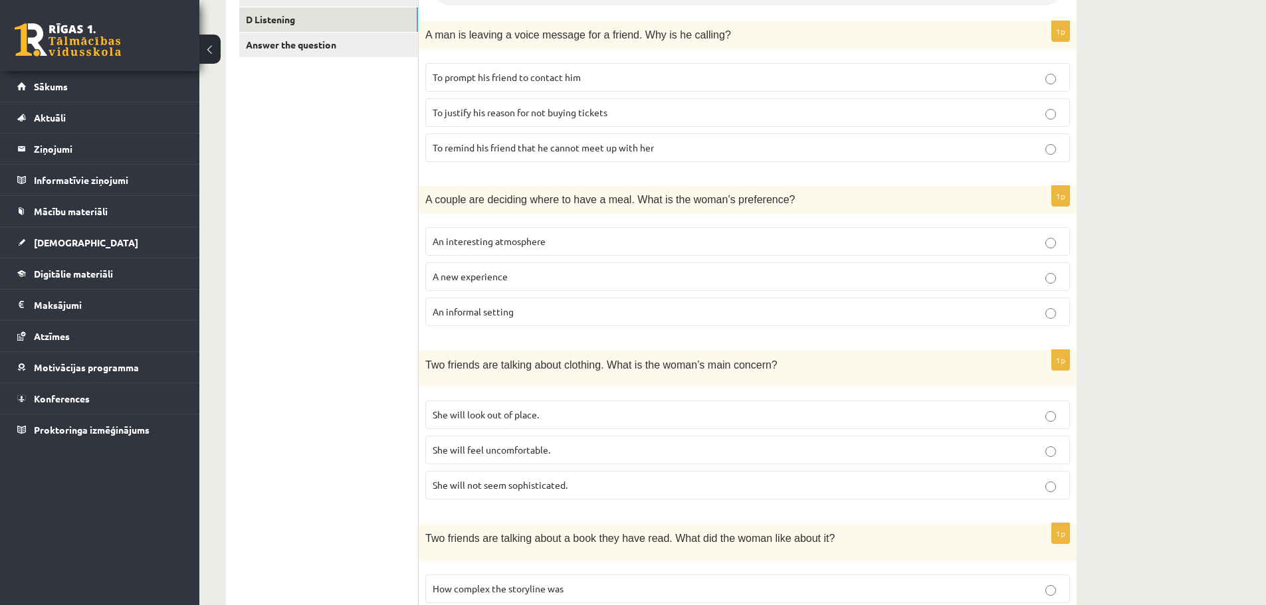
click at [558, 415] on p "She will look out of place." at bounding box center [748, 415] width 630 height 14
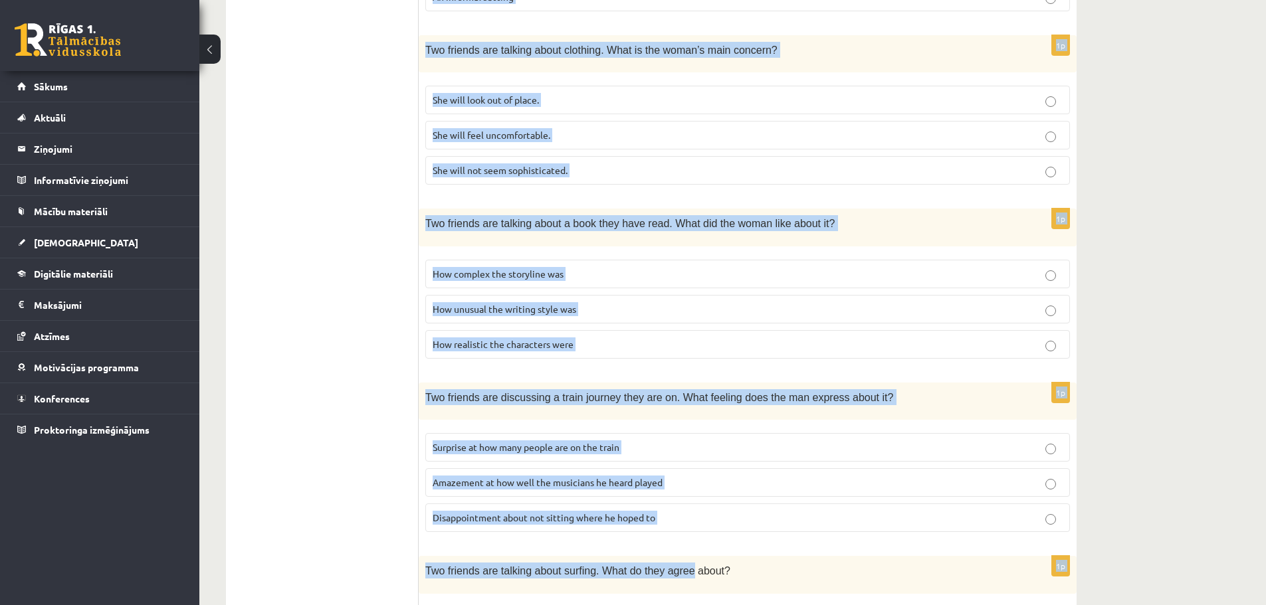
scroll to position [772, 0]
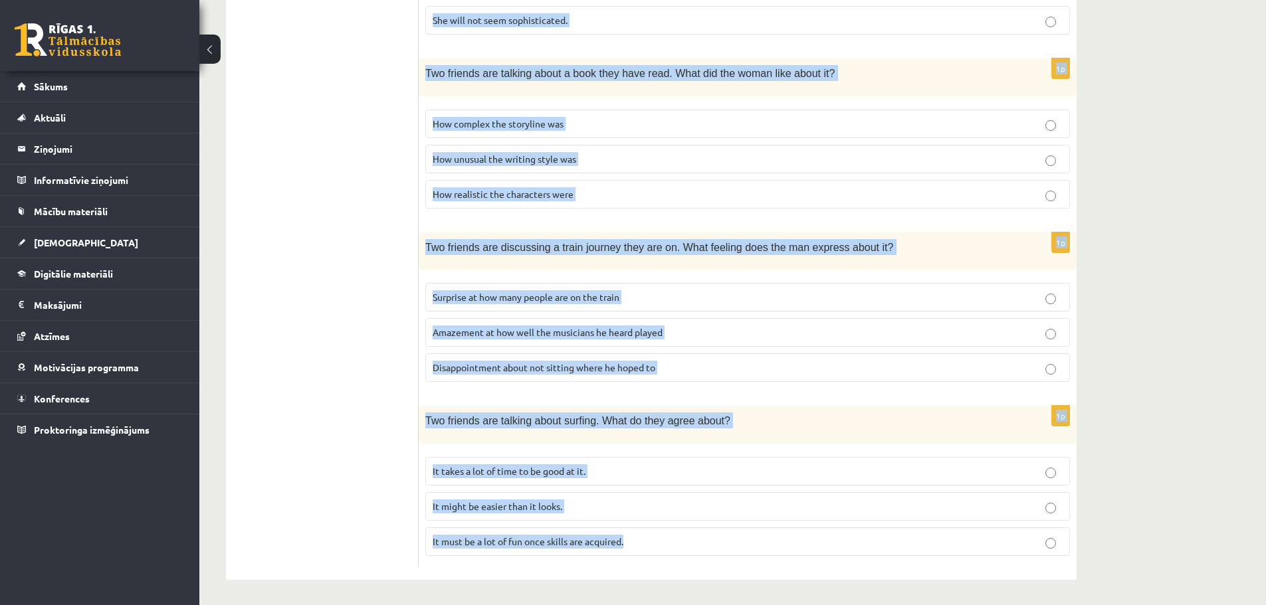
drag, startPoint x: 425, startPoint y: 98, endPoint x: 689, endPoint y: 544, distance: 517.8
click at [689, 544] on form "Listen to the conversation and answer the question. 1p A man is leaving a voice…" at bounding box center [747, 17] width 631 height 1100
copy form "A man is leaving a voice message for a friend. Why is he calling? To prompt his…"
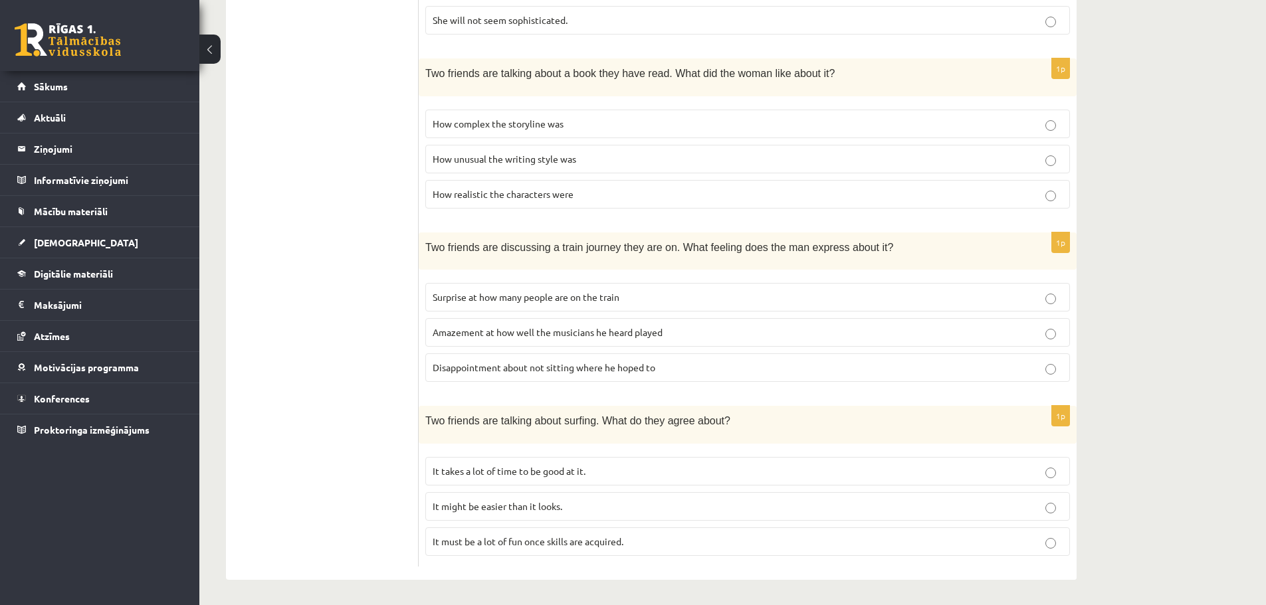
click at [287, 227] on ul "A Grammar B Reading C Reading D Listening Answer the question" at bounding box center [328, 17] width 179 height 1100
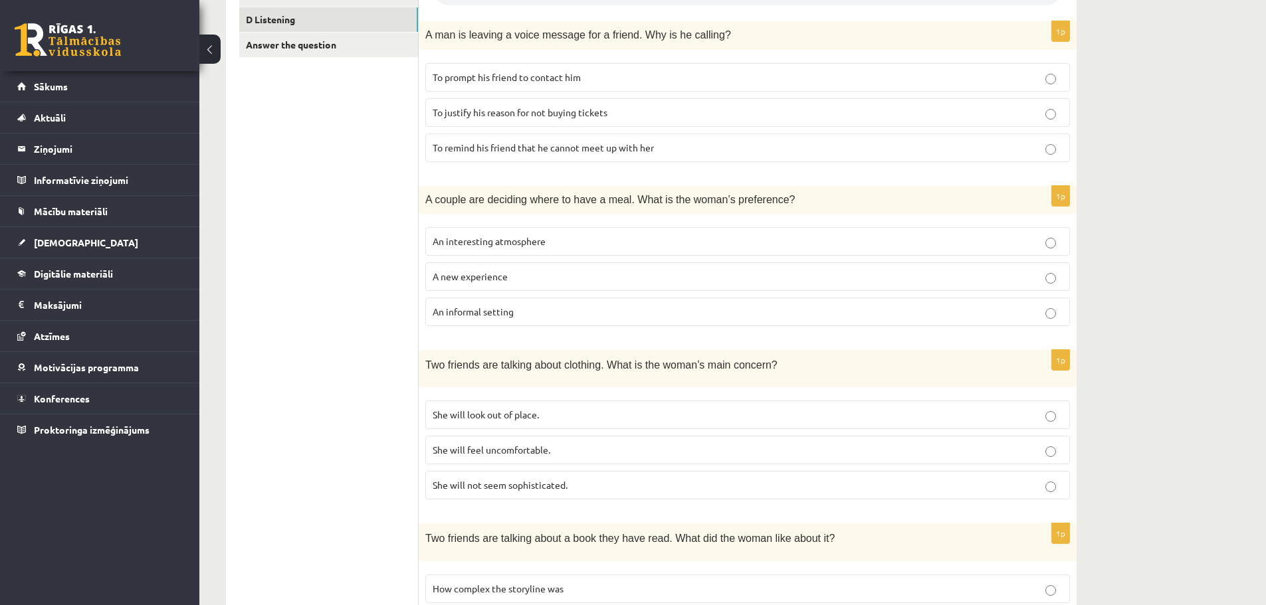
scroll to position [107, 0]
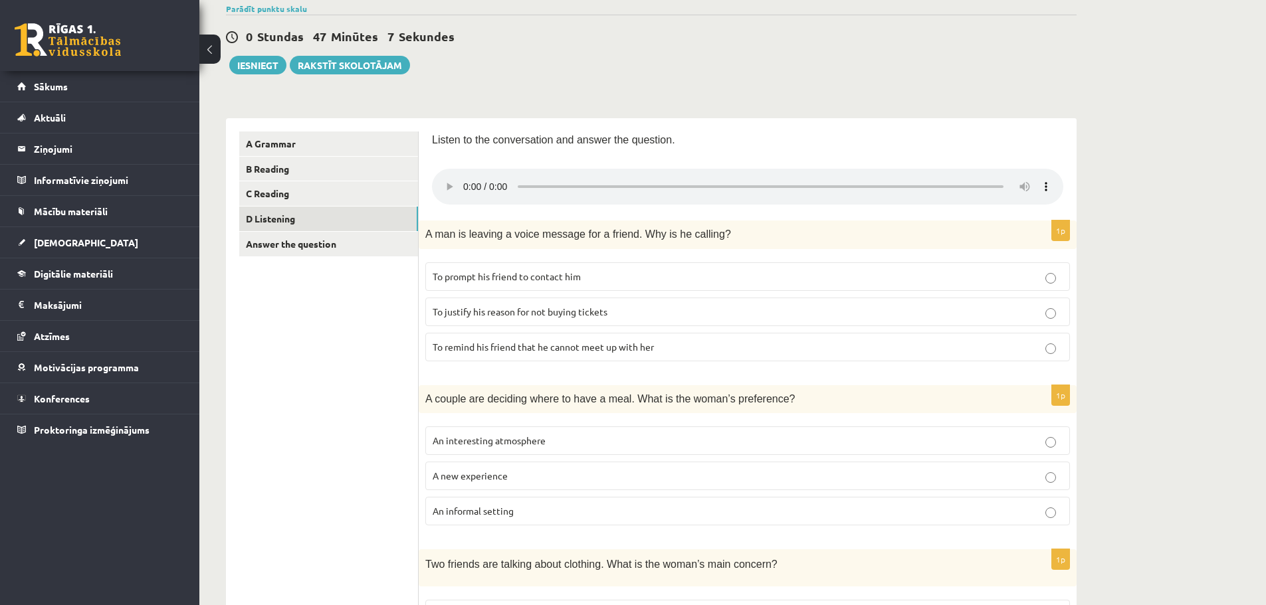
click at [550, 274] on span "To prompt his friend to contact him" at bounding box center [507, 277] width 148 height 12
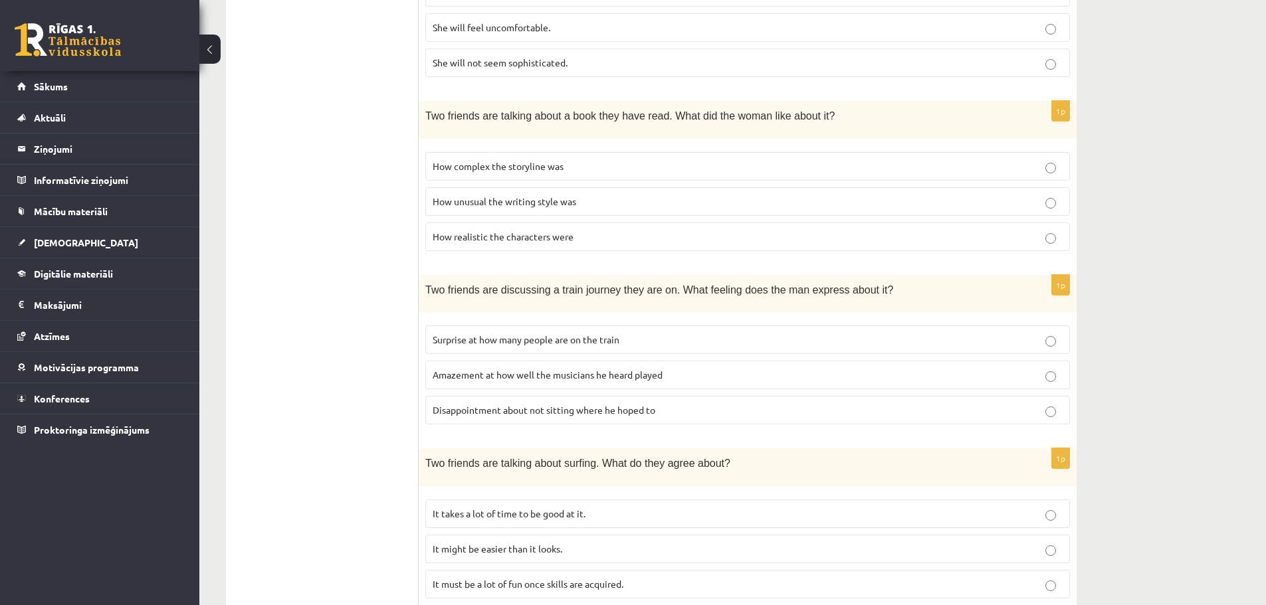
scroll to position [705, 0]
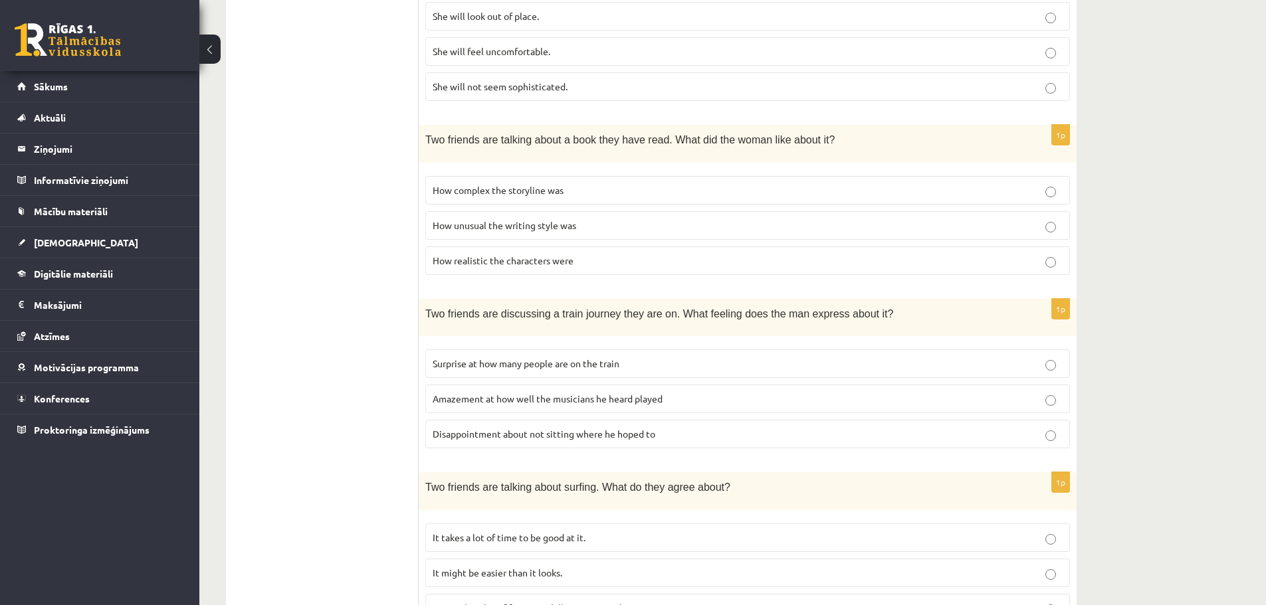
click at [611, 195] on p "How complex the storyline was" at bounding box center [748, 190] width 630 height 14
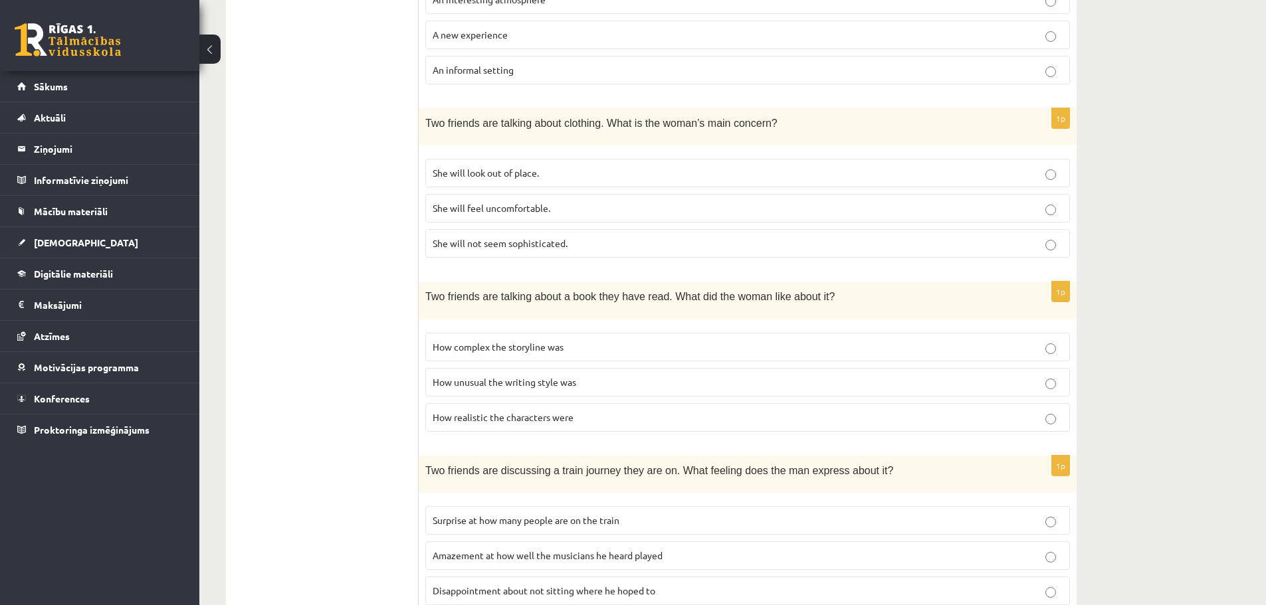
scroll to position [572, 0]
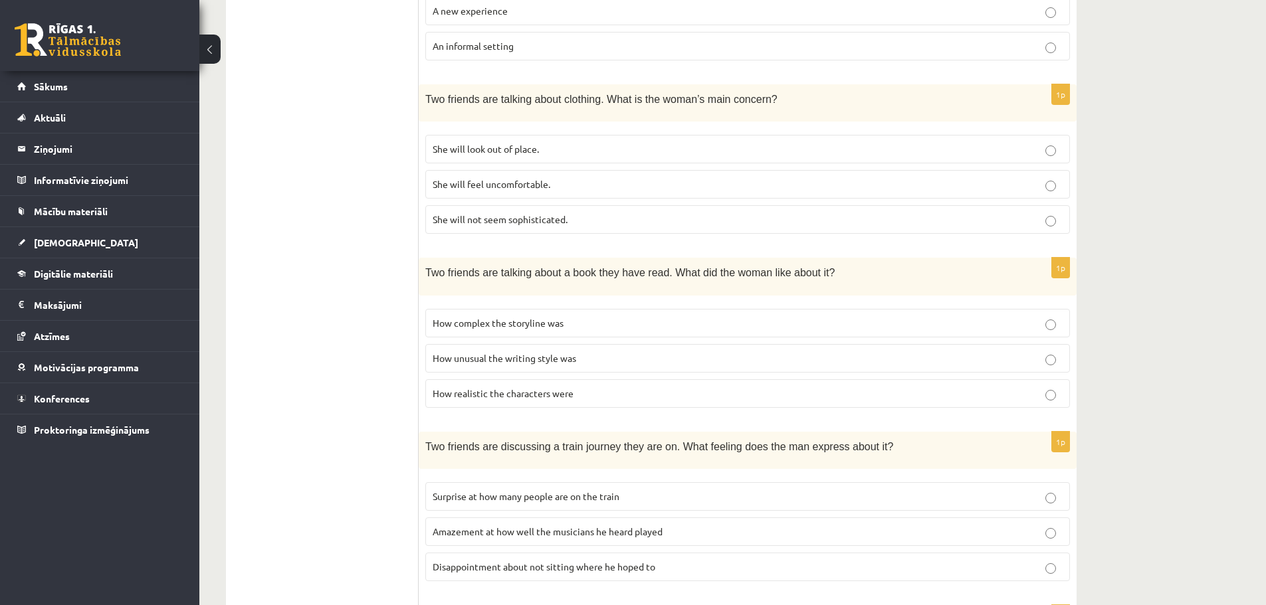
click at [663, 188] on p "She will feel uncomfortable." at bounding box center [748, 184] width 630 height 14
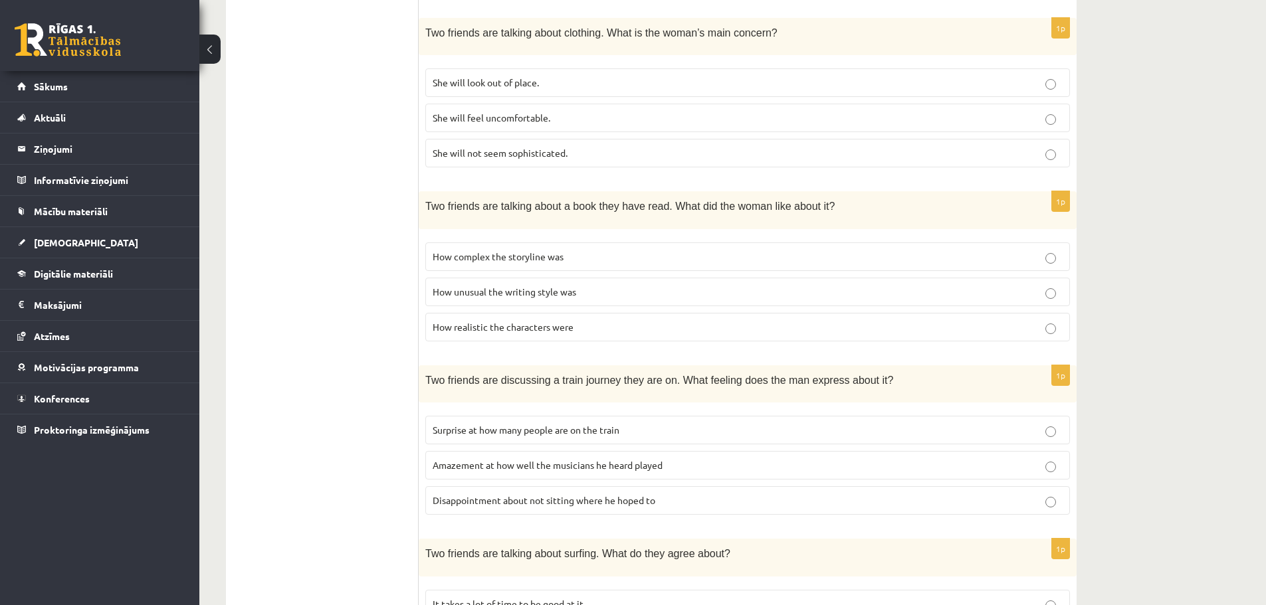
scroll to position [705, 0]
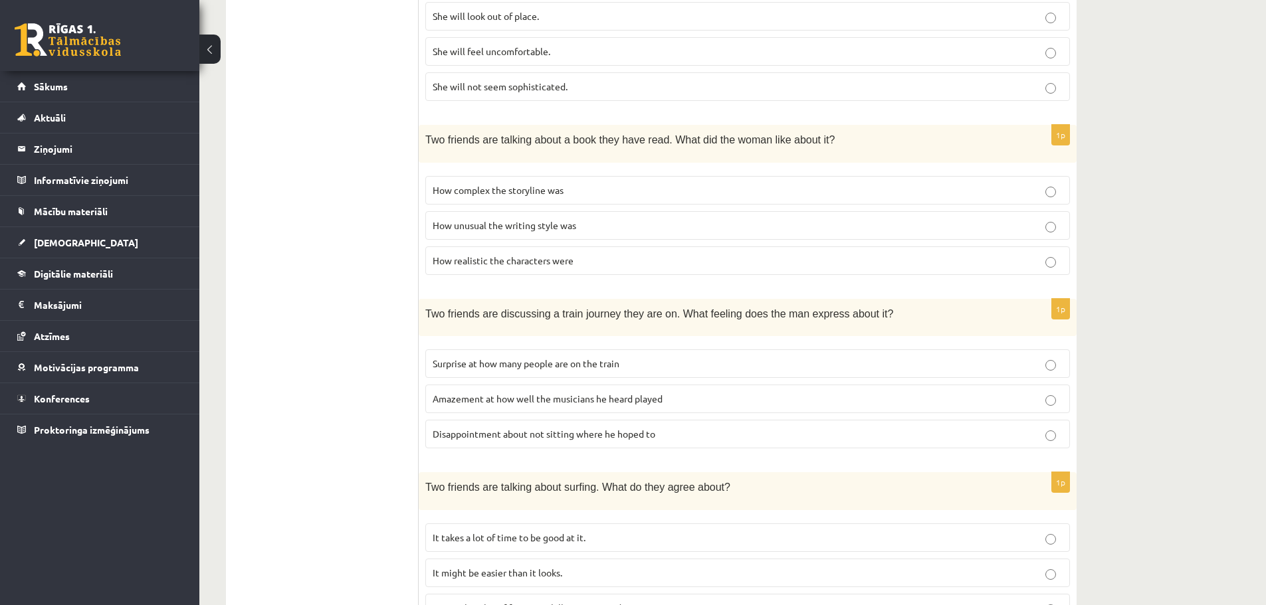
click at [667, 429] on p "Disappointment about not sitting where he hoped to" at bounding box center [748, 434] width 630 height 14
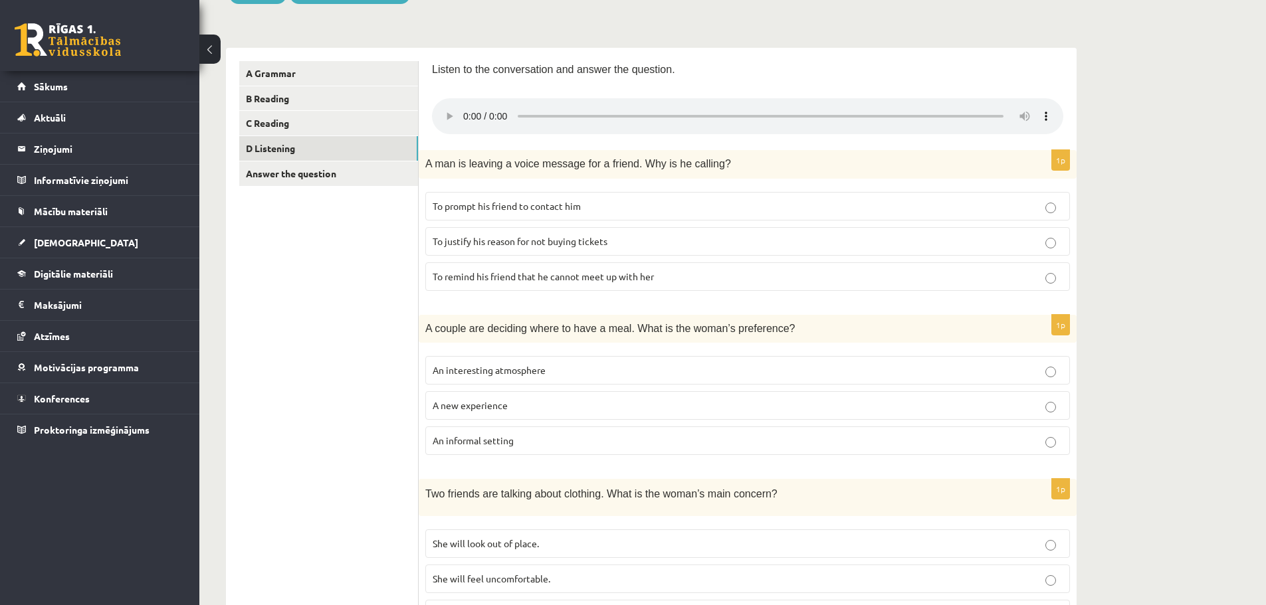
scroll to position [199, 0]
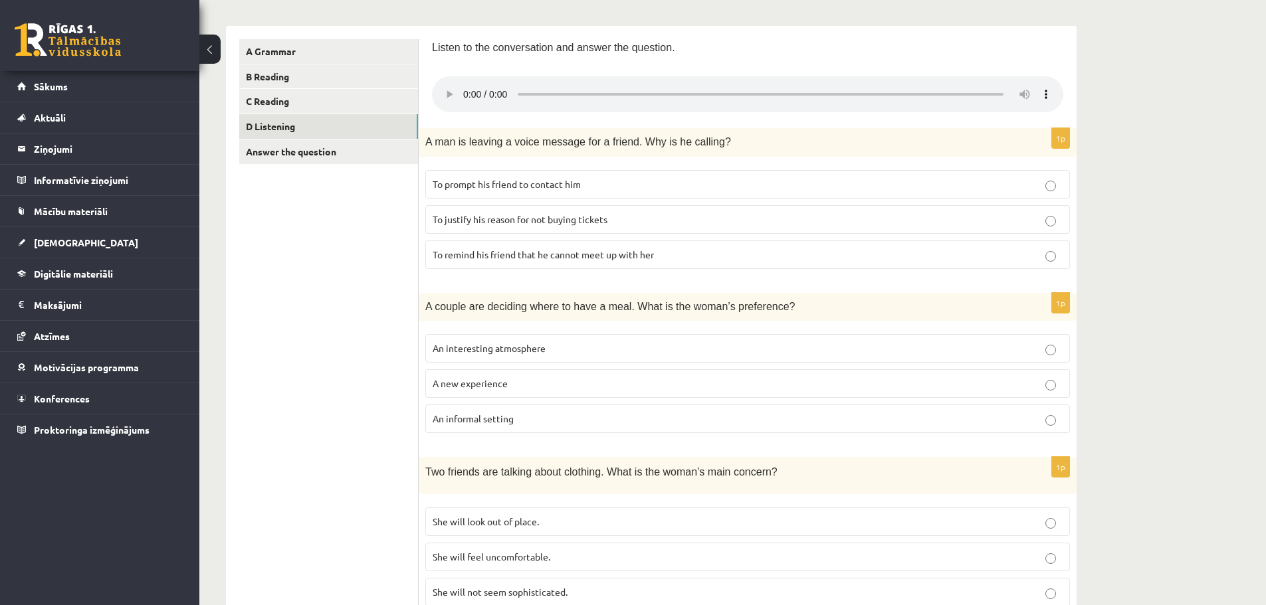
click at [673, 348] on p "An interesting atmosphere" at bounding box center [748, 349] width 630 height 14
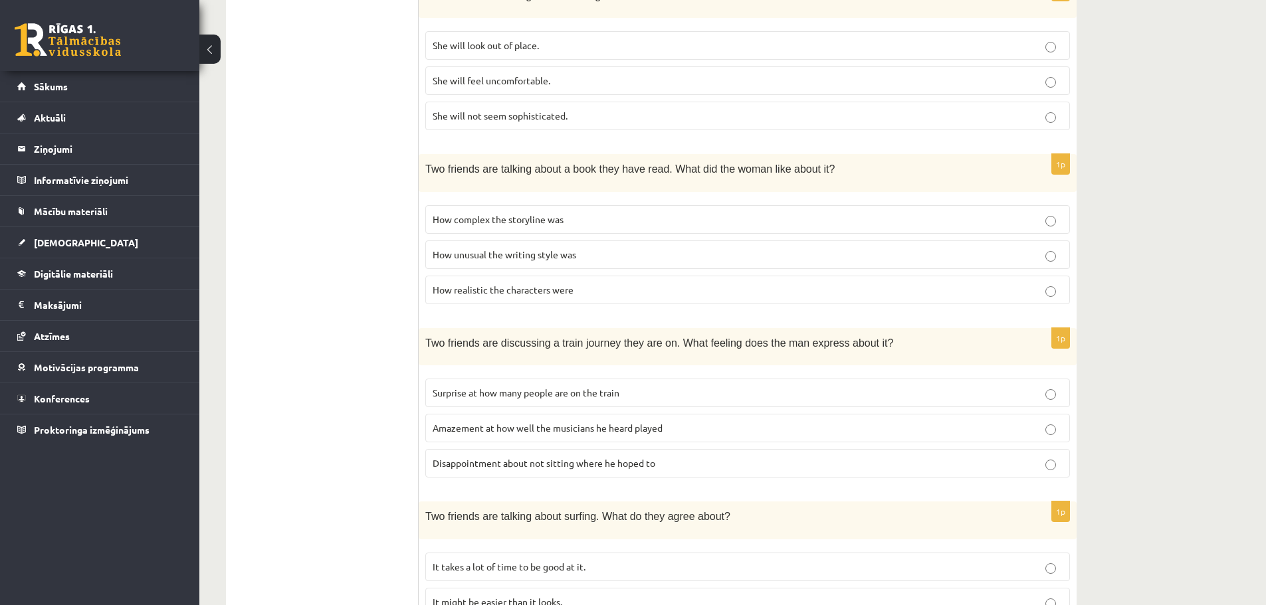
scroll to position [772, 0]
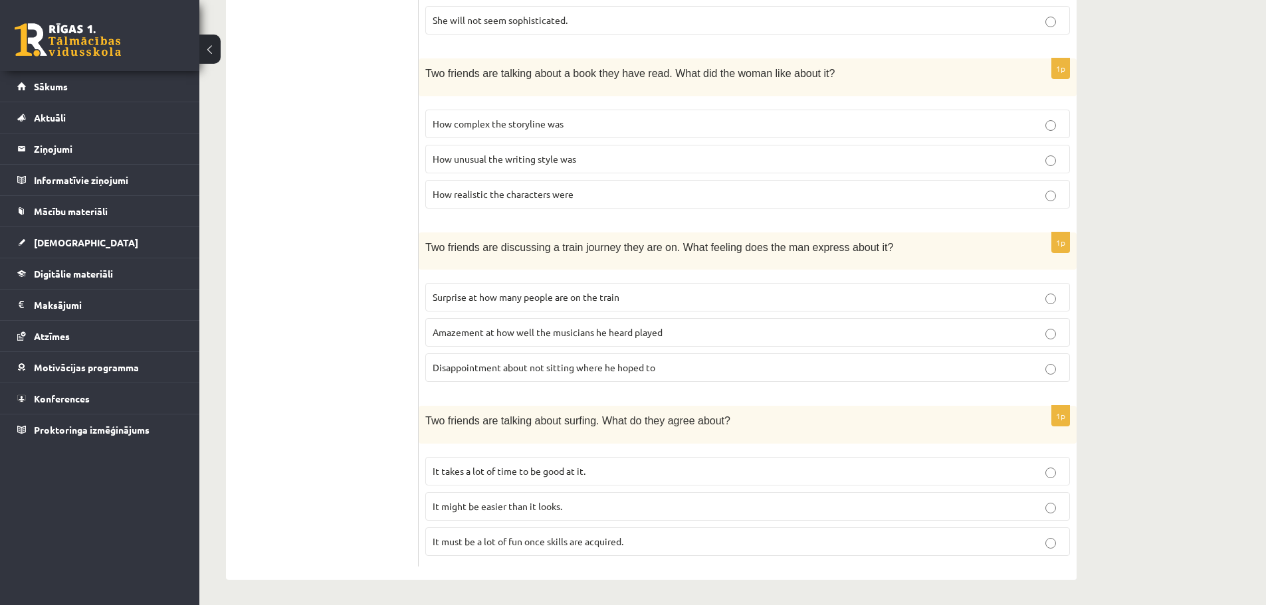
click at [619, 468] on p "It takes a lot of time to be good at it." at bounding box center [748, 472] width 630 height 14
click at [611, 544] on span "It must be a lot of fun once skills are acquired." at bounding box center [528, 542] width 191 height 12
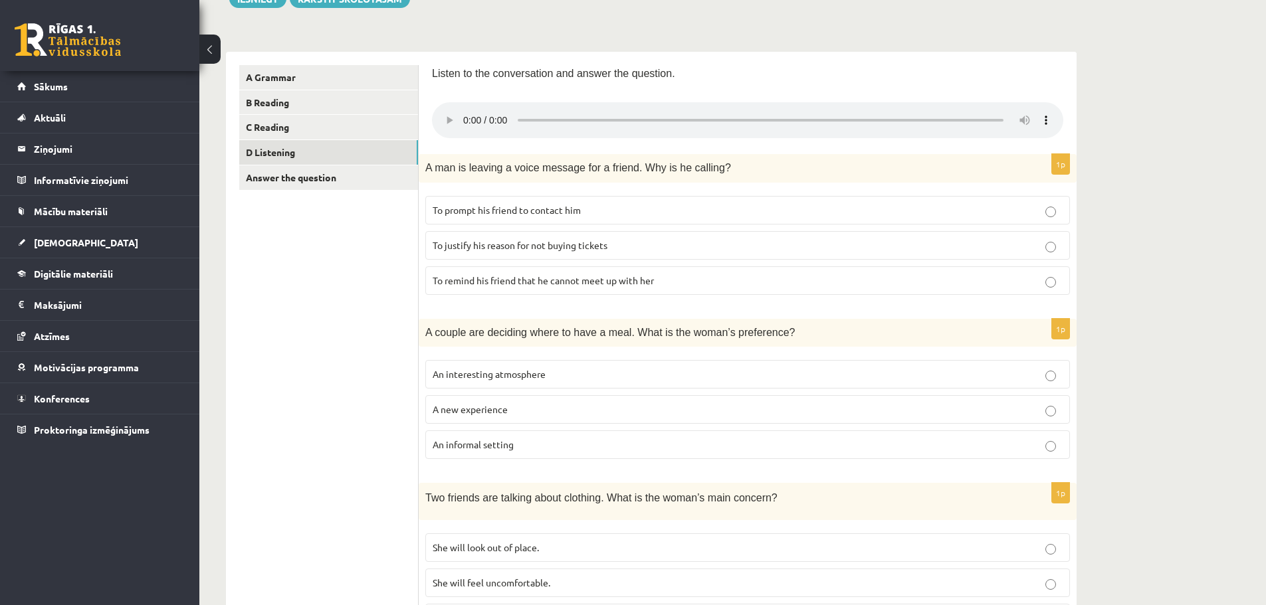
scroll to position [107, 0]
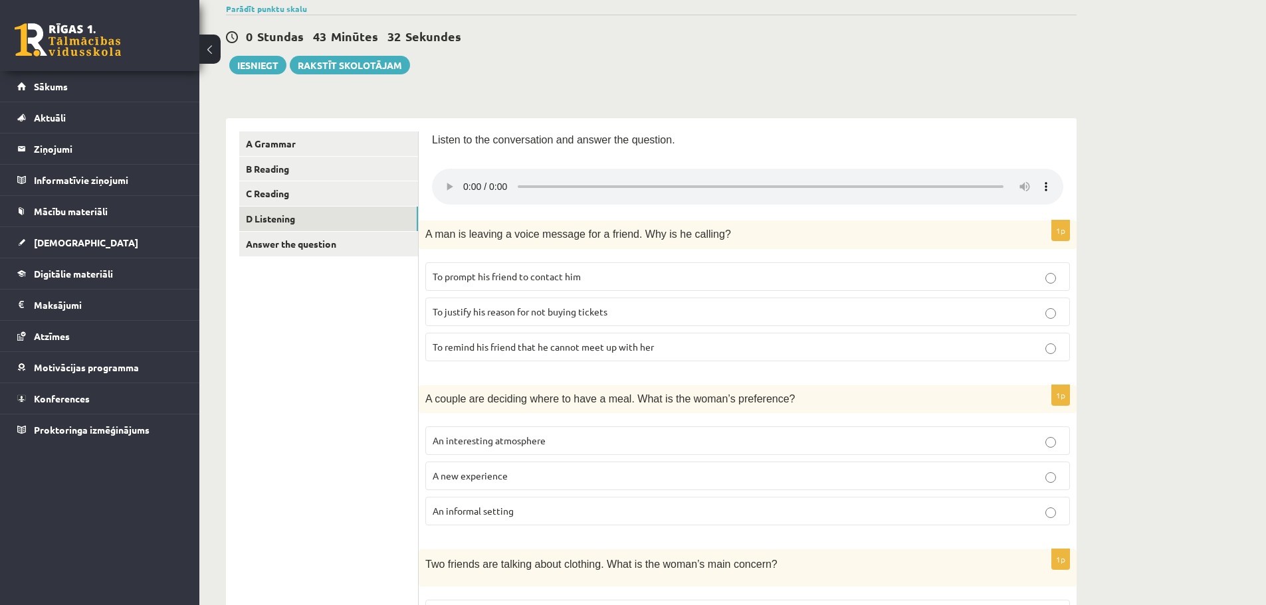
click at [696, 314] on p "To justify his reason for not buying tickets" at bounding box center [748, 312] width 630 height 14
click at [349, 248] on link "Answer the question" at bounding box center [328, 244] width 179 height 25
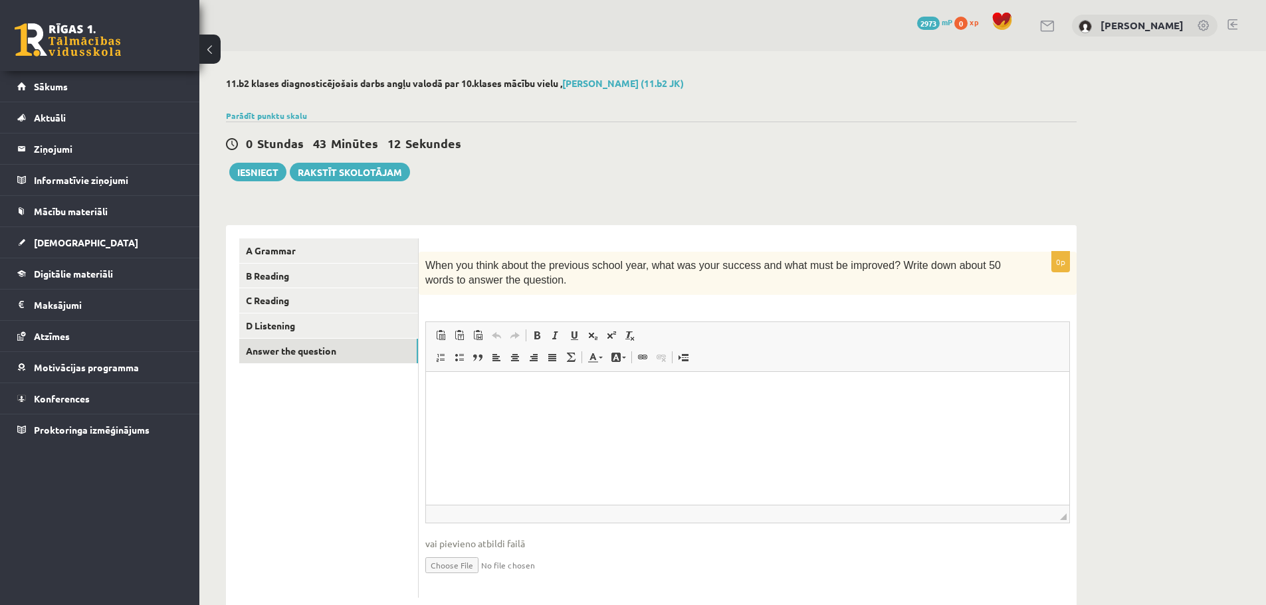
scroll to position [0, 0]
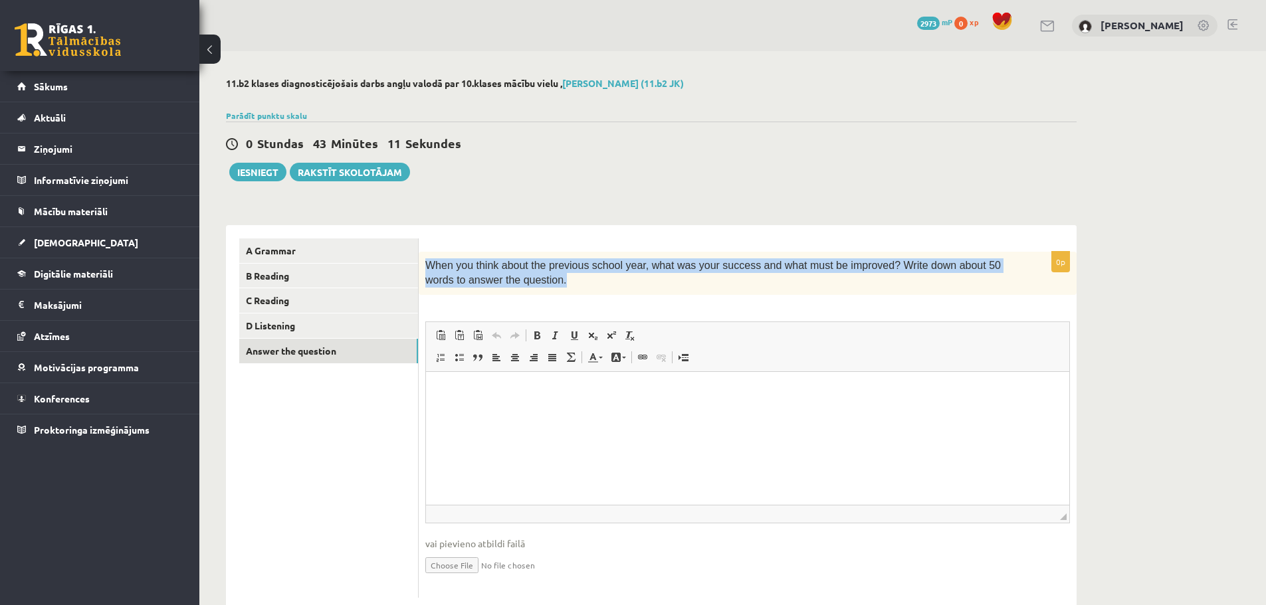
drag, startPoint x: 425, startPoint y: 265, endPoint x: 536, endPoint y: 287, distance: 112.5
click at [536, 287] on p "When you think about the previous school year, what was your success and what m…" at bounding box center [714, 274] width 578 height 30
copy span "When you think about the previous school year, what was your success and what m…"
click at [556, 286] on p "When you think about the previous school year, what was your success and what m…" at bounding box center [714, 274] width 578 height 30
drag, startPoint x: 550, startPoint y: 282, endPoint x: 423, endPoint y: 259, distance: 128.3
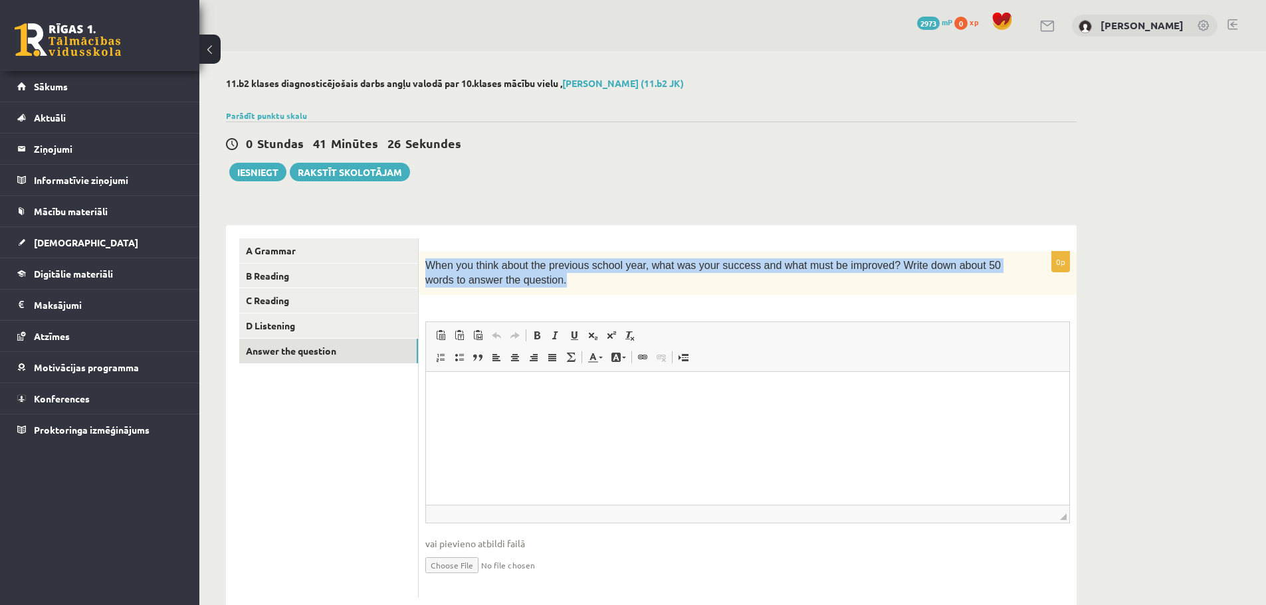
click at [423, 259] on div "When you think about the previous school year, what was your success and what m…" at bounding box center [748, 273] width 658 height 43
copy span "When you think about the previous school year, what was your success and what m…"
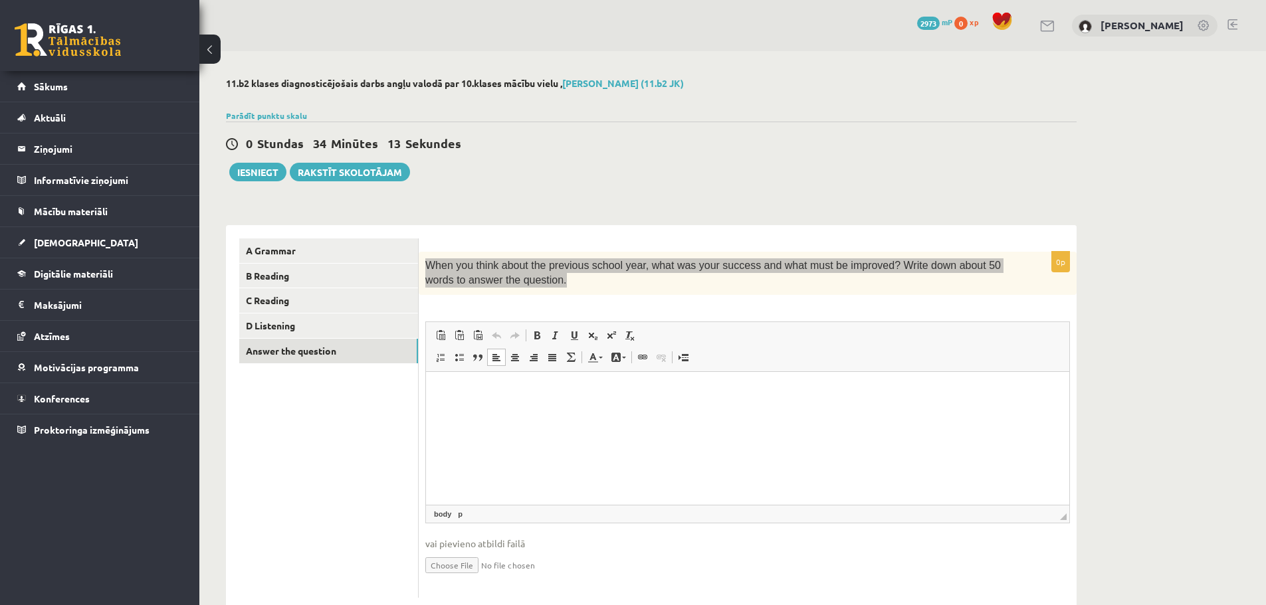
click at [516, 406] on html at bounding box center [747, 392] width 643 height 41
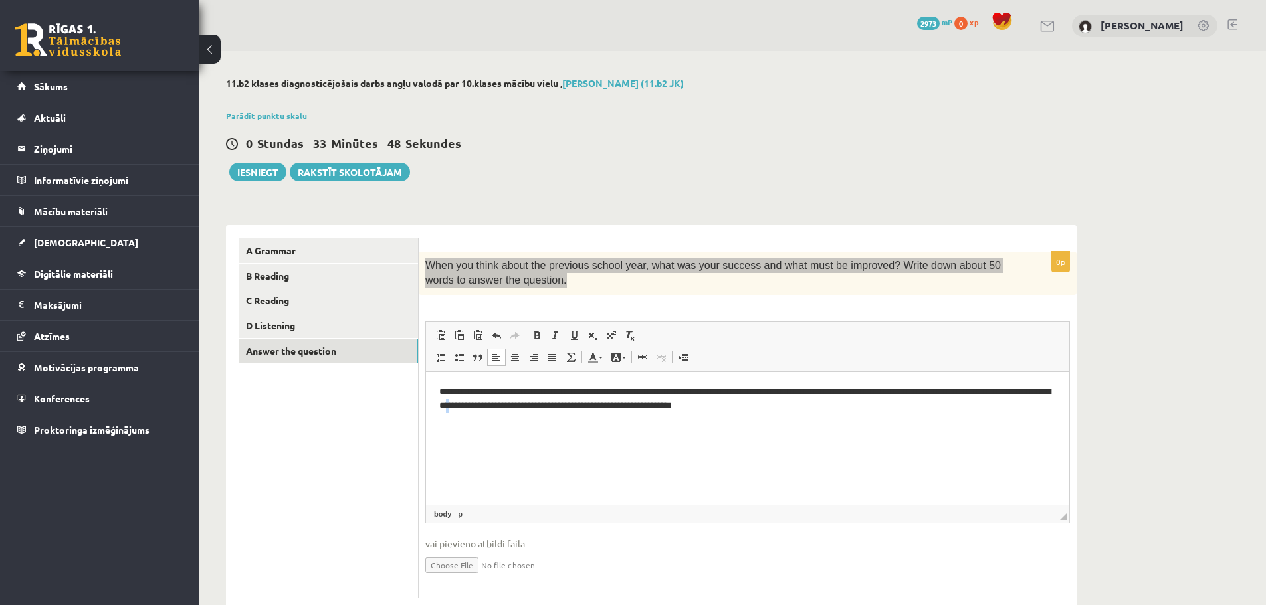
click at [568, 426] on html "**********" at bounding box center [747, 399] width 643 height 54
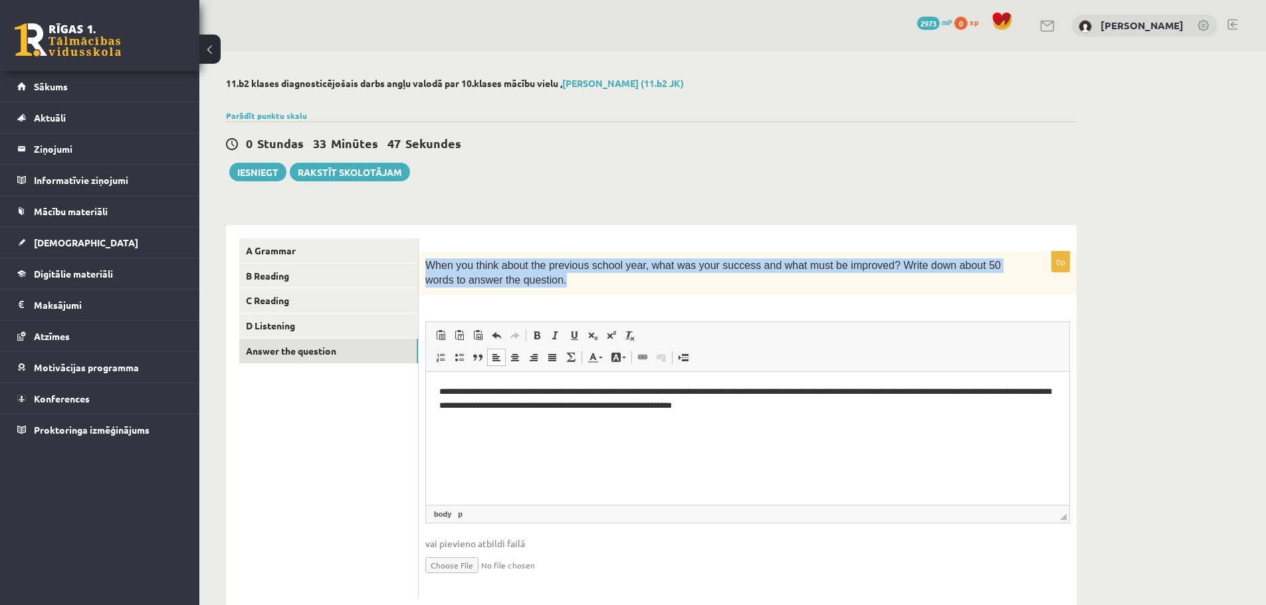
click at [540, 284] on p "When you think about the previous school year, what was your success and what m…" at bounding box center [714, 274] width 578 height 30
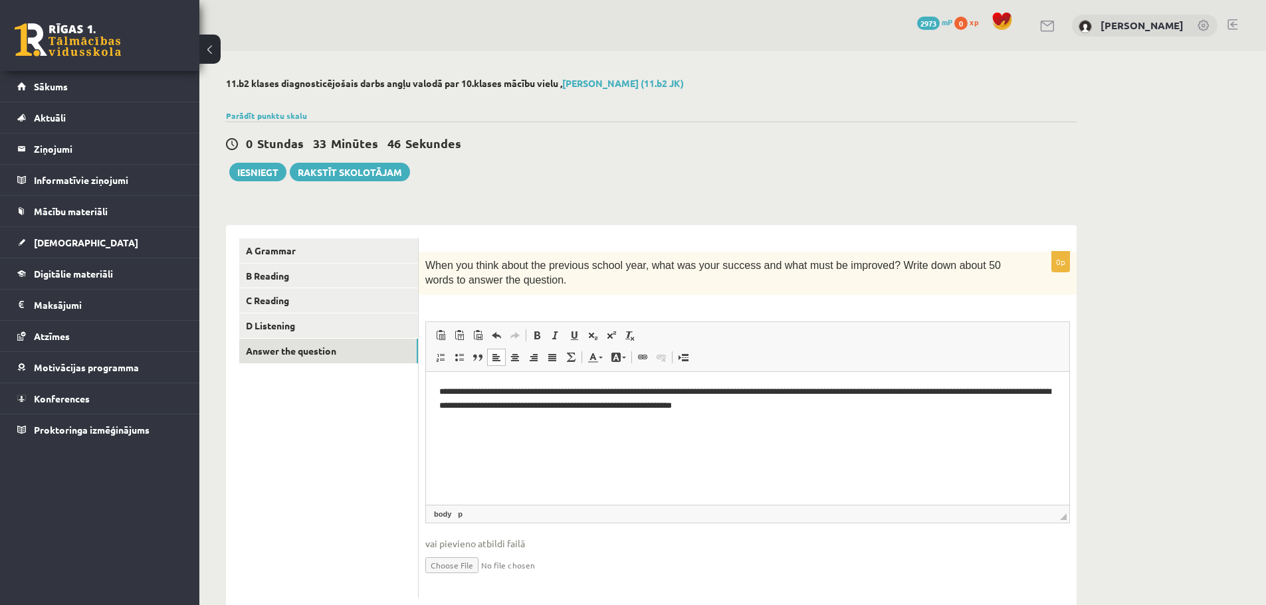
click at [540, 284] on p "When you think about the previous school year, what was your success and what m…" at bounding box center [714, 274] width 578 height 30
click at [312, 331] on link "D Listening" at bounding box center [328, 326] width 179 height 25
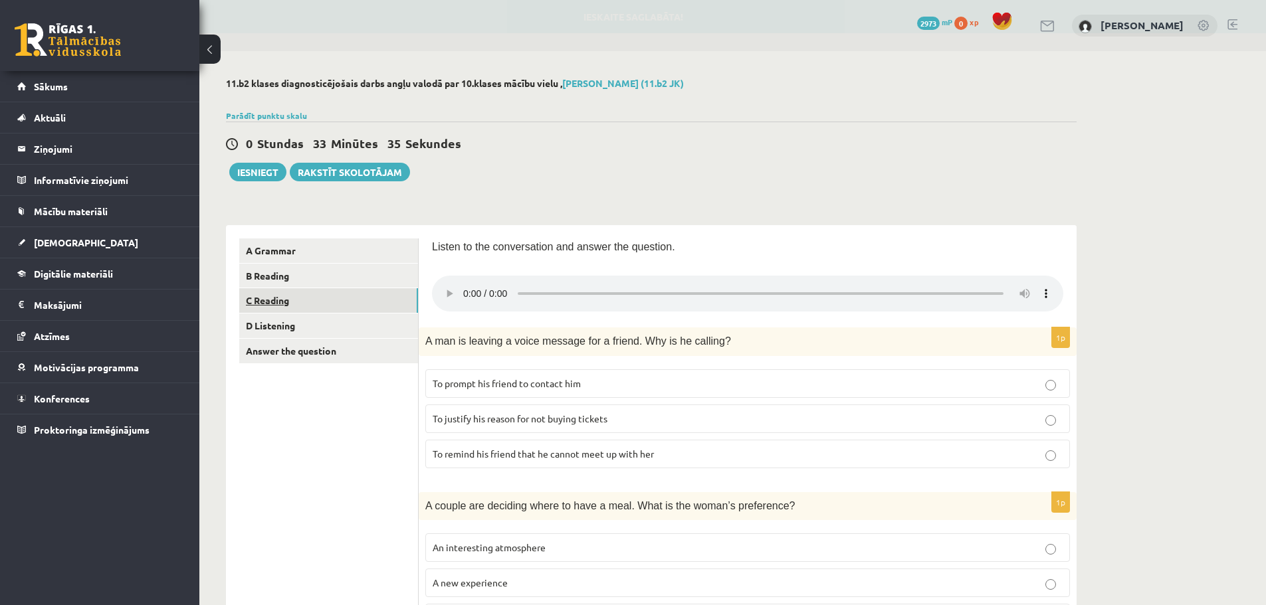
click at [309, 292] on link "C Reading" at bounding box center [328, 300] width 179 height 25
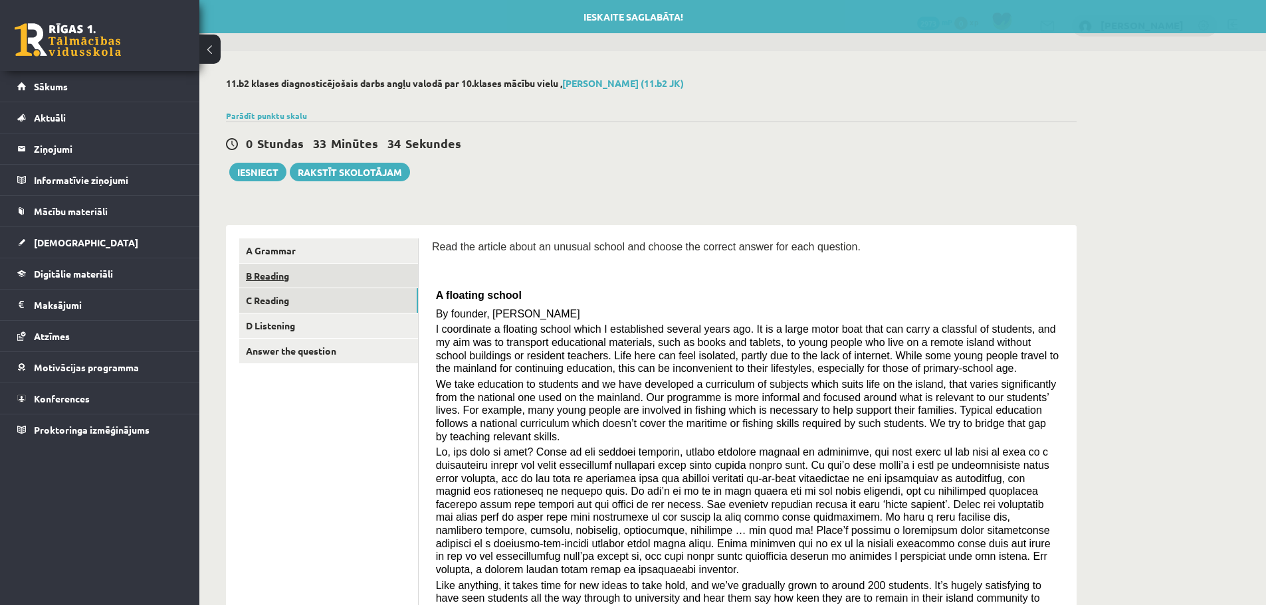
click at [298, 271] on link "B Reading" at bounding box center [328, 276] width 179 height 25
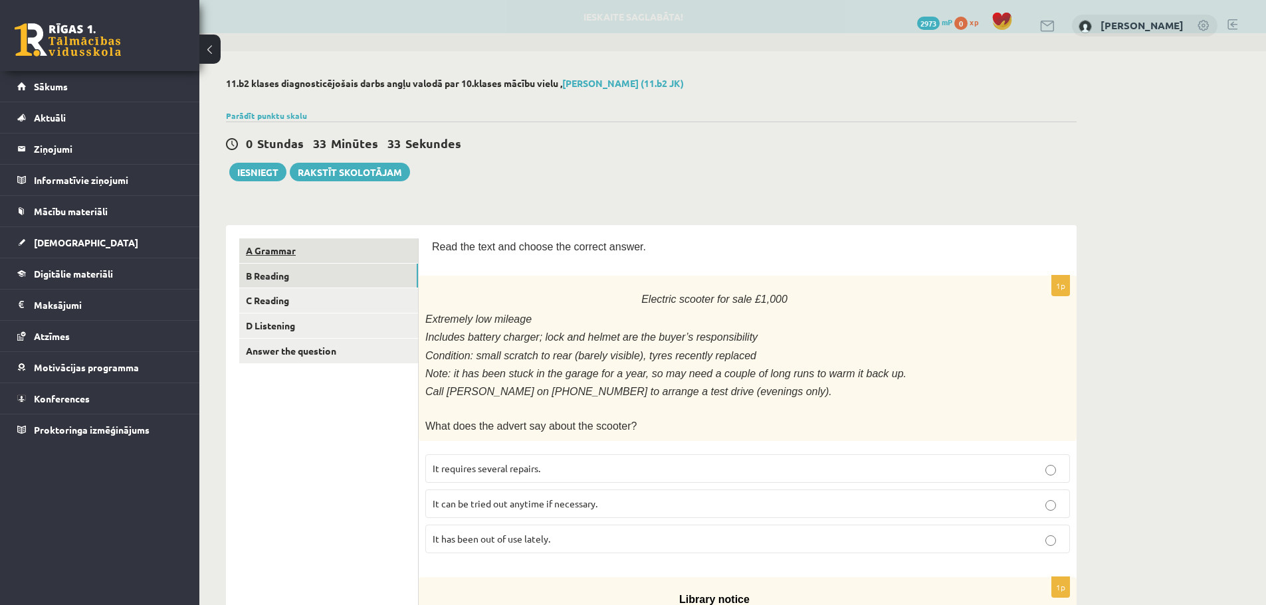
click at [299, 248] on link "A Grammar" at bounding box center [328, 251] width 179 height 25
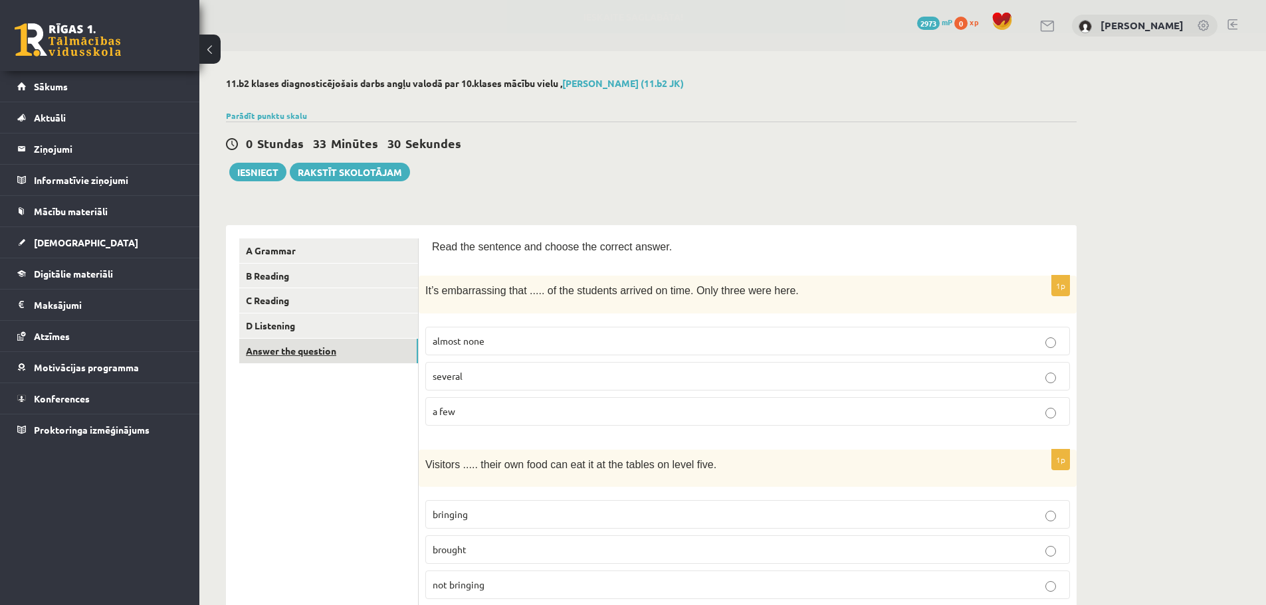
click at [343, 356] on link "Answer the question" at bounding box center [328, 351] width 179 height 25
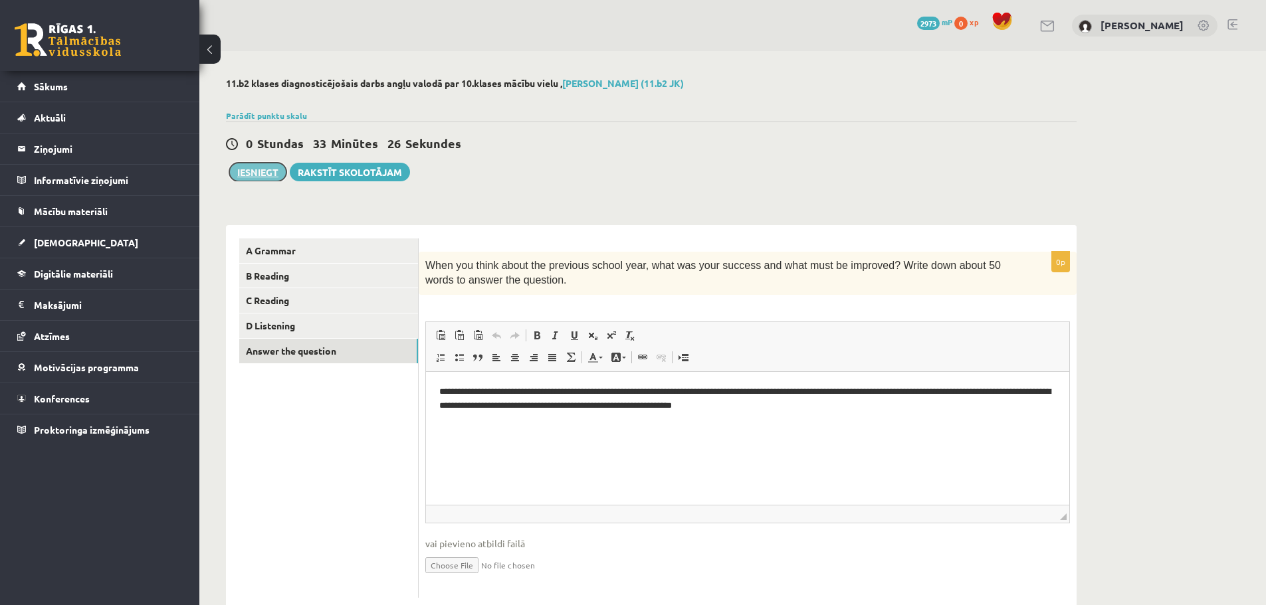
click at [245, 169] on button "Iesniegt" at bounding box center [257, 172] width 57 height 19
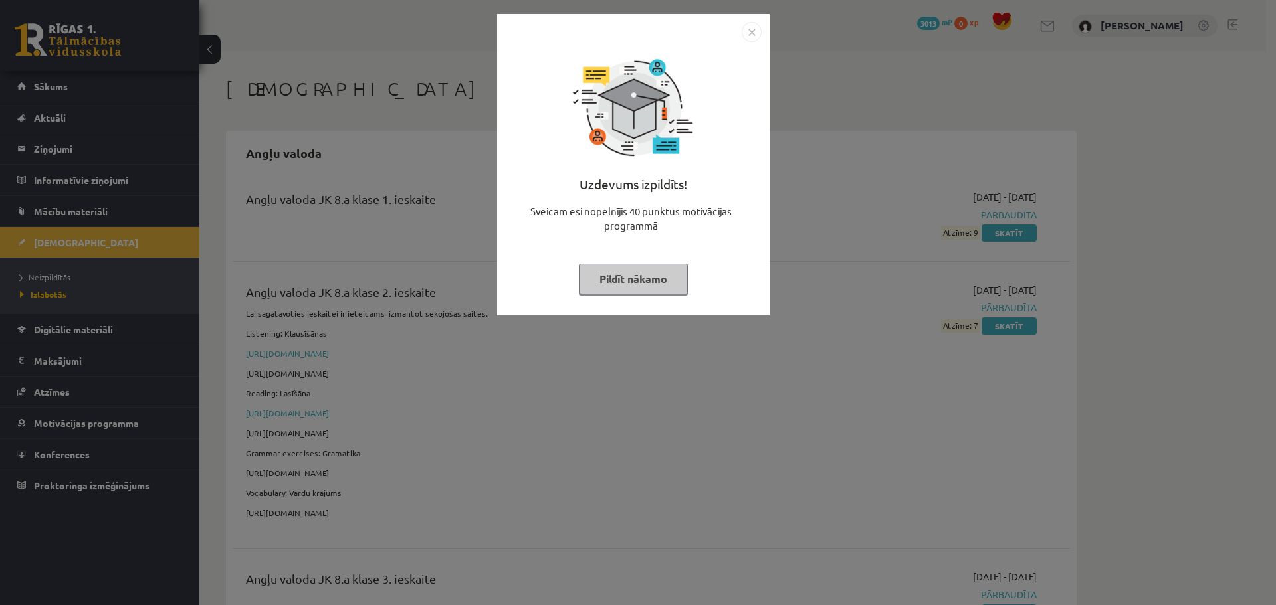
click at [633, 278] on button "Pildīt nākamo" at bounding box center [633, 279] width 109 height 31
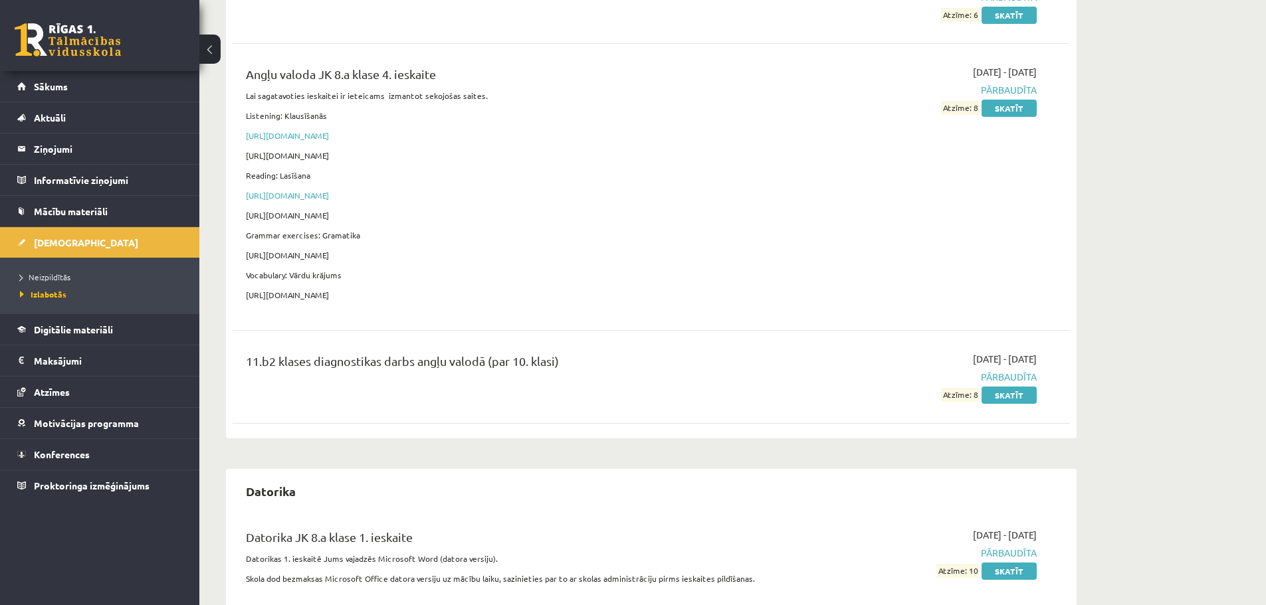
scroll to position [665, 0]
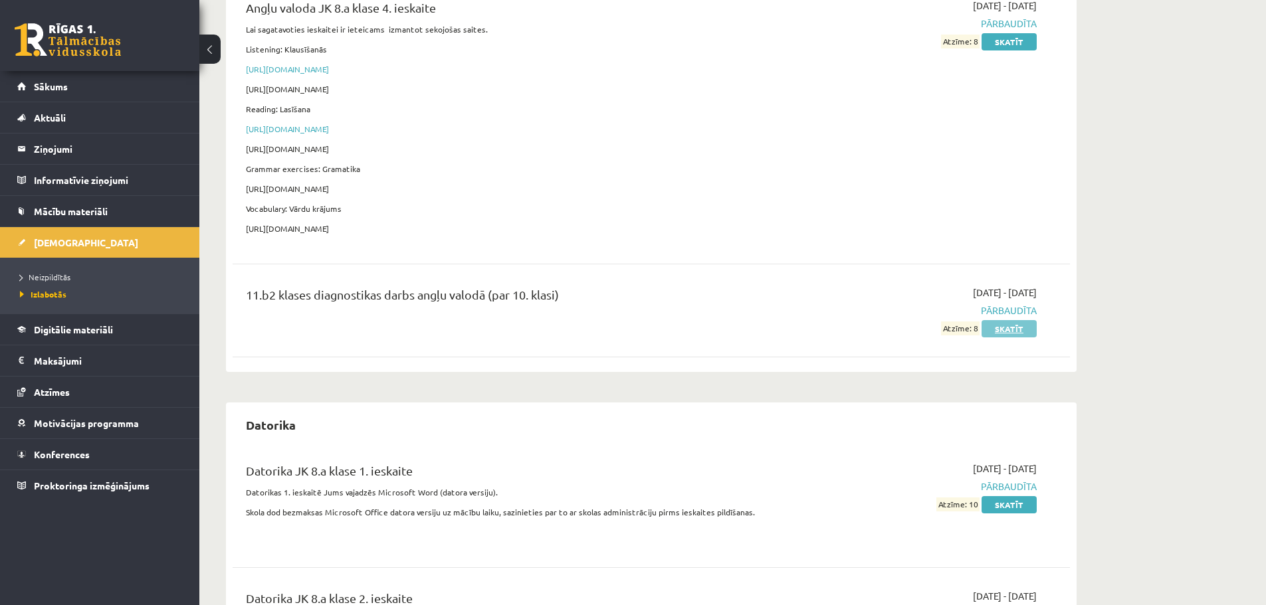
click at [1026, 330] on link "Skatīt" at bounding box center [1009, 328] width 55 height 17
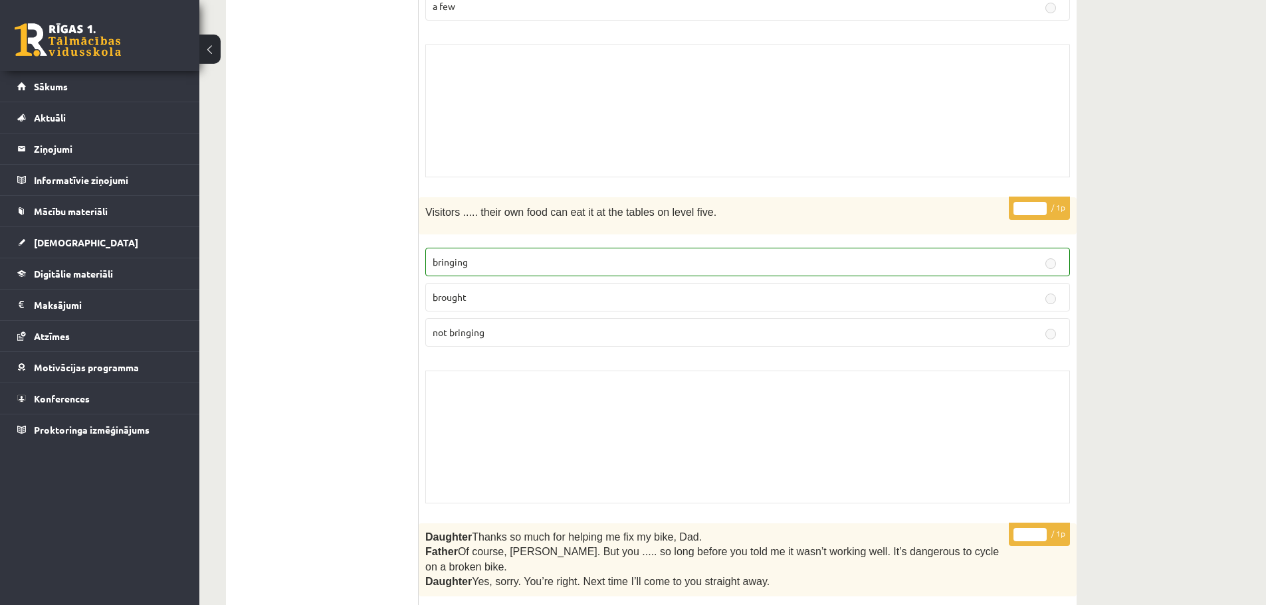
scroll to position [123, 0]
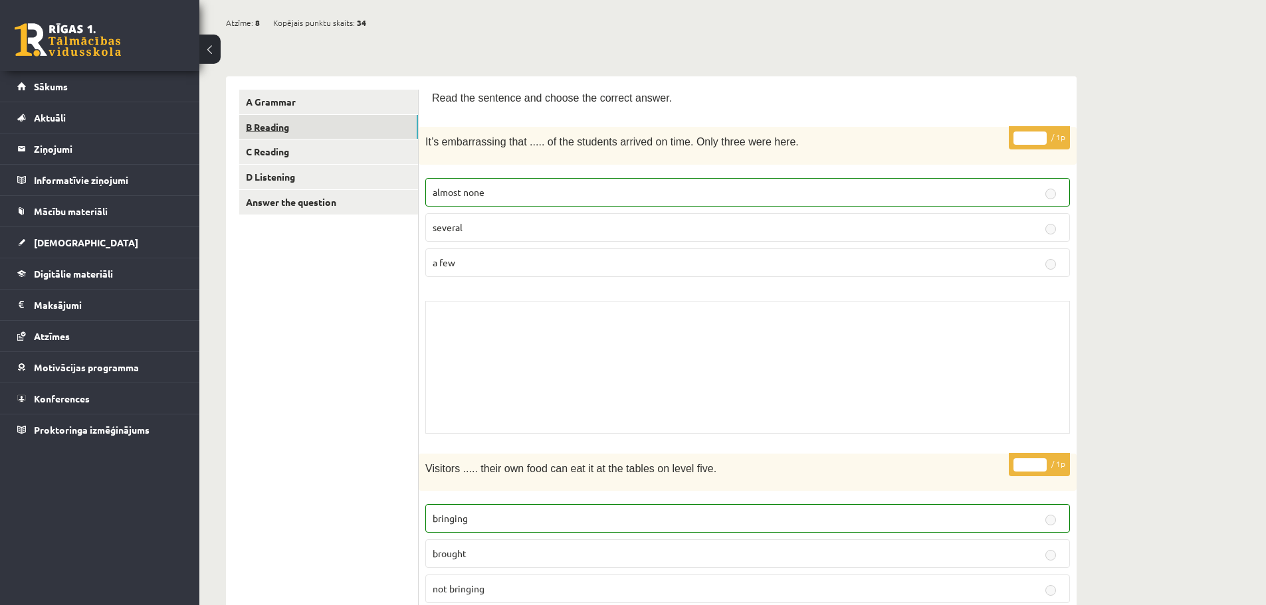
click at [337, 127] on link "B Reading" at bounding box center [328, 127] width 179 height 25
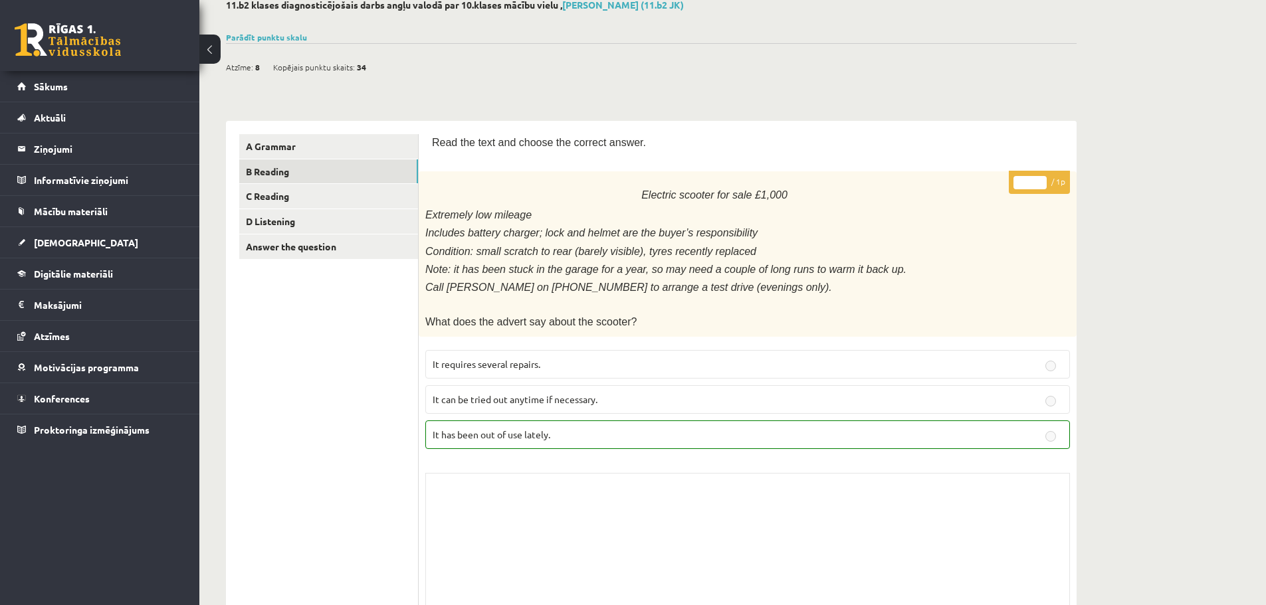
scroll to position [0, 0]
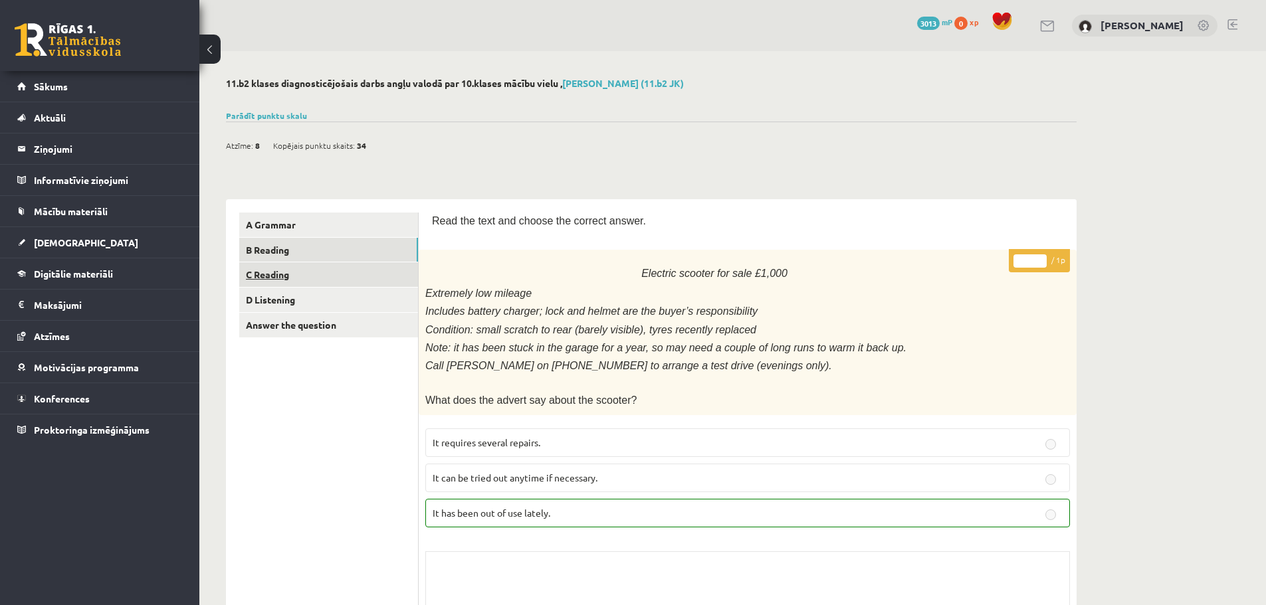
click at [295, 281] on link "C Reading" at bounding box center [328, 275] width 179 height 25
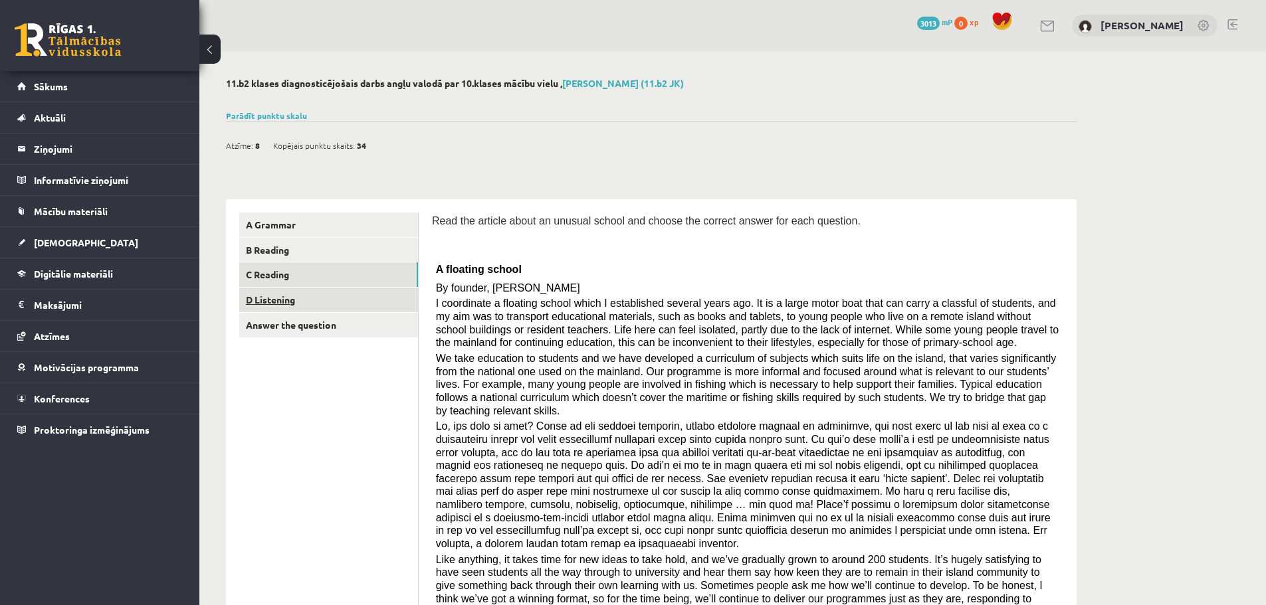
click at [274, 297] on link "D Listening" at bounding box center [328, 300] width 179 height 25
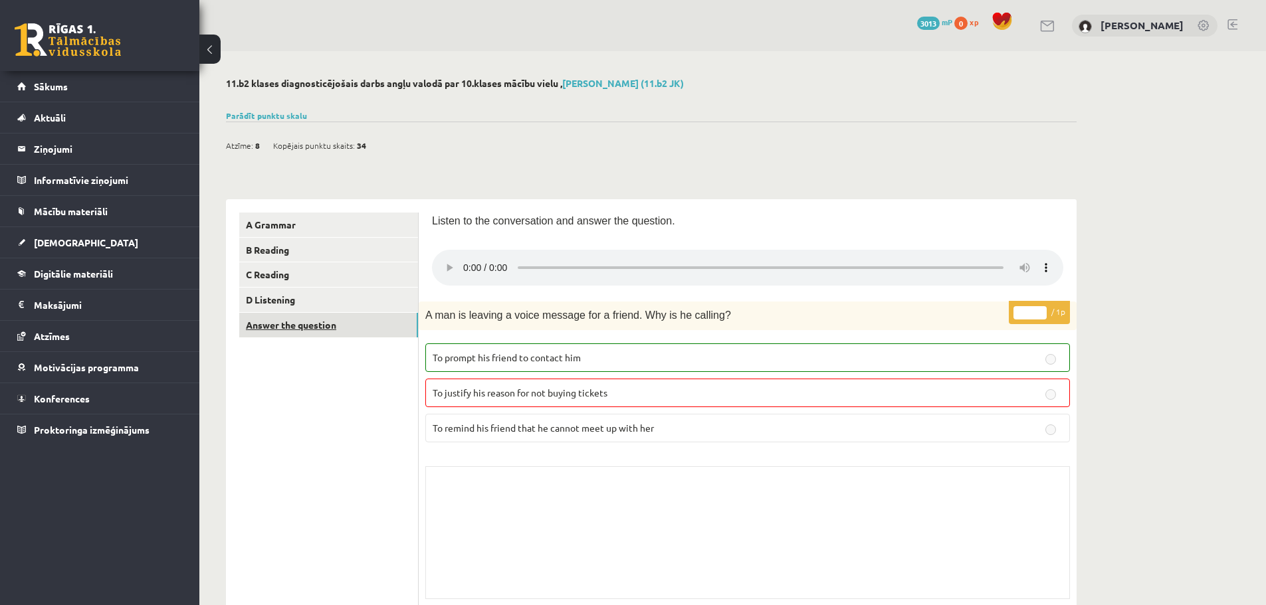
click at [352, 331] on link "Answer the question" at bounding box center [328, 325] width 179 height 25
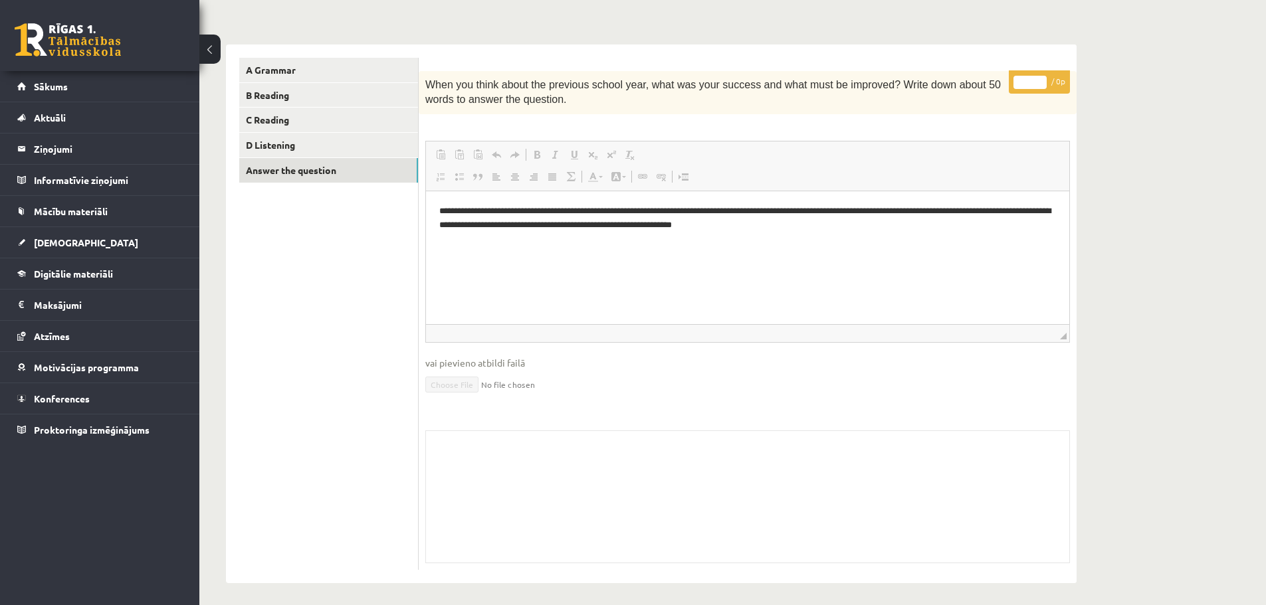
scroll to position [160, 0]
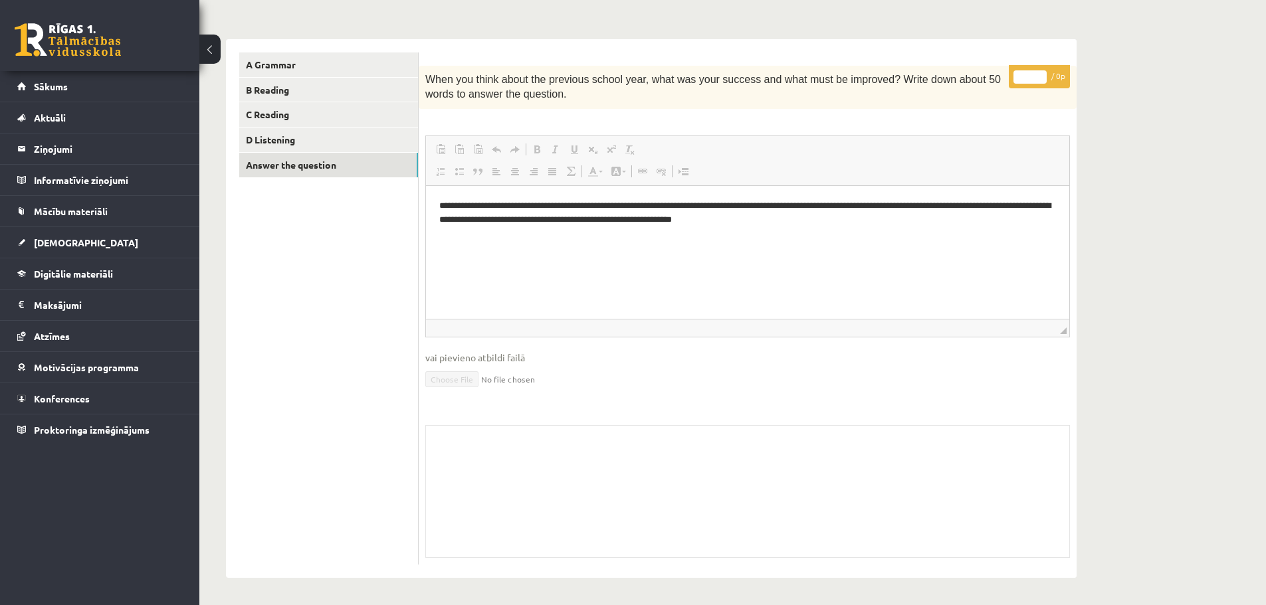
click at [1222, 324] on div "11.b2 klases diagnosticējošais darbs angļu valodā par 10.klases mācību vielu , …" at bounding box center [732, 248] width 1067 height 714
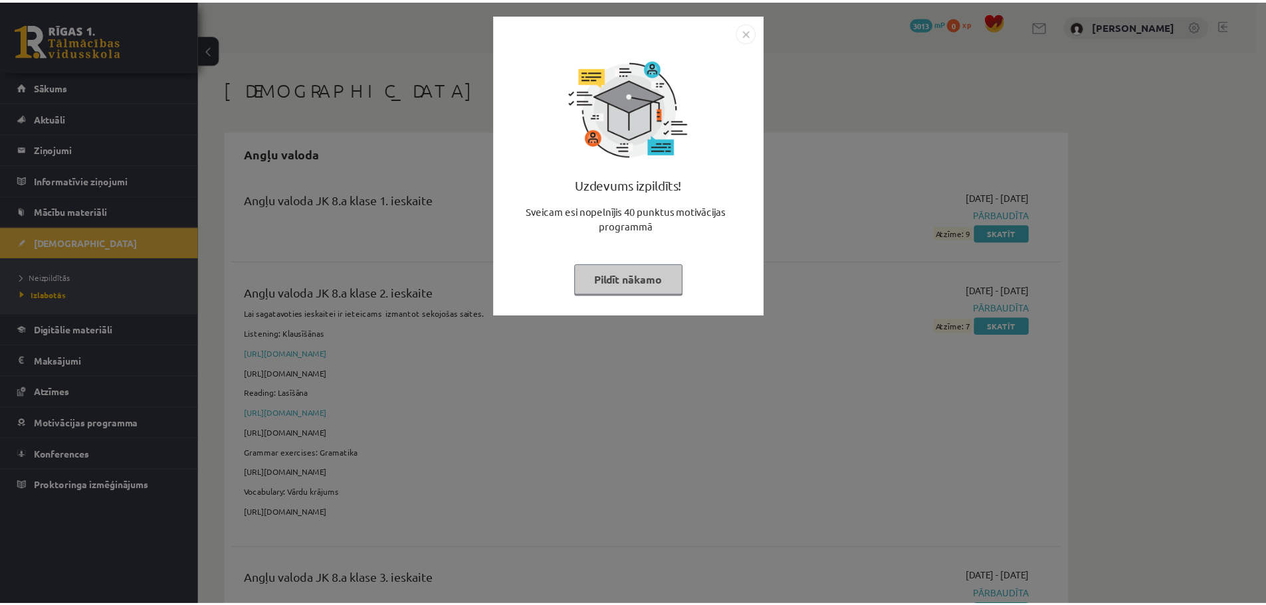
scroll to position [663, 0]
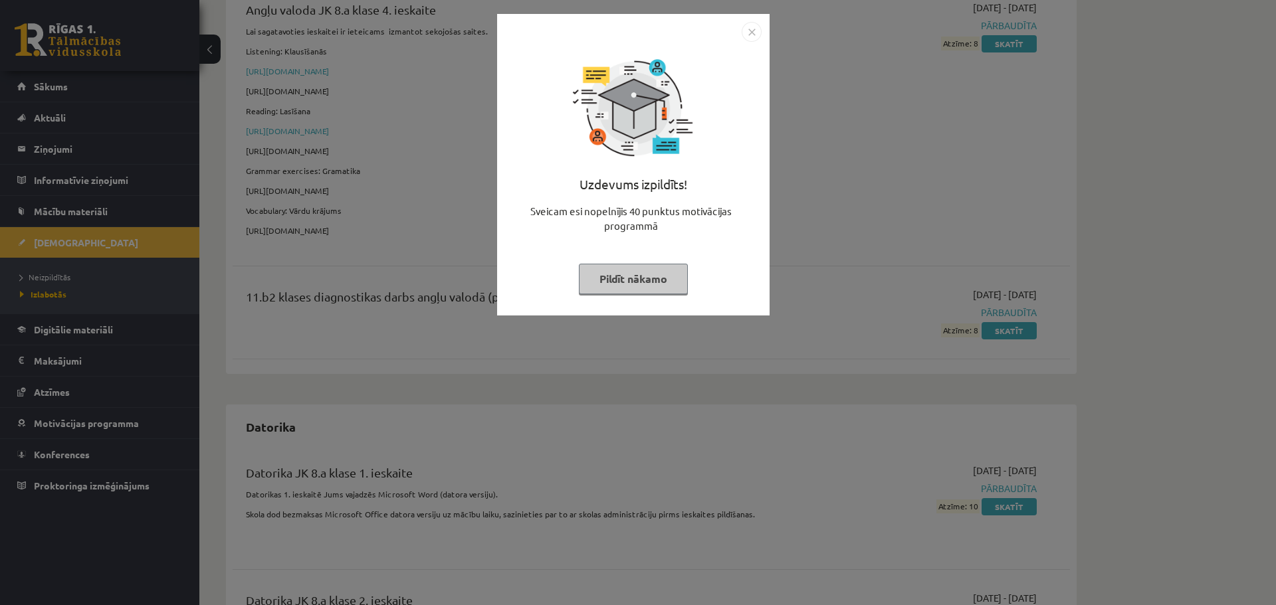
click at [626, 280] on button "Pildīt nākamo" at bounding box center [633, 279] width 109 height 31
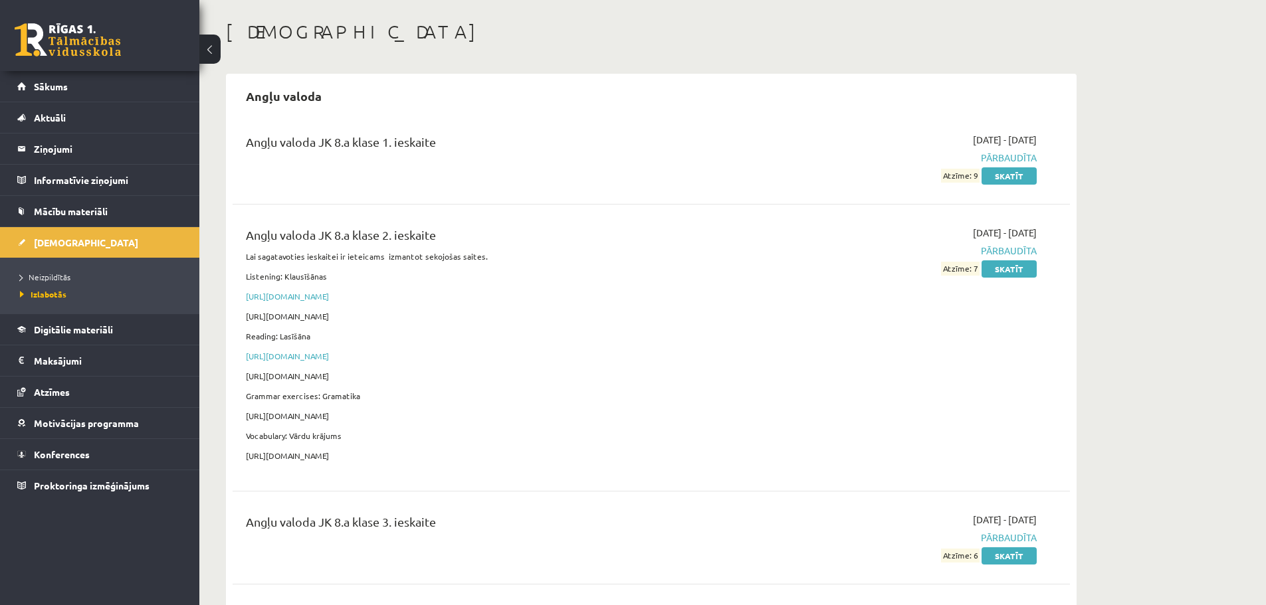
scroll to position [0, 0]
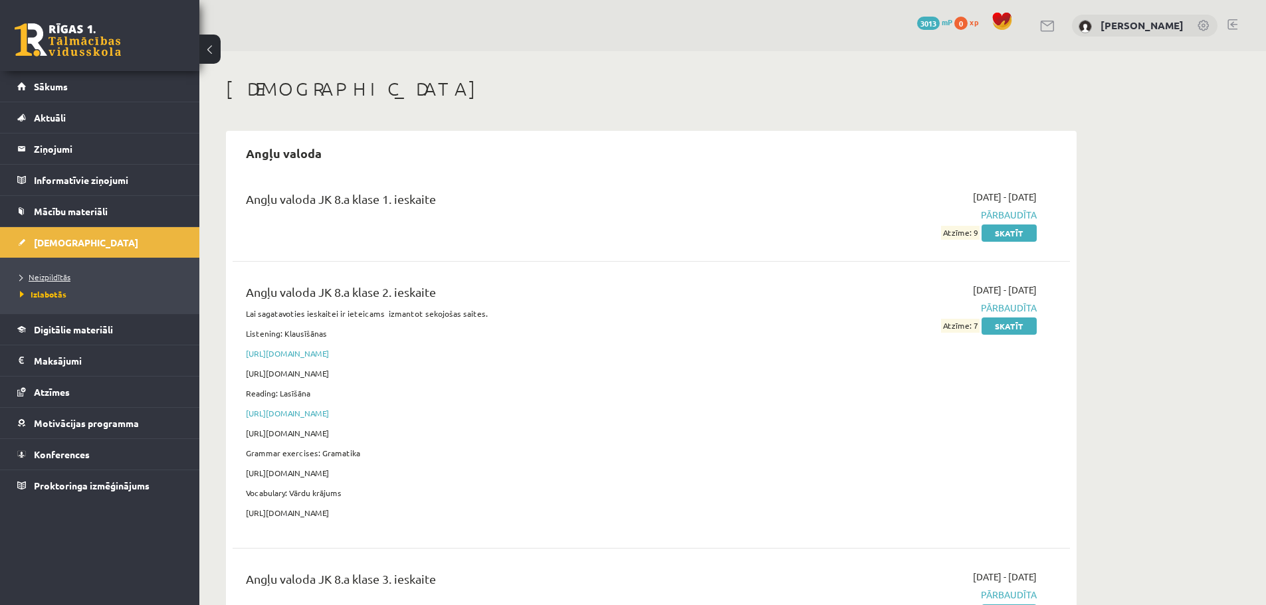
click at [54, 273] on span "Neizpildītās" at bounding box center [45, 277] width 51 height 11
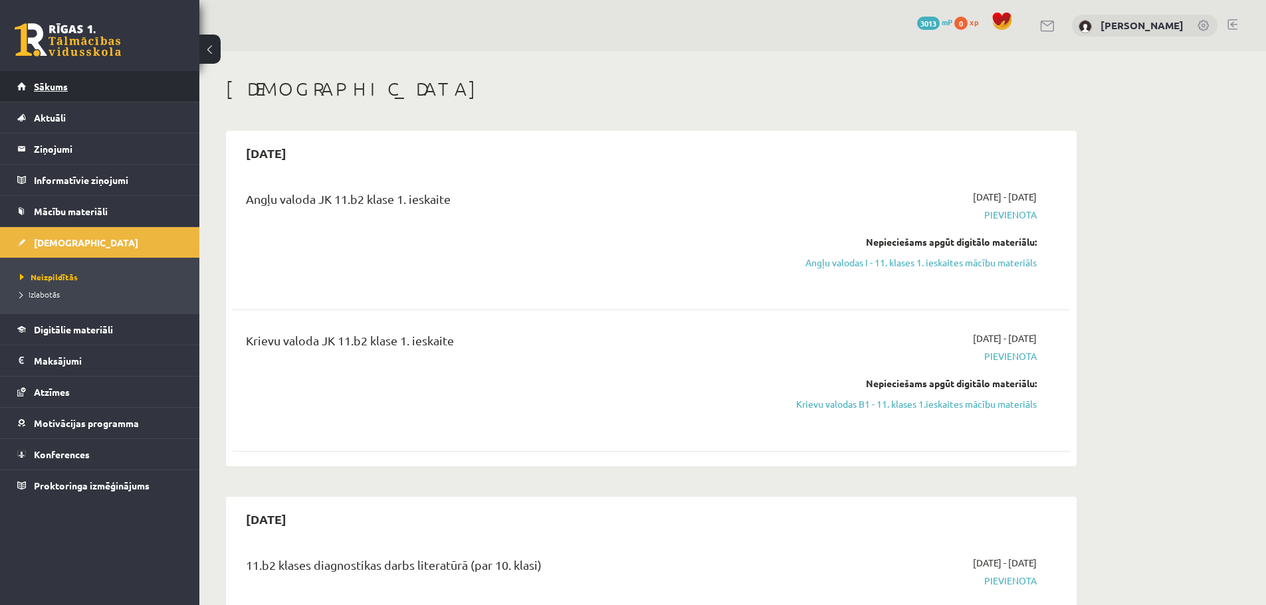
click at [68, 92] on link "Sākums" at bounding box center [99, 86] width 165 height 31
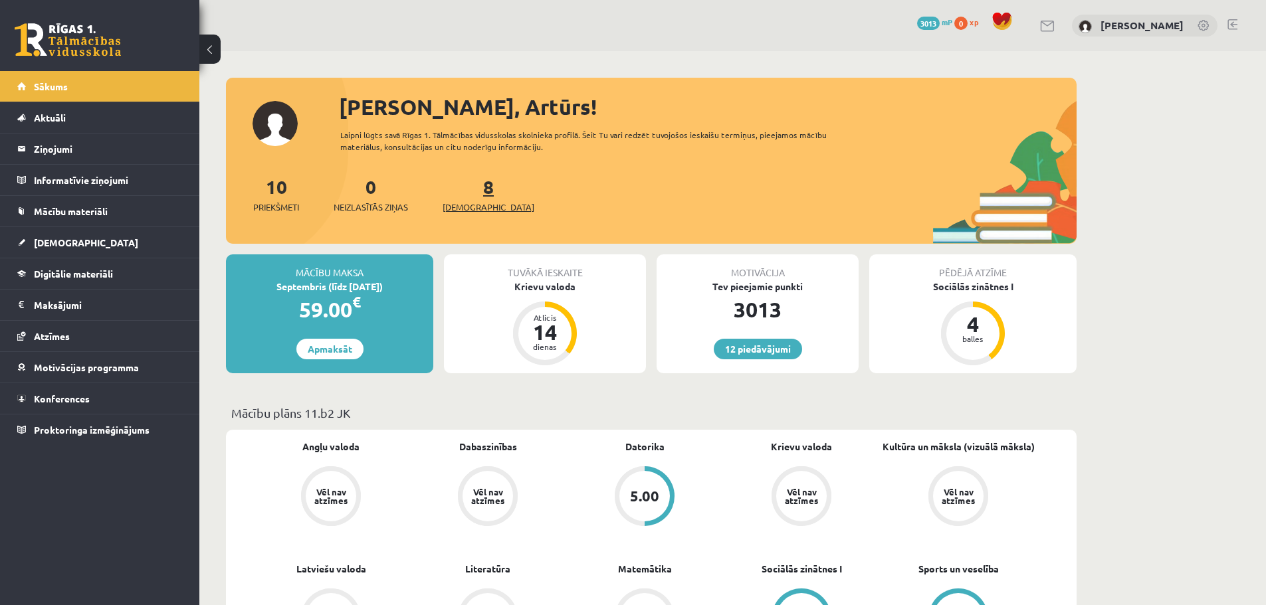
click at [467, 203] on span "[DEMOGRAPHIC_DATA]" at bounding box center [489, 207] width 92 height 13
click at [547, 282] on div "Krievu valoda" at bounding box center [545, 287] width 202 height 14
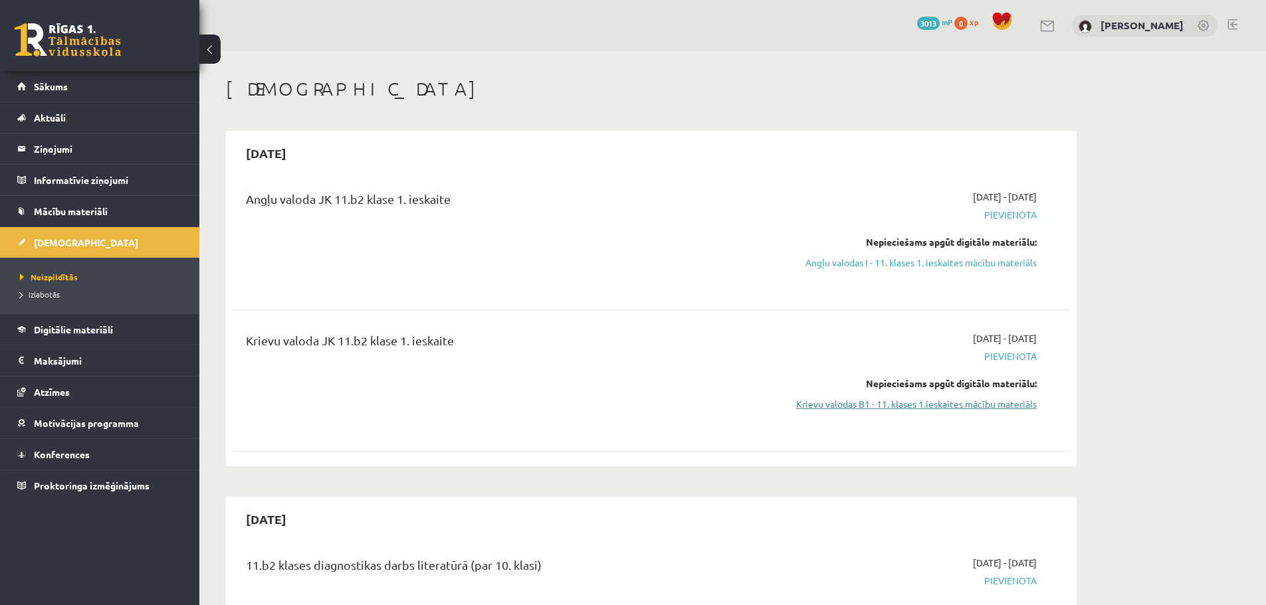
click at [893, 407] on link "Krievu valodas B1 - 11. klases 1.ieskaites mācību materiāls" at bounding box center [911, 404] width 251 height 14
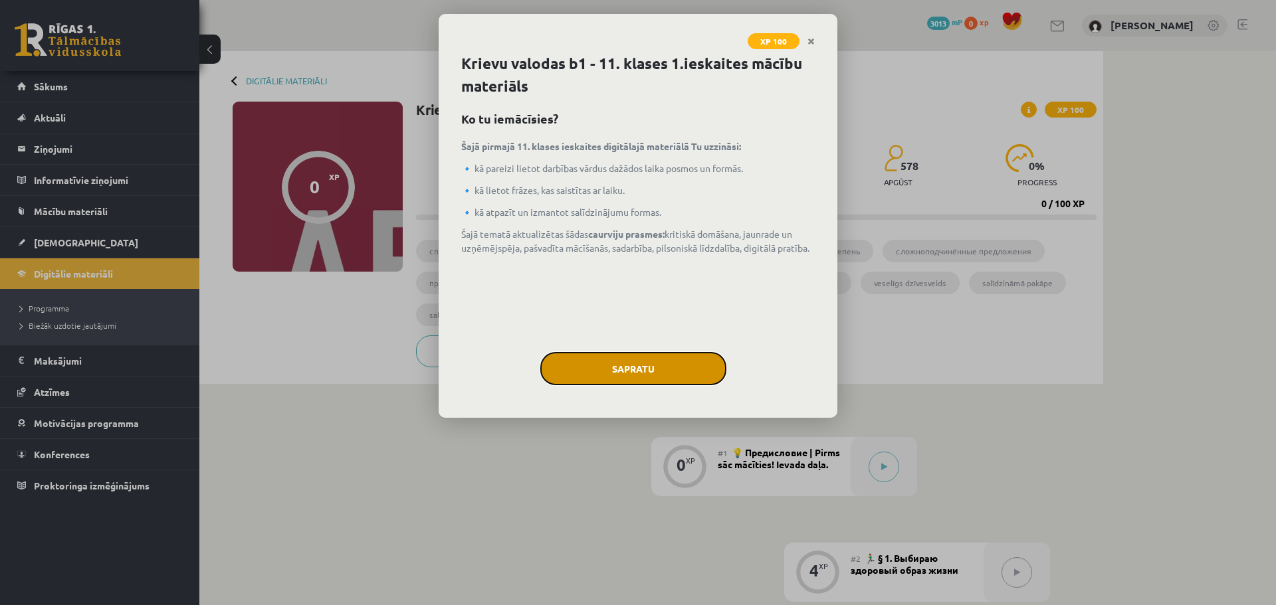
click at [637, 363] on button "Sapratu" at bounding box center [633, 368] width 186 height 33
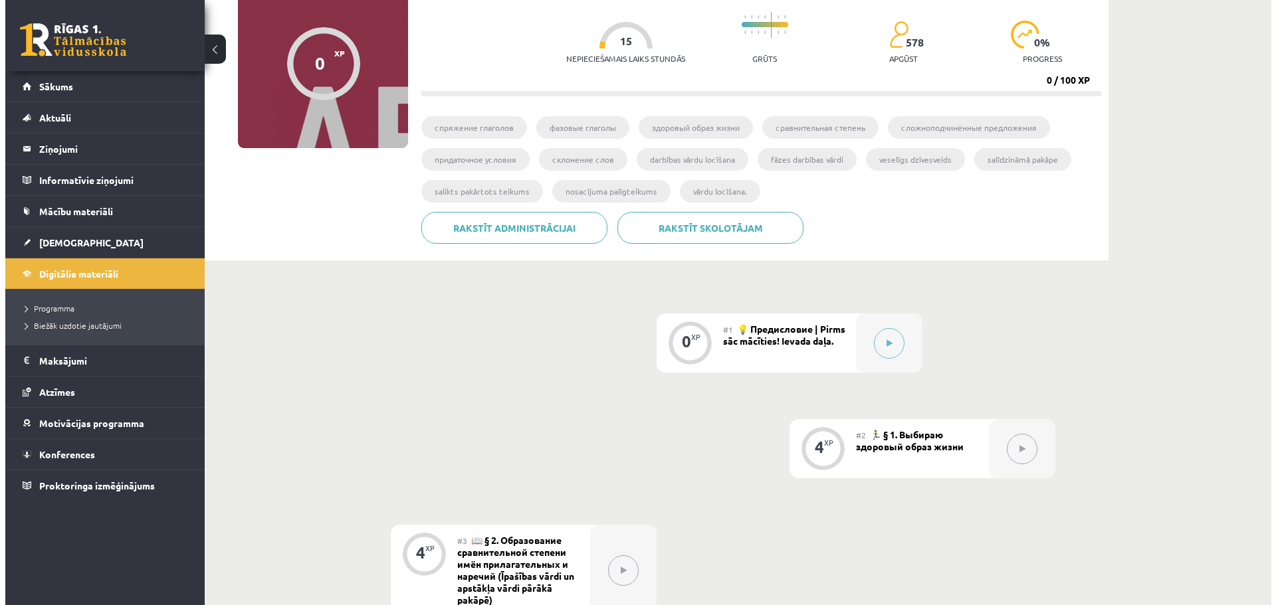
scroll to position [133, 0]
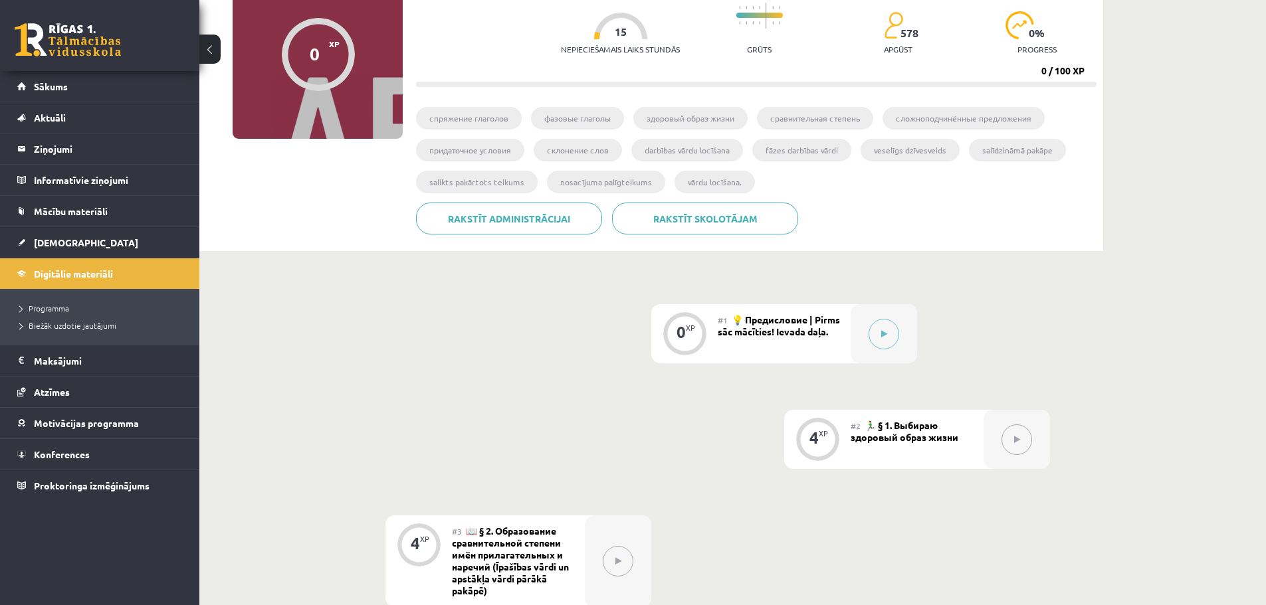
click at [817, 340] on div "#1 💡 Предисловие | Pirms sāc mācīties! Ievada daļa." at bounding box center [784, 333] width 133 height 59
click at [890, 339] on button at bounding box center [884, 334] width 31 height 31
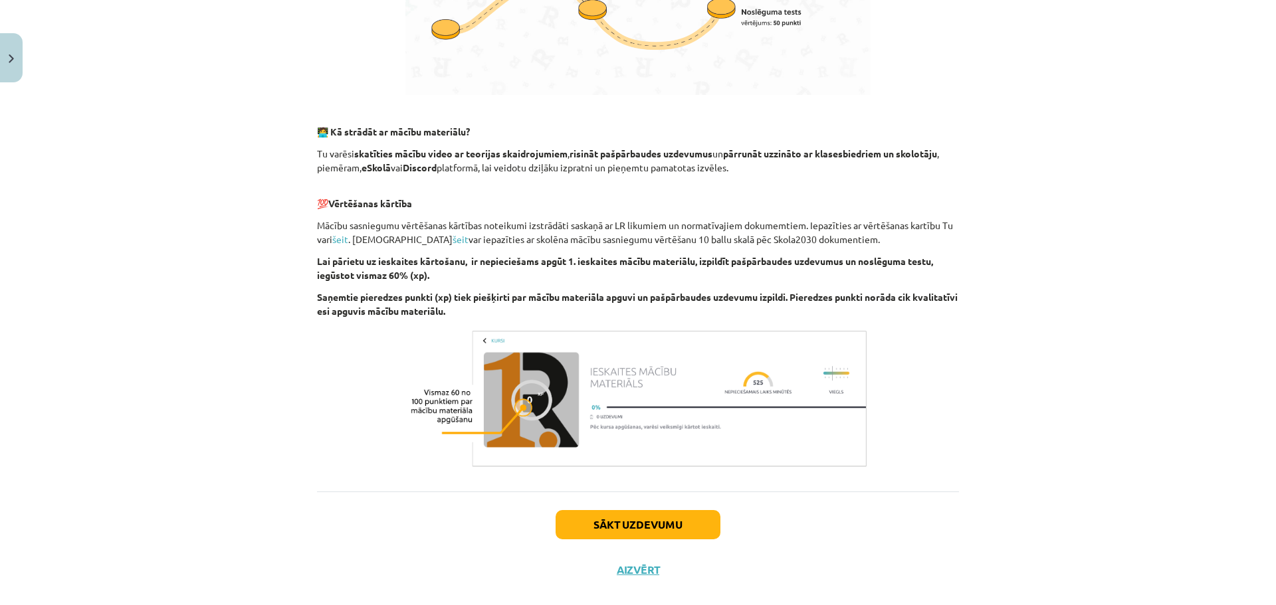
scroll to position [751, 0]
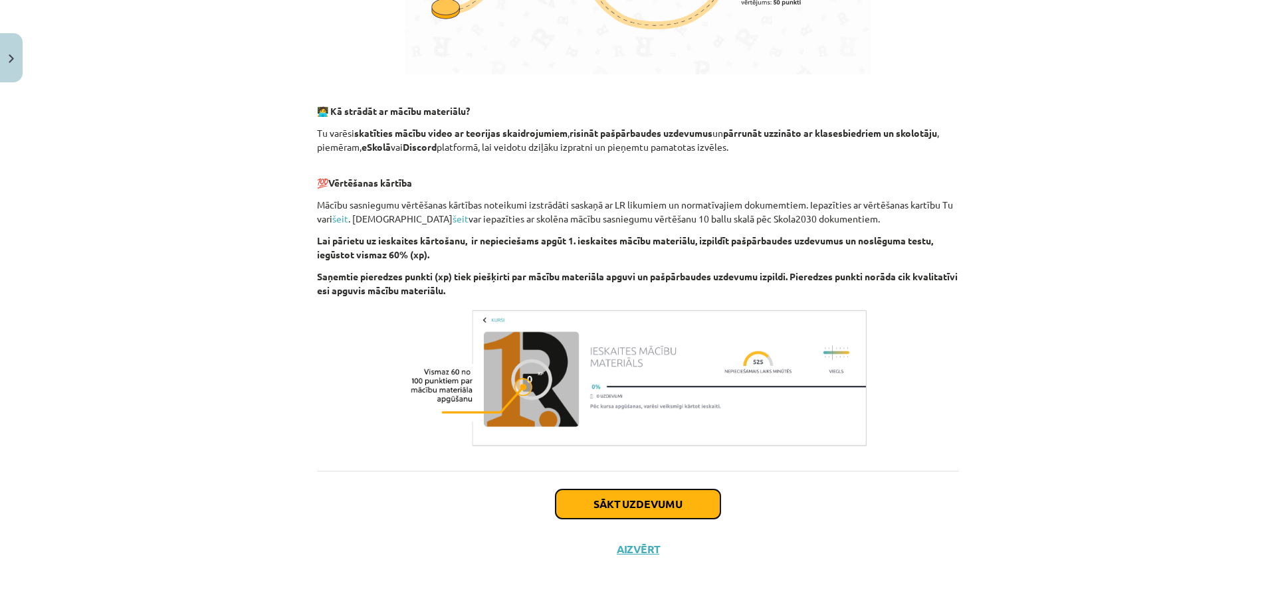
click at [665, 509] on button "Sākt uzdevumu" at bounding box center [638, 504] width 165 height 29
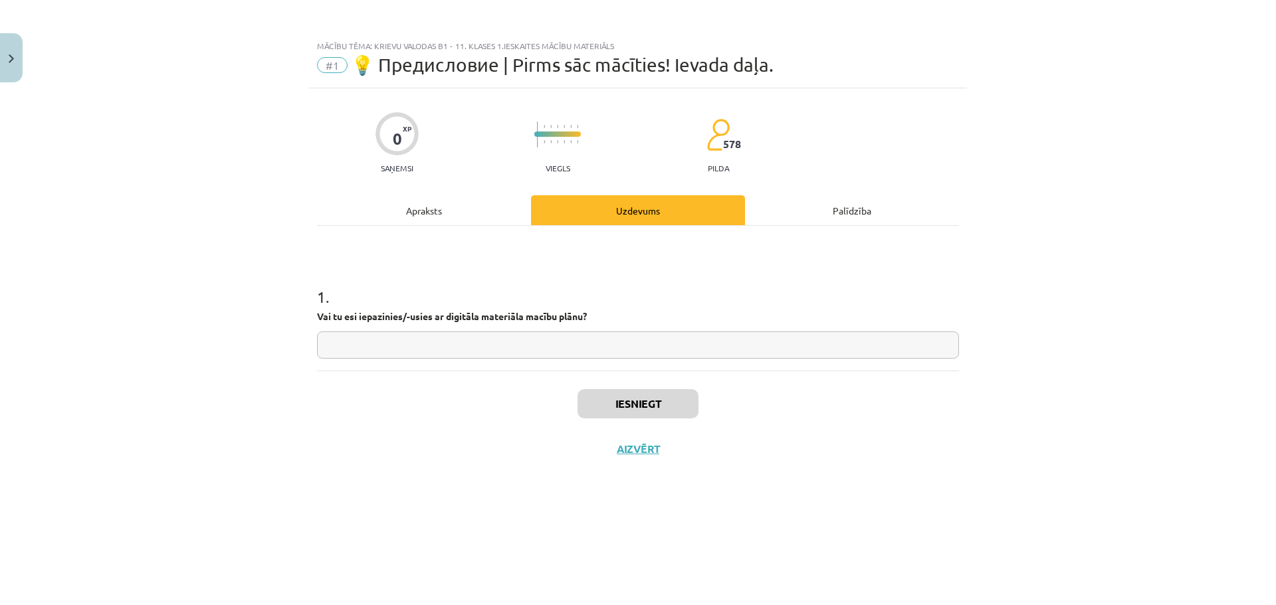
click at [367, 338] on input "text" at bounding box center [638, 345] width 642 height 27
type input "**"
click at [637, 401] on button "Iesniegt" at bounding box center [638, 403] width 121 height 29
click at [649, 459] on button "Nākamā nodarbība" at bounding box center [638, 458] width 130 height 31
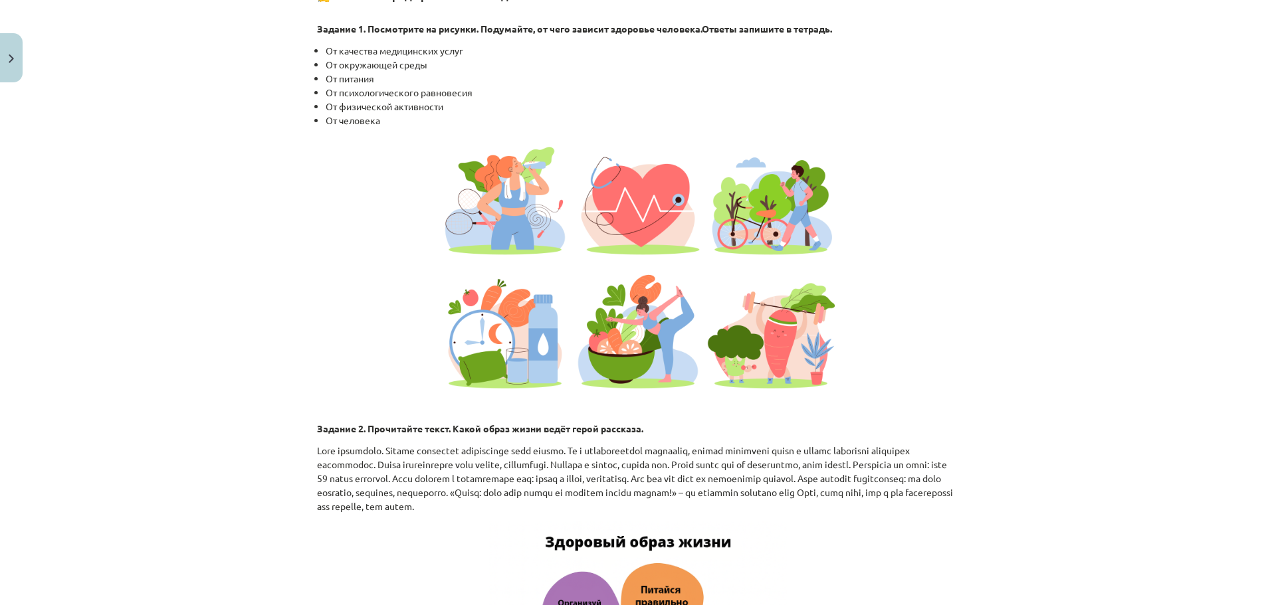
scroll to position [1063, 0]
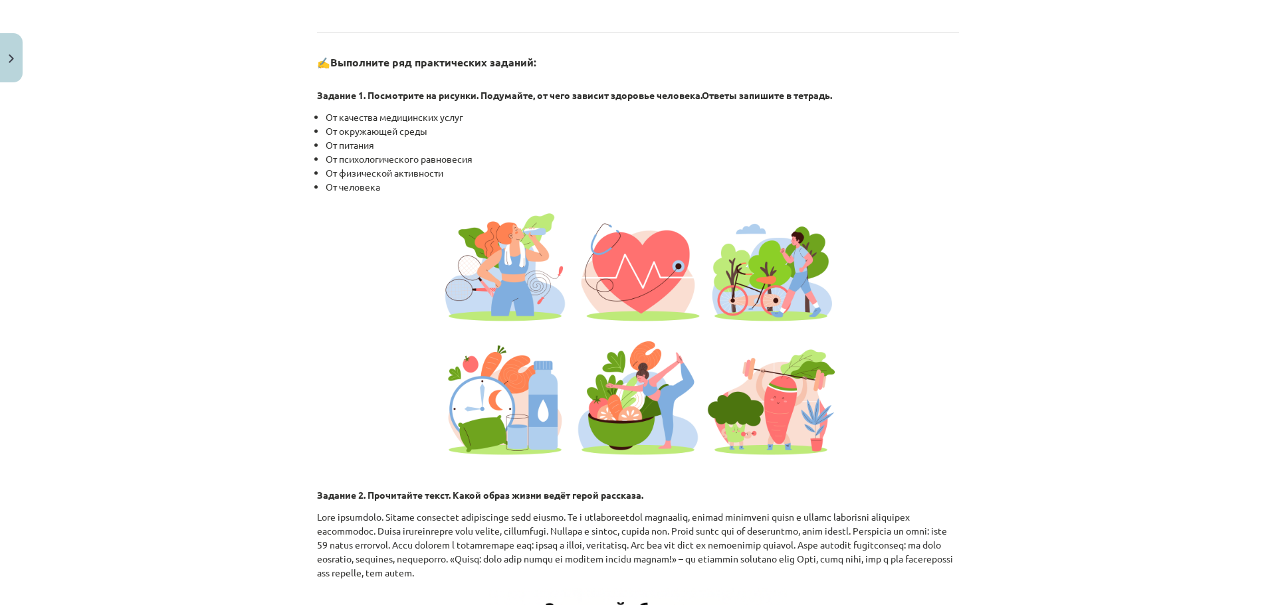
click at [506, 306] on img at bounding box center [638, 334] width 399 height 266
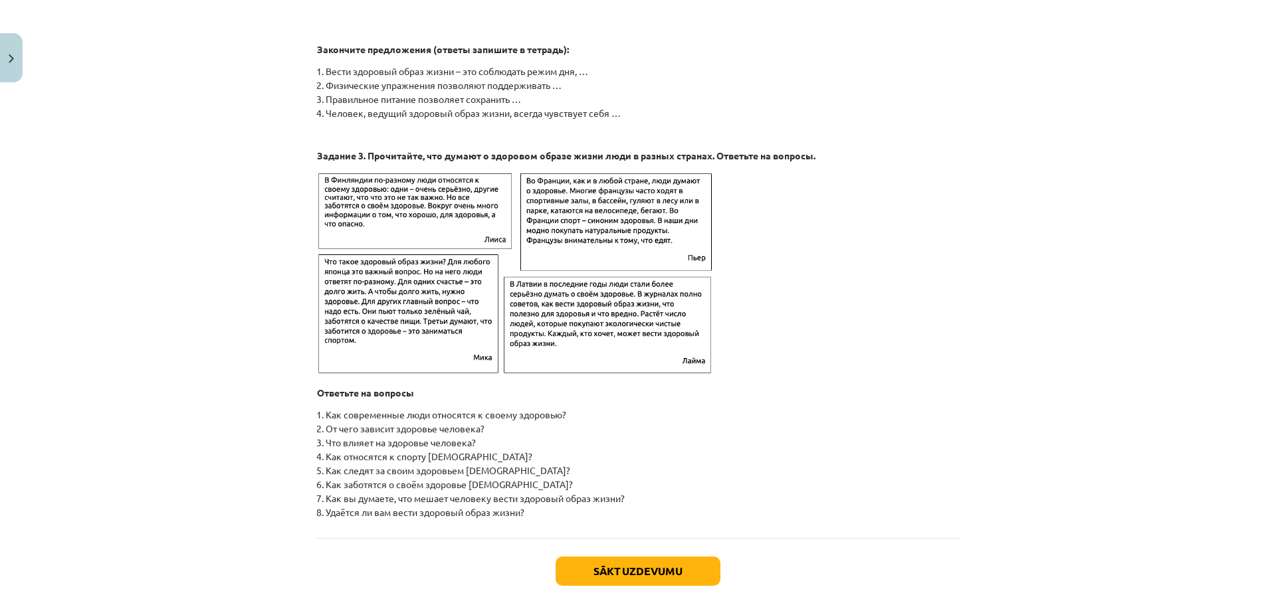
scroll to position [2015, 0]
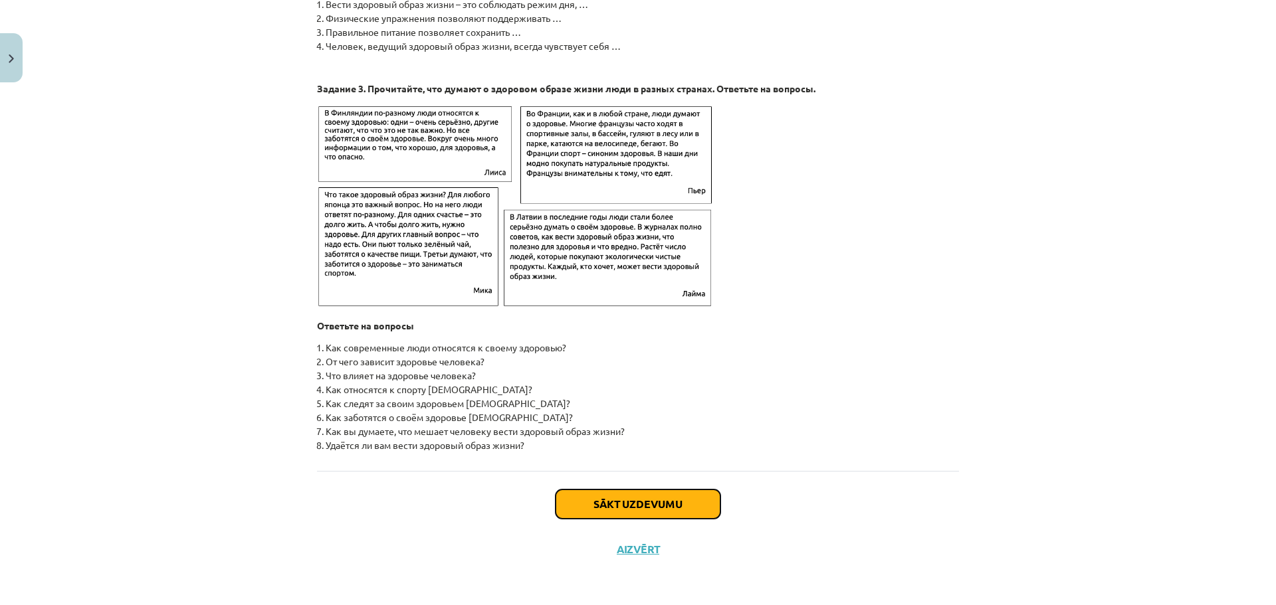
click at [669, 503] on button "Sākt uzdevumu" at bounding box center [638, 504] width 165 height 29
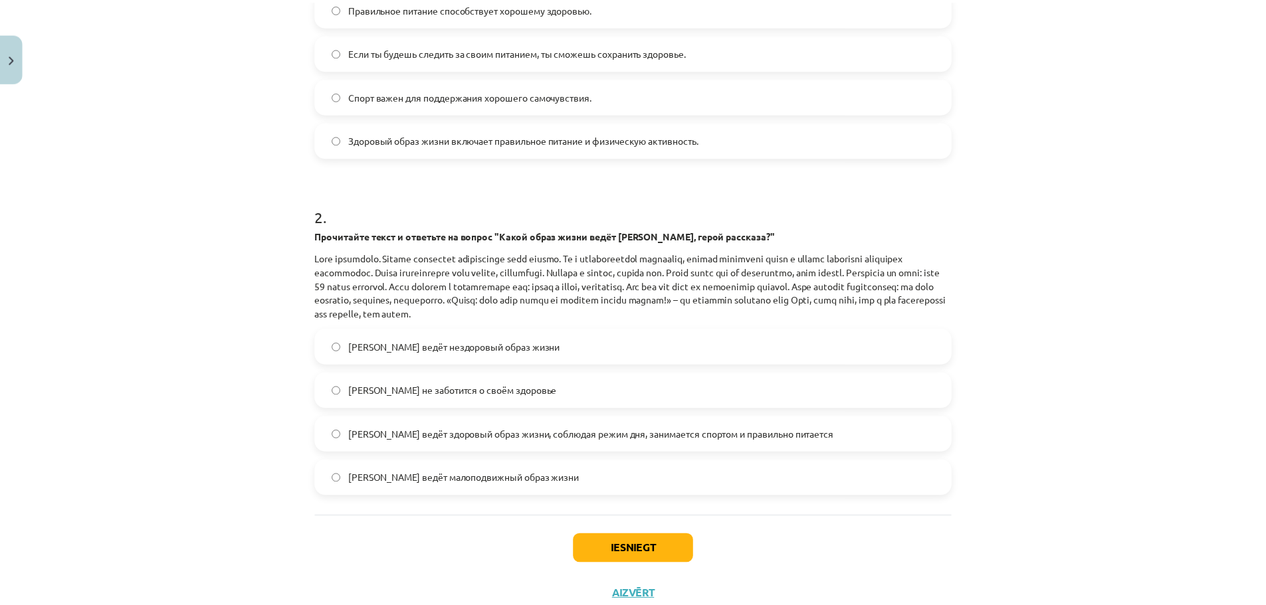
scroll to position [366, 0]
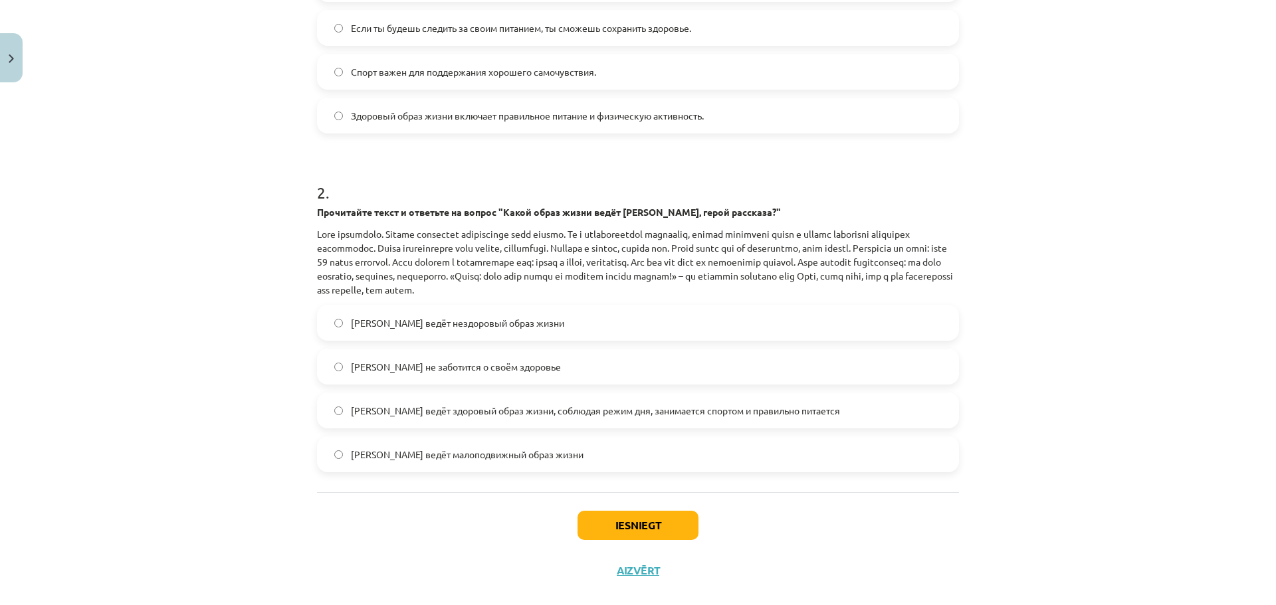
click at [647, 584] on div "Iesniegt Aizvērt" at bounding box center [638, 538] width 642 height 93
click at [636, 570] on button "Aizvērt" at bounding box center [638, 570] width 51 height 13
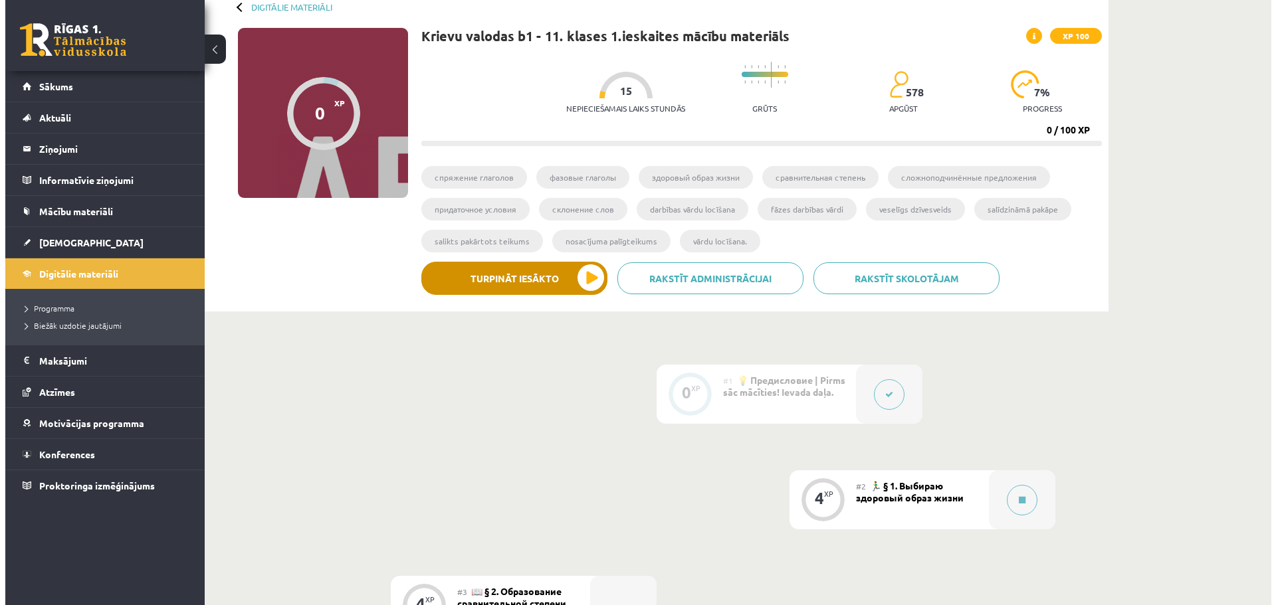
scroll to position [0, 0]
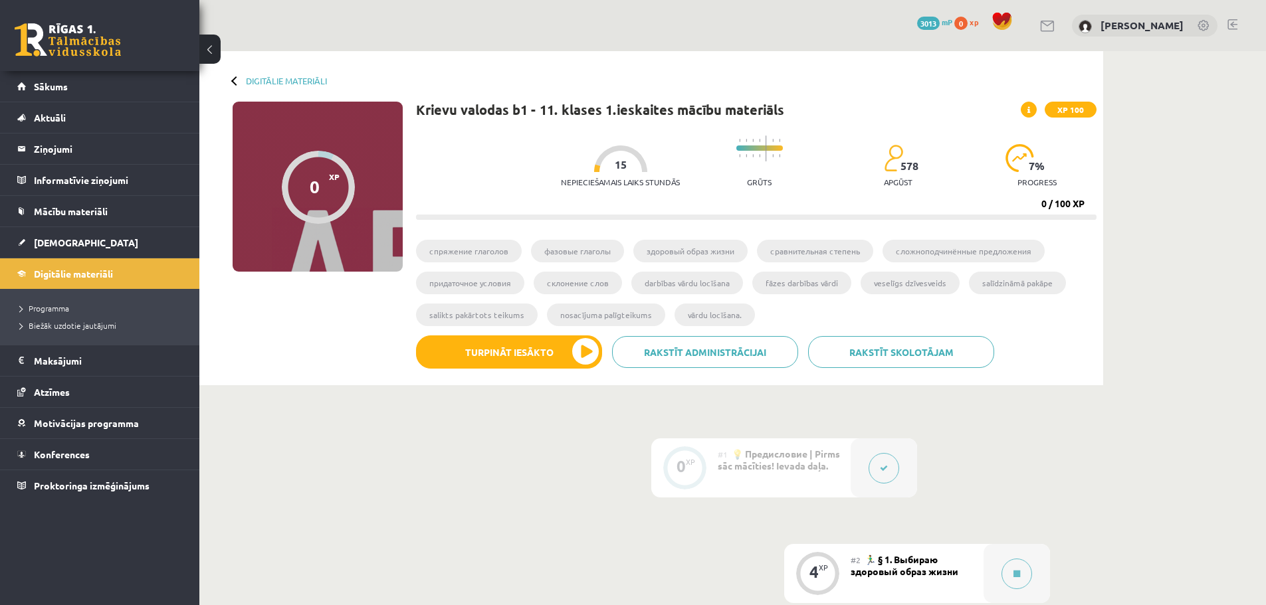
click at [233, 82] on div at bounding box center [235, 80] width 9 height 9
click at [58, 93] on link "Sākums" at bounding box center [99, 86] width 165 height 31
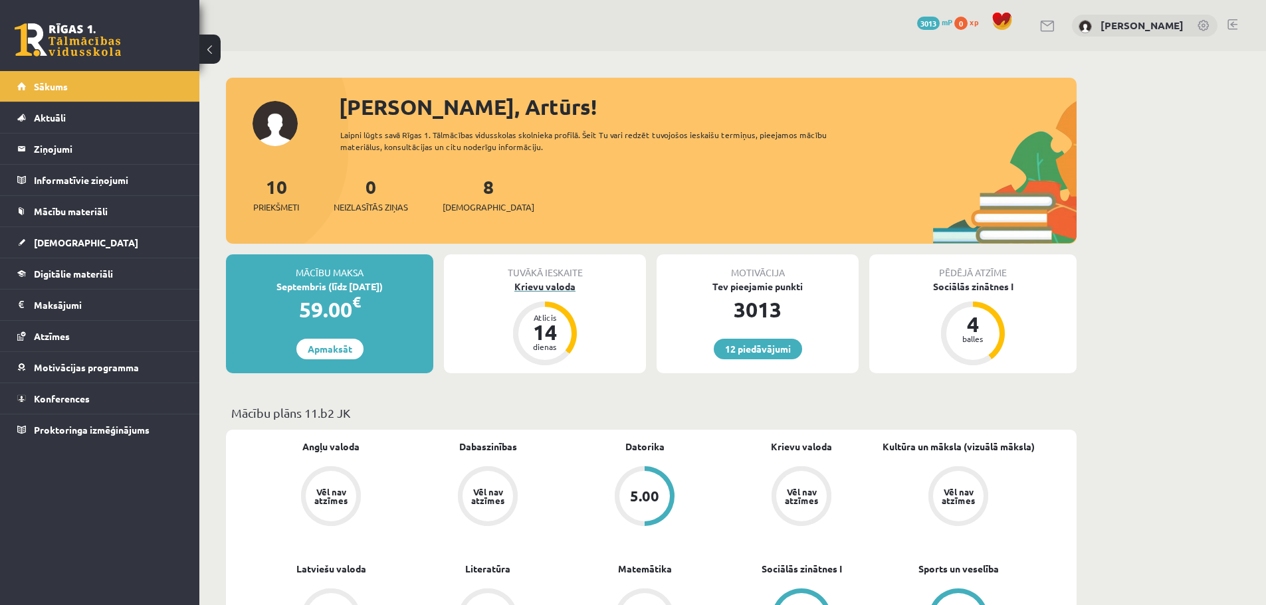
click at [554, 284] on div "Krievu valoda" at bounding box center [545, 287] width 202 height 14
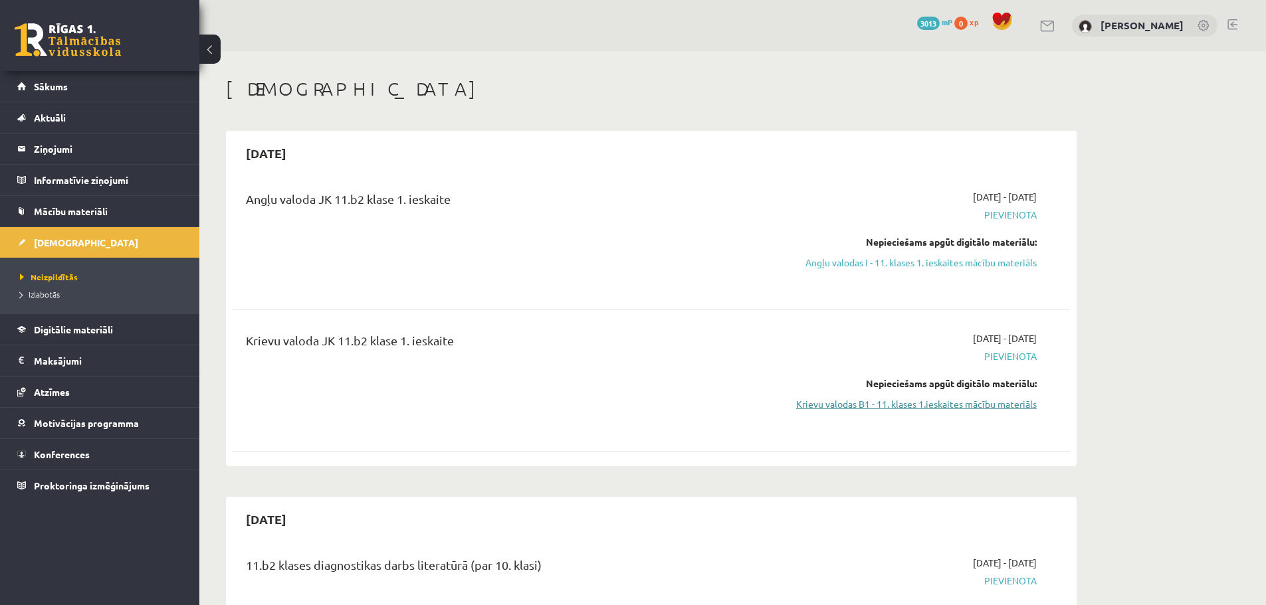
click at [975, 407] on link "Krievu valodas B1 - 11. klases 1.ieskaites mācību materiāls" at bounding box center [911, 404] width 251 height 14
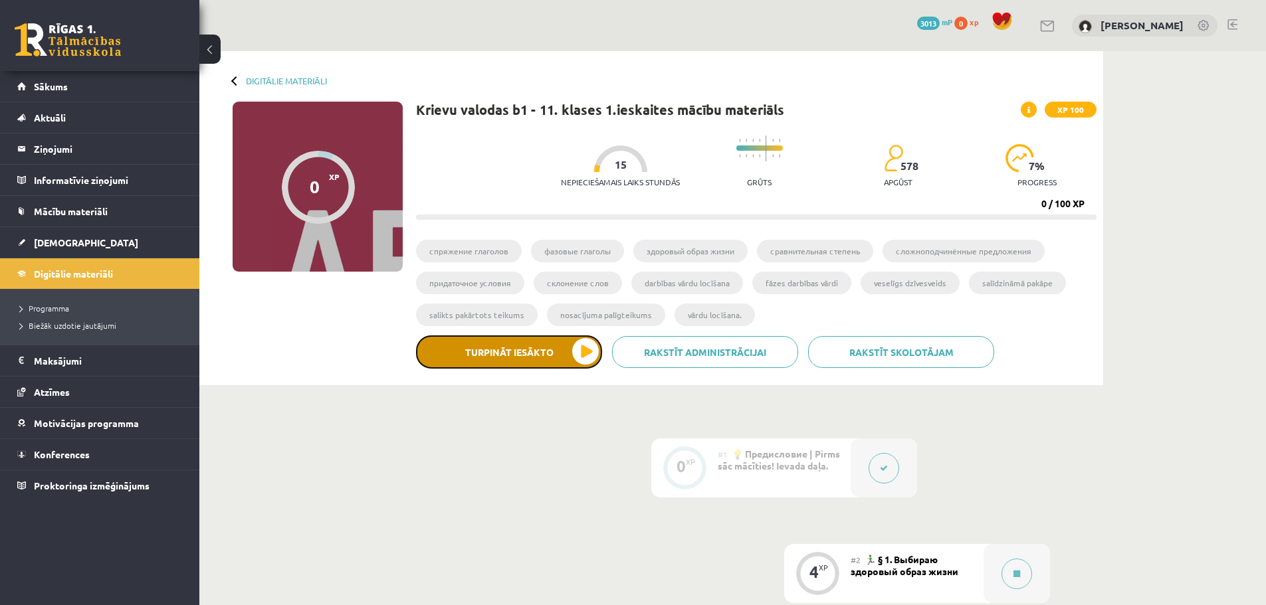
click at [555, 346] on button "Turpināt iesākto" at bounding box center [509, 352] width 186 height 33
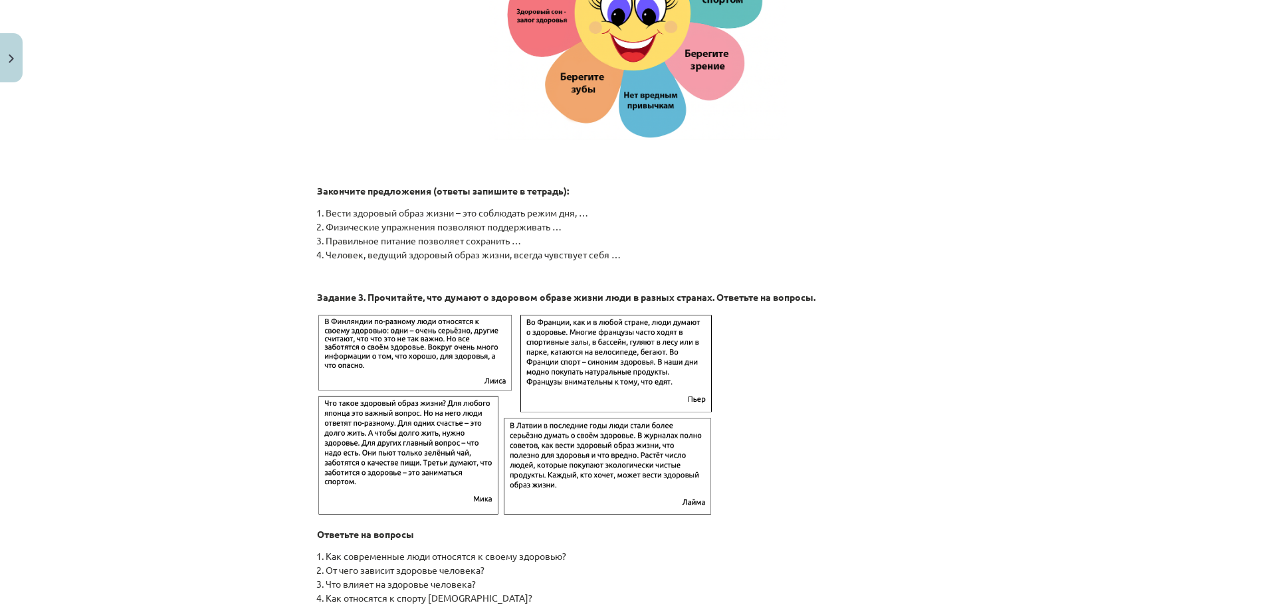
scroll to position [2015, 0]
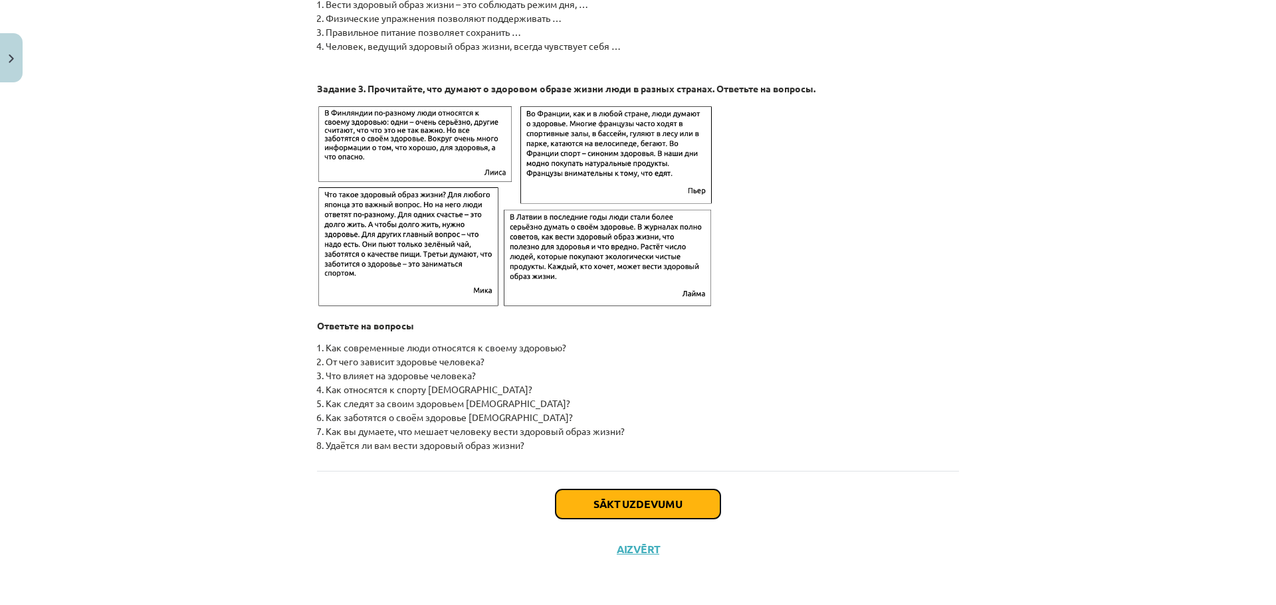
click at [643, 502] on button "Sākt uzdevumu" at bounding box center [638, 504] width 165 height 29
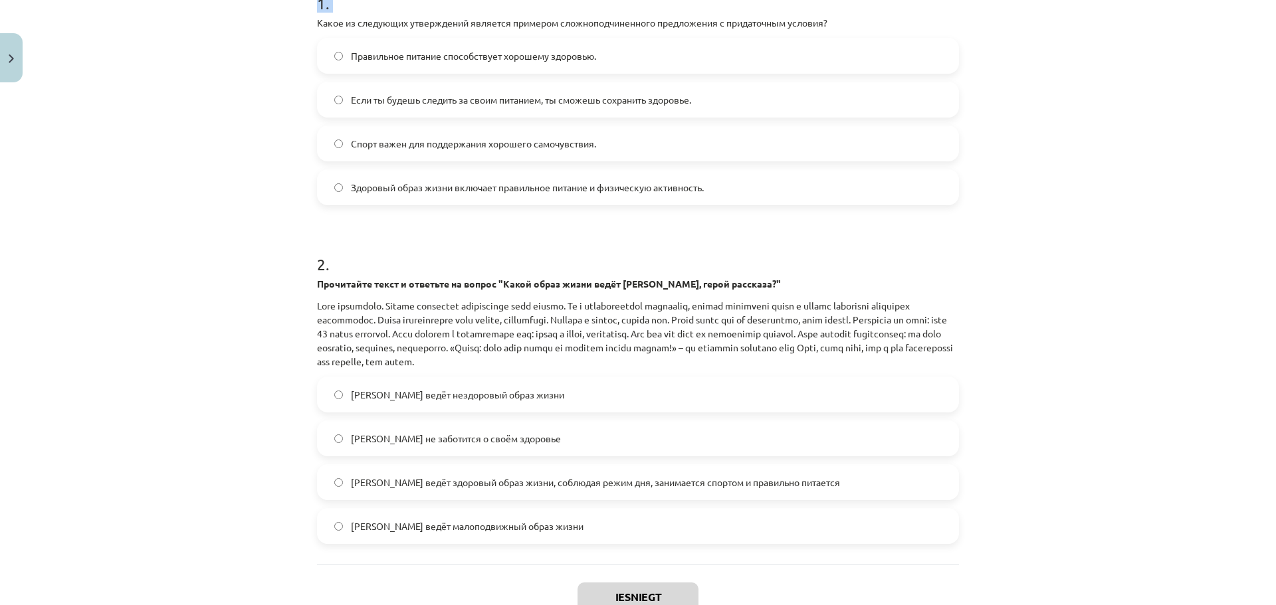
scroll to position [387, 0]
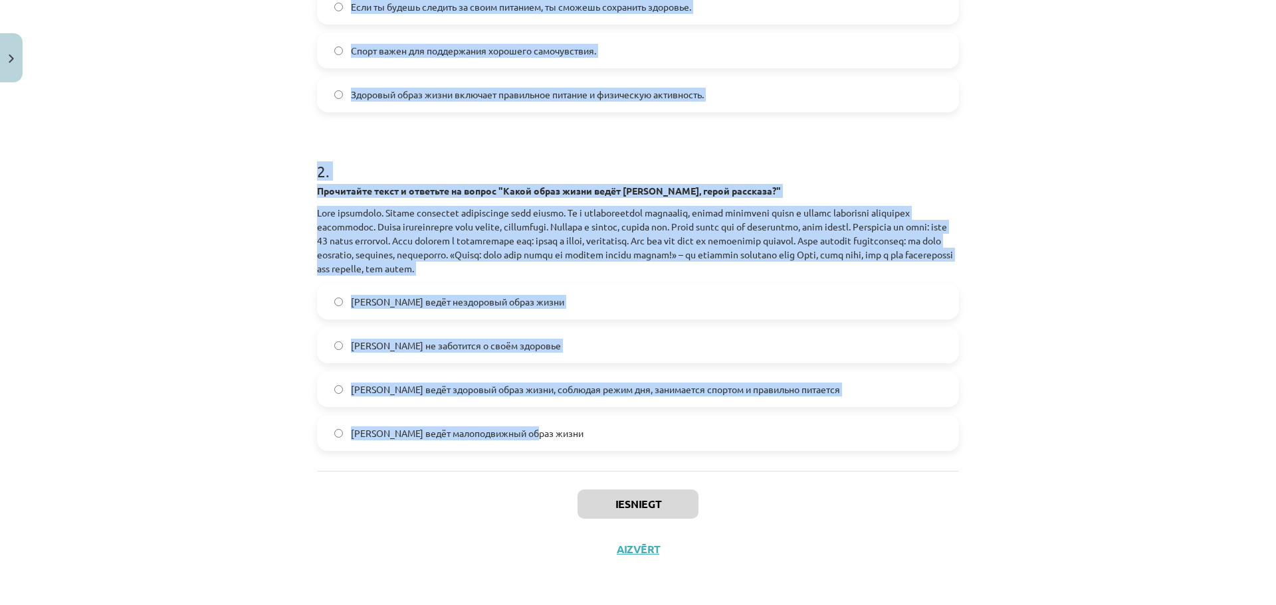
drag, startPoint x: 313, startPoint y: 280, endPoint x: 667, endPoint y: 439, distance: 388.5
click at [667, 439] on form "1 . Какое из следующих утверждений является примером сложноподчиненного предлож…" at bounding box center [638, 165] width 642 height 574
copy form "Lorem ip dolorsita consectetur adipisci elitsedd eiusmodtemporincid utlaboreetd…"
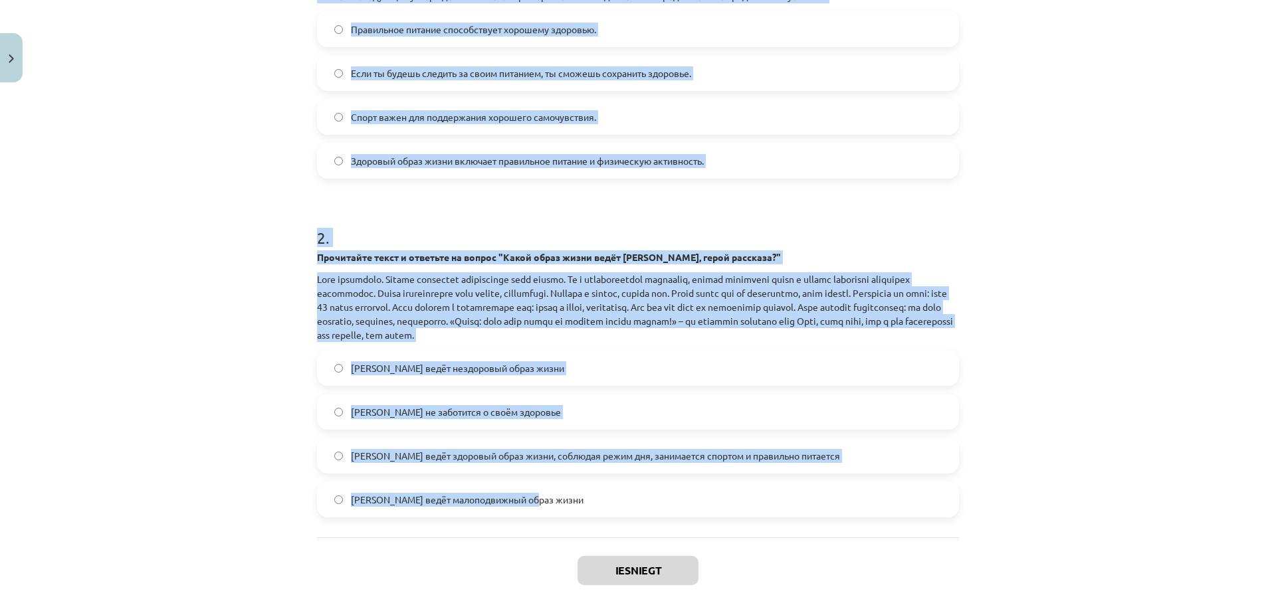
click at [227, 360] on div "Mācību tēma: Krievu valodas b1 - 11. klases 1.ieskaites mācību materiāls #2 🏃‍♂…" at bounding box center [638, 302] width 1276 height 605
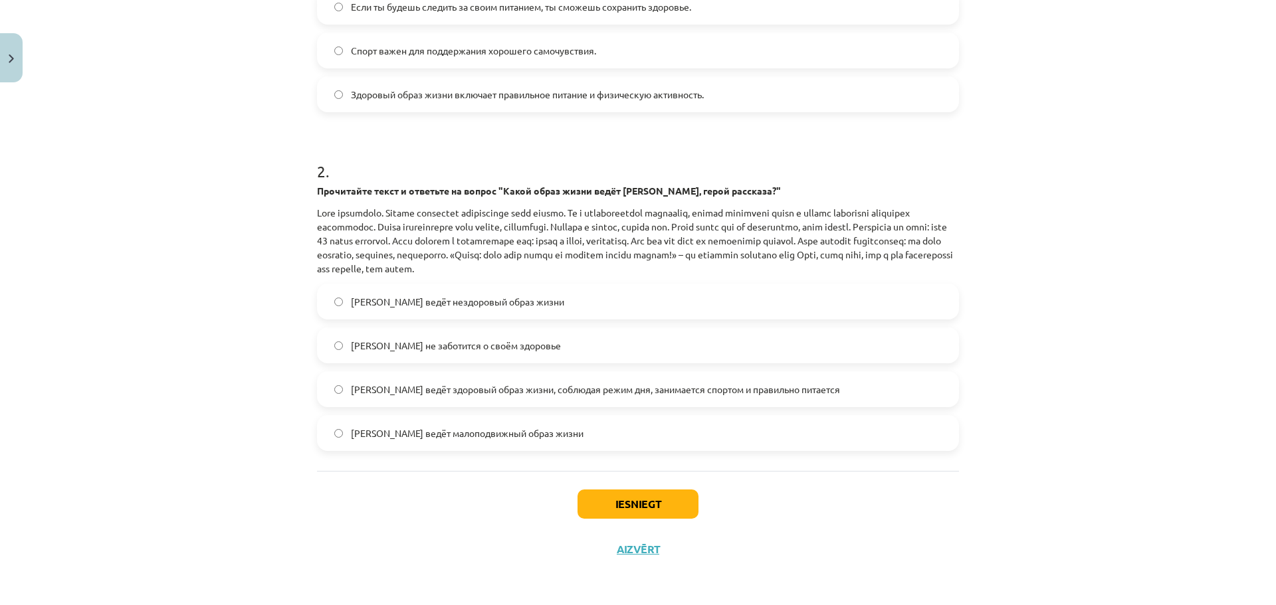
click at [340, 389] on label "[PERSON_NAME] ведёт здоровый образ жизни, соблюдая режим дня, занимается спорто…" at bounding box center [637, 389] width 639 height 33
click at [645, 506] on button "Iesniegt" at bounding box center [638, 504] width 121 height 29
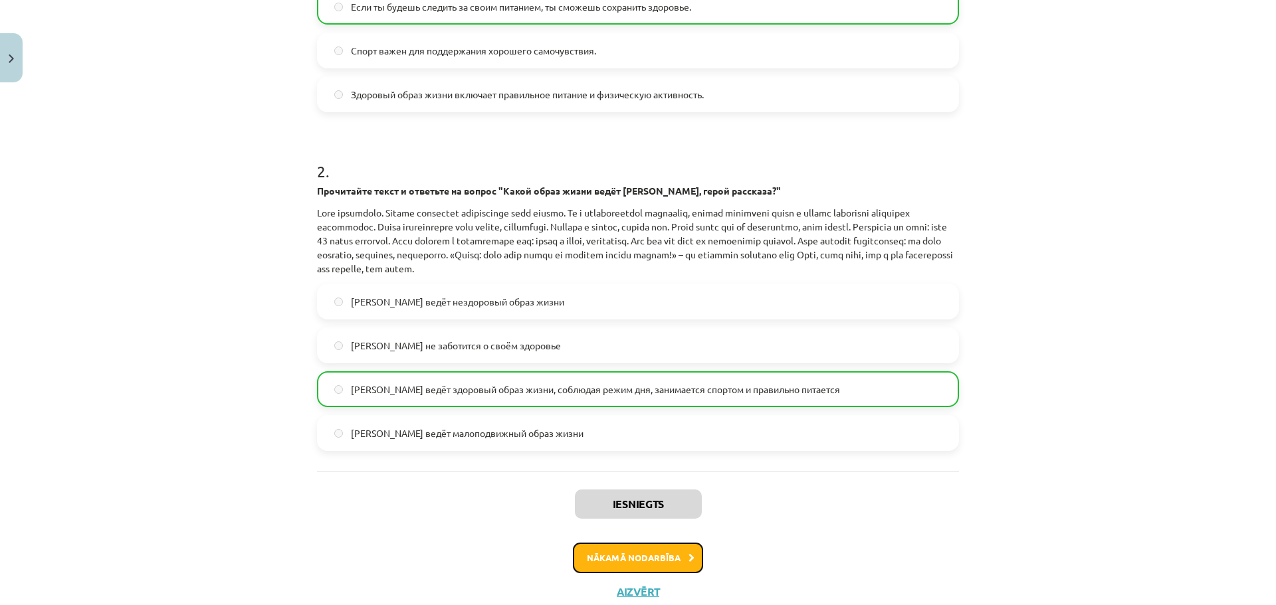
click at [622, 556] on button "Nākamā nodarbība" at bounding box center [638, 558] width 130 height 31
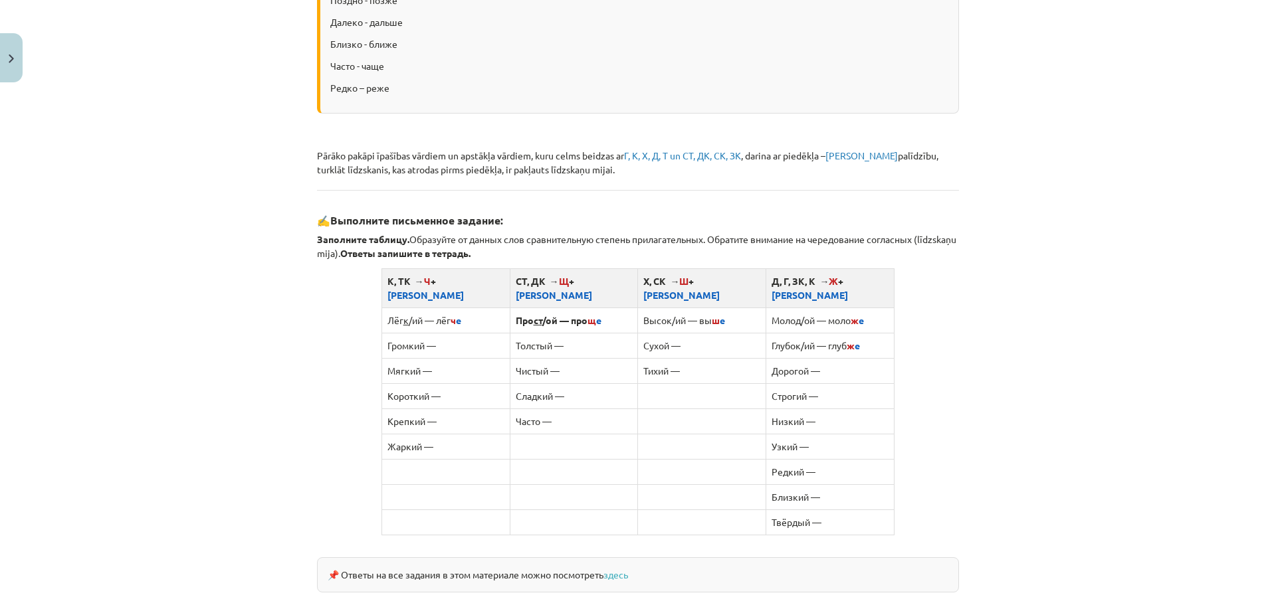
scroll to position [1030, 0]
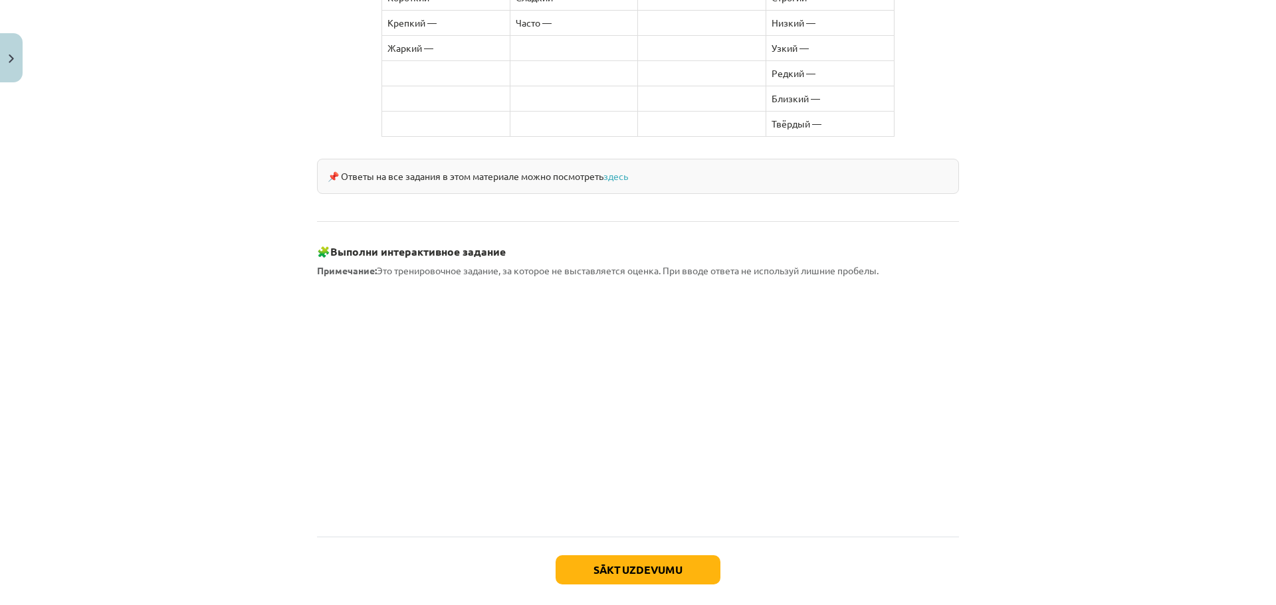
click at [175, 365] on div "Mācību tēma: Krievu valodas b1 - 11. klases 1.ieskaites mācību materiāls #3 📖 §…" at bounding box center [638, 302] width 1276 height 605
click at [642, 558] on button "Sākt uzdevumu" at bounding box center [638, 570] width 165 height 29
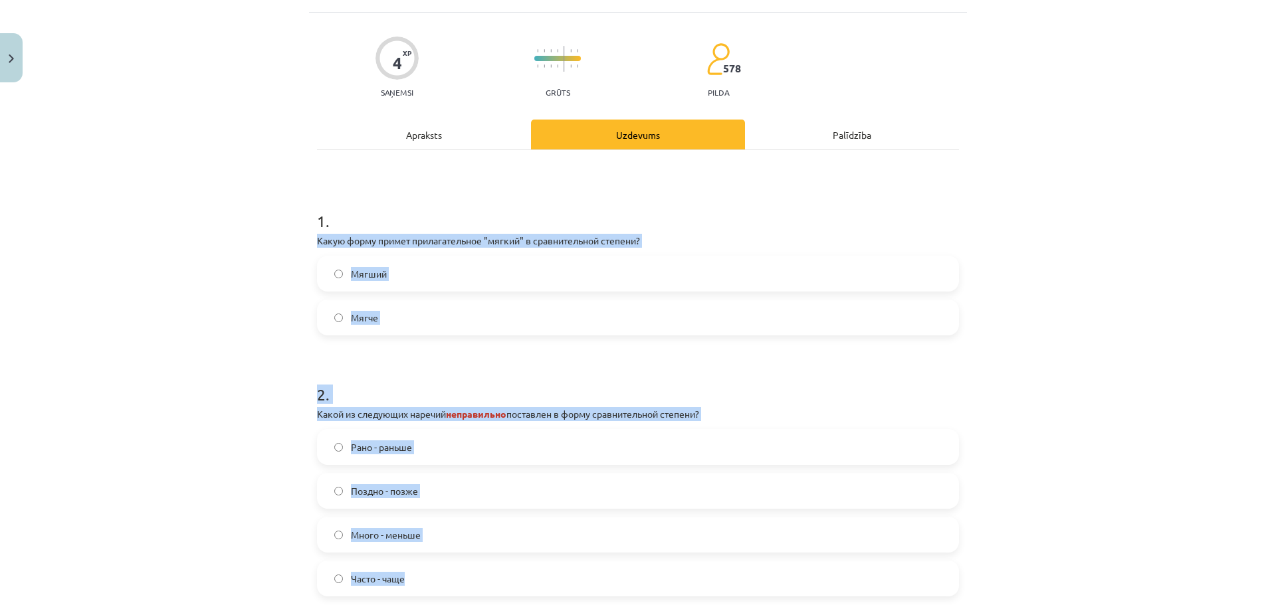
scroll to position [243, 0]
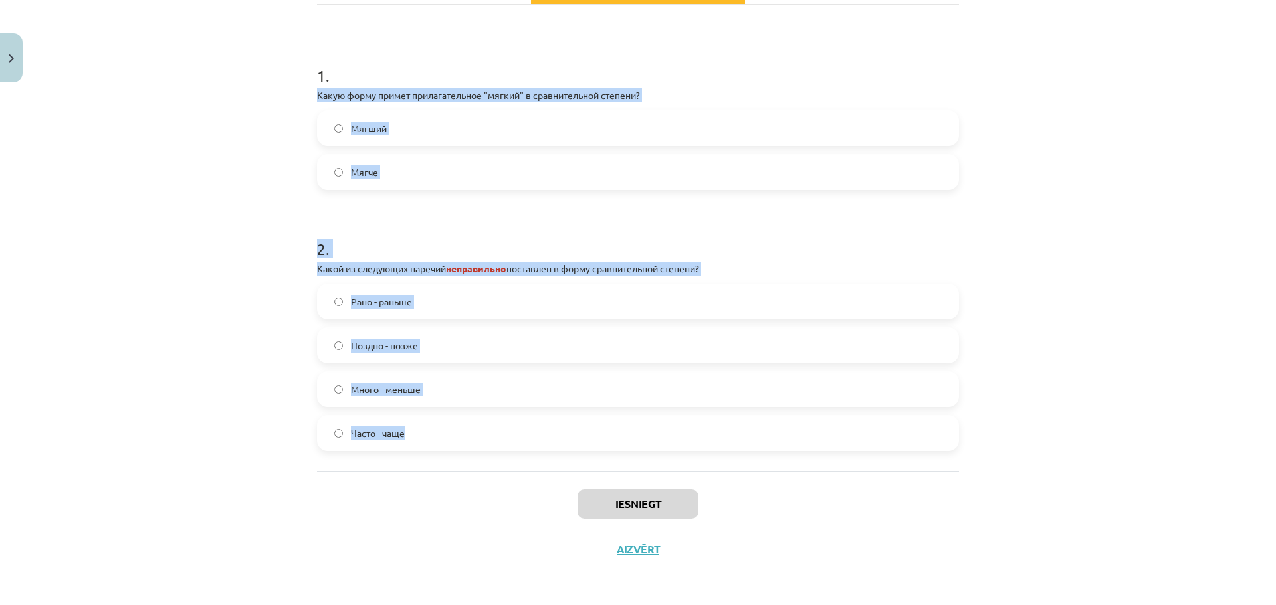
drag, startPoint x: 306, startPoint y: 301, endPoint x: 479, endPoint y: 434, distance: 217.5
click at [479, 434] on div "4 XP Saņemsi Grūts 578 pilda Apraksts Uzdevums Palīdzība 1 . Какую форму примет…" at bounding box center [638, 219] width 658 height 705
copy form "Какую форму примет прилагательное "мягкий" в сравнительной степени? Мягший Мягч…"
click at [334, 177] on label "Мягче" at bounding box center [637, 172] width 639 height 33
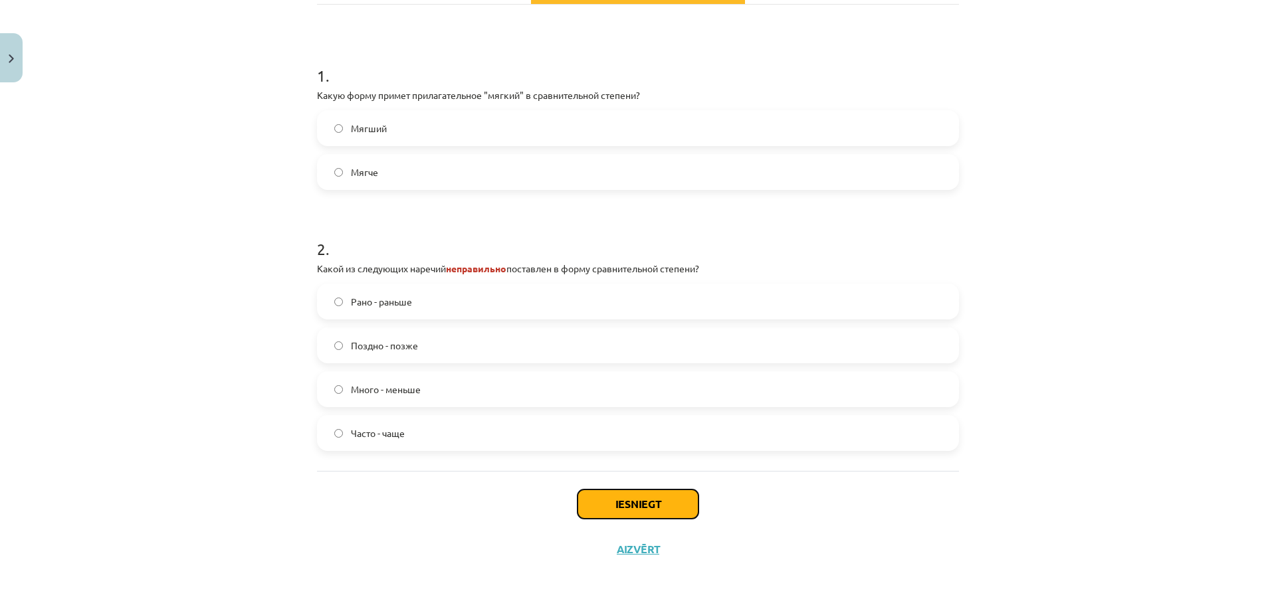
click at [639, 506] on button "Iesniegt" at bounding box center [638, 504] width 121 height 29
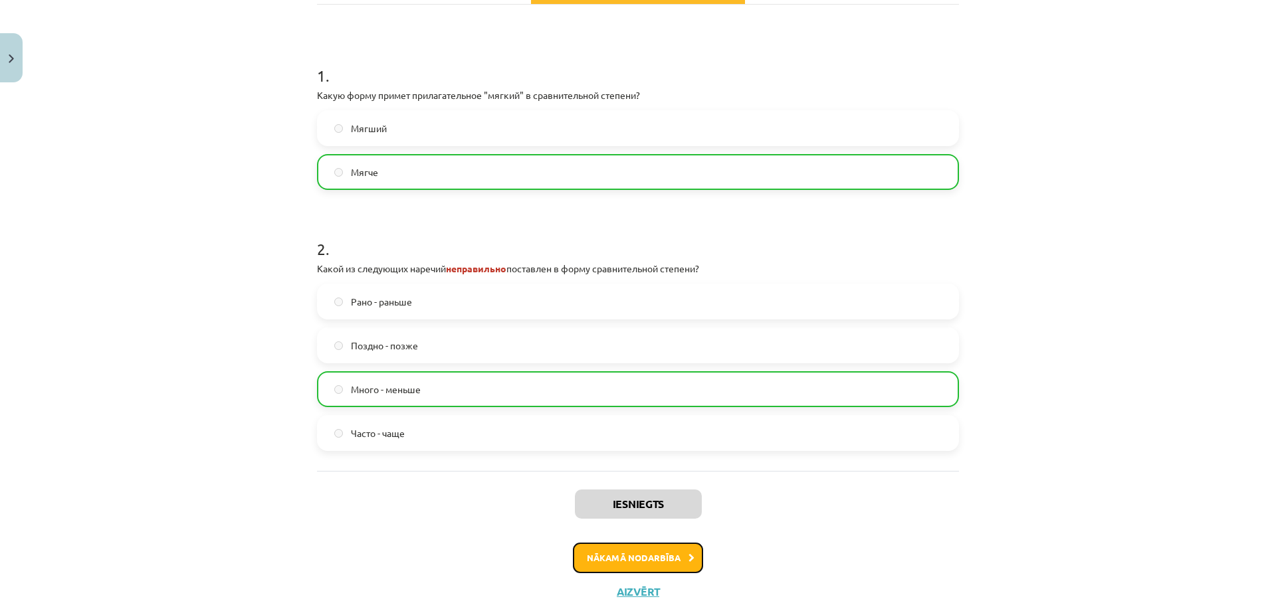
click at [635, 558] on button "Nākamā nodarbība" at bounding box center [638, 558] width 130 height 31
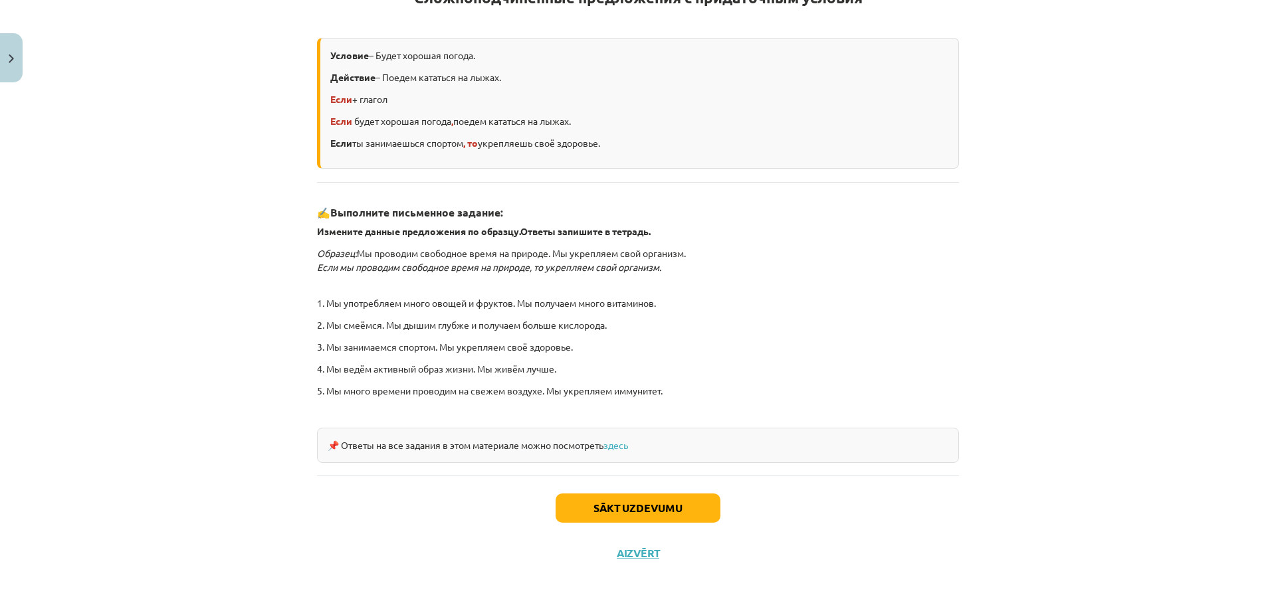
scroll to position [276, 0]
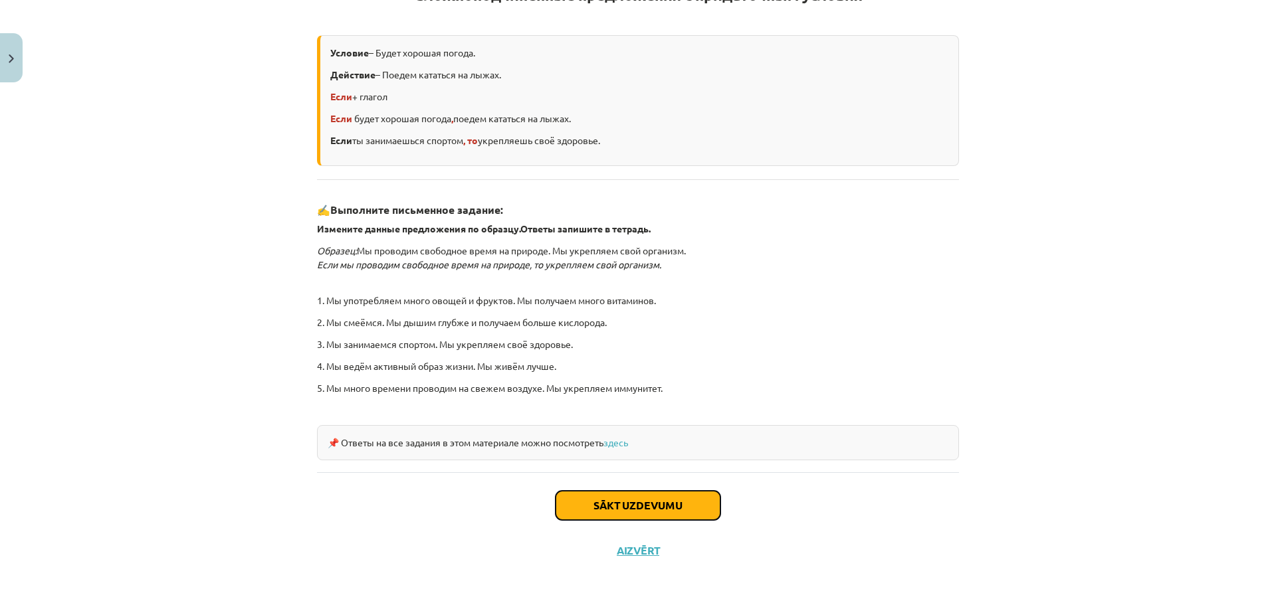
click at [598, 500] on button "Sākt uzdevumu" at bounding box center [638, 505] width 165 height 29
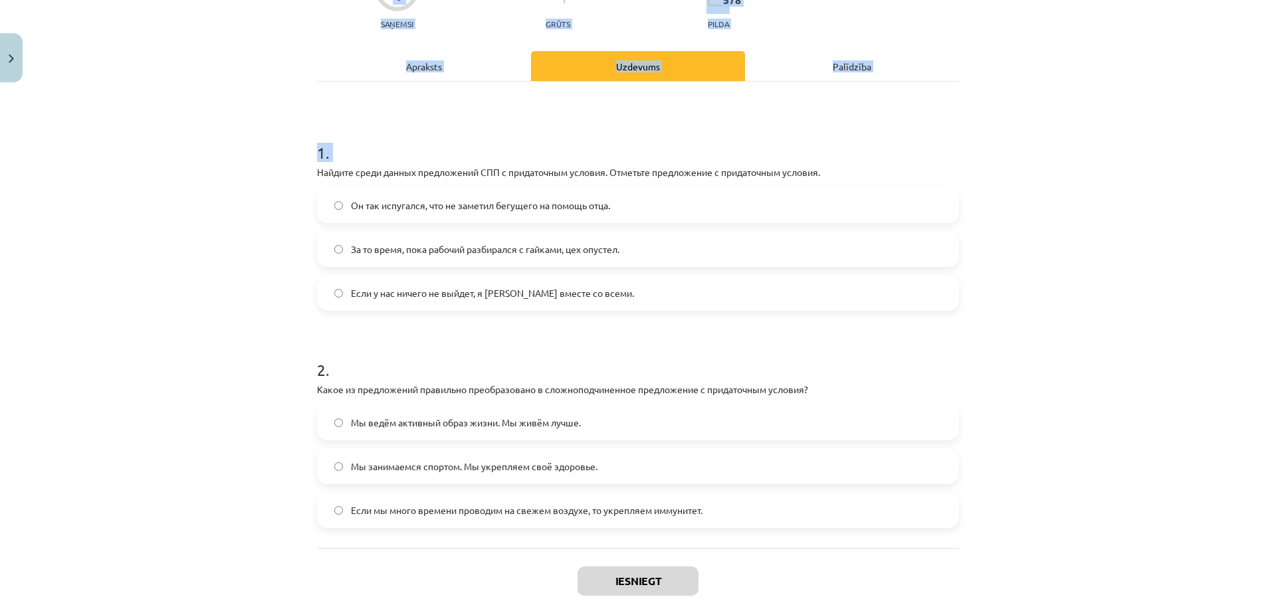
scroll to position [221, 0]
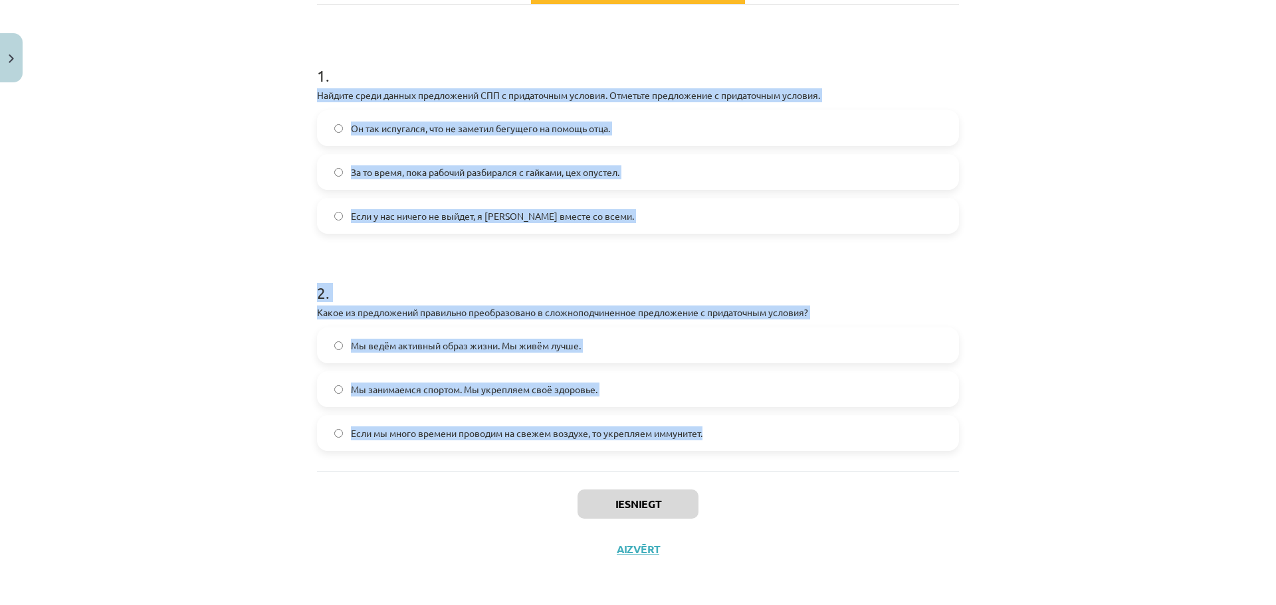
drag, startPoint x: 306, startPoint y: 280, endPoint x: 740, endPoint y: 428, distance: 458.0
click at [740, 428] on div "4 XP Saņemsi Grūts 578 pilda Apraksts Uzdevums Palīdzība 1 . Найдите среди данн…" at bounding box center [638, 219] width 658 height 705
copy form "Найдите среди данных предложений СПП с придаточным условия. Отметьте предложени…"
click at [296, 363] on div "Mācību tēma: Krievu valodas b1 - 11. klases 1.ieskaites mācību materiāls #4 📖 §…" at bounding box center [638, 302] width 1276 height 605
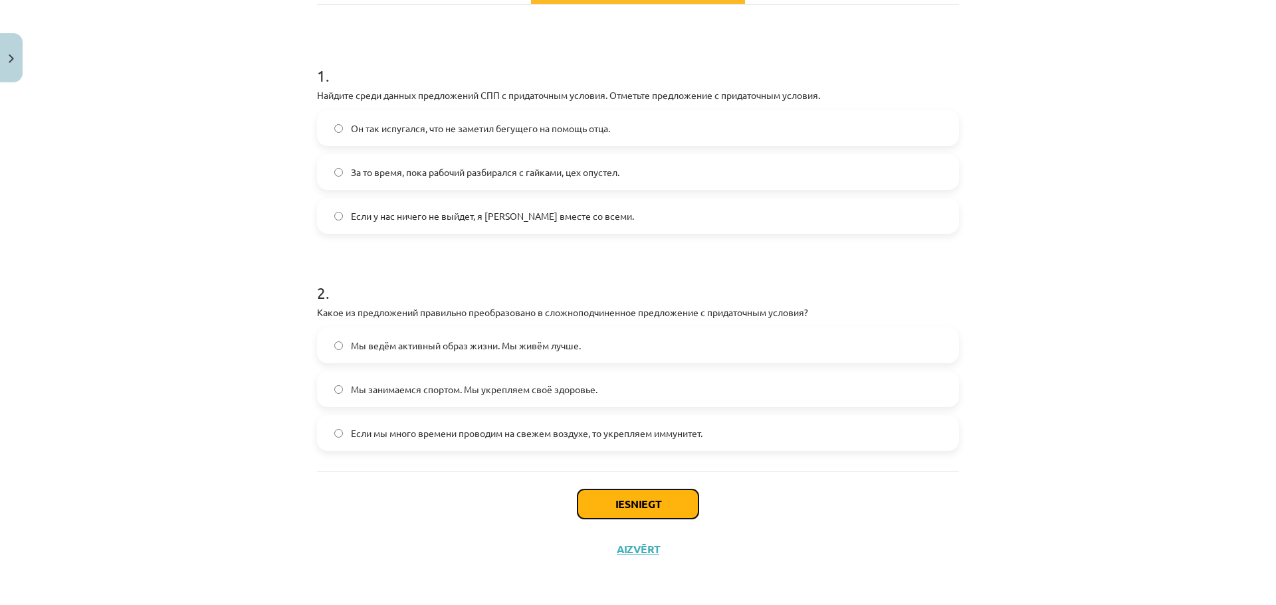
click at [621, 502] on button "Iesniegt" at bounding box center [638, 504] width 121 height 29
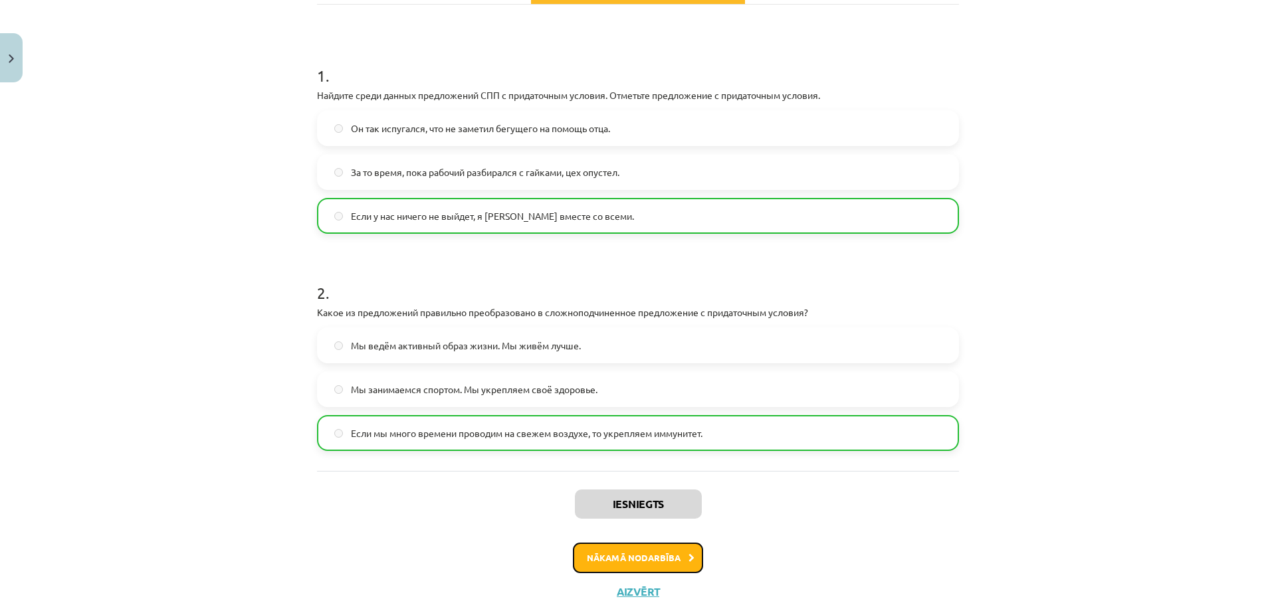
click at [604, 558] on button "Nākamā nodarbība" at bounding box center [638, 558] width 130 height 31
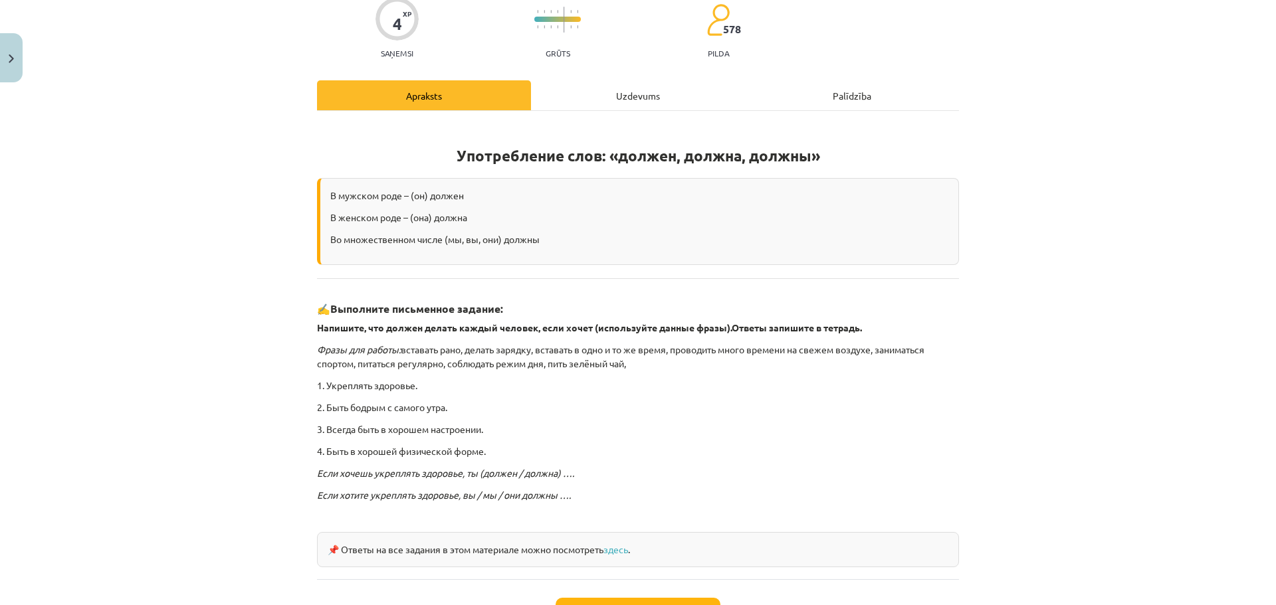
scroll to position [222, 0]
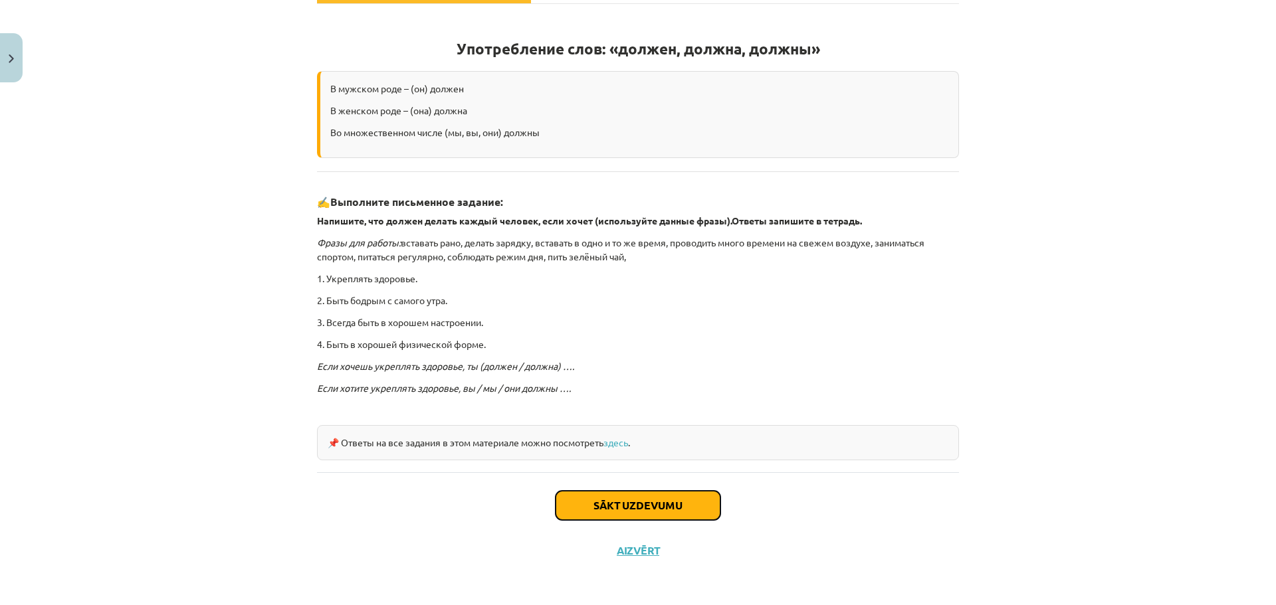
click at [599, 508] on button "Sākt uzdevumu" at bounding box center [638, 505] width 165 height 29
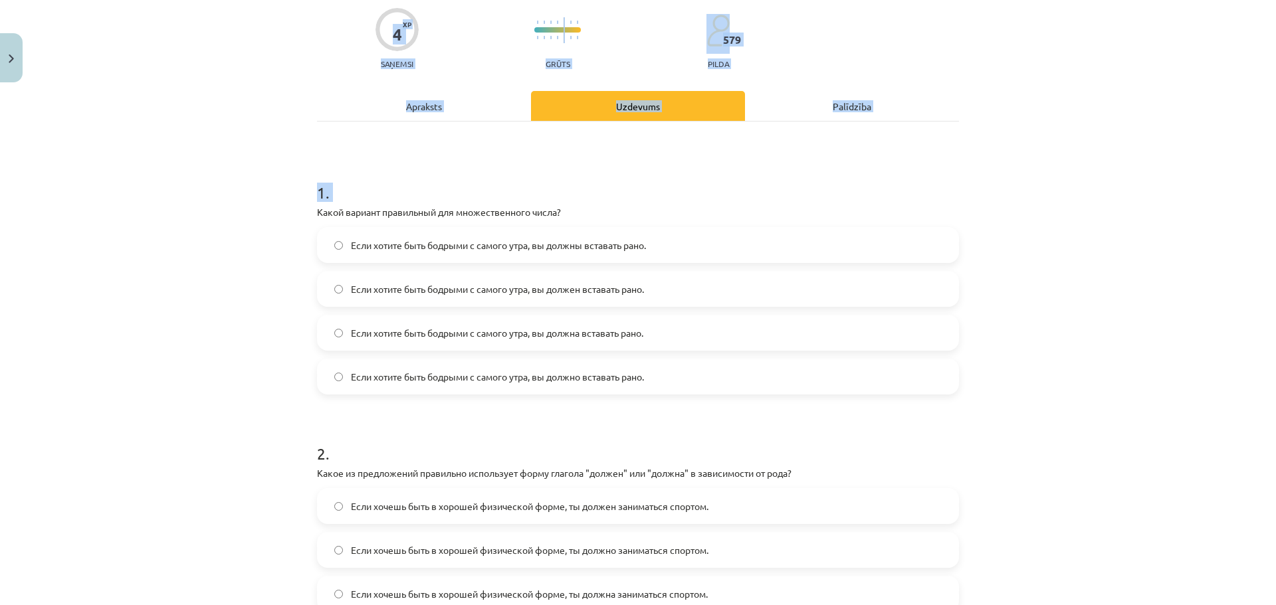
scroll to position [309, 0]
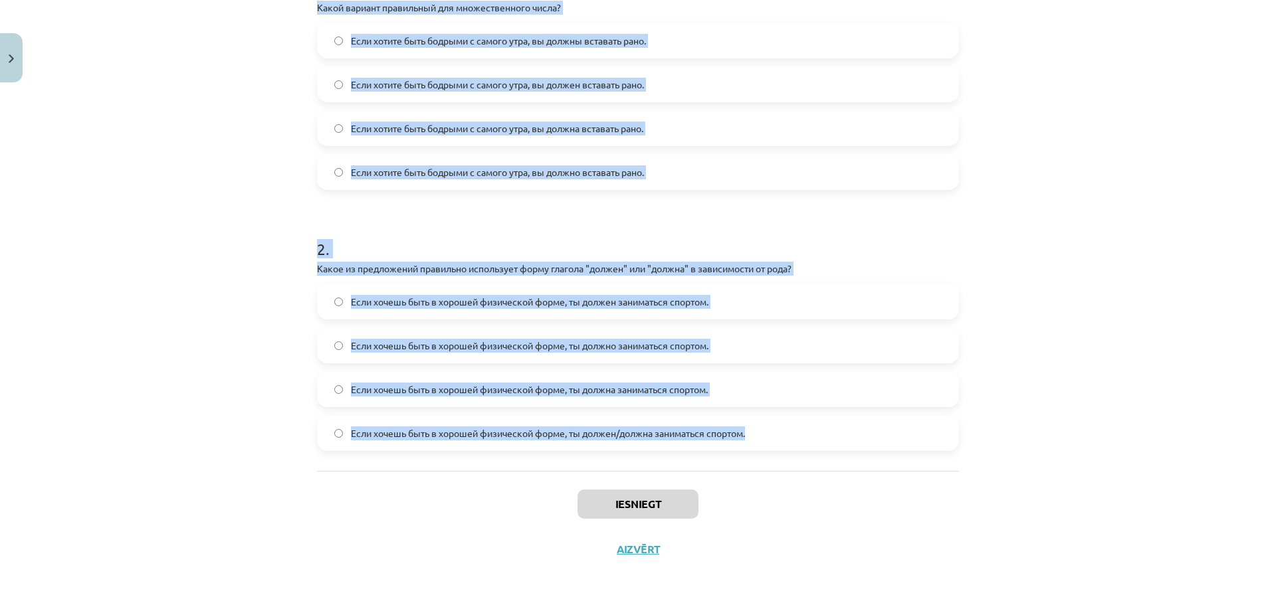
drag, startPoint x: 312, startPoint y: 283, endPoint x: 756, endPoint y: 441, distance: 470.5
click at [756, 441] on form "1 . Какой вариант правильный для множественного числа? Если хотите быть бодрыми…" at bounding box center [638, 203] width 642 height 496
copy form "Какой вариант правильный для множественного числа? Если хотите быть бодрыми с с…"
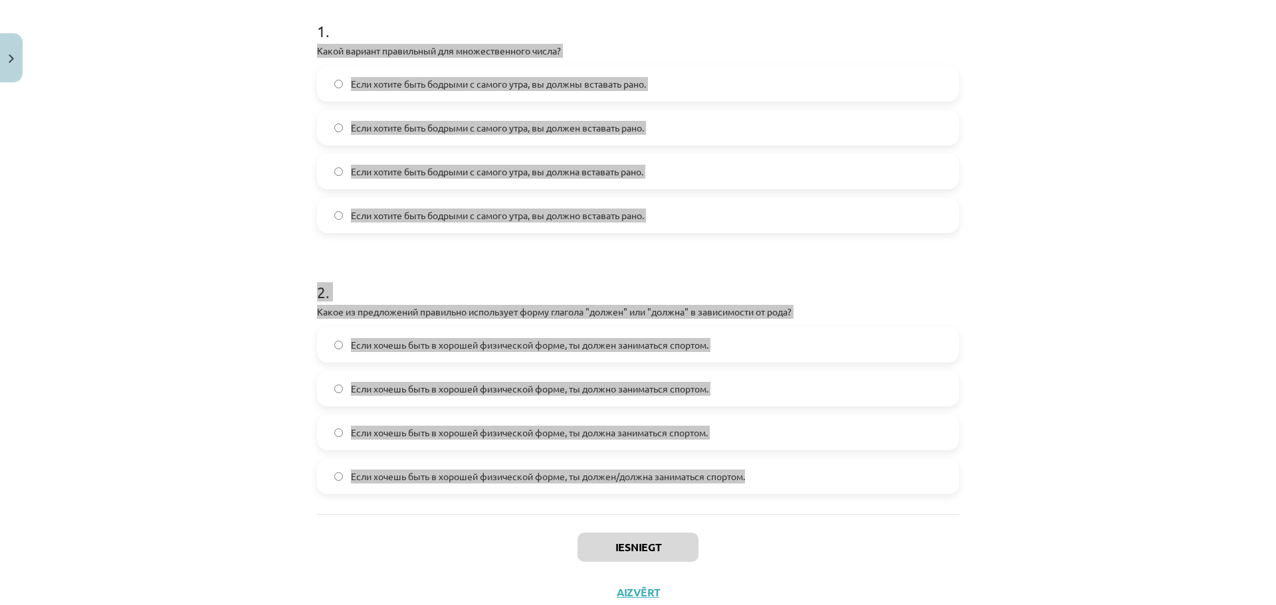
scroll to position [243, 0]
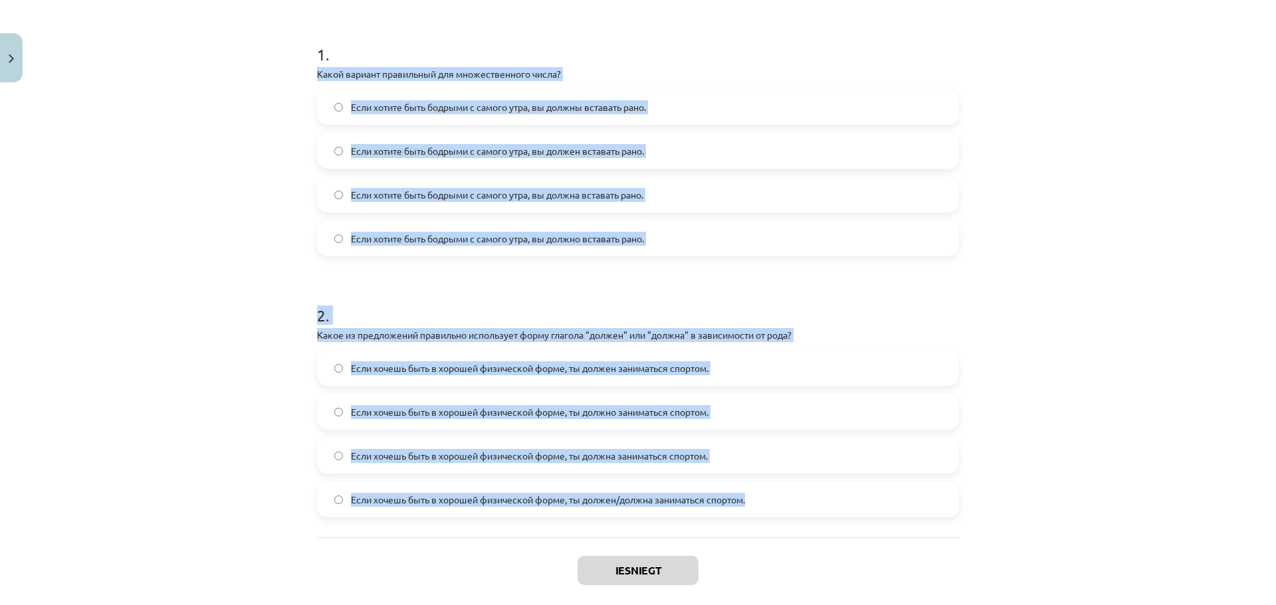
click at [231, 274] on div "Mācību tēma: Krievu valodas b1 - 11. klases 1.ieskaites mācību materiāls #5 📖 §…" at bounding box center [638, 302] width 1276 height 605
click at [261, 271] on div "Mācību tēma: Krievu valodas b1 - 11. klases 1.ieskaites mācību materiāls #5 📖 §…" at bounding box center [638, 302] width 1276 height 605
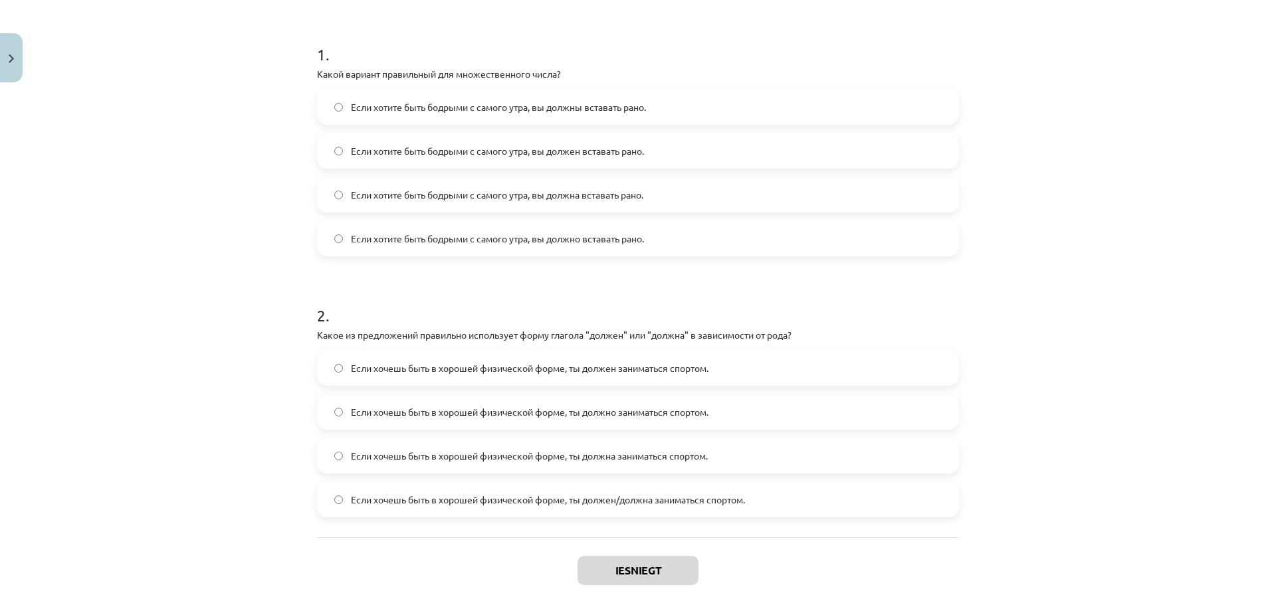
click at [336, 113] on label "Если хотите быть бодрыми с самого утра, вы должны вставать рано." at bounding box center [637, 106] width 639 height 33
click at [639, 571] on button "Iesniegt" at bounding box center [638, 570] width 121 height 29
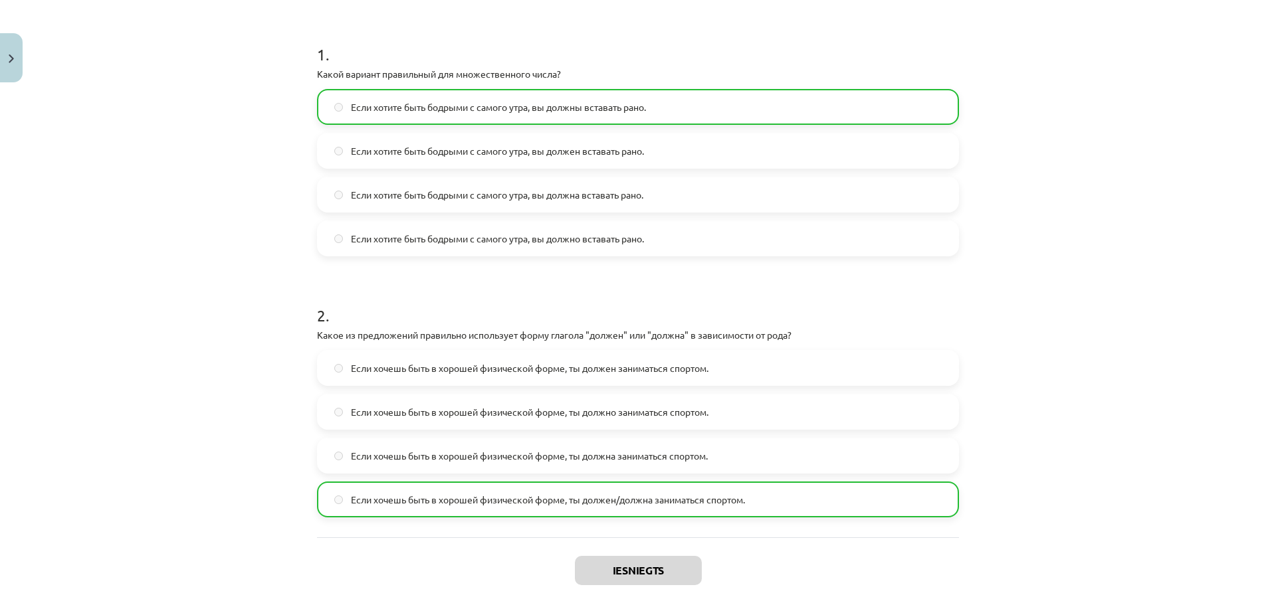
scroll to position [352, 0]
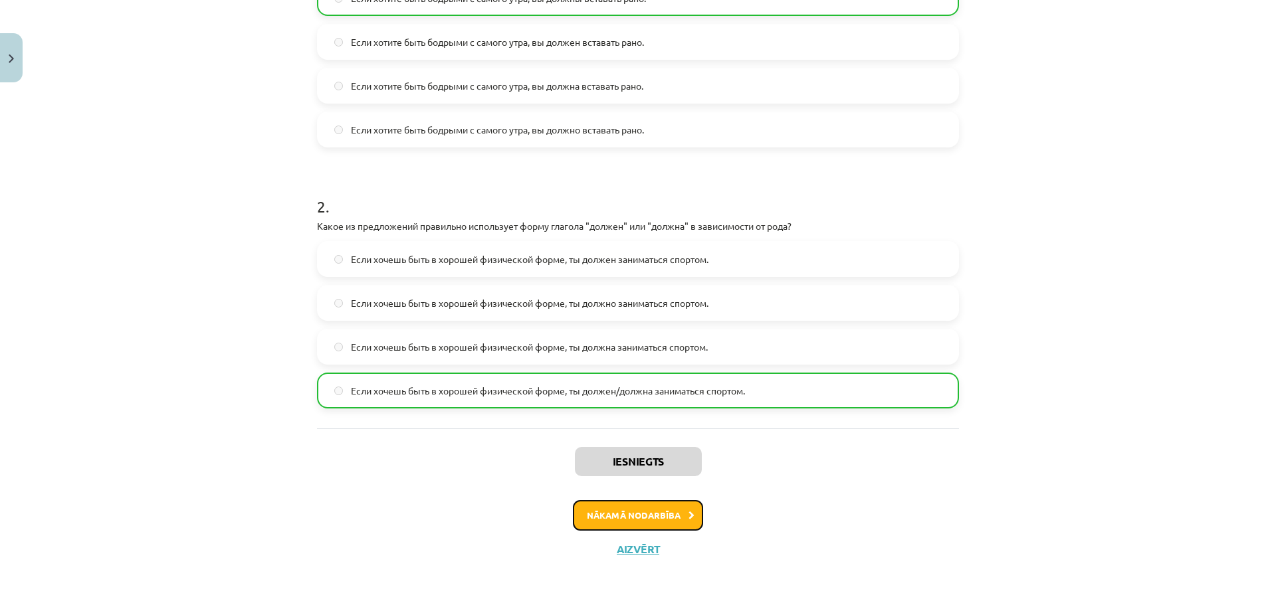
click at [632, 516] on button "Nākamā nodarbība" at bounding box center [638, 515] width 130 height 31
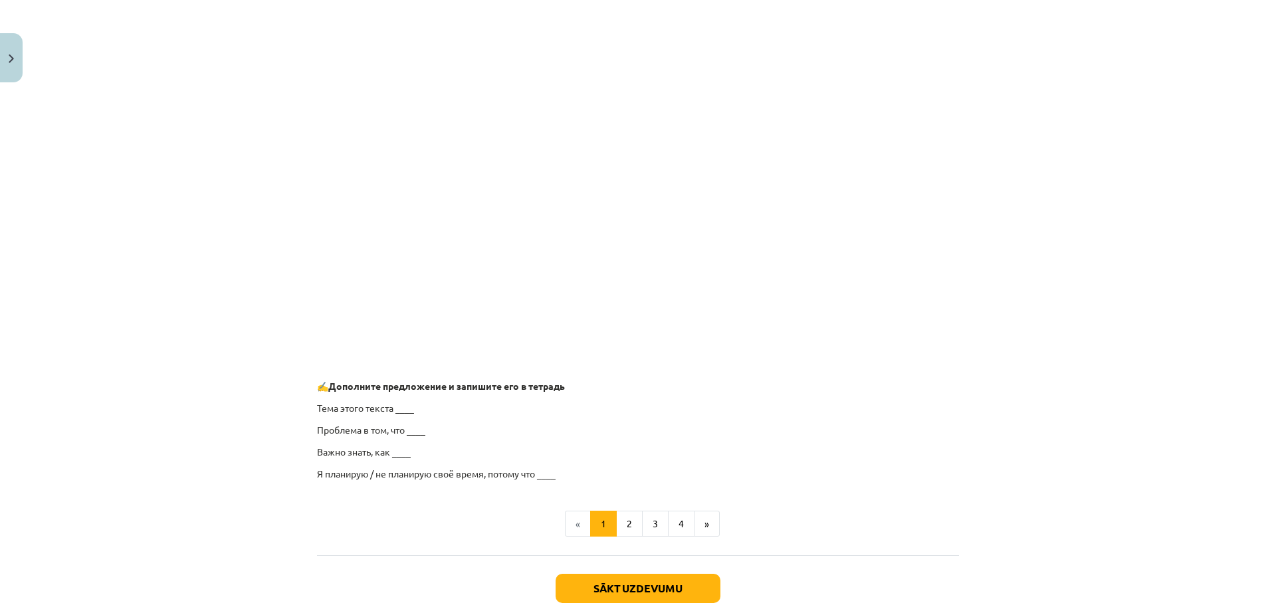
scroll to position [926, 0]
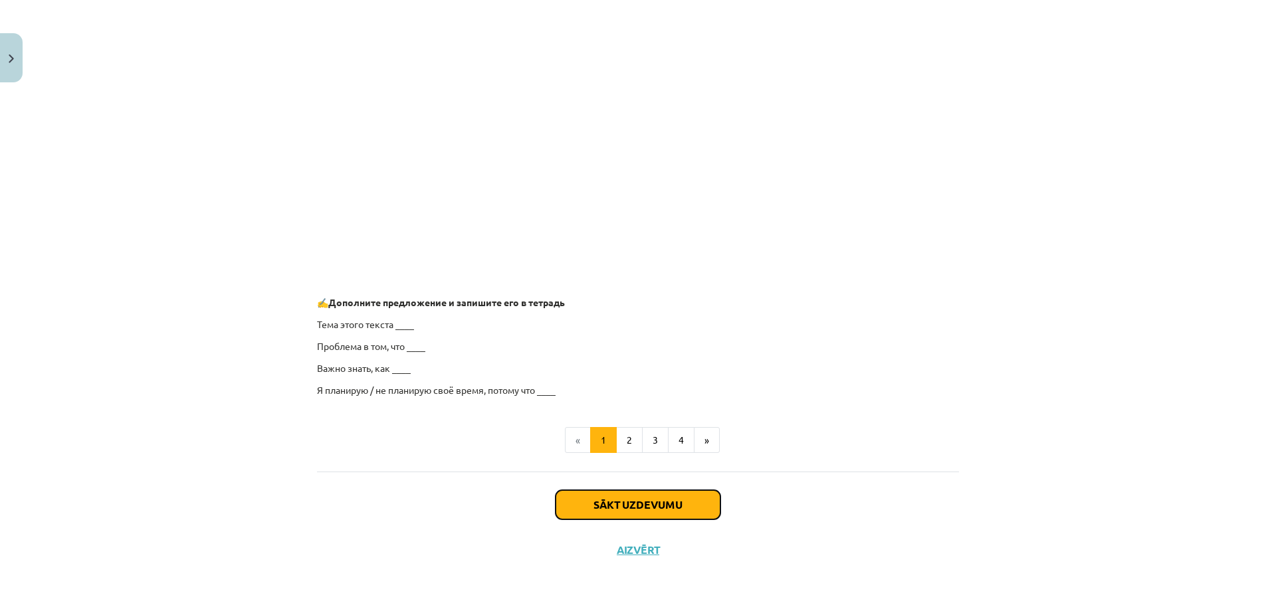
click at [630, 505] on button "Sākt uzdevumu" at bounding box center [638, 504] width 165 height 29
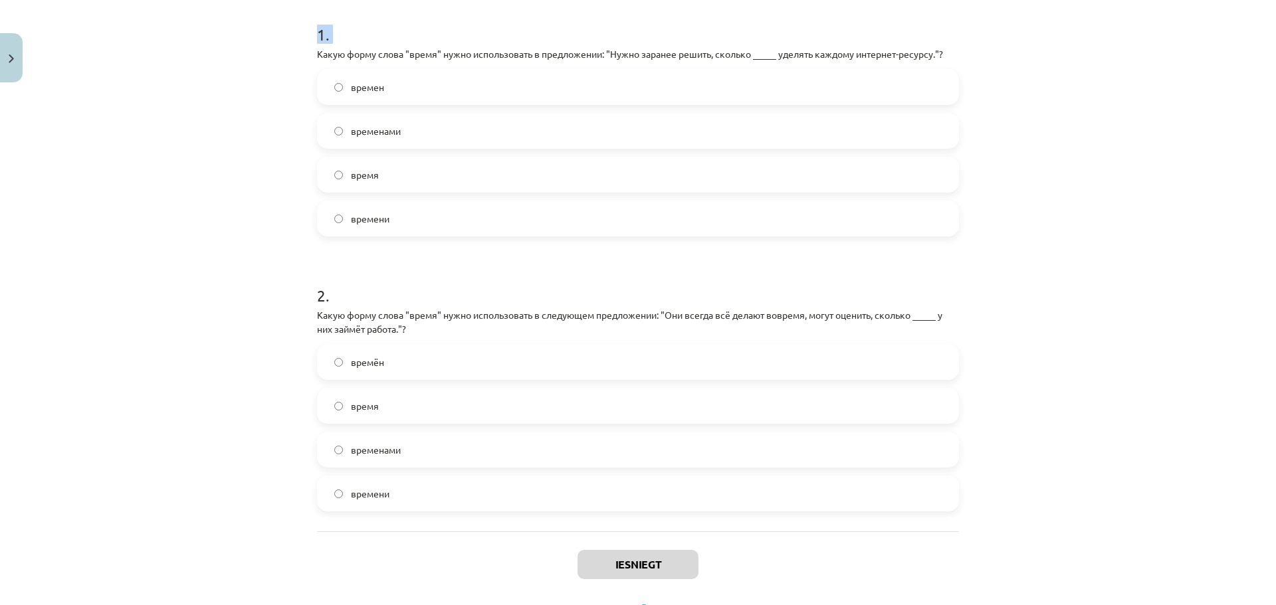
scroll to position [323, 0]
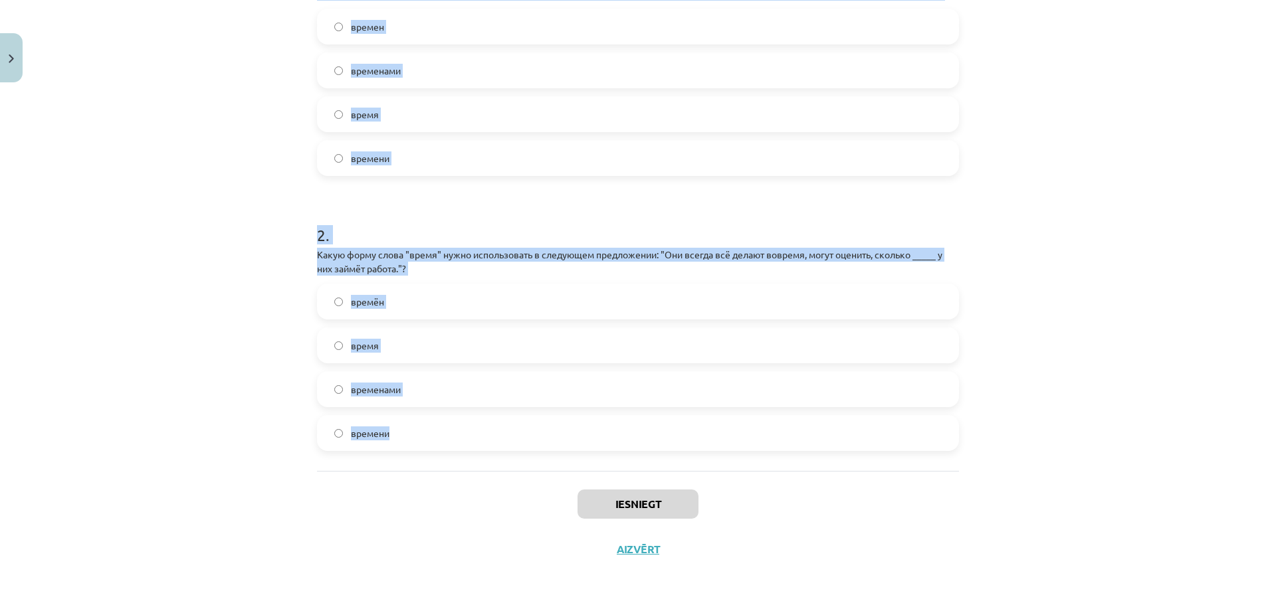
drag, startPoint x: 310, startPoint y: 281, endPoint x: 566, endPoint y: 433, distance: 297.4
click at [566, 433] on div "4 XP Saņemsi Grūts 580 pilda Apraksts Uzdevums Palīdzība 1 . Какую форму слова …" at bounding box center [638, 168] width 658 height 807
copy form "Какую форму слова "время" нужно использовать в предложении: "Нужно заранее реши…"
click at [154, 274] on div "Mācību tēma: Krievu valodas b1 - 11. klases 1.ieskaites mācību materiāls #6 ⏳ §…" at bounding box center [638, 302] width 1276 height 605
click at [150, 193] on div "Mācību tēma: Krievu valodas b1 - 11. klases 1.ieskaites mācību materiāls #6 ⏳ §…" at bounding box center [638, 302] width 1276 height 605
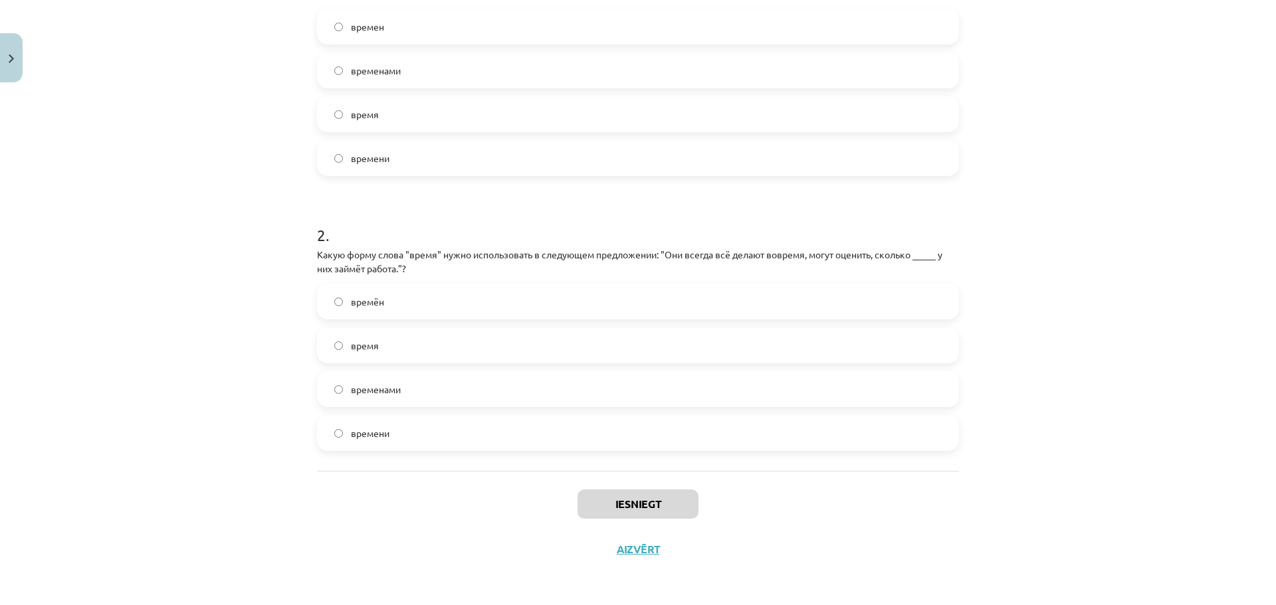
click at [328, 155] on label "времени" at bounding box center [637, 158] width 639 height 33
click at [625, 513] on button "Iesniegt" at bounding box center [638, 504] width 121 height 29
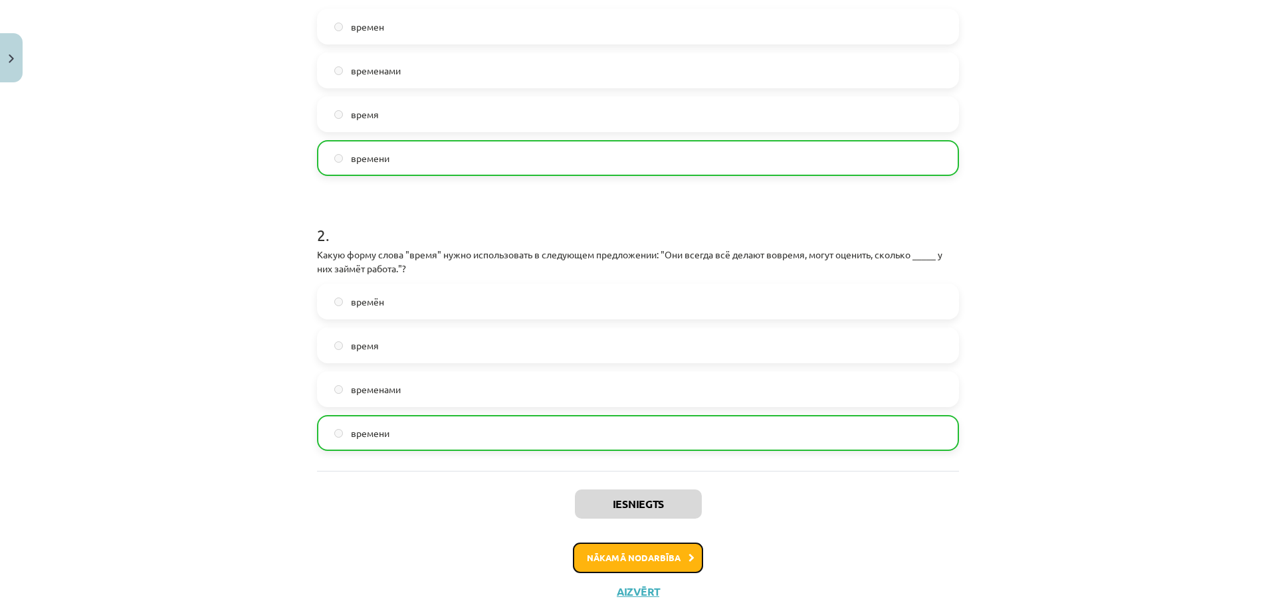
click at [623, 555] on button "Nākamā nodarbība" at bounding box center [638, 558] width 130 height 31
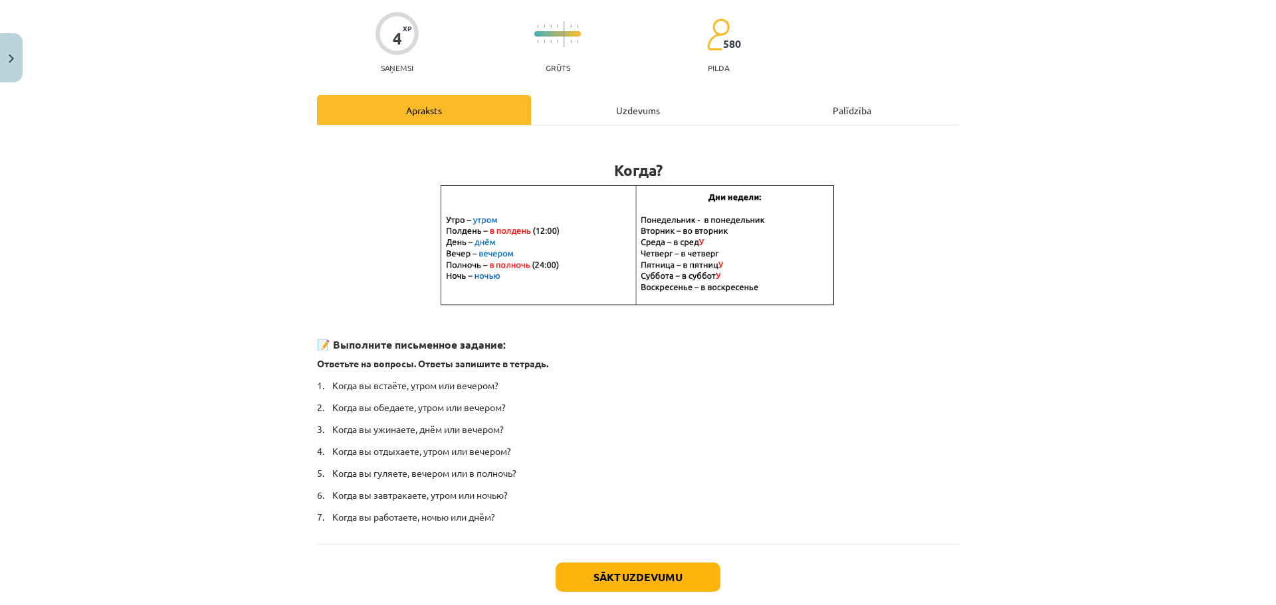
scroll to position [172, 0]
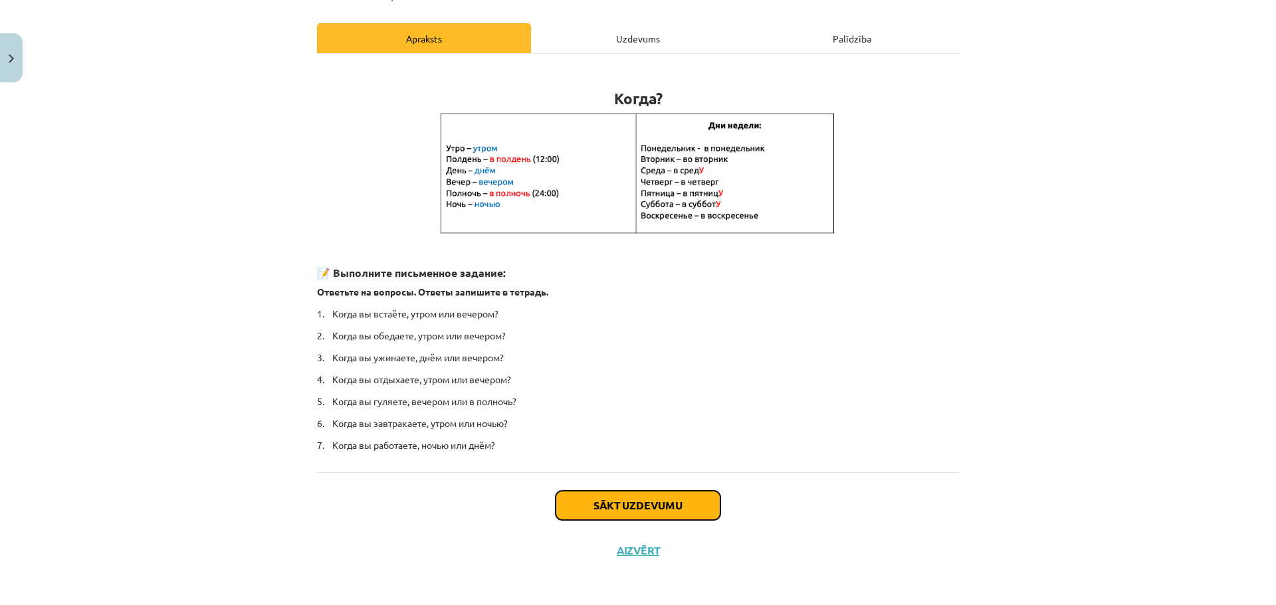
click at [661, 499] on button "Sākt uzdevumu" at bounding box center [638, 505] width 165 height 29
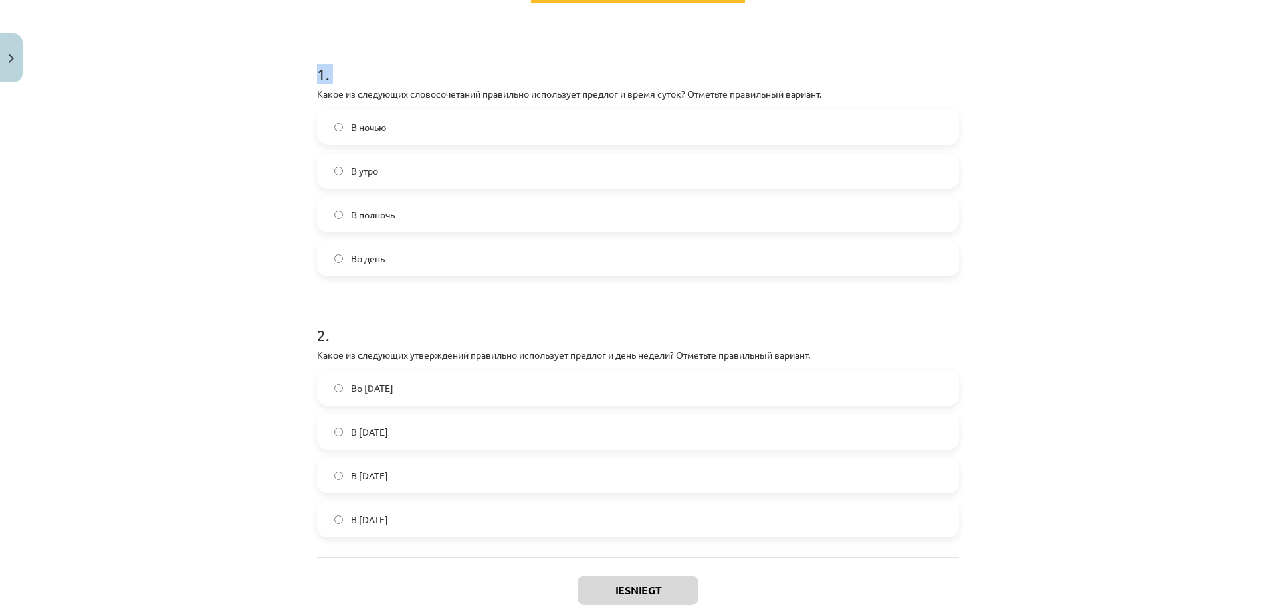
scroll to position [309, 0]
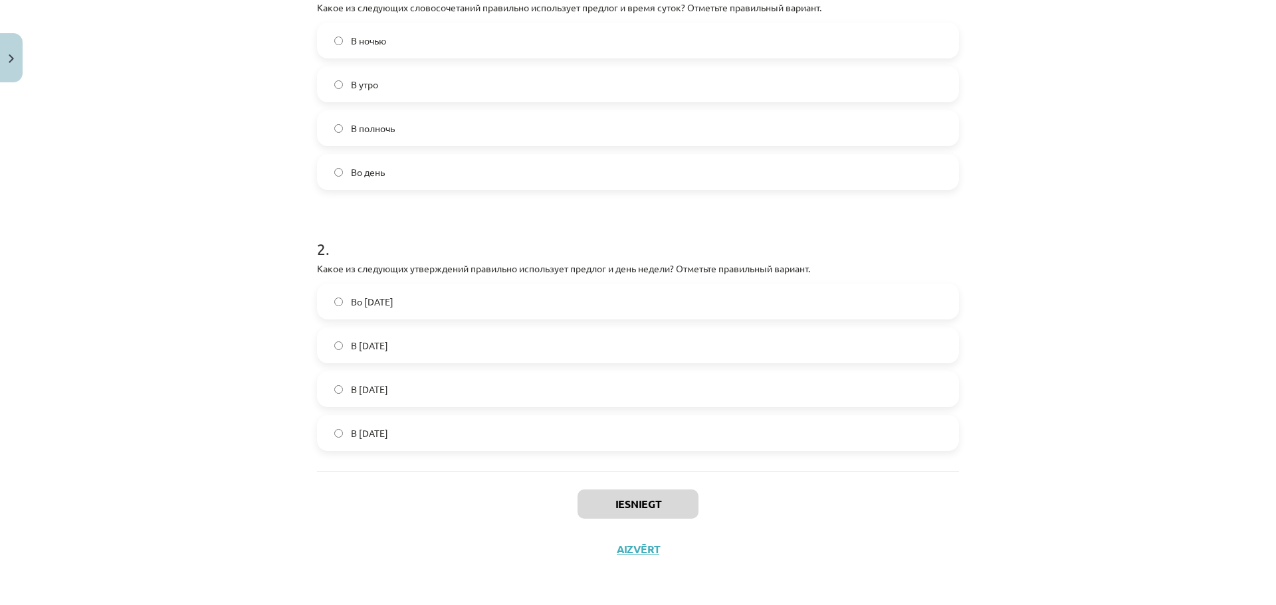
drag, startPoint x: 312, startPoint y: 282, endPoint x: 588, endPoint y: 431, distance: 313.4
click at [588, 431] on form "1 . Какое из следующих словосочетаний правильно использует предлог и время суто…" at bounding box center [638, 203] width 642 height 496
copy form "Какое из следующих словосочетаний правильно использует предлог и время суток? О…"
click at [219, 229] on div "Mācību tēma: Krievu valodas b1 - 11. klases 1.ieskaites mācību materiāls #7 📅 §…" at bounding box center [638, 302] width 1276 height 605
click at [239, 222] on div "Mācību tēma: Krievu valodas b1 - 11. klases 1.ieskaites mācību materiāls #7 📅 §…" at bounding box center [638, 302] width 1276 height 605
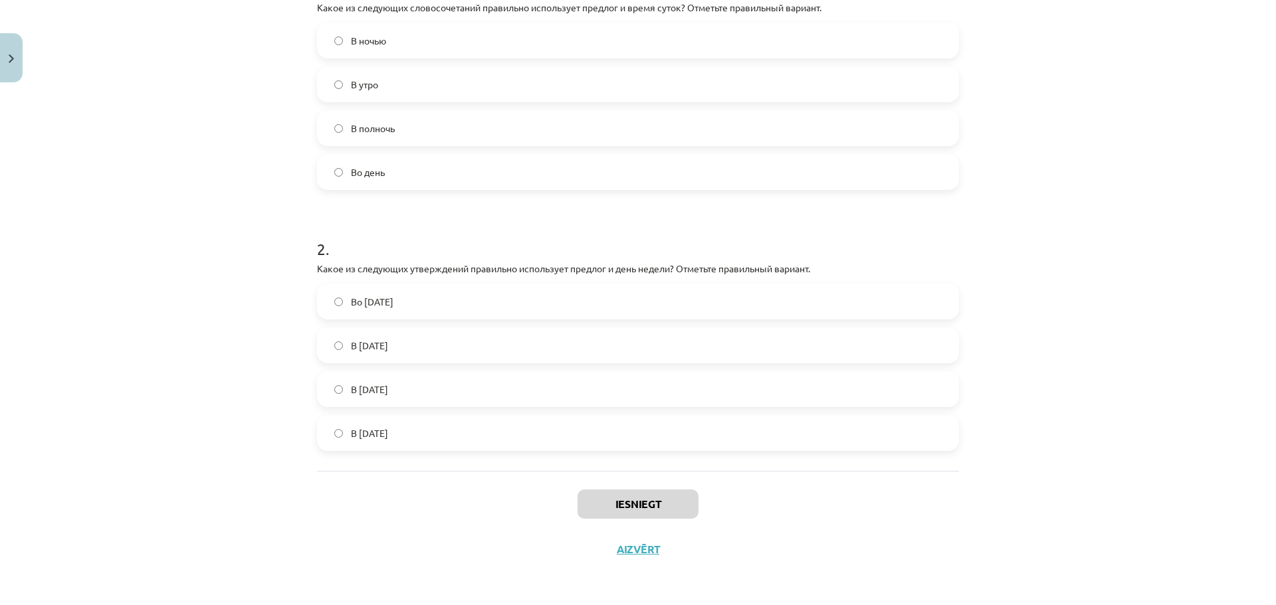
click at [265, 164] on div "Mācību tēma: Krievu valodas b1 - 11. klases 1.ieskaites mācību materiāls #7 📅 §…" at bounding box center [638, 302] width 1276 height 605
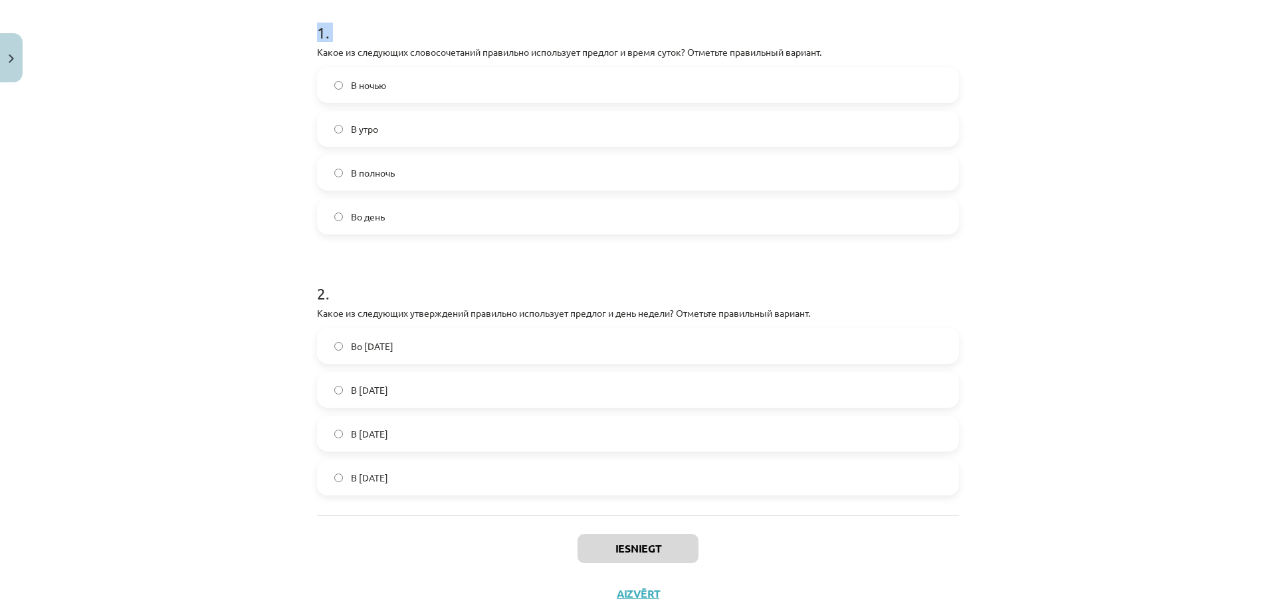
scroll to position [243, 0]
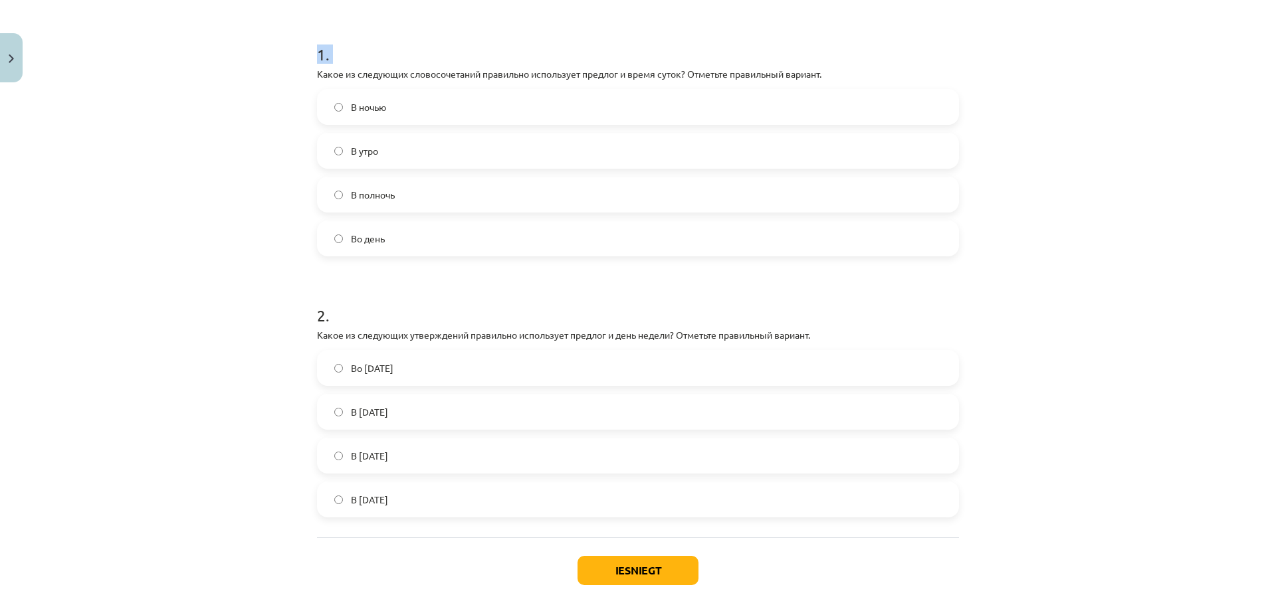
click at [559, 184] on label "В полночь" at bounding box center [637, 194] width 639 height 33
click at [444, 168] on div "В утро" at bounding box center [638, 151] width 642 height 36
click at [345, 200] on label "В полночь" at bounding box center [637, 194] width 639 height 33
click at [639, 566] on button "Iesniegt" at bounding box center [638, 570] width 121 height 29
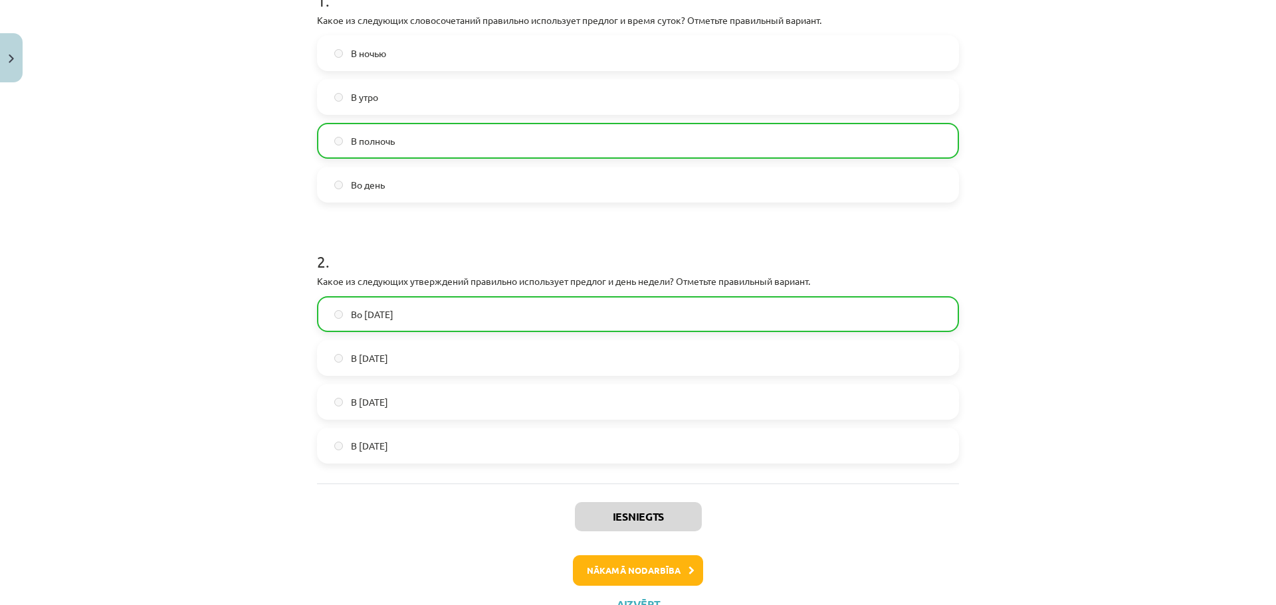
scroll to position [352, 0]
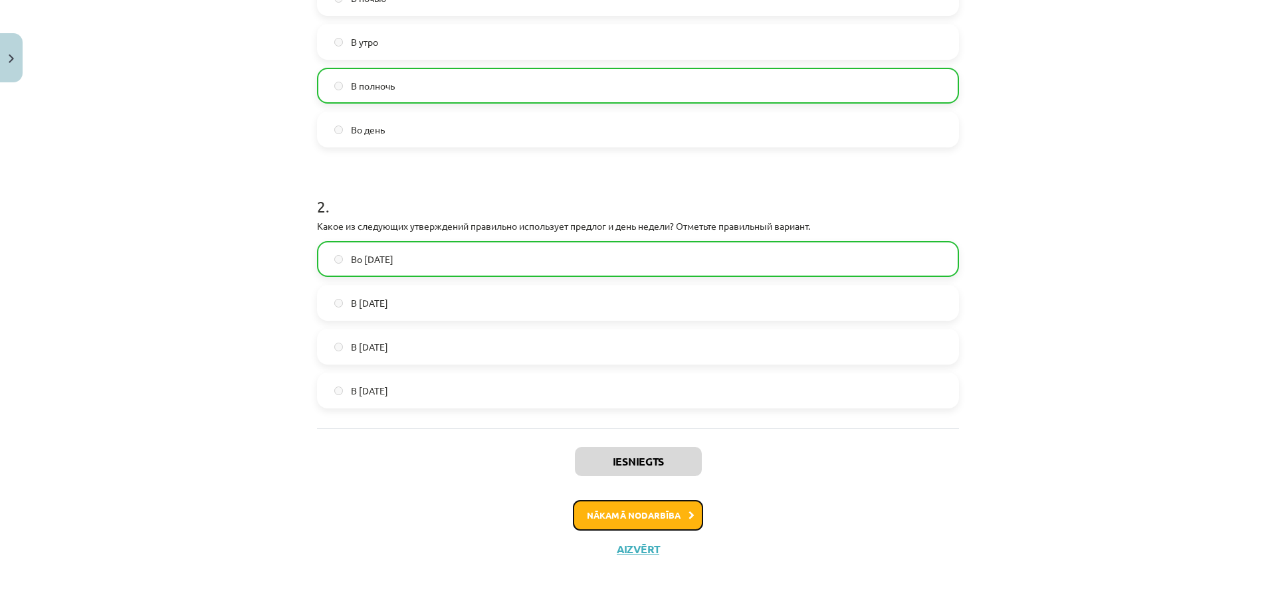
click at [640, 515] on button "Nākamā nodarbība" at bounding box center [638, 515] width 130 height 31
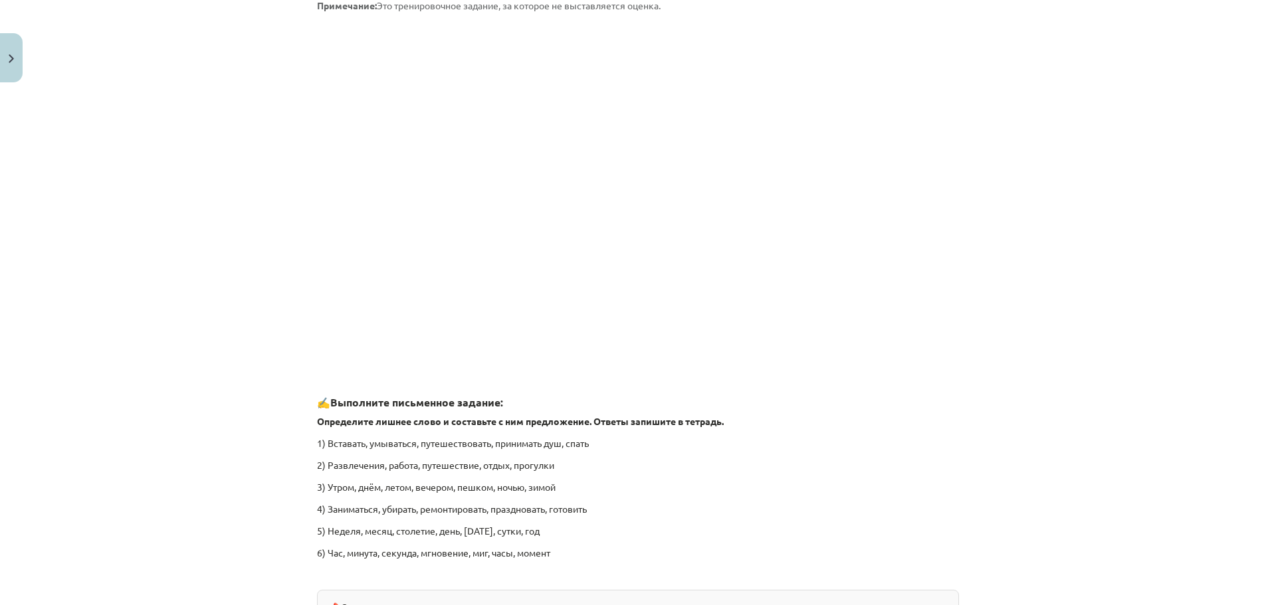
scroll to position [1876, 0]
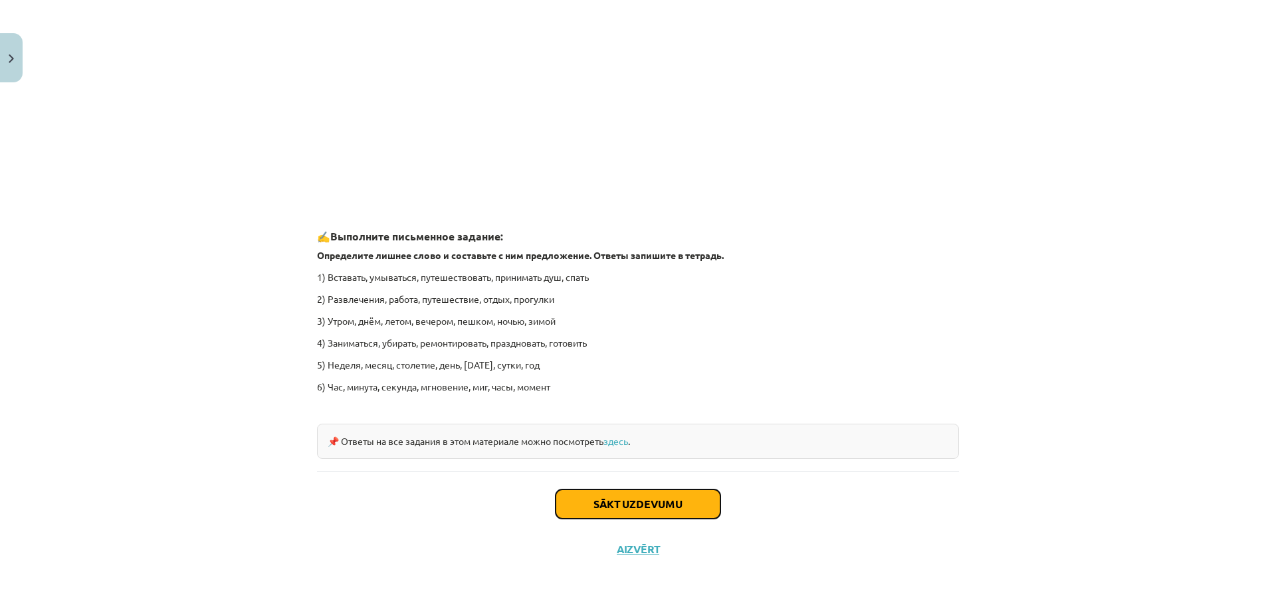
click at [632, 504] on button "Sākt uzdevumu" at bounding box center [638, 504] width 165 height 29
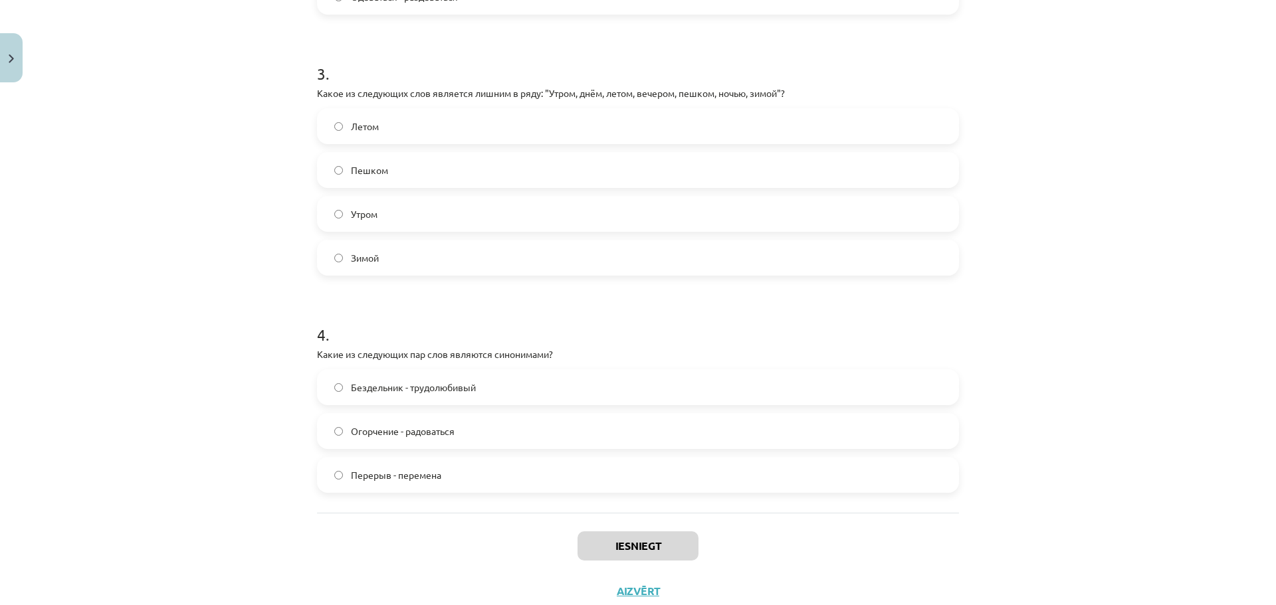
scroll to position [788, 0]
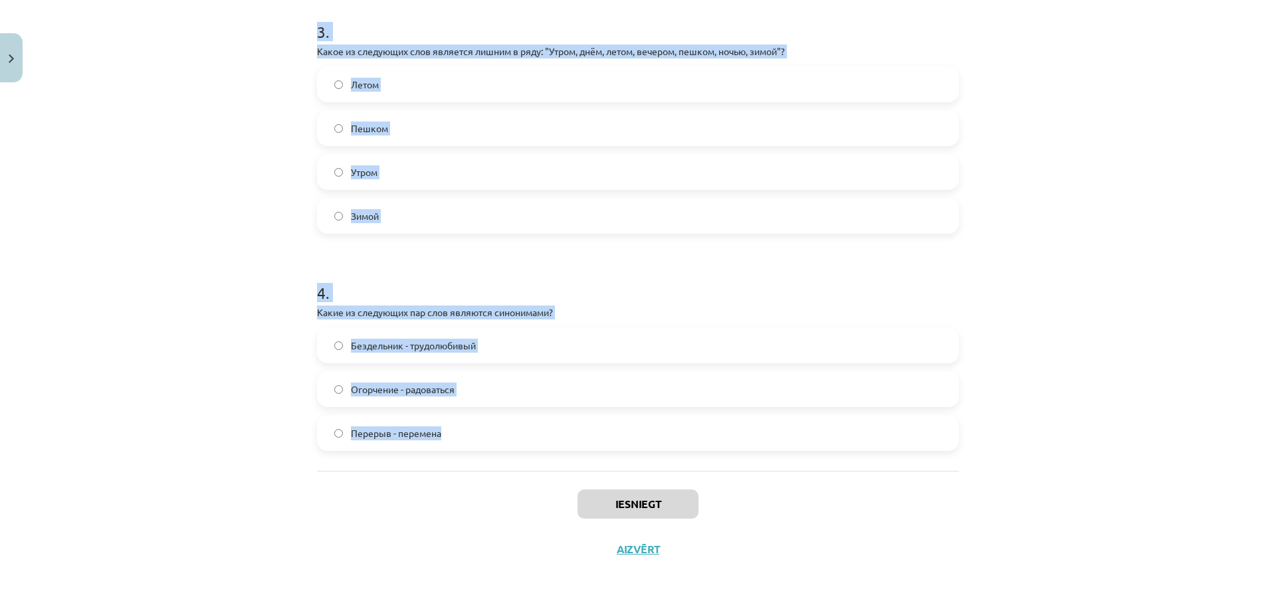
drag, startPoint x: 308, startPoint y: 278, endPoint x: 578, endPoint y: 434, distance: 312.4
copy form "Какое из следующих слов является лишним в ряду: "Вставать, умываться, путешеств…"
click at [421, 213] on label "Зимой" at bounding box center [637, 215] width 639 height 33
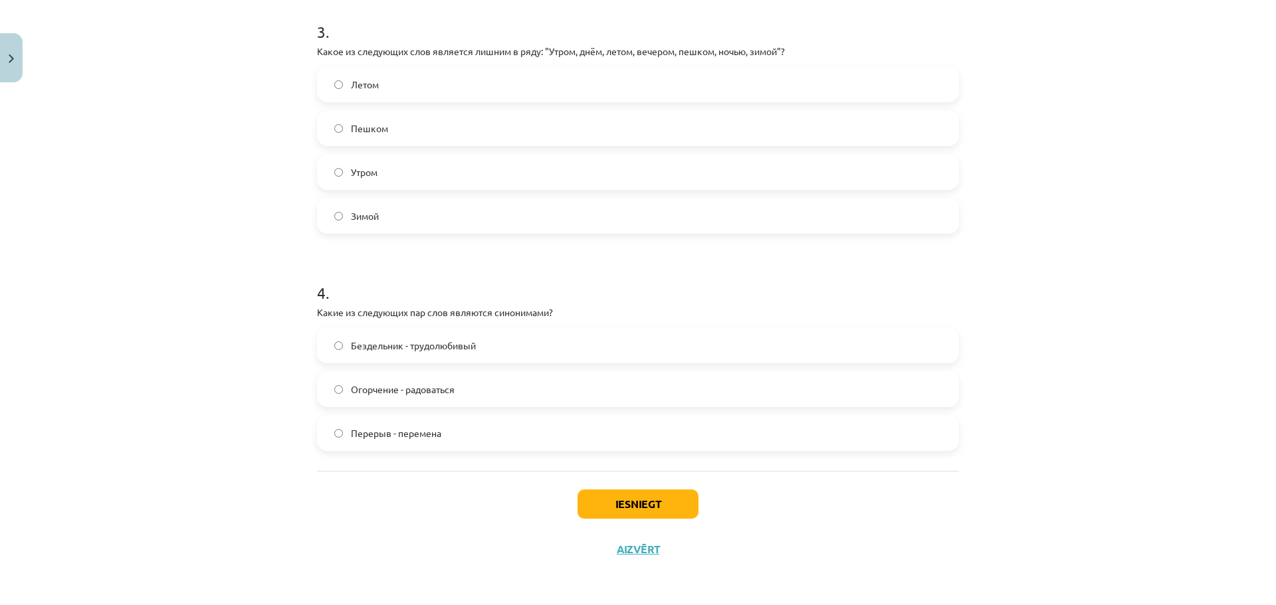
click at [413, 213] on label "Зимой" at bounding box center [637, 215] width 639 height 33
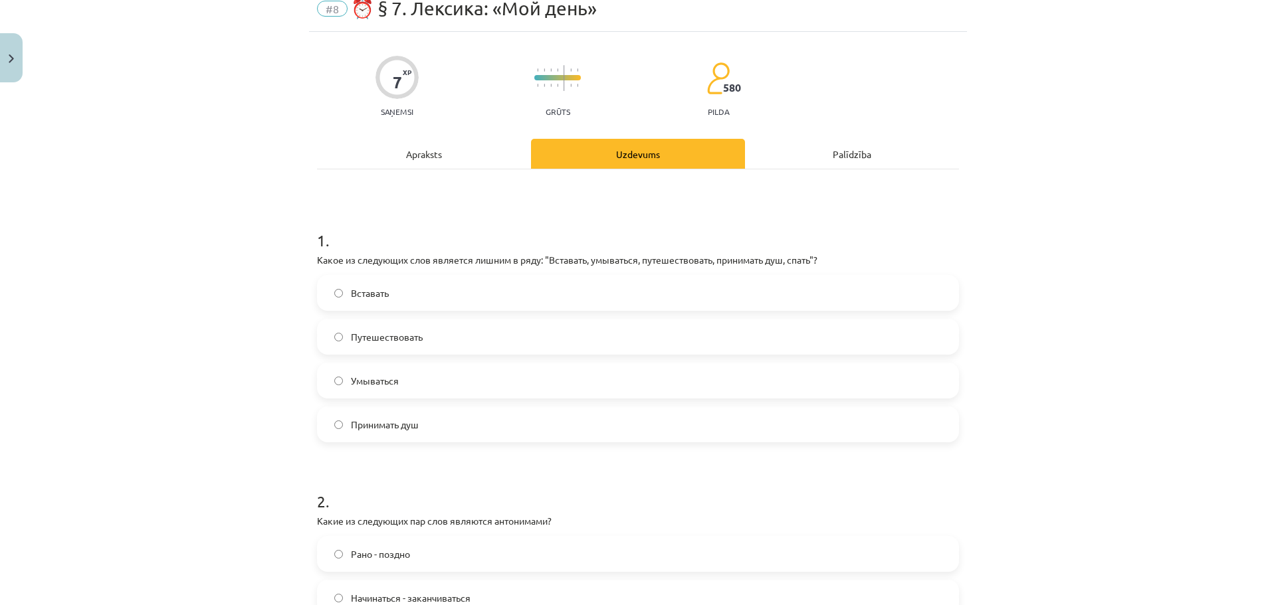
scroll to position [0, 0]
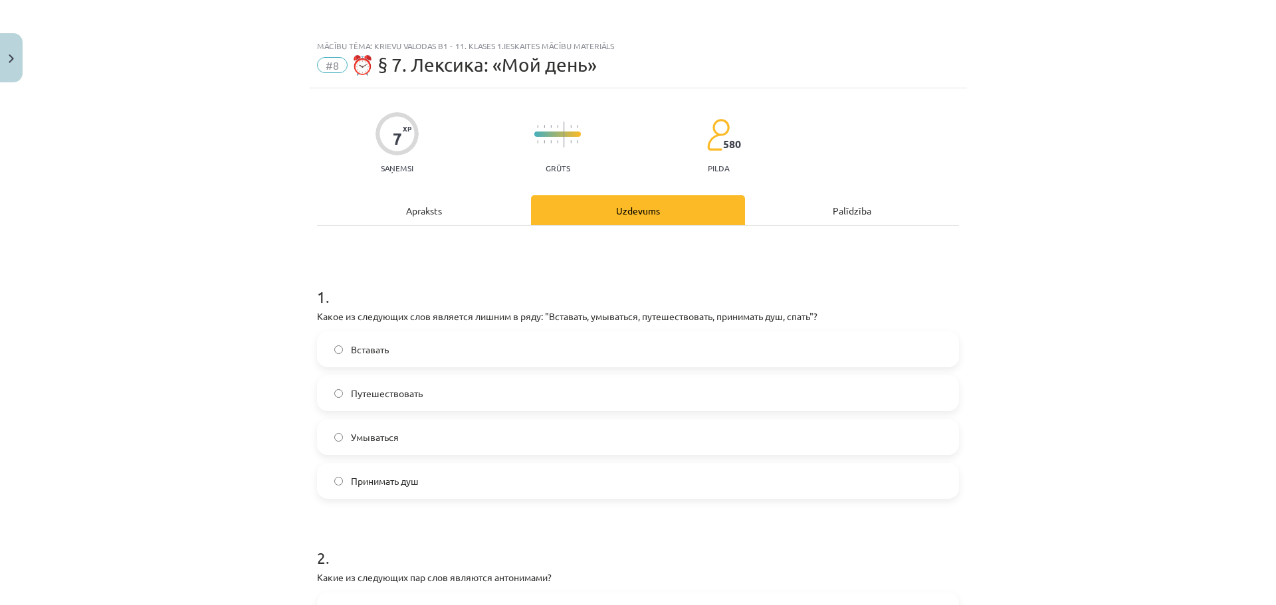
click at [387, 397] on span "Путешествовать" at bounding box center [387, 394] width 72 height 14
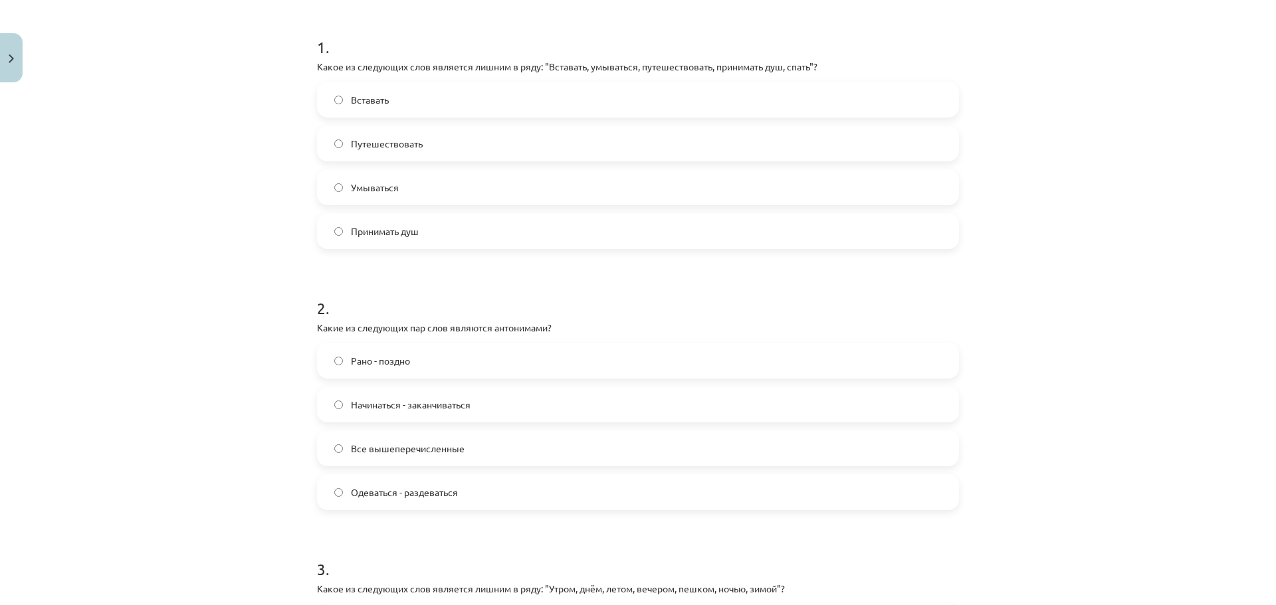
scroll to position [266, 0]
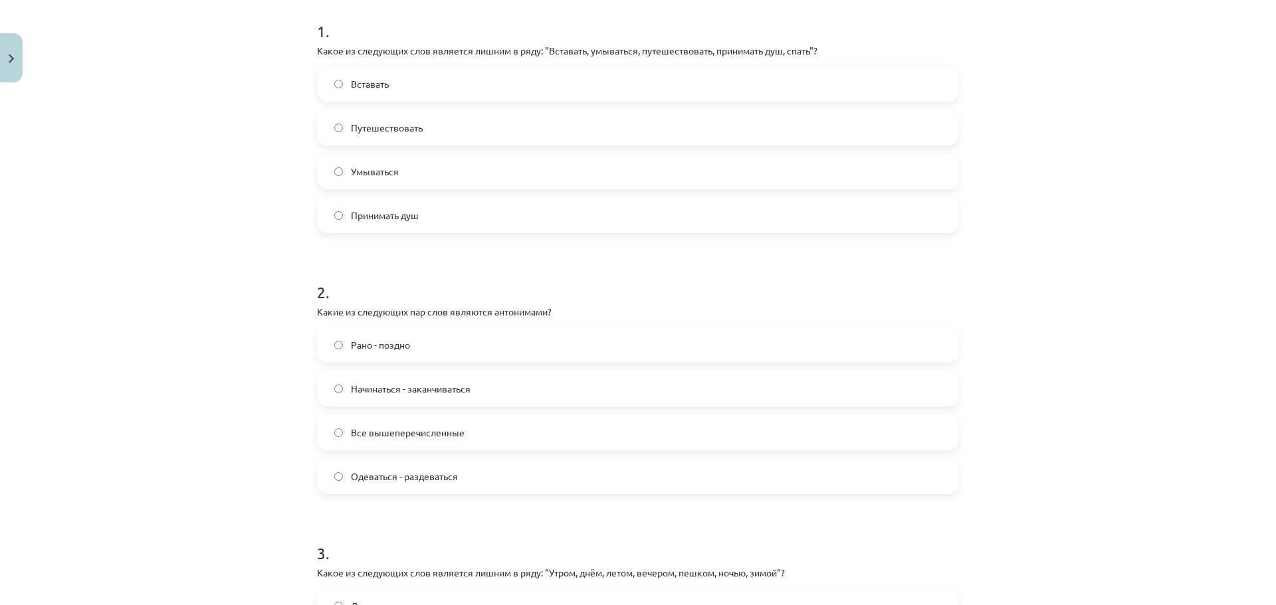
click at [387, 431] on span "Все вышеперечисленные" at bounding box center [408, 433] width 114 height 14
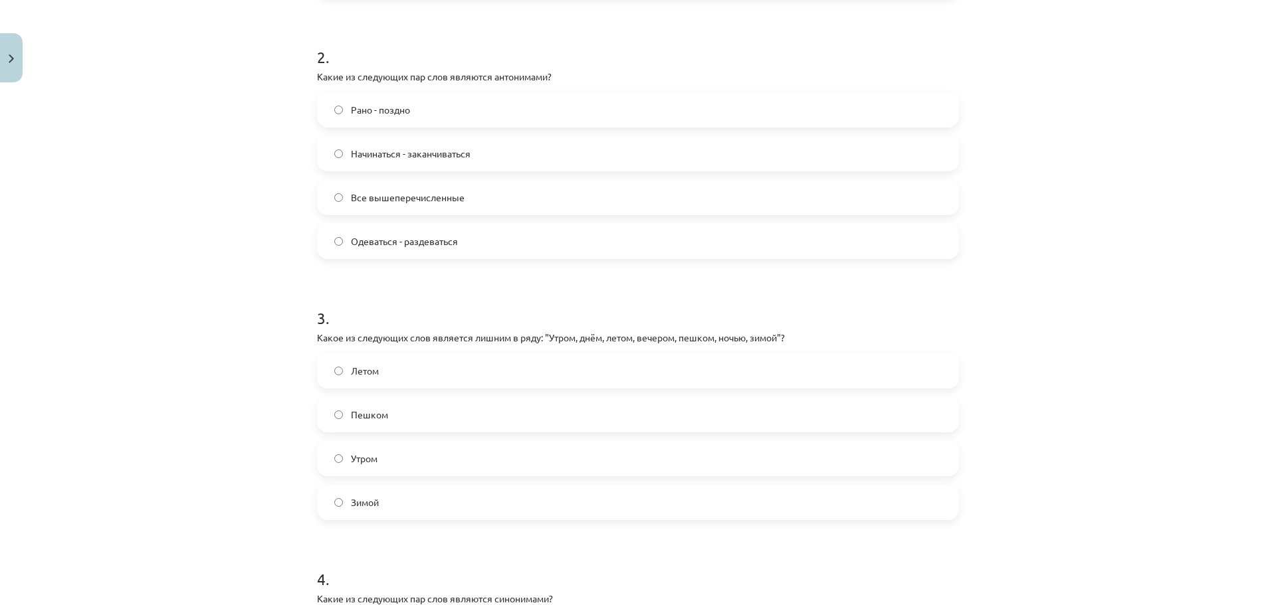
scroll to position [532, 0]
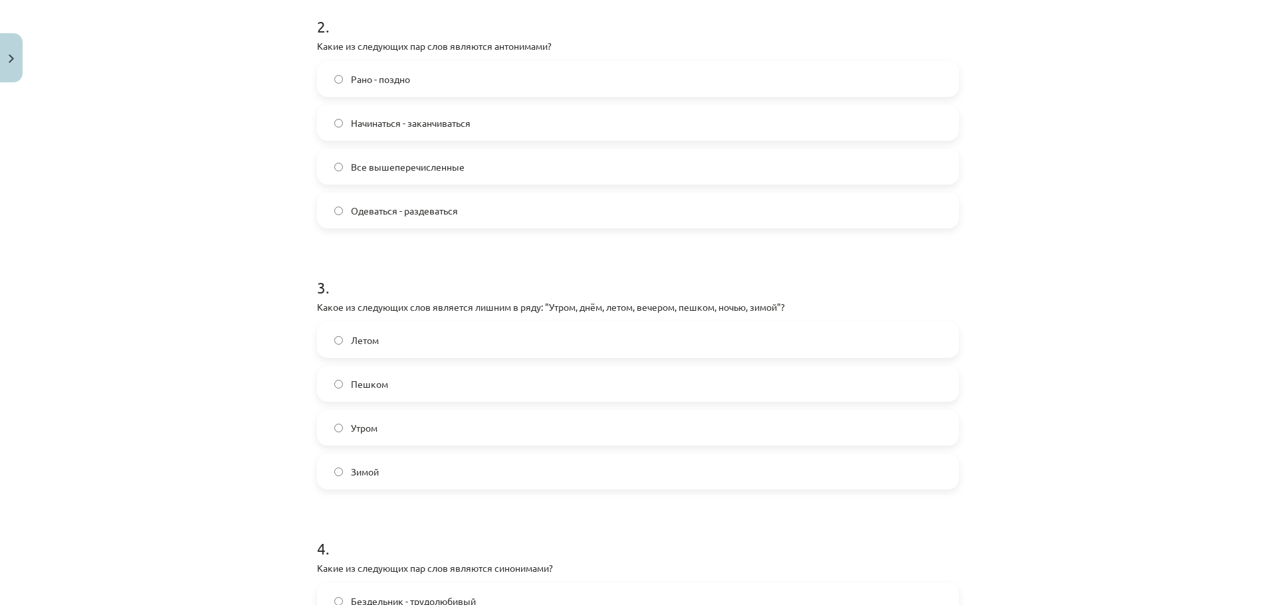
click at [385, 387] on label "Пешком" at bounding box center [637, 384] width 639 height 33
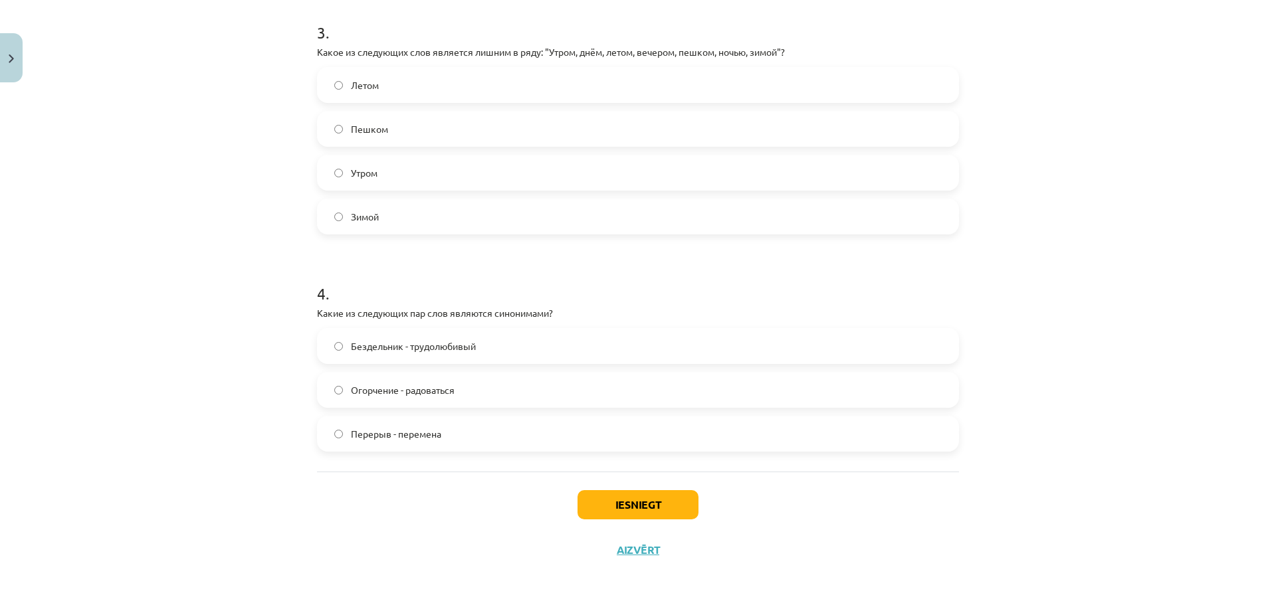
scroll to position [788, 0]
click at [366, 427] on span "Перерыв - перемена" at bounding box center [396, 434] width 90 height 14
click at [613, 508] on button "Iesniegt" at bounding box center [638, 504] width 121 height 29
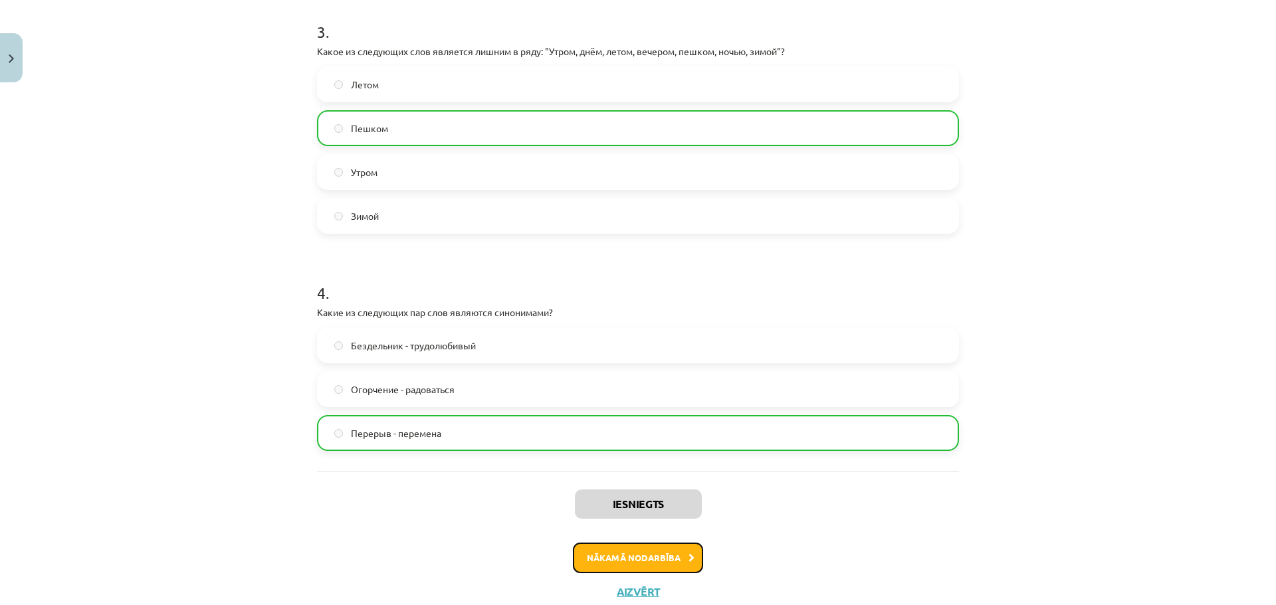
click at [662, 556] on button "Nākamā nodarbība" at bounding box center [638, 558] width 130 height 31
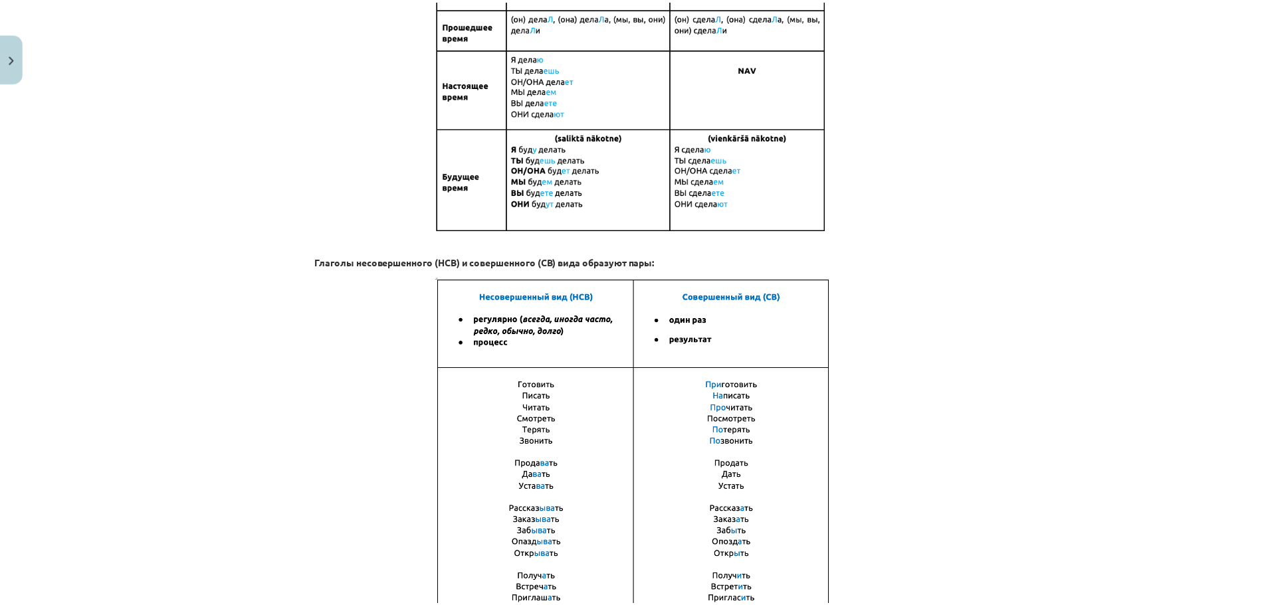
scroll to position [822, 0]
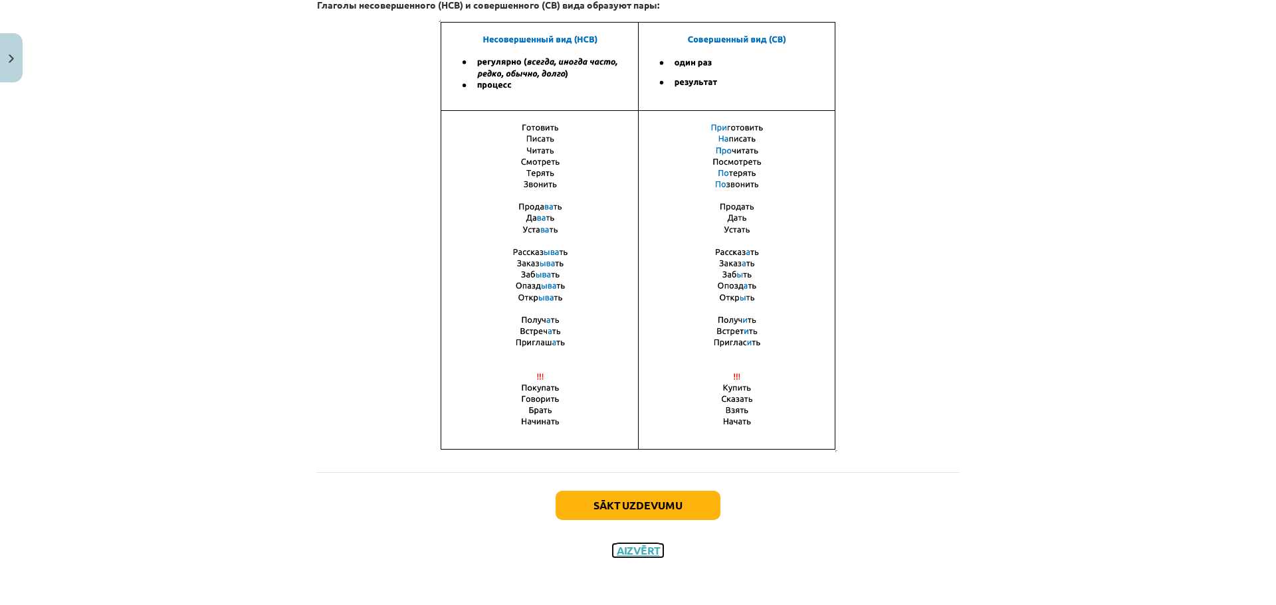
click at [627, 552] on button "Aizvērt" at bounding box center [638, 550] width 51 height 13
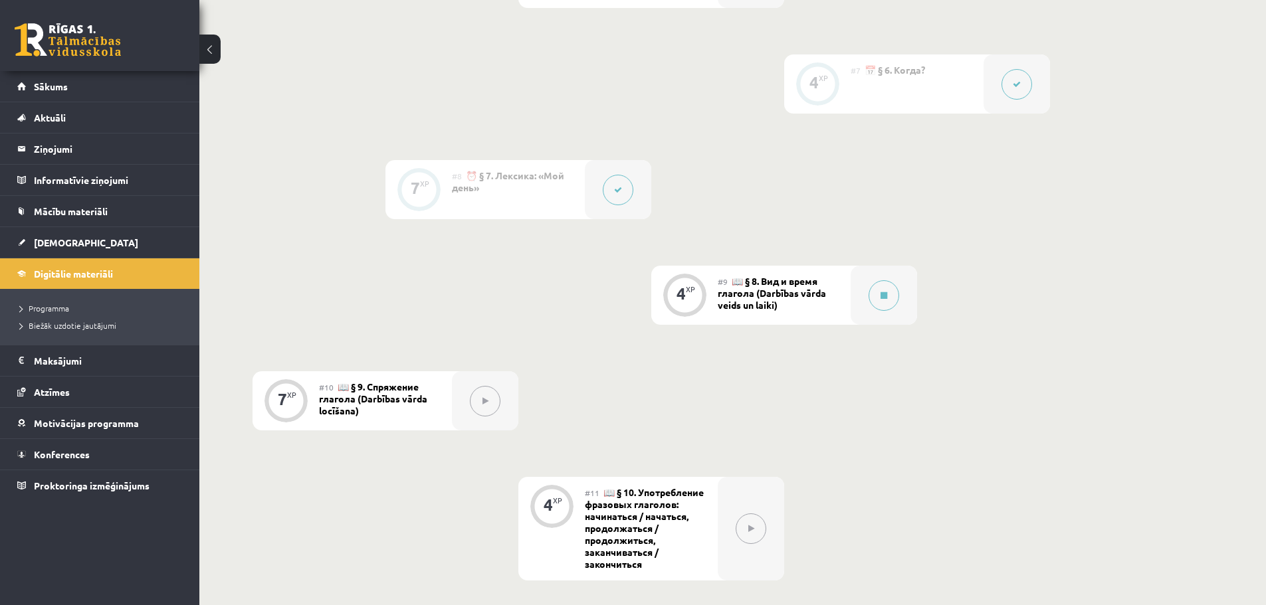
scroll to position [1053, 0]
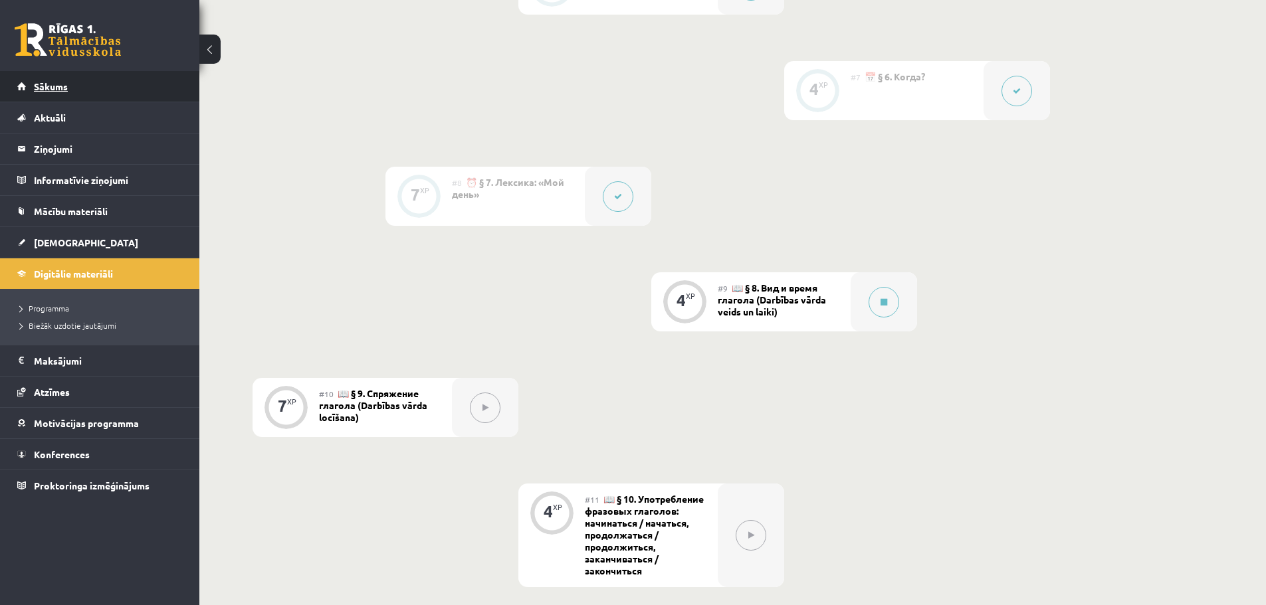
click at [95, 82] on link "Sākums" at bounding box center [99, 86] width 165 height 31
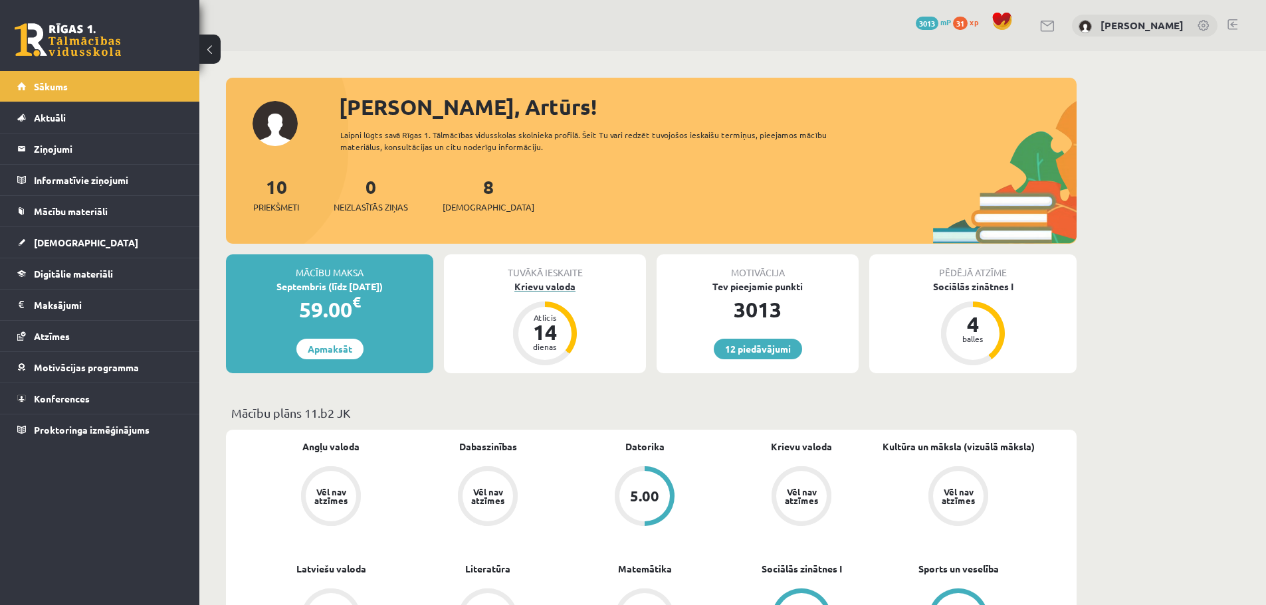
click at [545, 286] on div "Krievu valoda" at bounding box center [545, 287] width 202 height 14
